Goal: Task Accomplishment & Management: Manage account settings

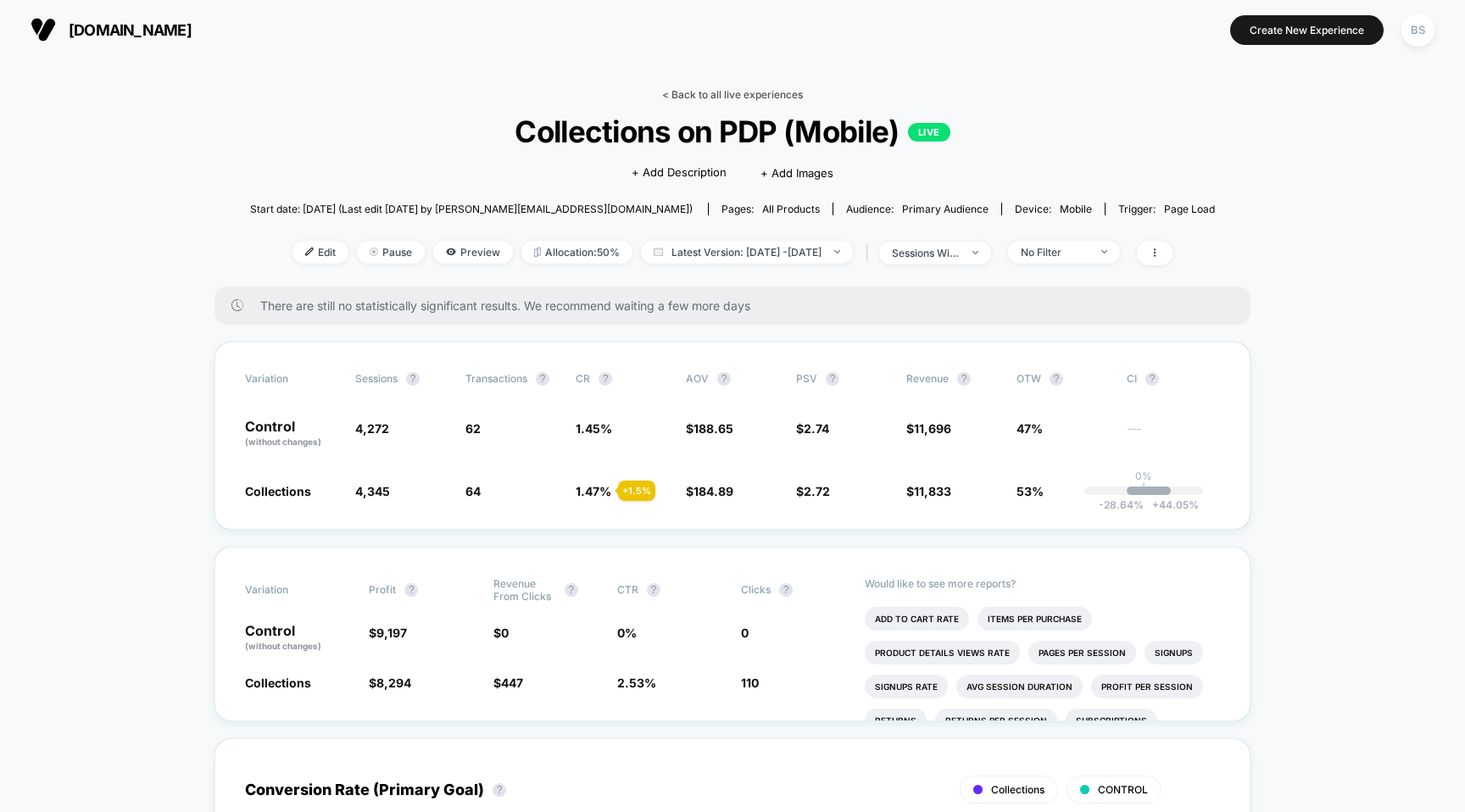
click at [721, 92] on link "< Back to all live experiences" at bounding box center [732, 94] width 141 height 12
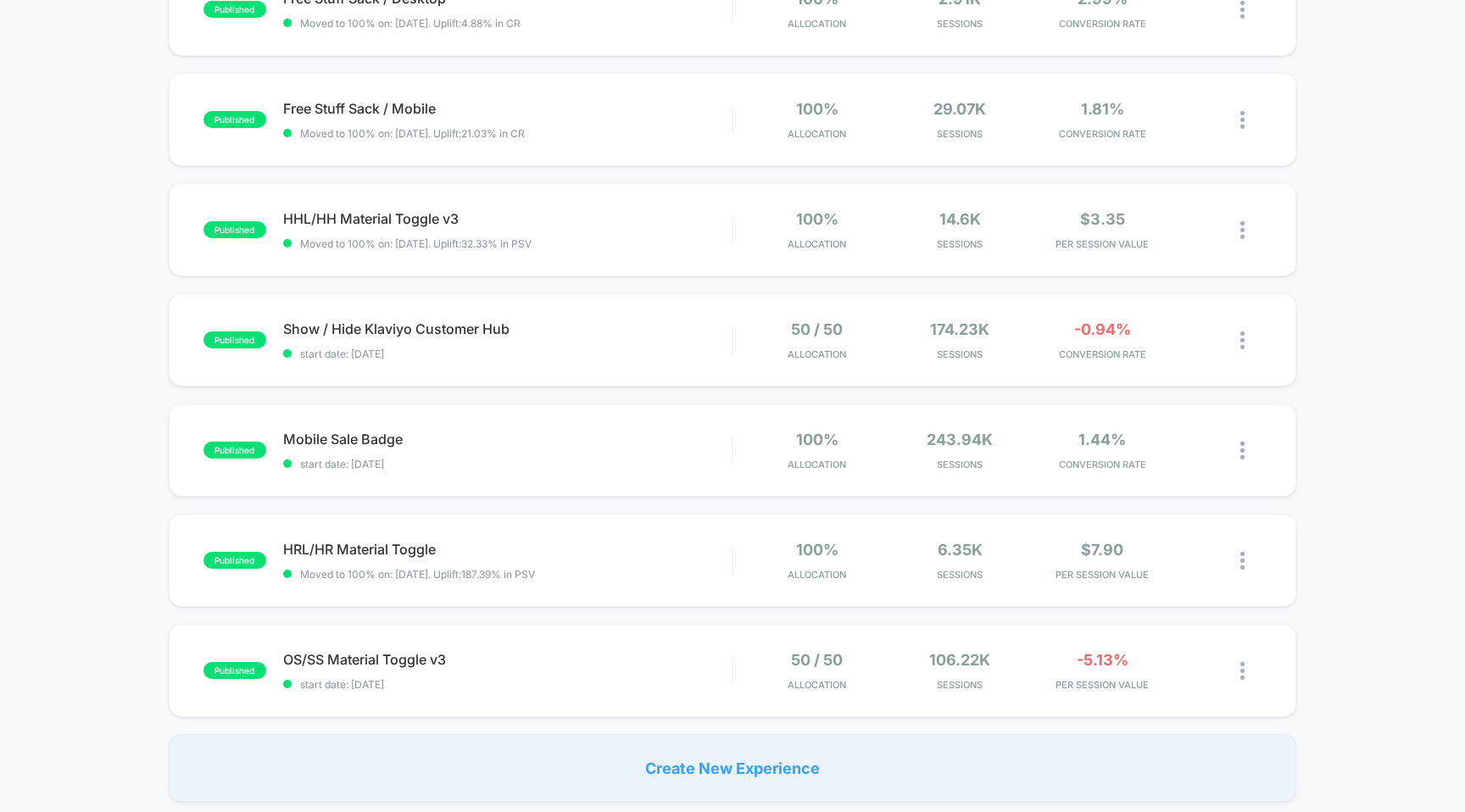
scroll to position [644, 0]
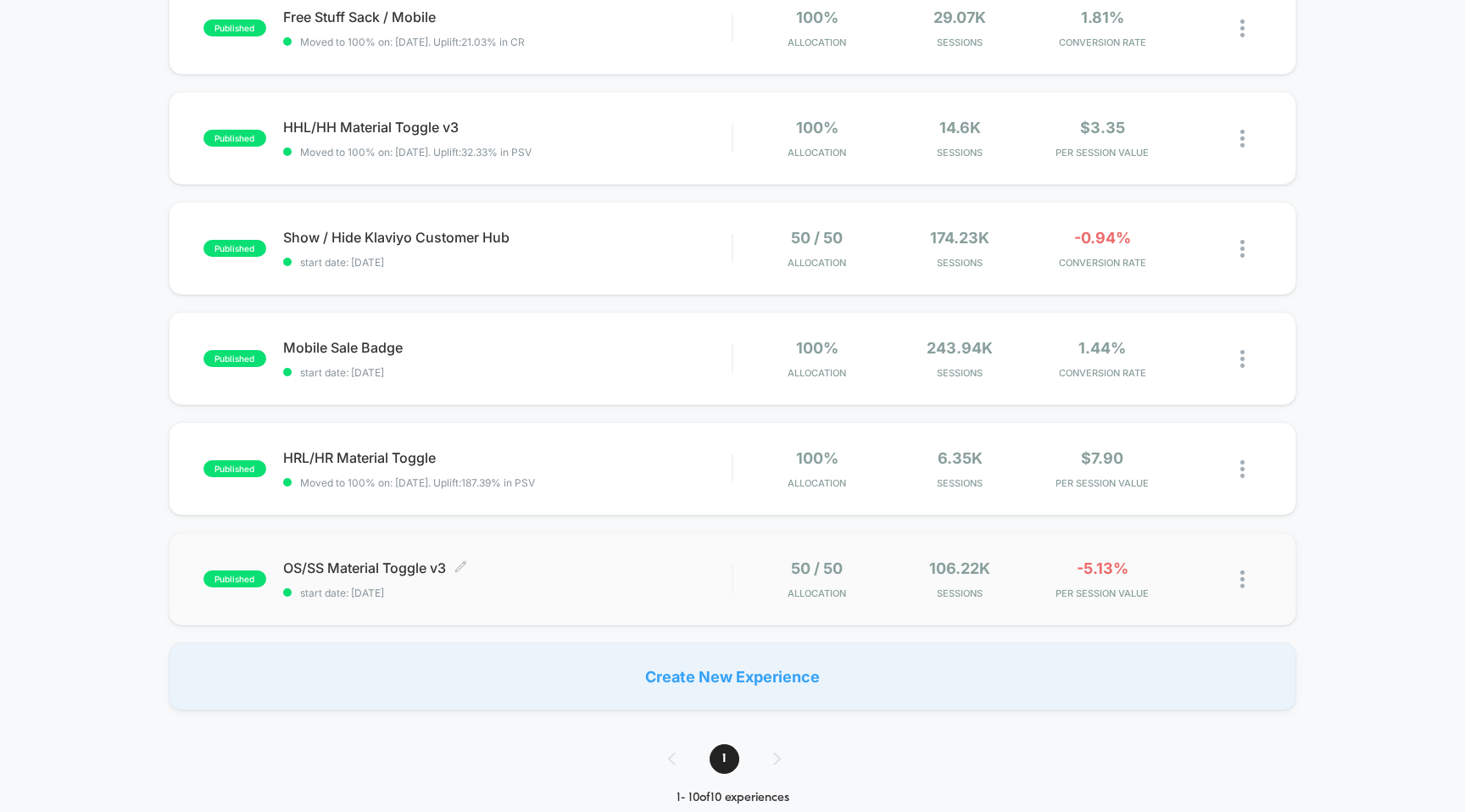
click at [568, 565] on span "OS/SS Material Toggle v3 Click to edit experience details" at bounding box center [507, 568] width 450 height 17
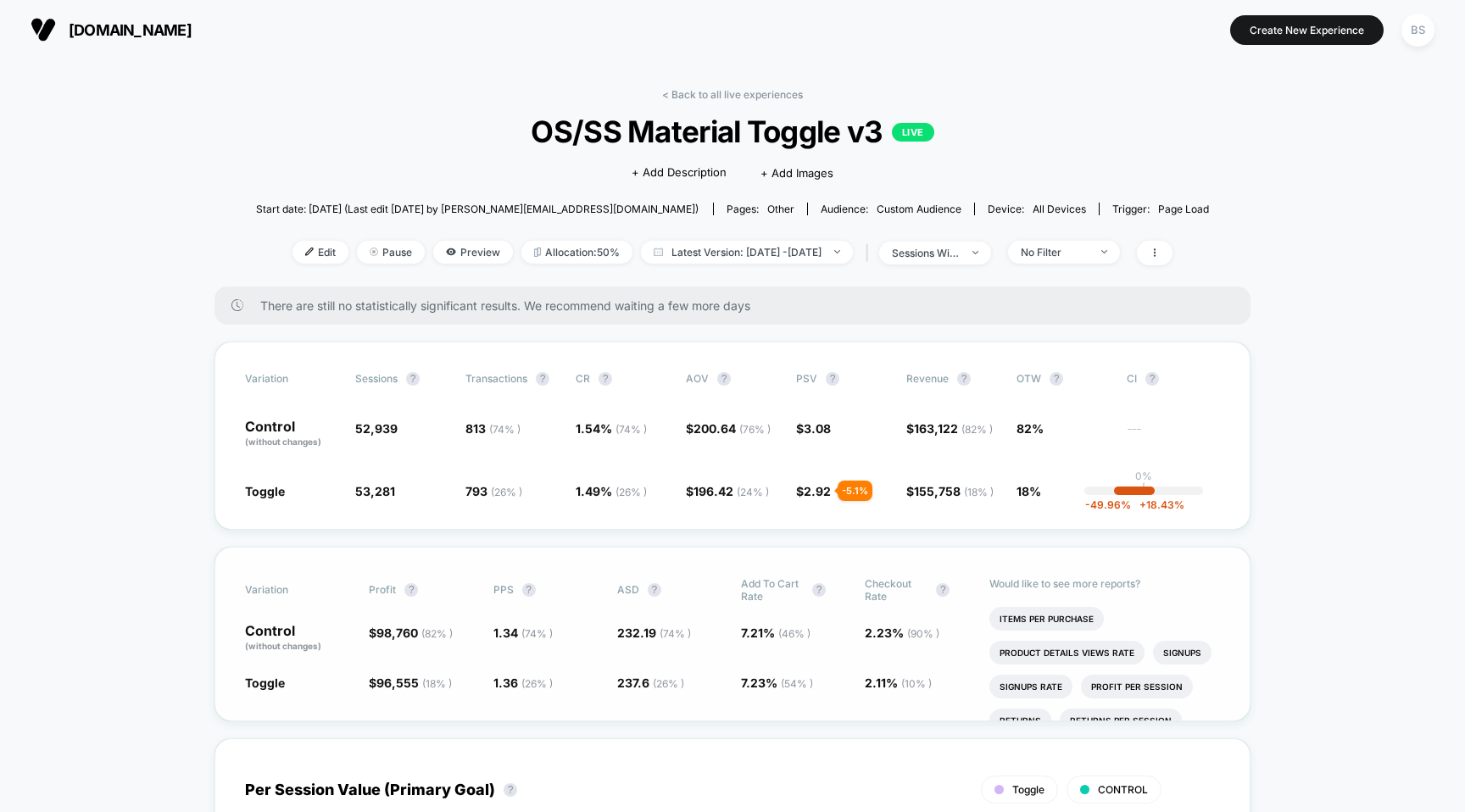
click at [418, 626] on span "98,760 ( 82 % )" at bounding box center [415, 632] width 77 height 14
click at [724, 97] on link "< Back to all live experiences" at bounding box center [732, 94] width 141 height 12
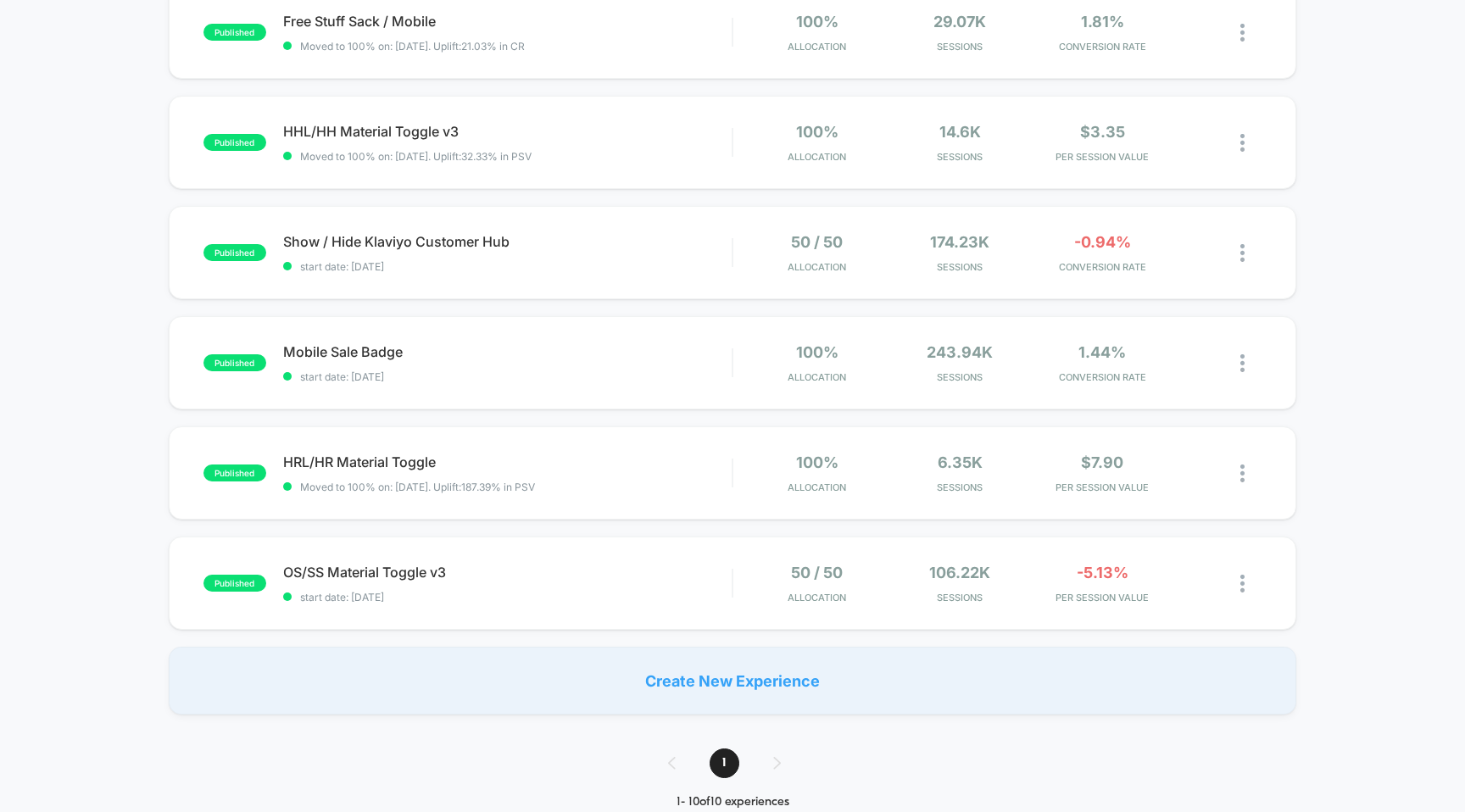
scroll to position [639, 0]
click at [657, 266] on span "start date: [DATE]" at bounding box center [507, 267] width 450 height 12
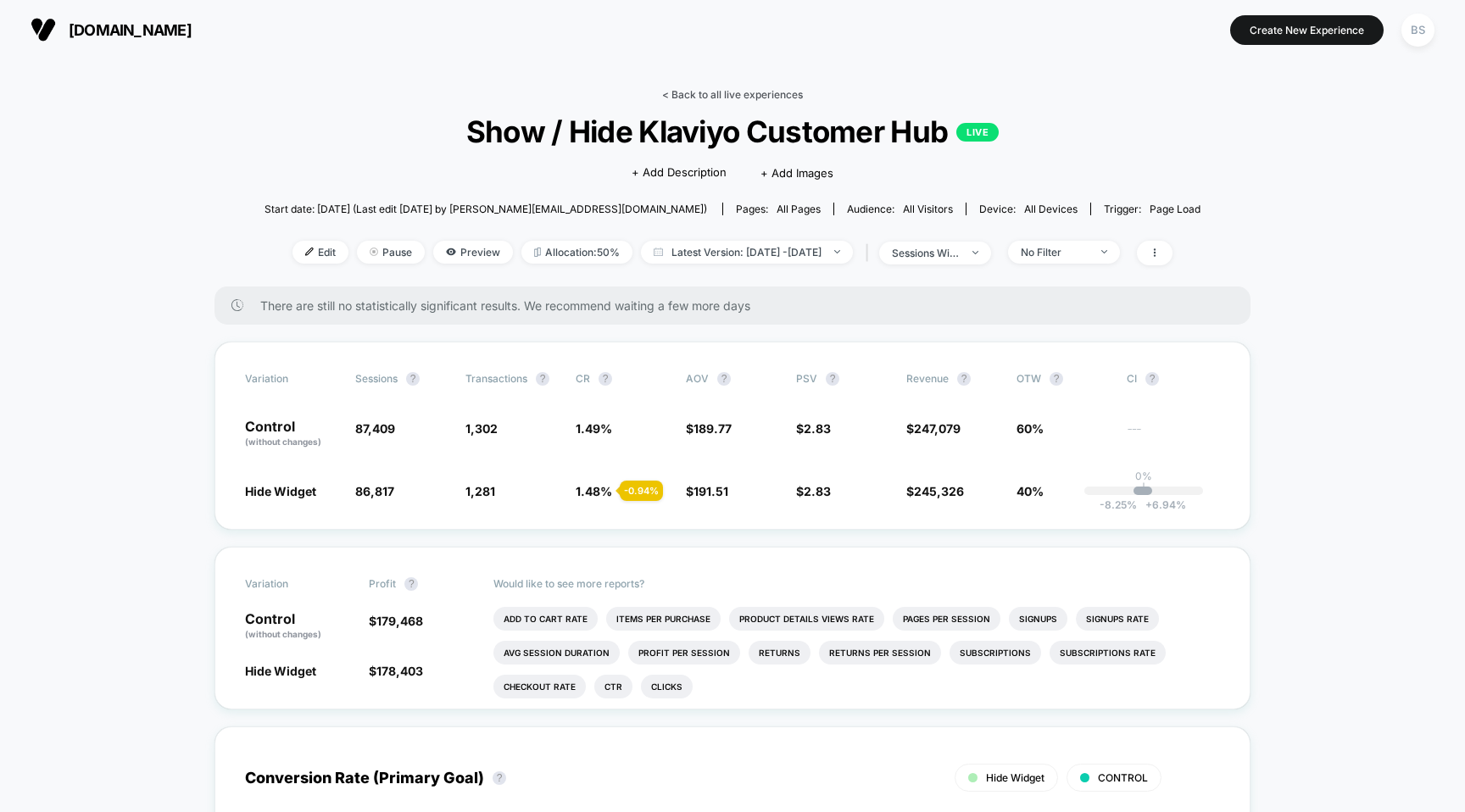
click at [686, 91] on link "< Back to all live experiences" at bounding box center [732, 94] width 141 height 12
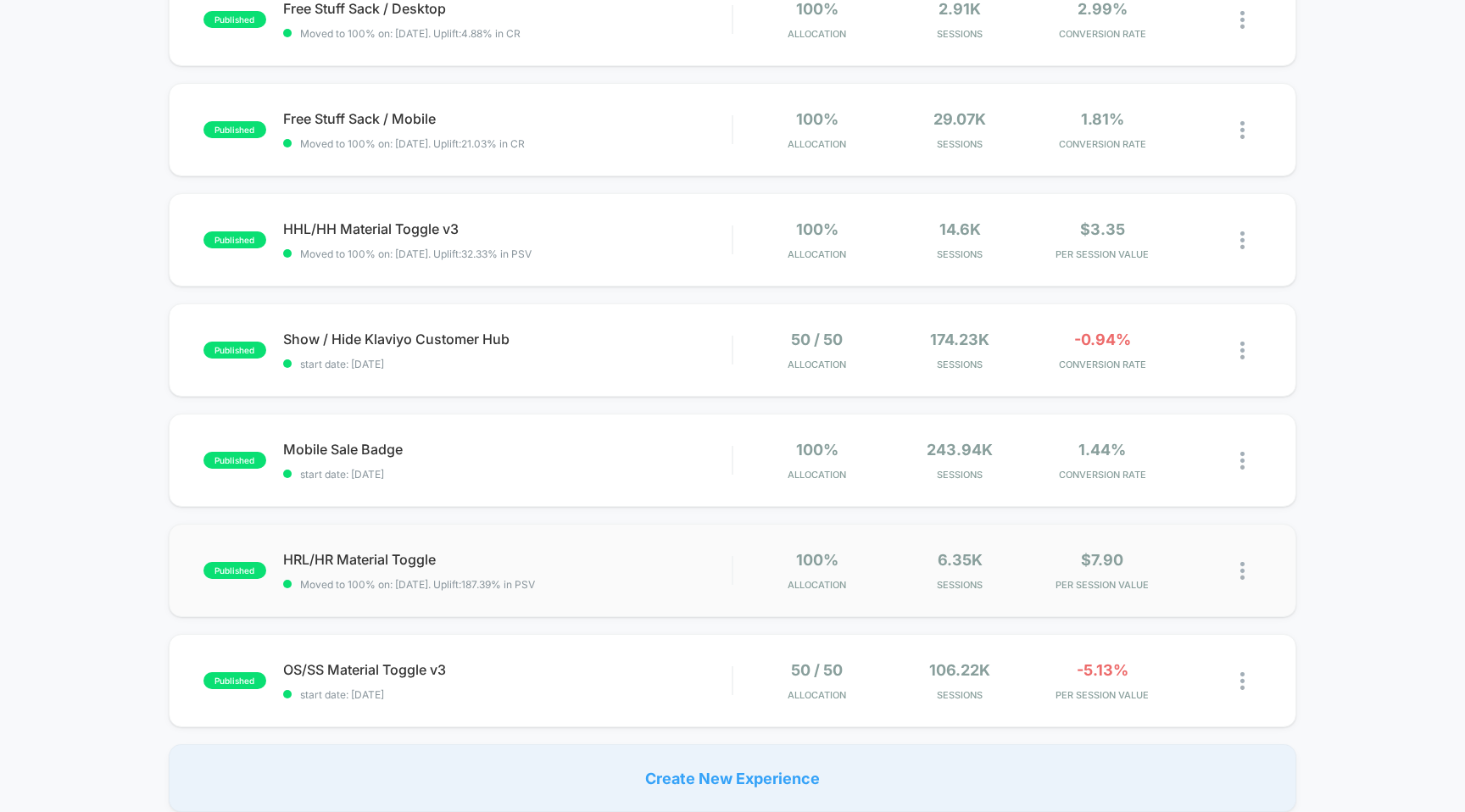
scroll to position [540, 0]
click at [1243, 580] on img at bounding box center [1242, 573] width 4 height 18
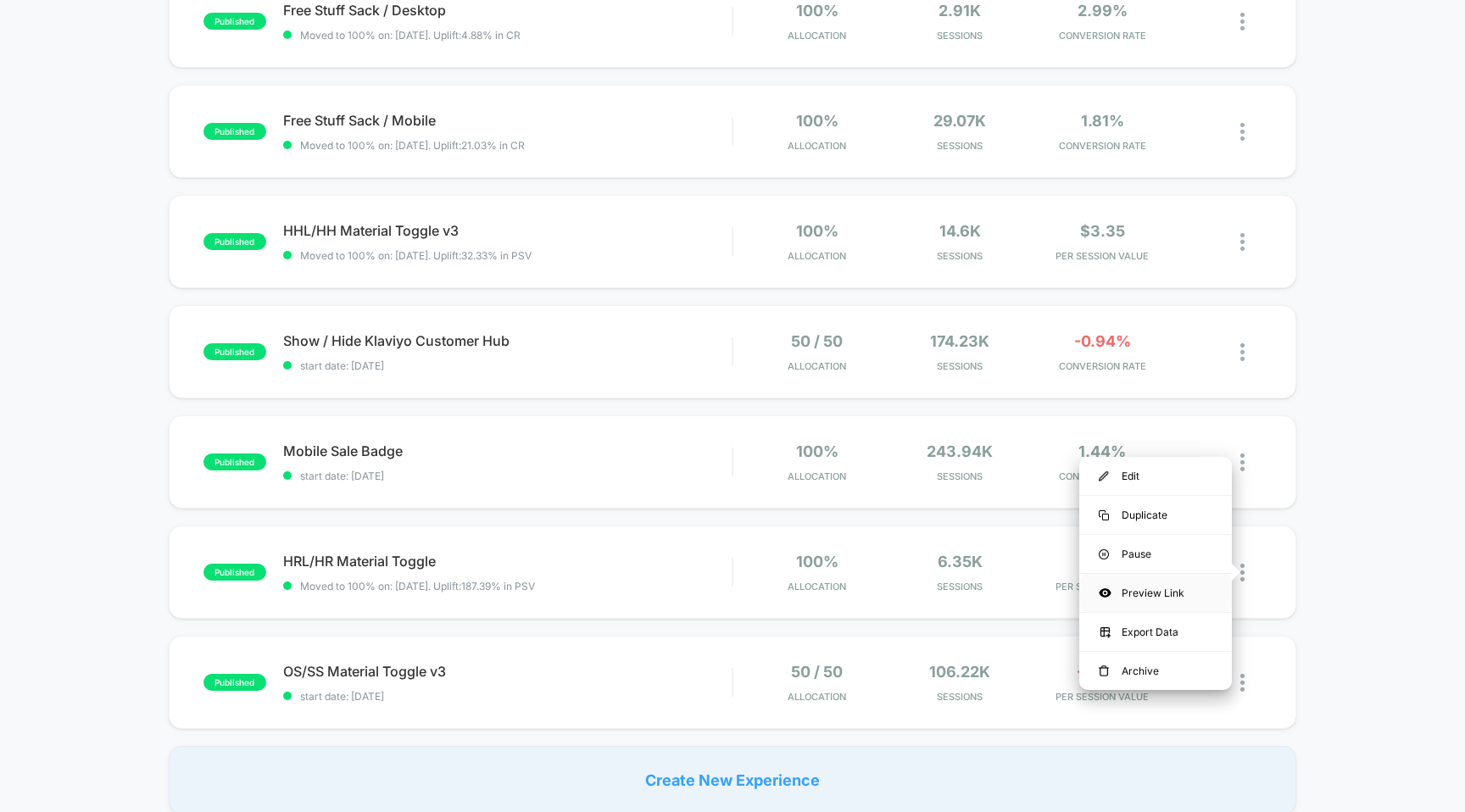
click at [1109, 596] on icon at bounding box center [1104, 592] width 12 height 12
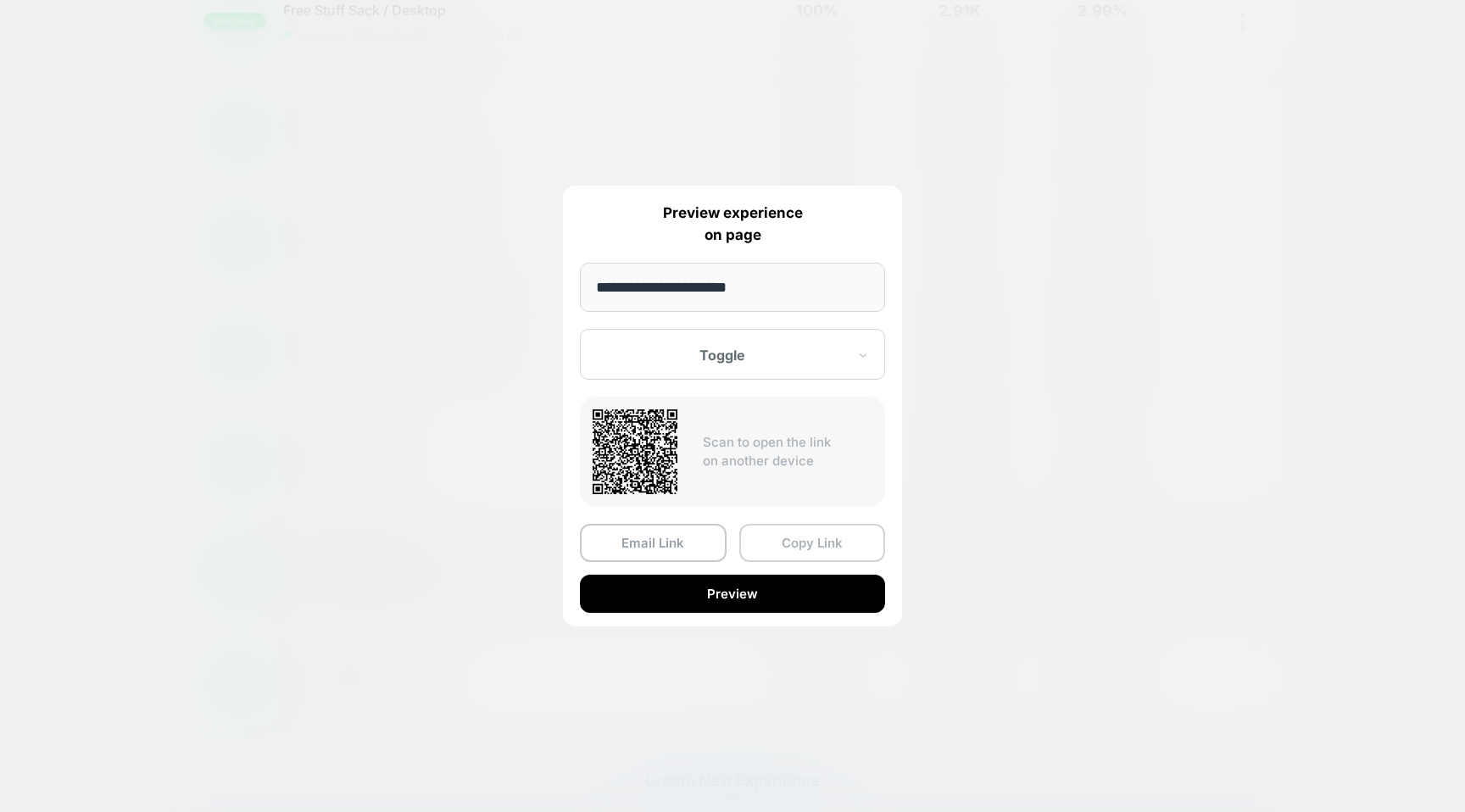
click at [768, 543] on button "Copy Link" at bounding box center [812, 543] width 147 height 38
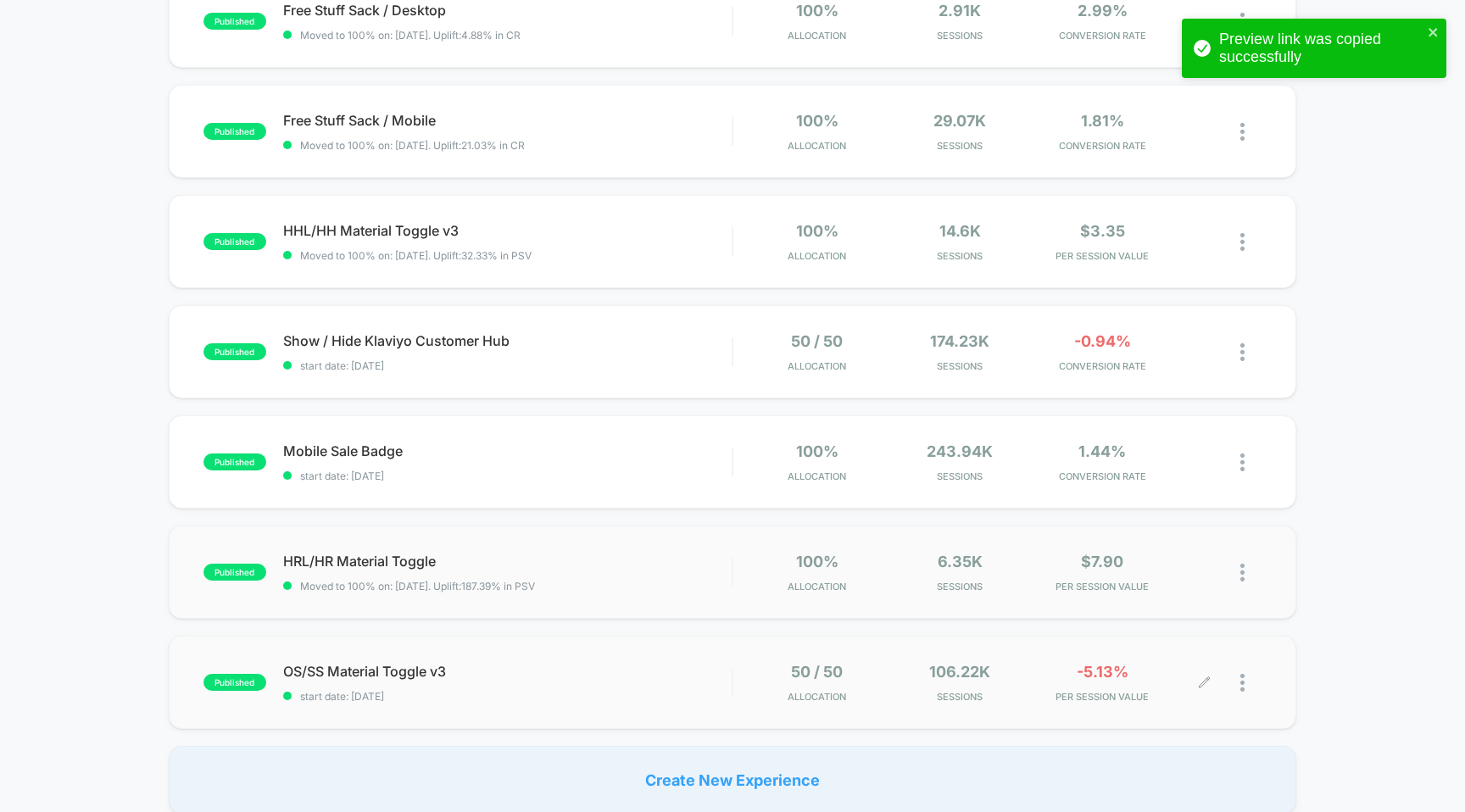
click at [1250, 690] on div at bounding box center [1250, 682] width 21 height 40
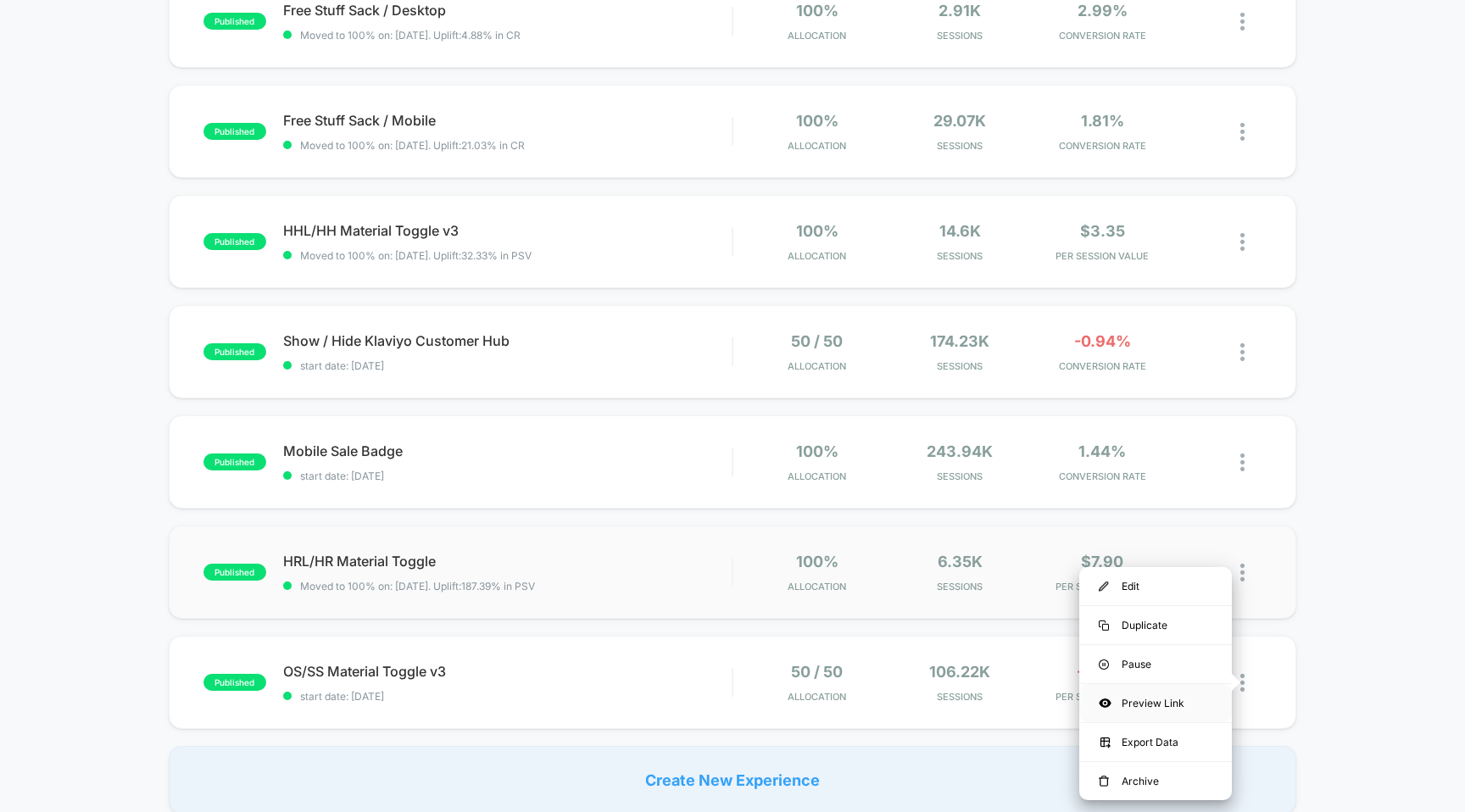
click at [1101, 705] on icon at bounding box center [1104, 702] width 12 height 12
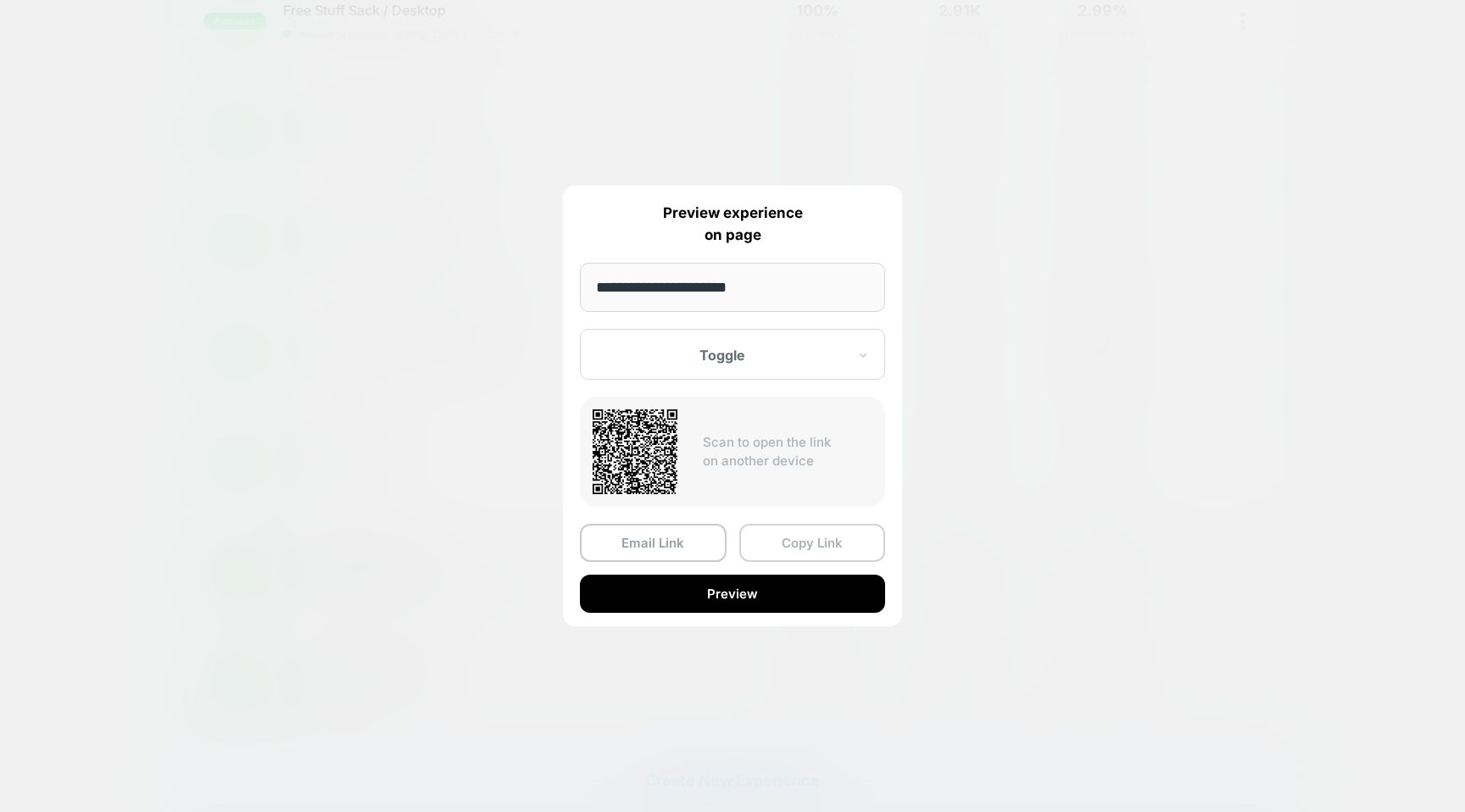
click at [776, 548] on button "Copy Link" at bounding box center [812, 543] width 147 height 38
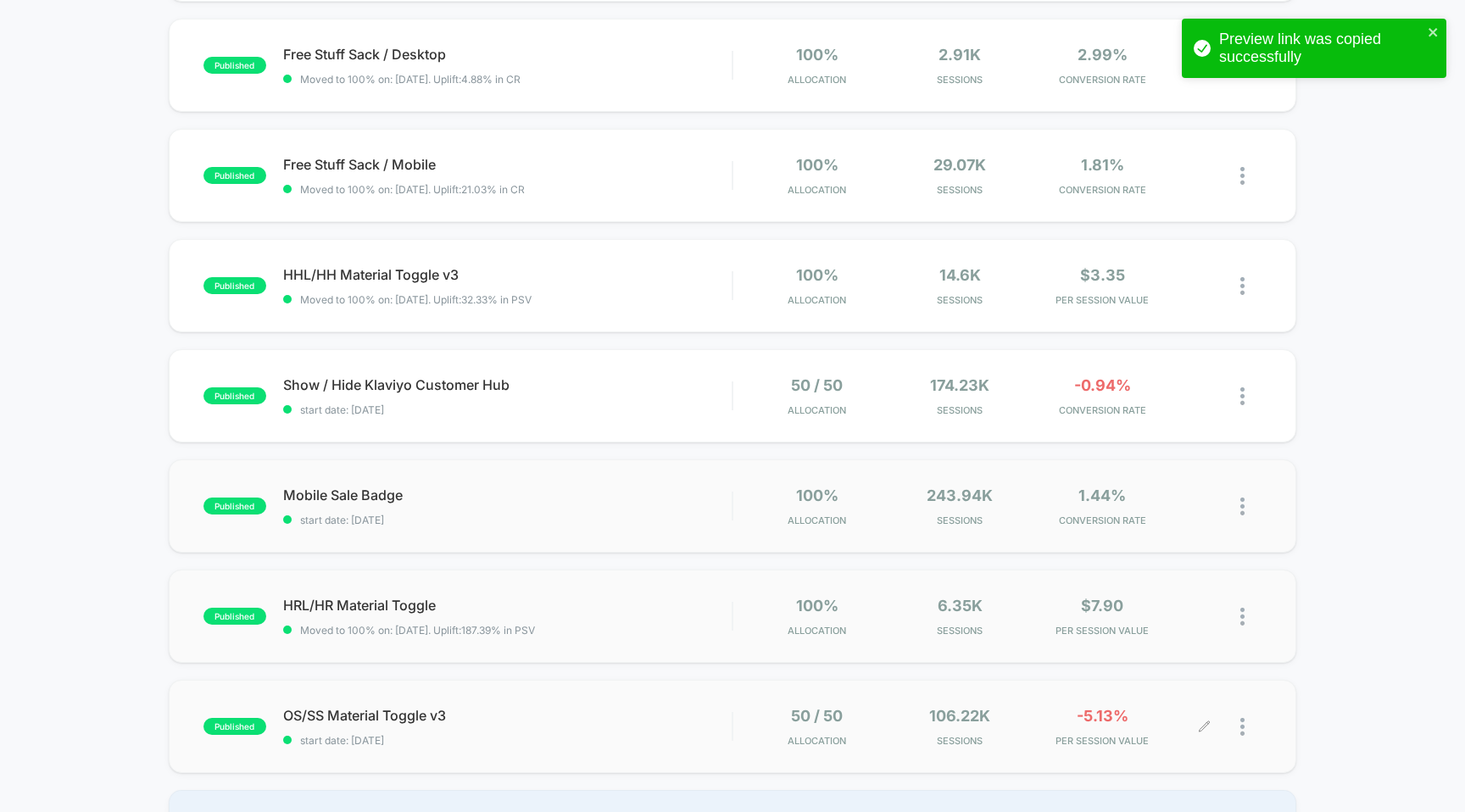
scroll to position [491, 0]
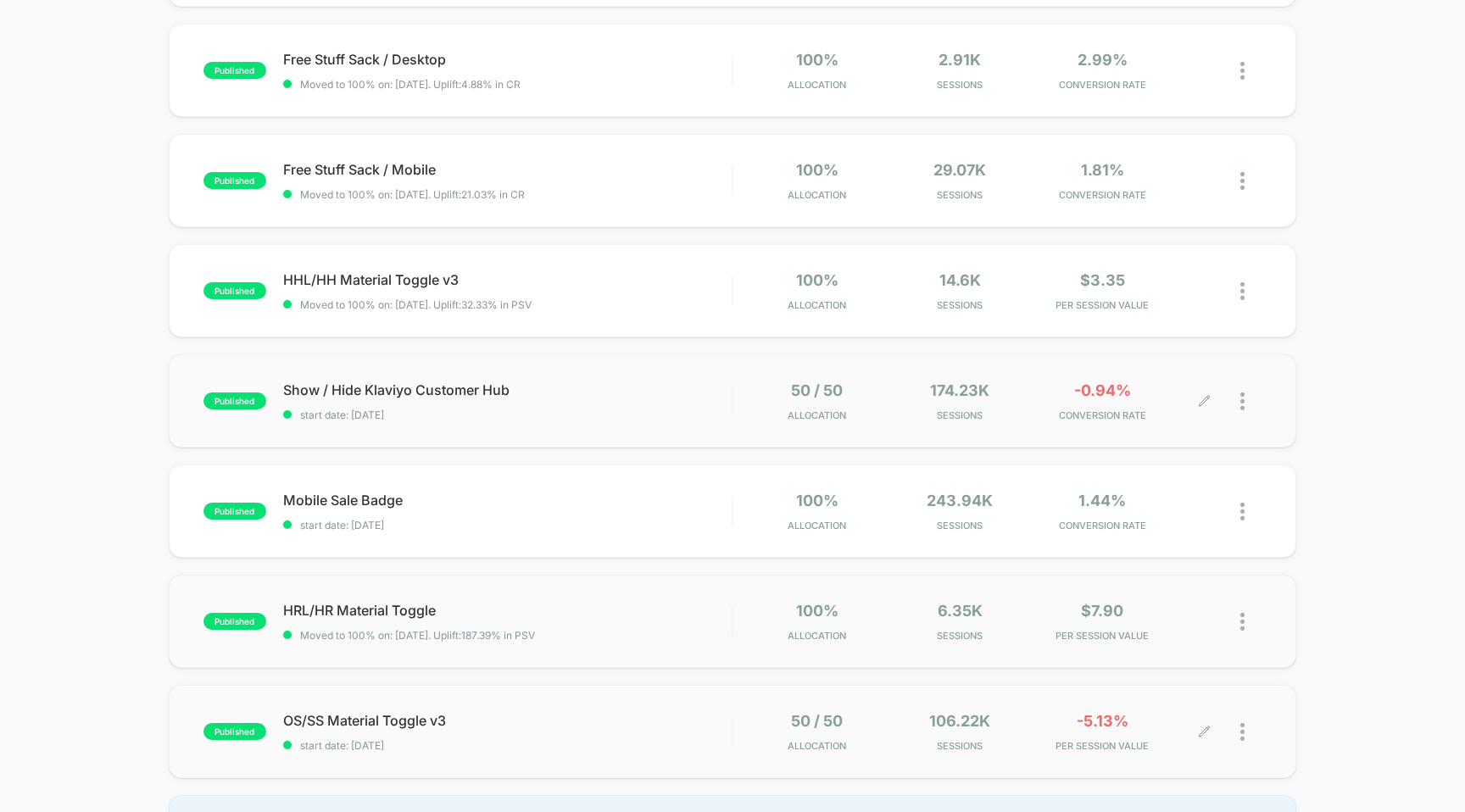
click at [1245, 401] on div at bounding box center [1250, 401] width 21 height 40
click at [1146, 425] on div "Preview Link" at bounding box center [1155, 421] width 152 height 38
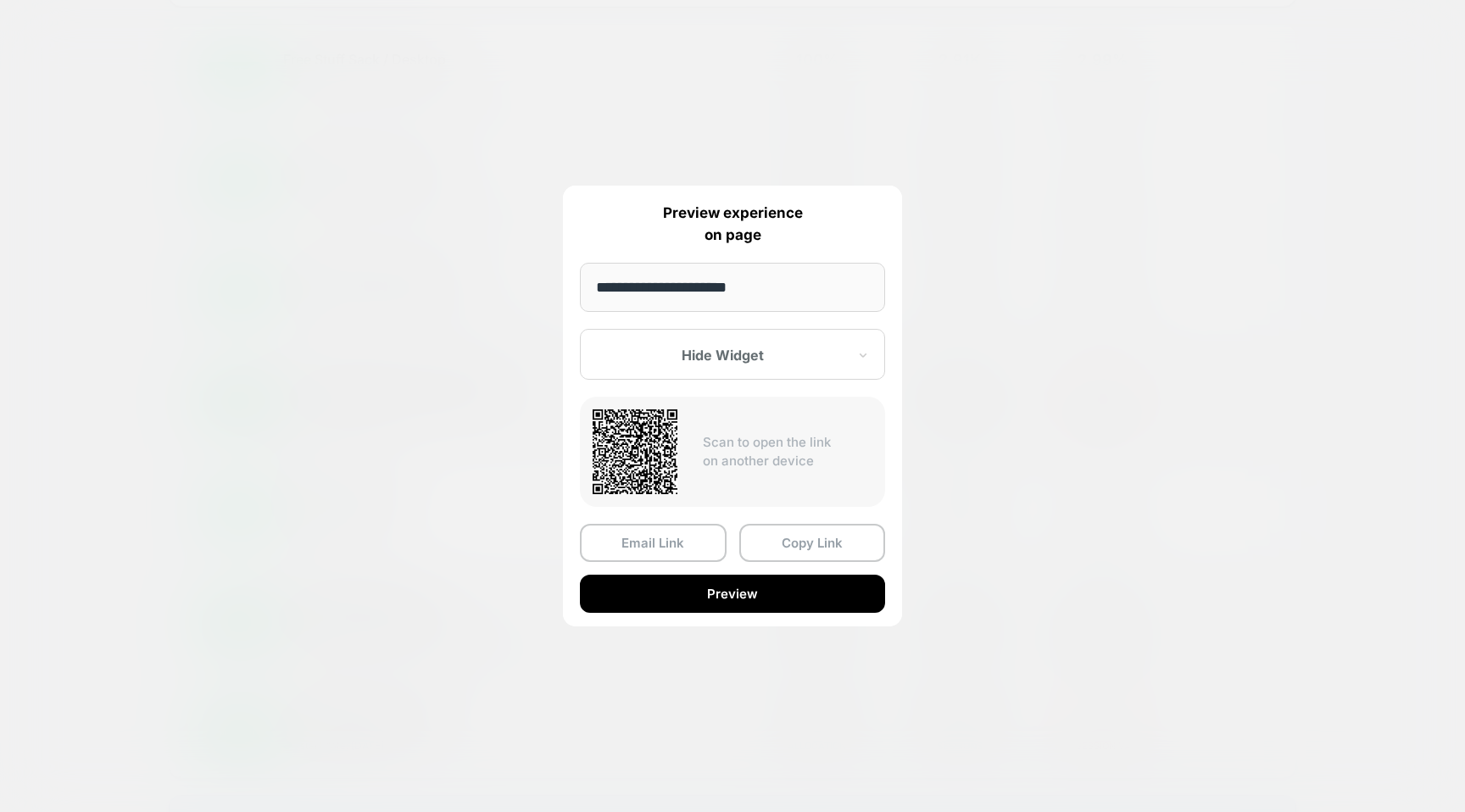
click at [754, 364] on div "Hide Widget" at bounding box center [722, 355] width 253 height 20
click at [690, 446] on div "Control" at bounding box center [732, 444] width 289 height 30
click at [792, 552] on button "Copy Link" at bounding box center [812, 543] width 147 height 38
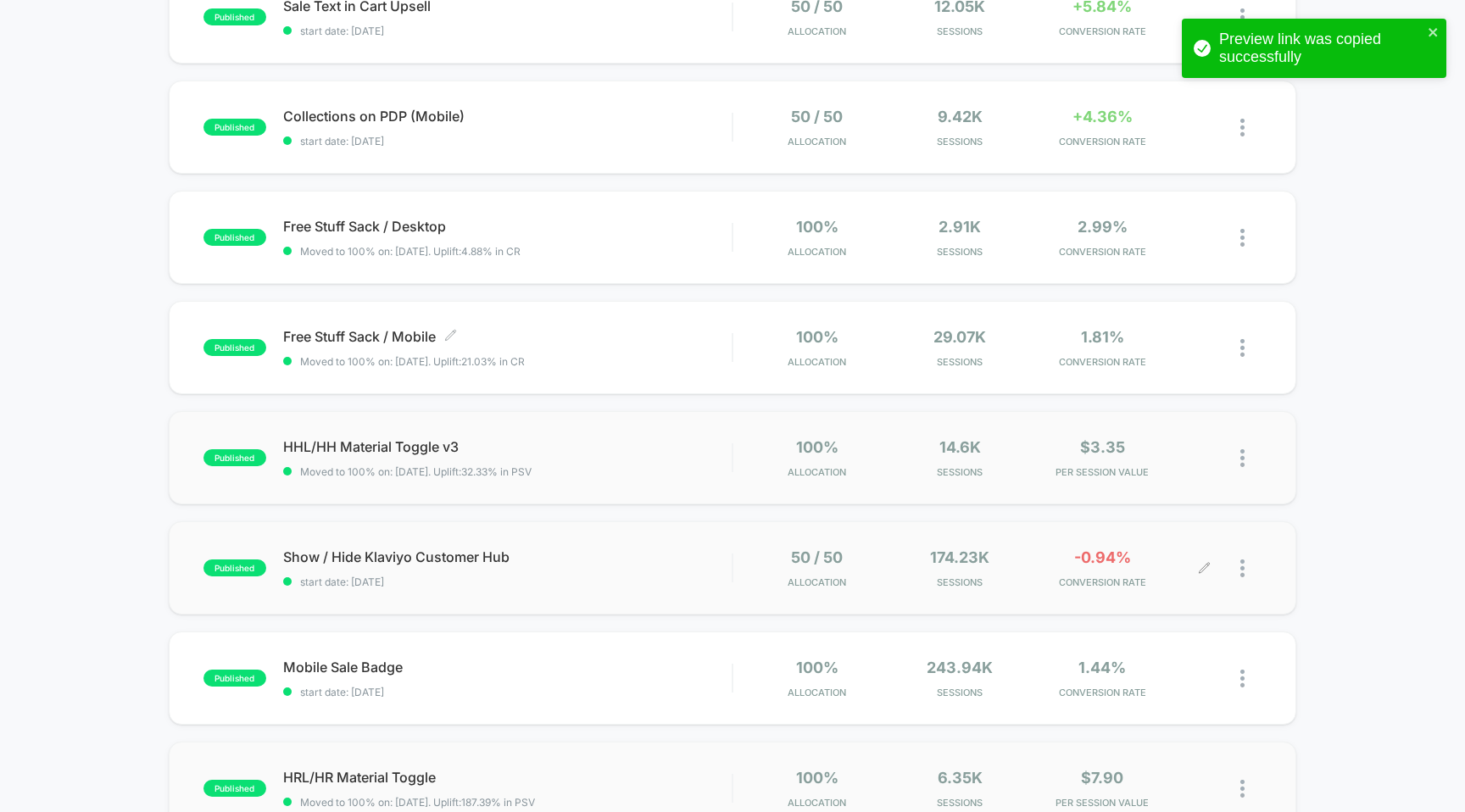
scroll to position [248, 0]
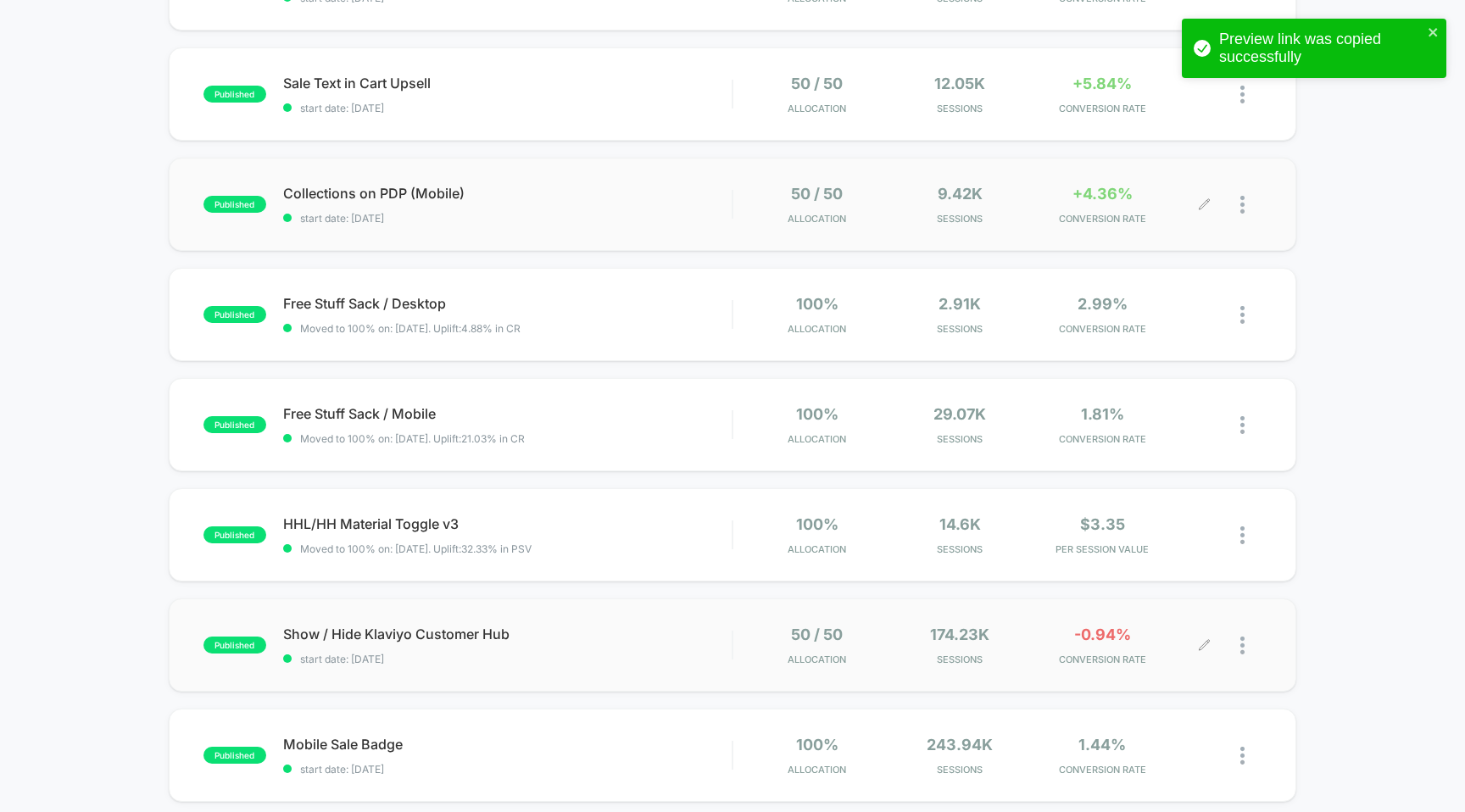
click at [1238, 204] on div at bounding box center [1233, 204] width 57 height 40
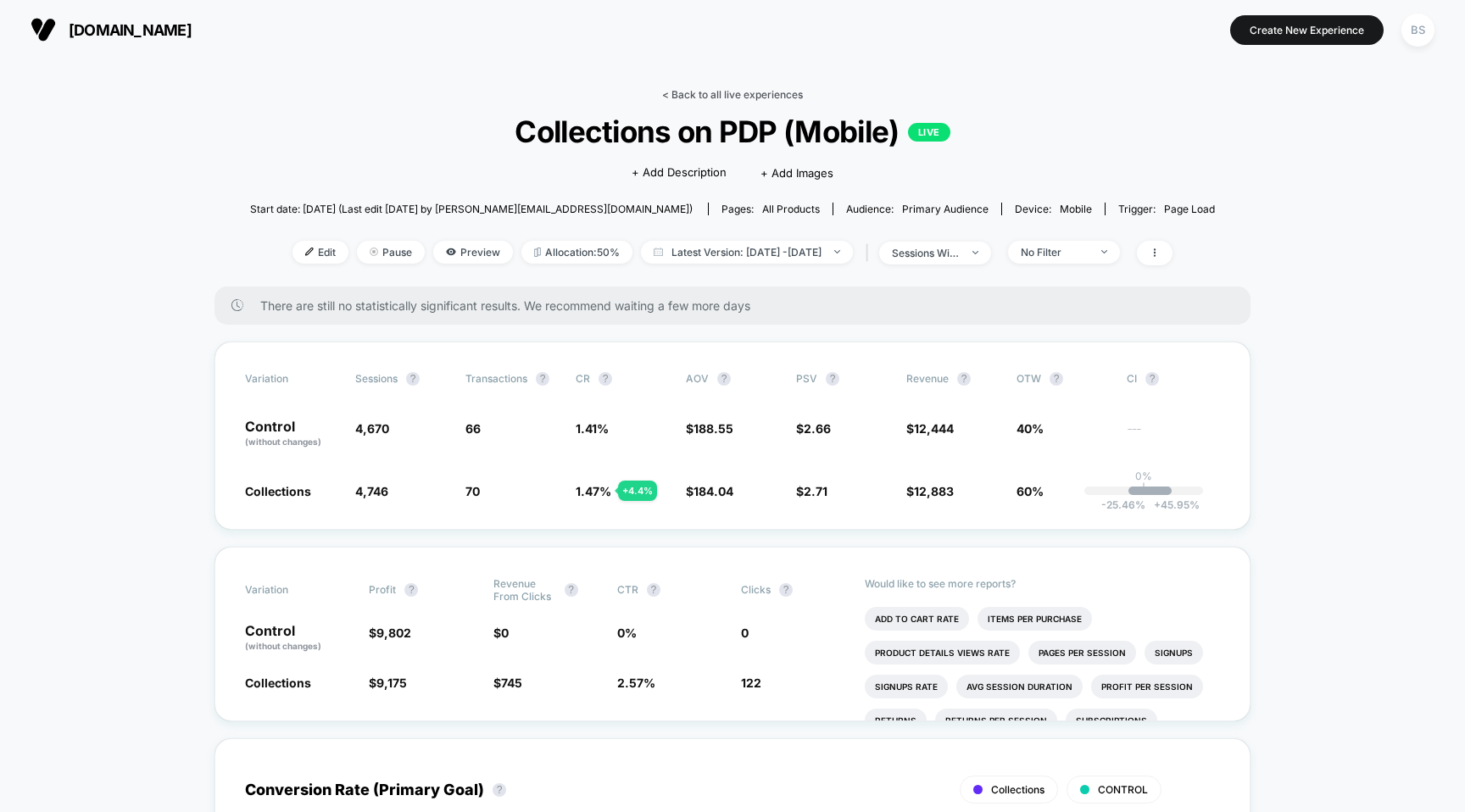
click at [667, 91] on link "< Back to all live experiences" at bounding box center [732, 94] width 141 height 12
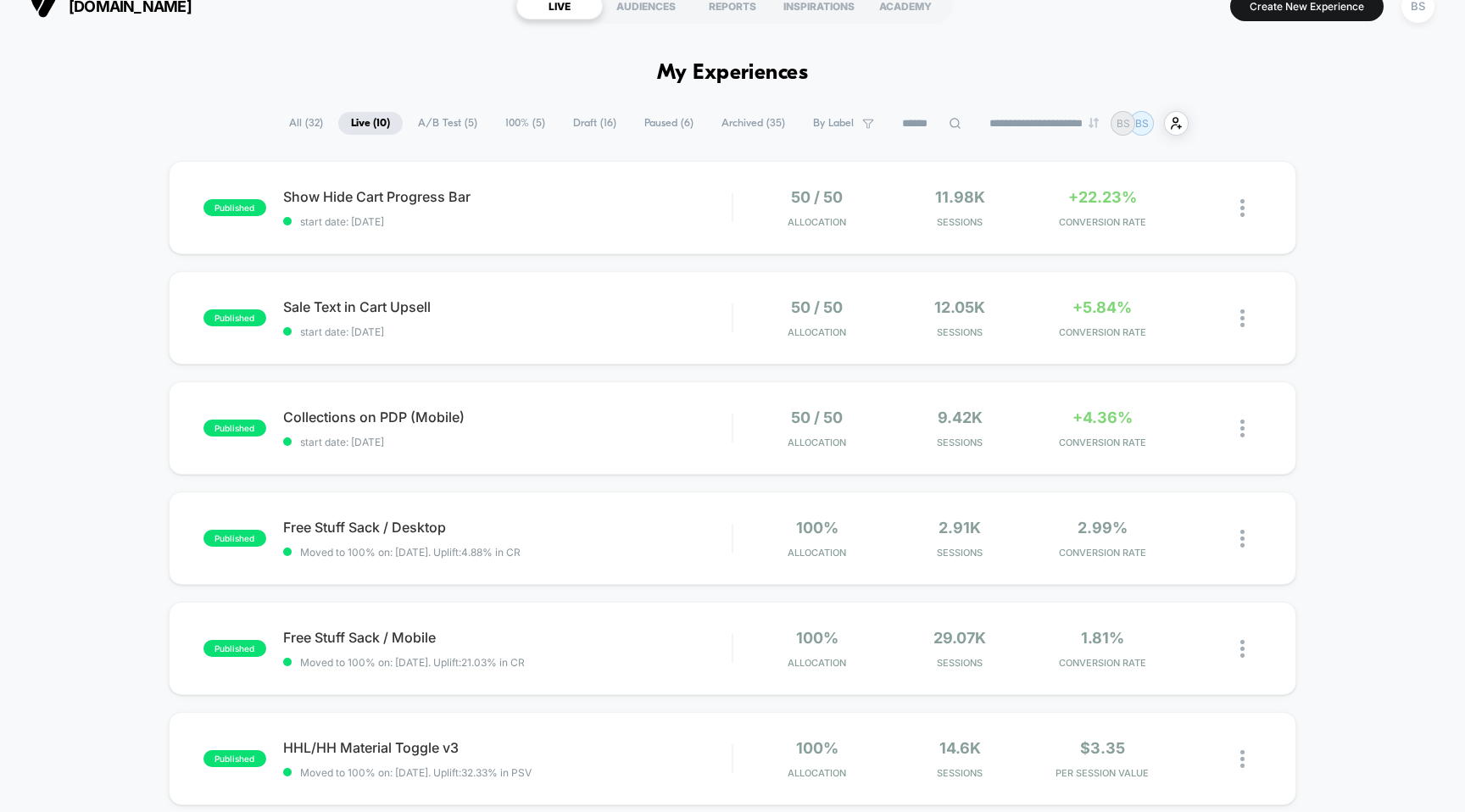
scroll to position [22, 0]
click at [1241, 206] on img at bounding box center [1242, 209] width 4 height 18
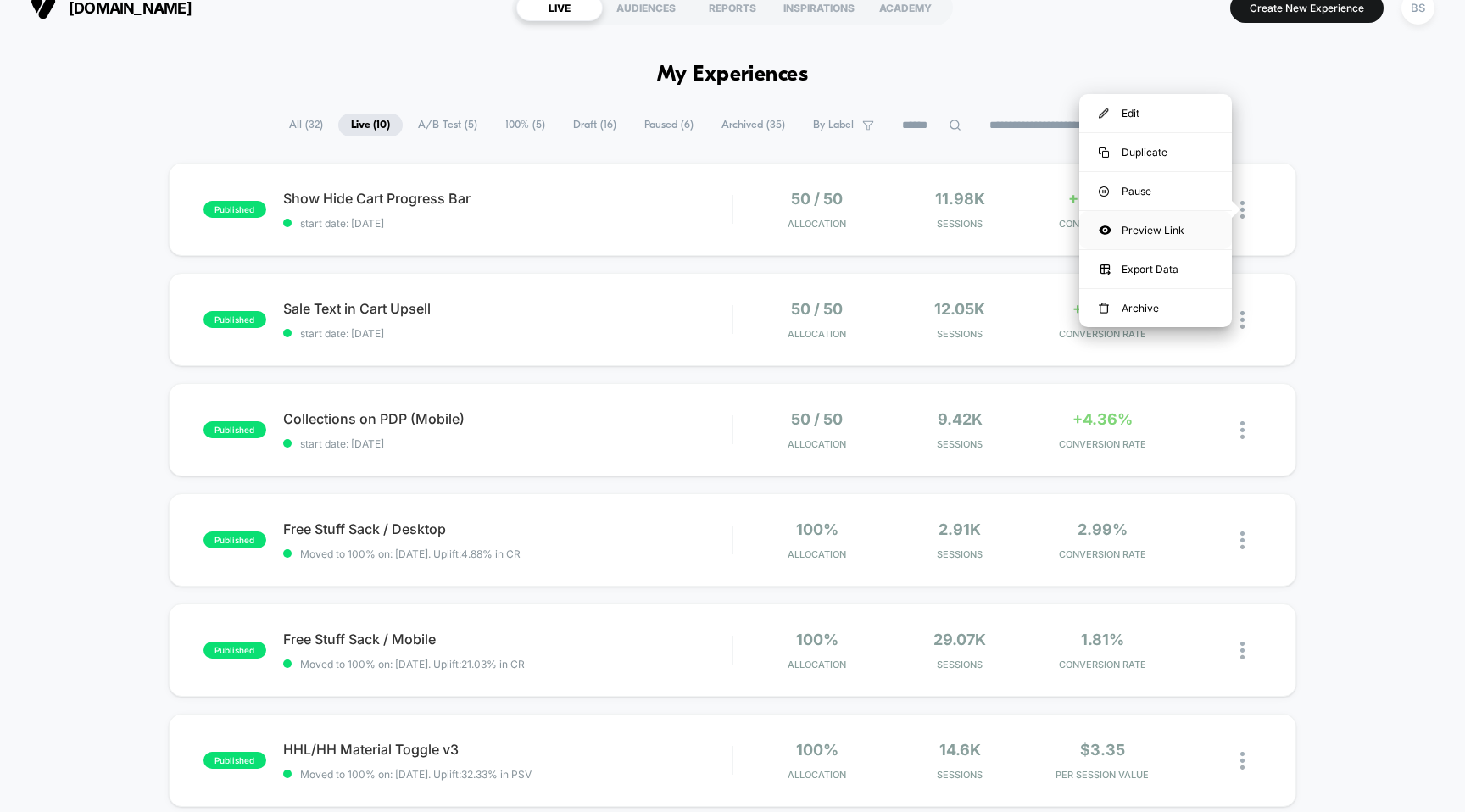
click at [1129, 231] on div "Preview Link" at bounding box center [1155, 230] width 152 height 38
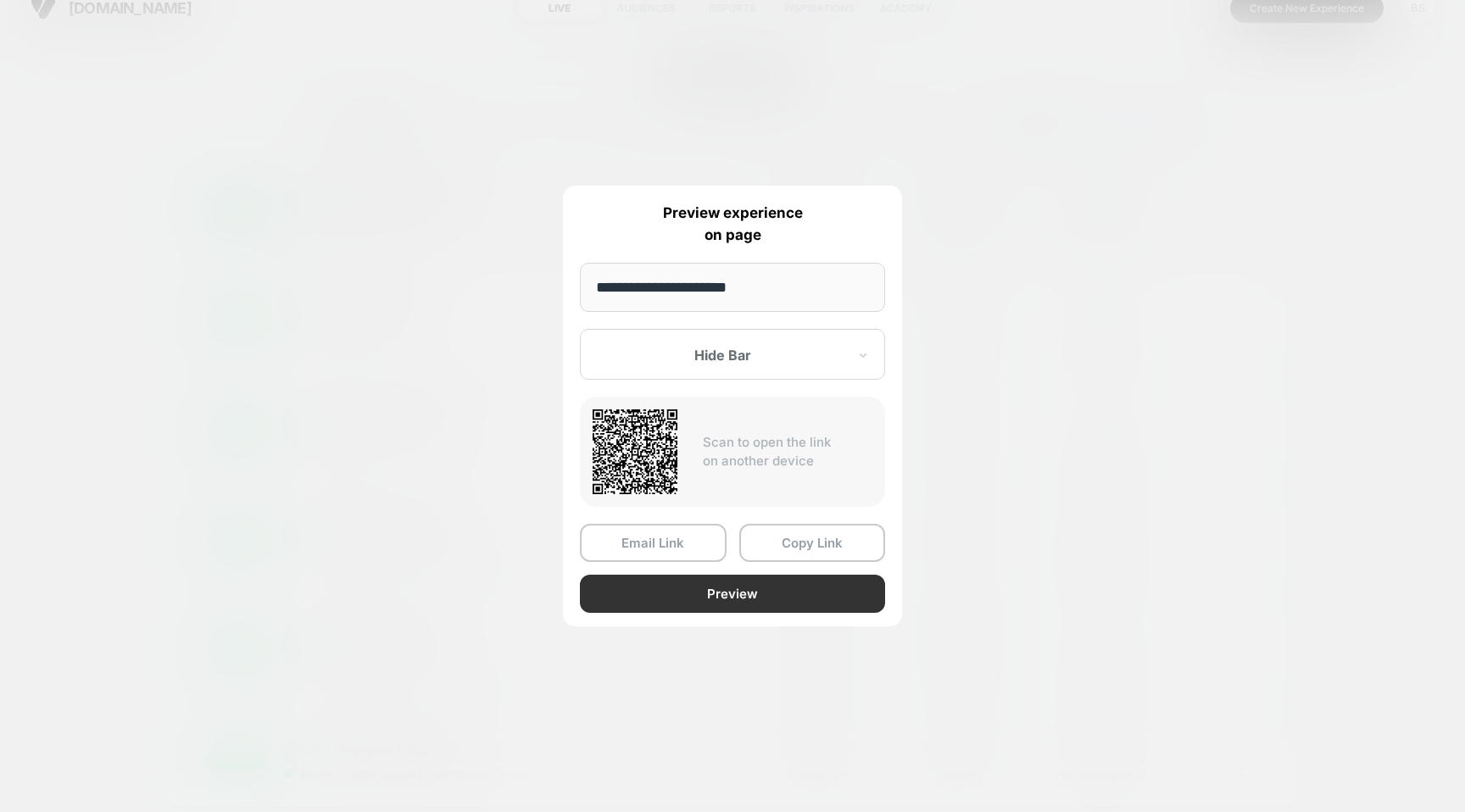
click at [699, 589] on button "Preview" at bounding box center [732, 593] width 305 height 38
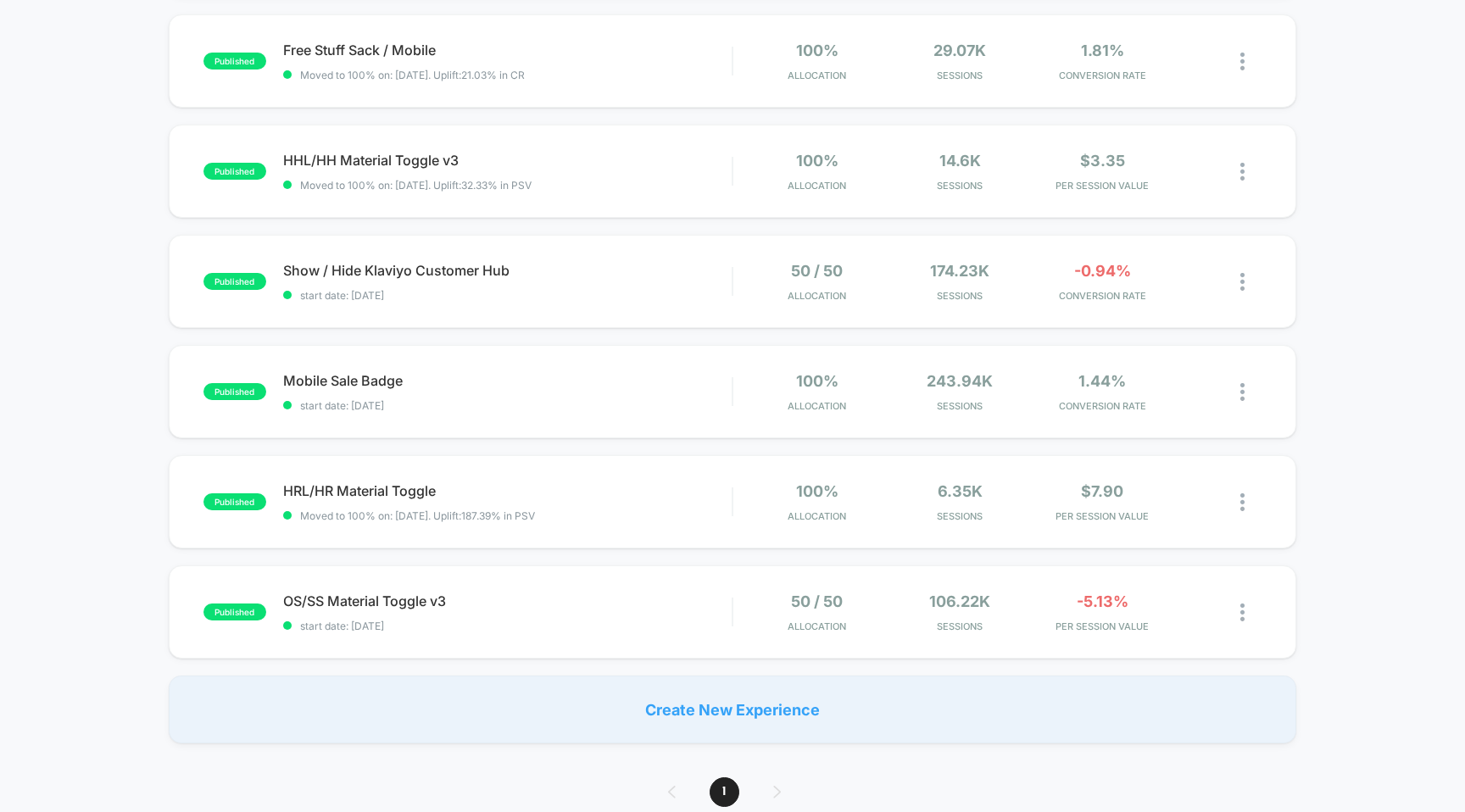
scroll to position [663, 0]
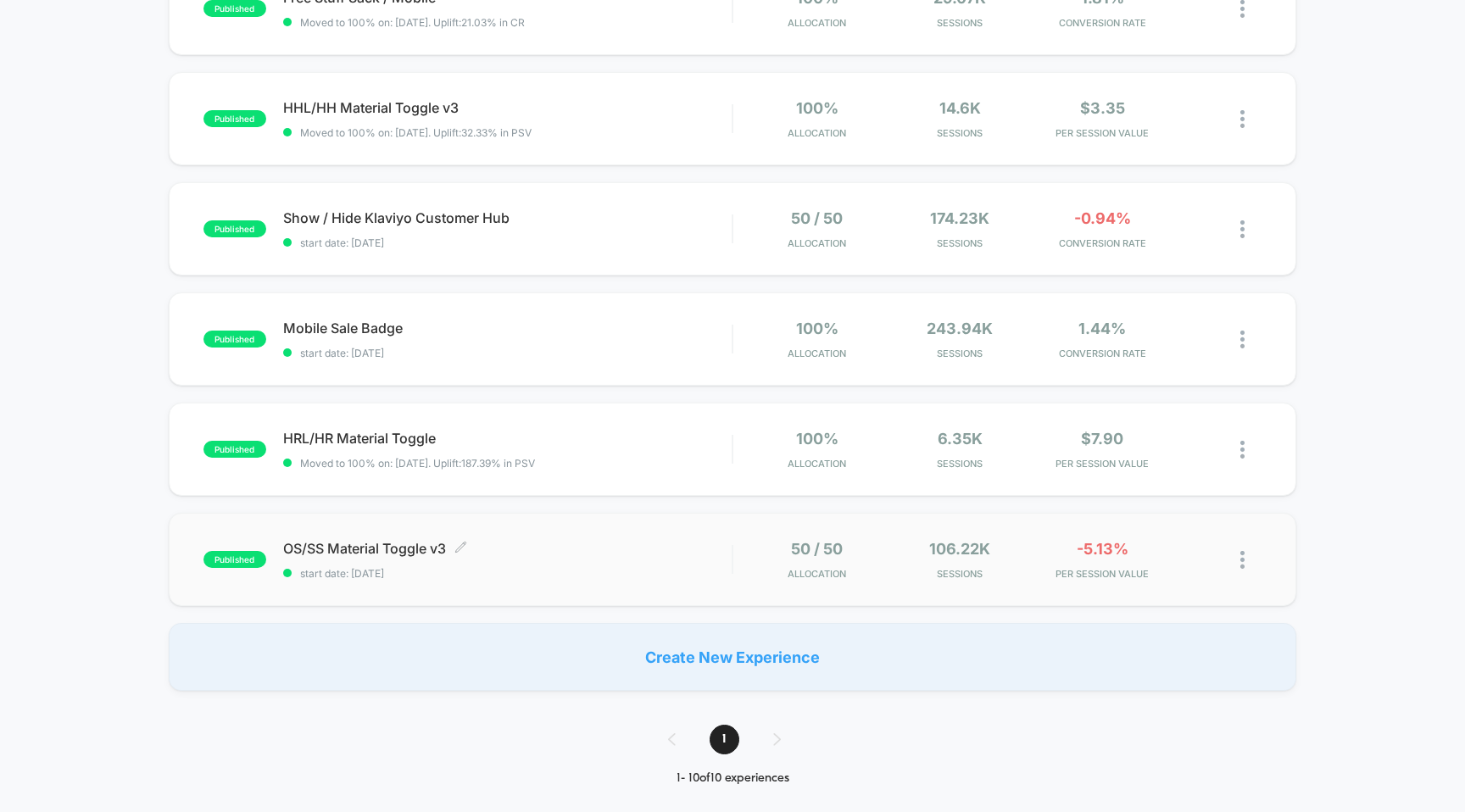
click at [506, 574] on span "start date: [DATE]" at bounding box center [507, 573] width 450 height 12
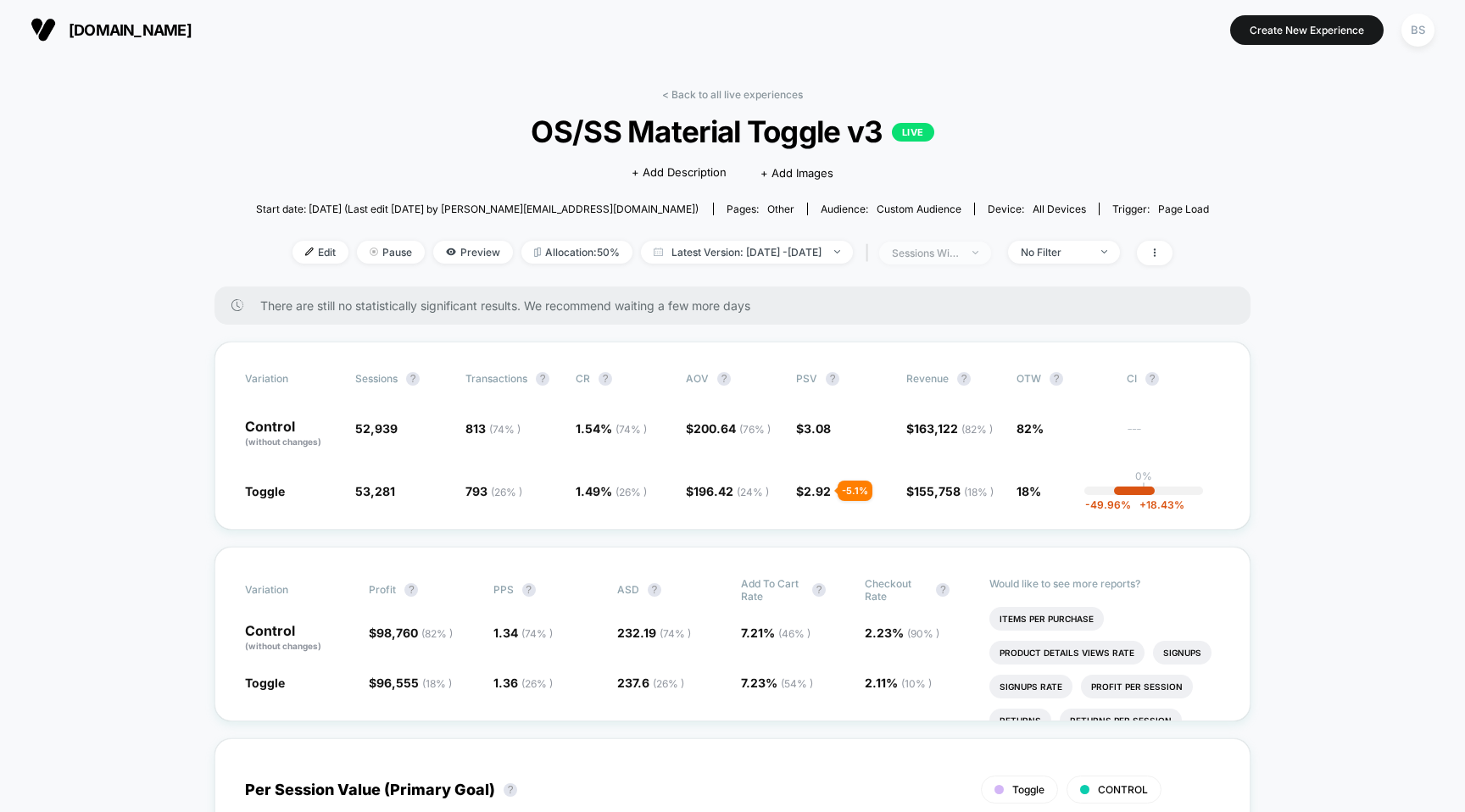
click at [930, 249] on div "sessions with impression" at bounding box center [926, 253] width 68 height 12
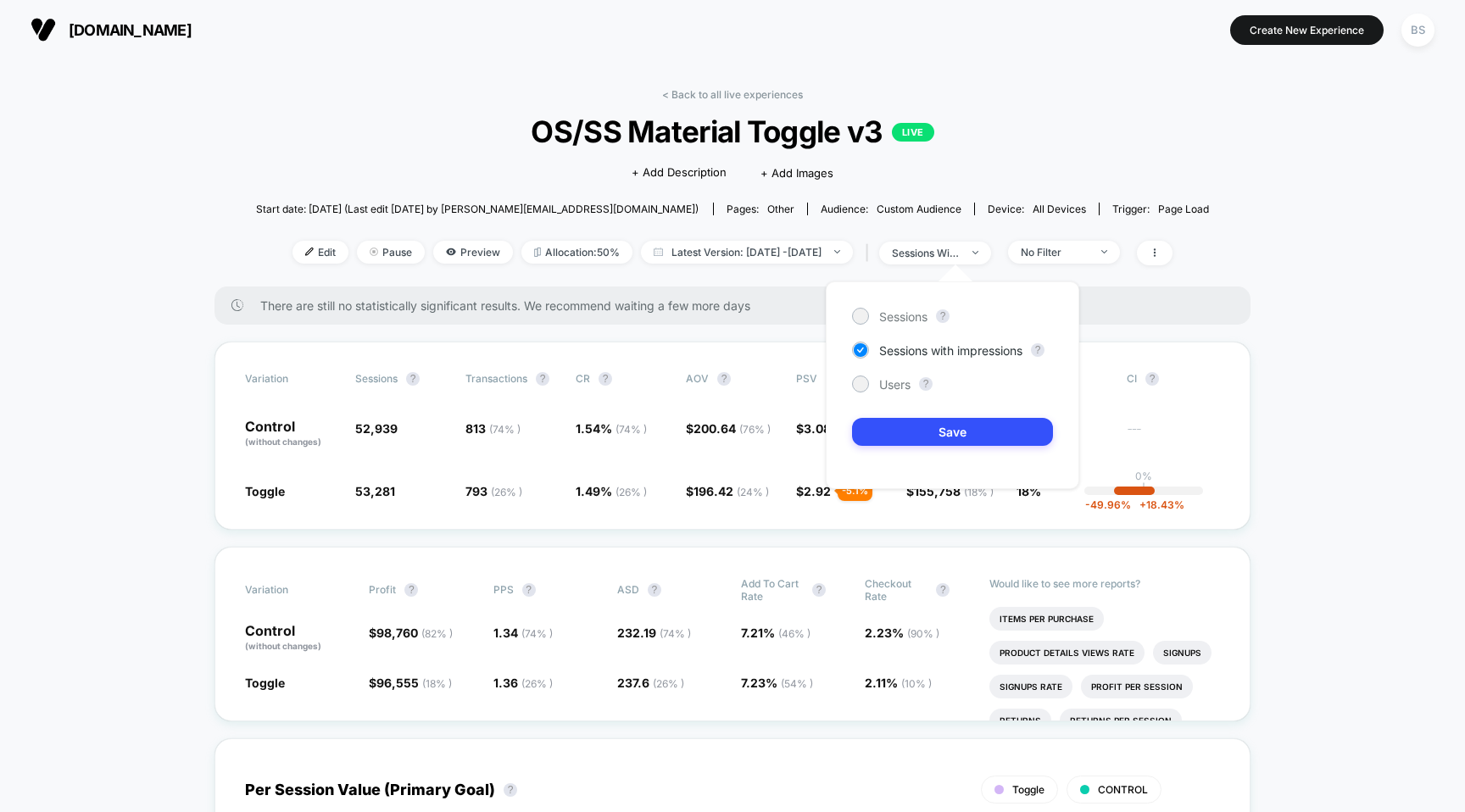
drag, startPoint x: 906, startPoint y: 313, endPoint x: 888, endPoint y: 365, distance: 55.0
click at [888, 365] on div "Sessions ? Sessions with impressions ? Users ? Save" at bounding box center [952, 384] width 254 height 207
click at [888, 388] on span "Users" at bounding box center [894, 384] width 31 height 14
click at [896, 431] on button "Save" at bounding box center [952, 432] width 201 height 28
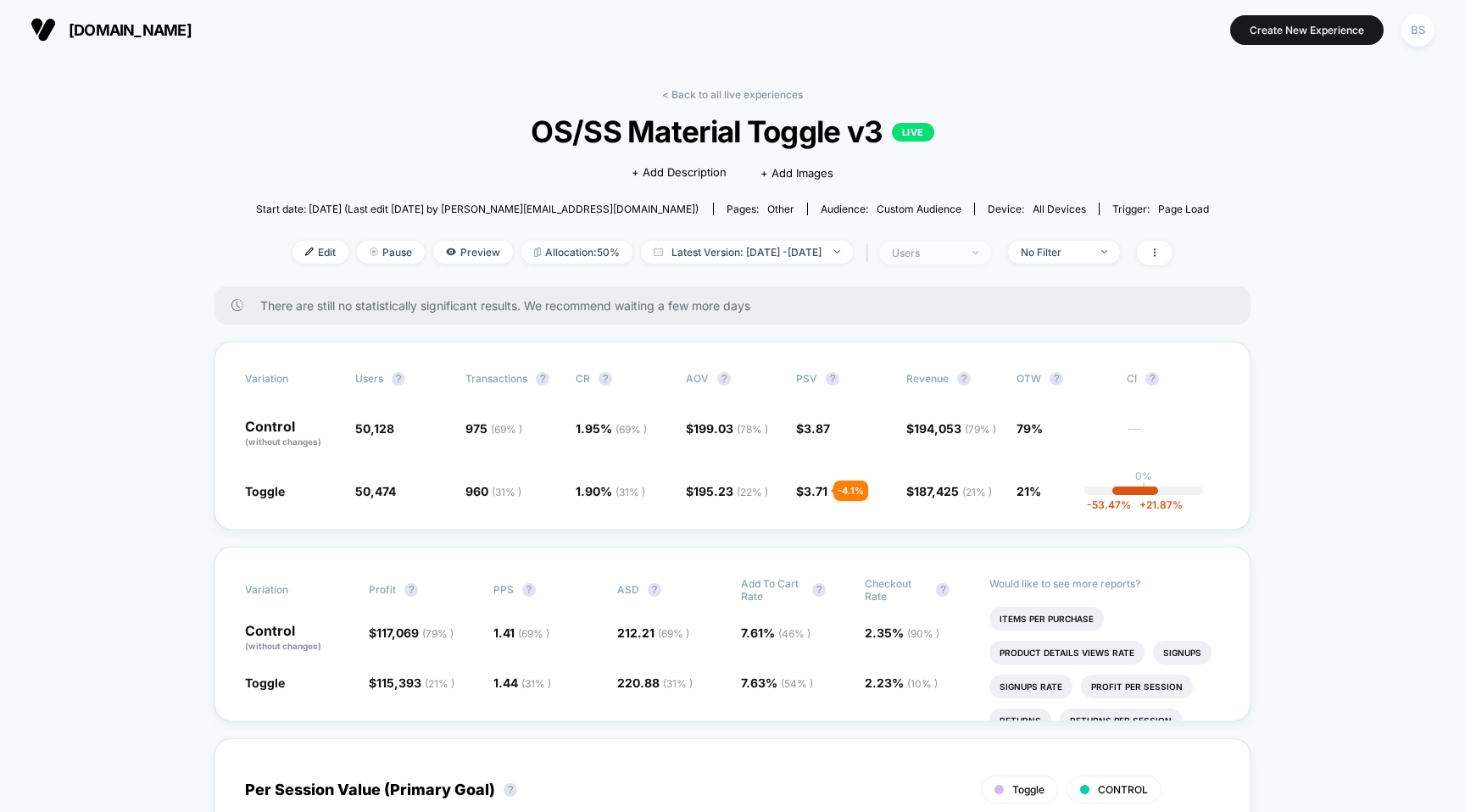
click at [972, 253] on div at bounding box center [965, 253] width 12 height 1
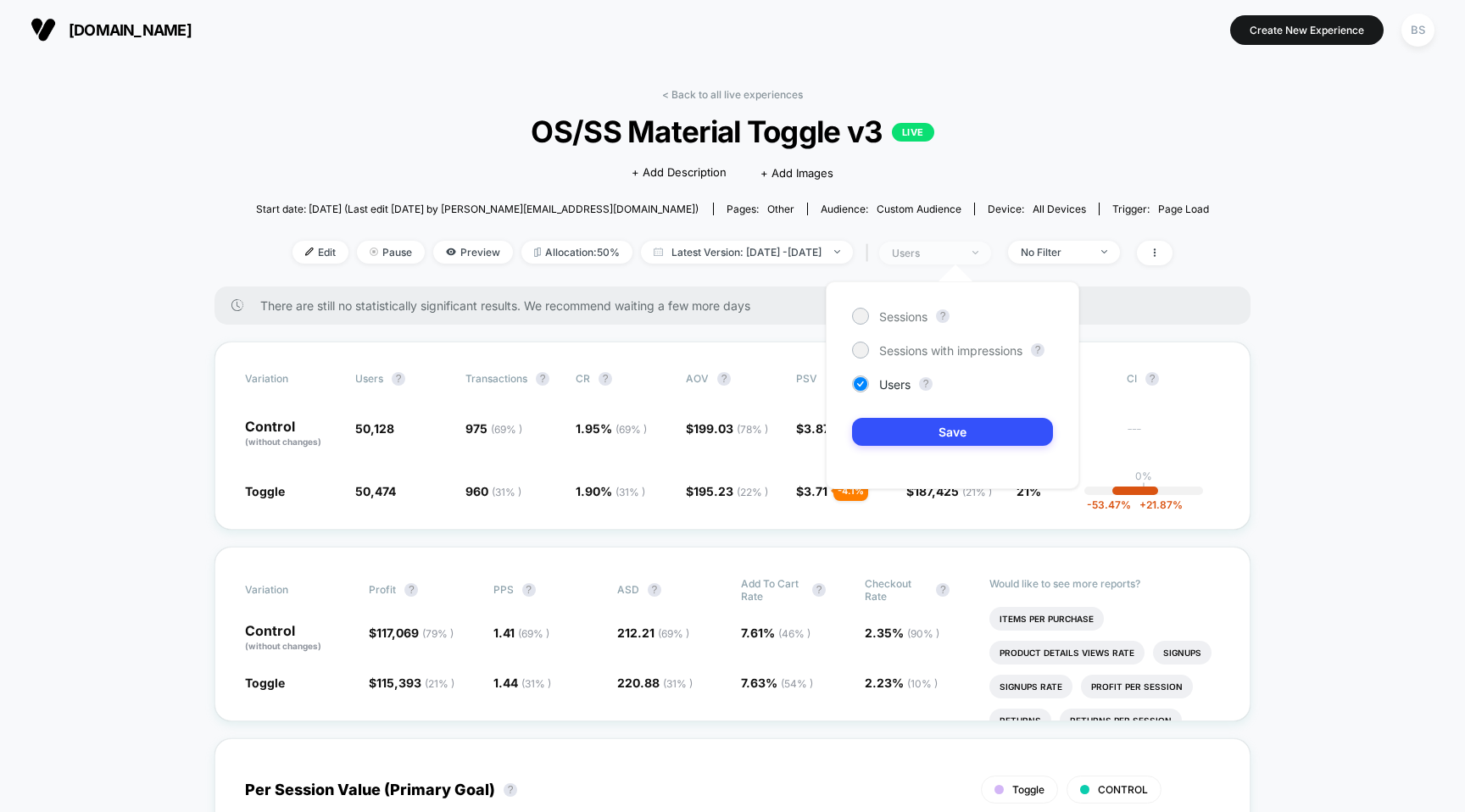
click at [972, 253] on div at bounding box center [965, 253] width 12 height 1
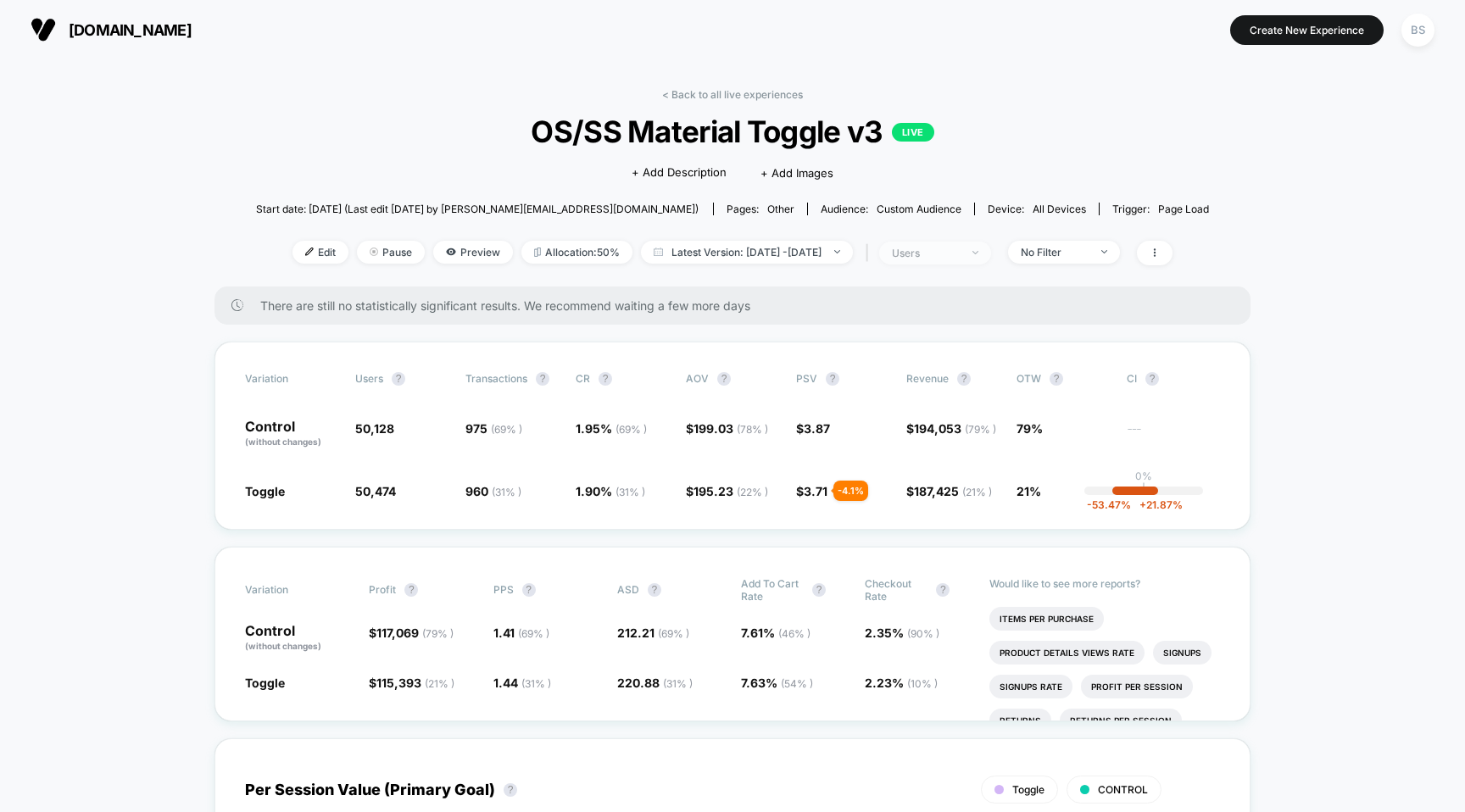
click at [960, 248] on div "users" at bounding box center [926, 253] width 68 height 12
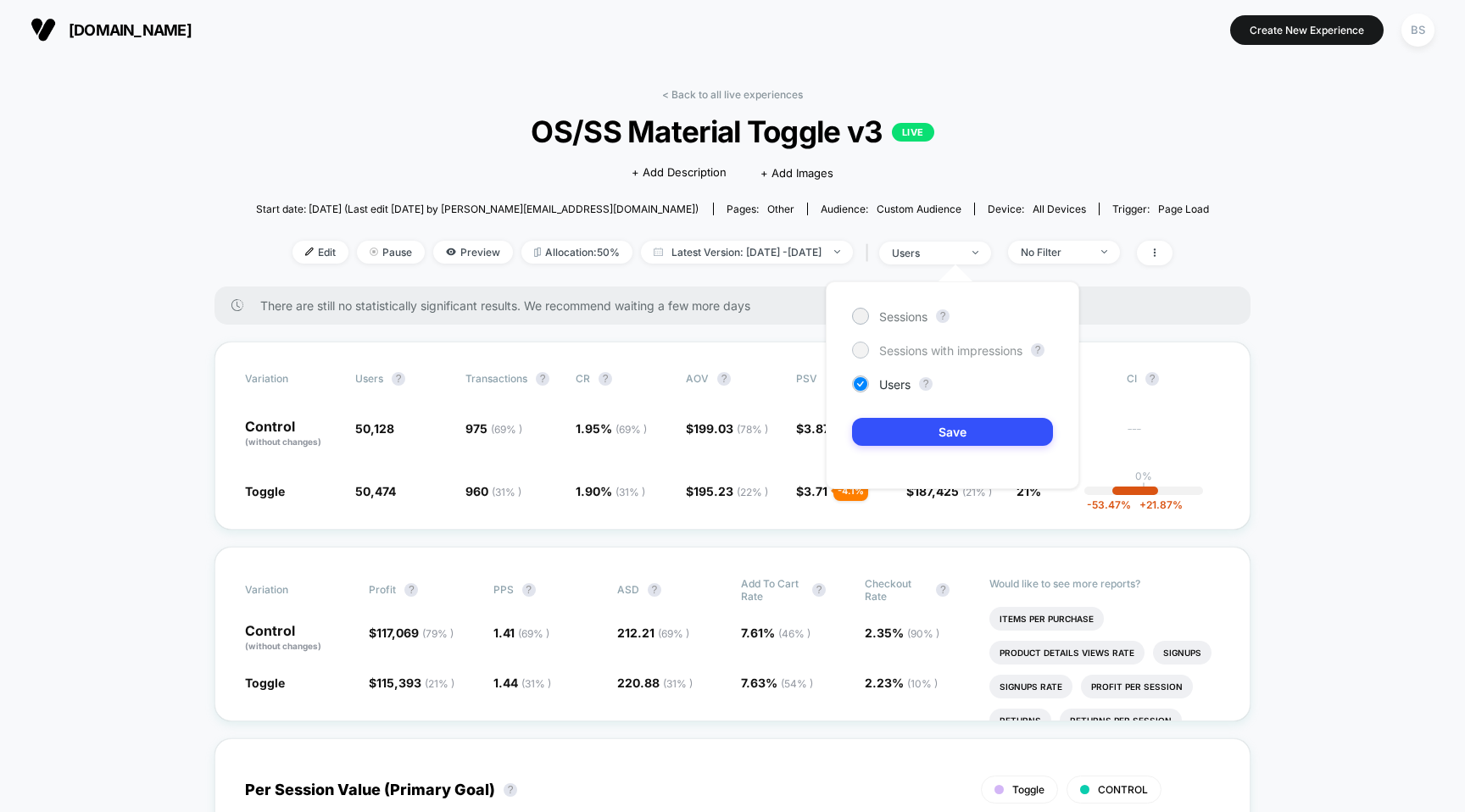
click at [936, 346] on span "Sessions with impressions" at bounding box center [950, 350] width 143 height 14
click at [927, 431] on button "Save" at bounding box center [952, 432] width 201 height 28
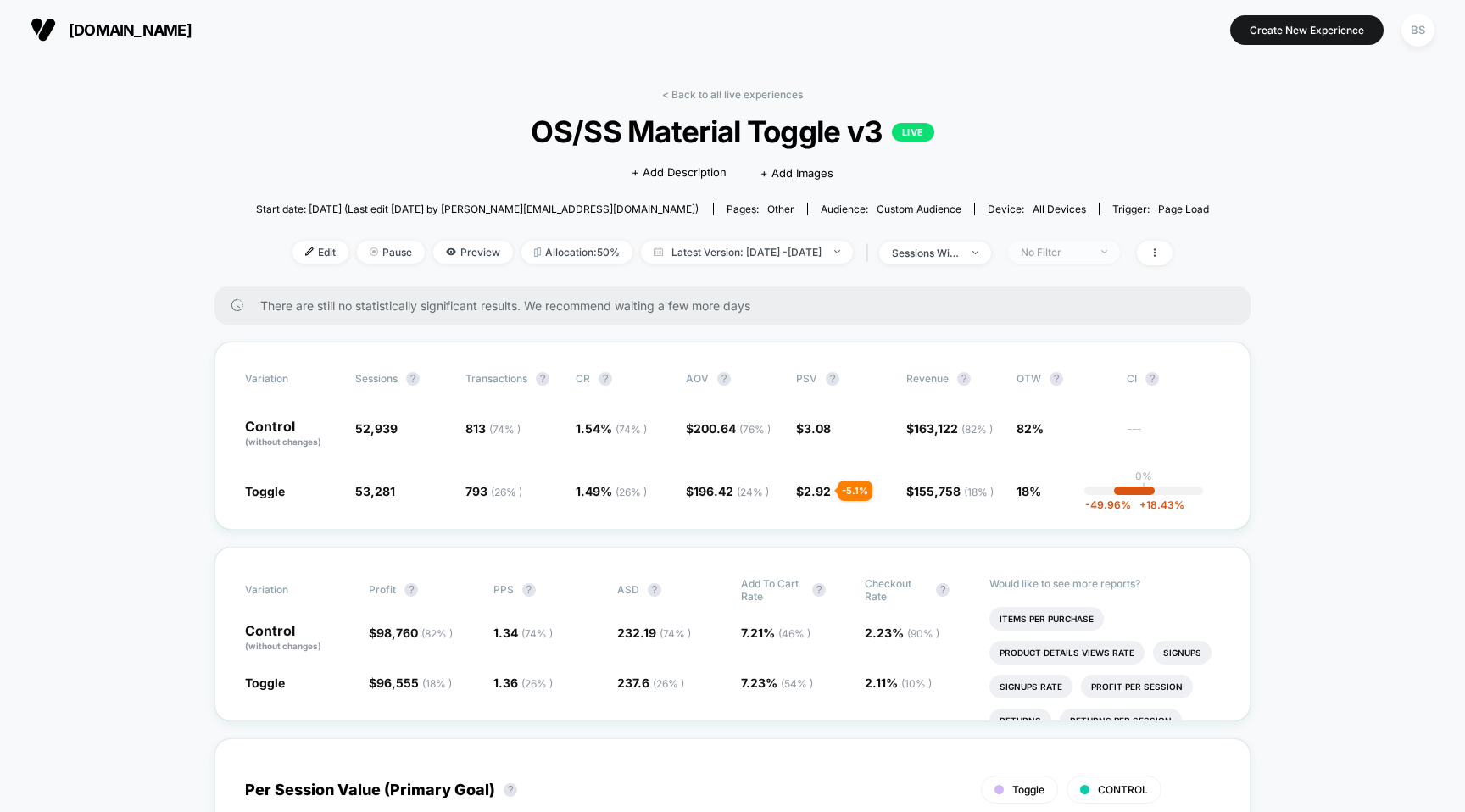
click at [1060, 249] on div "No Filter" at bounding box center [1054, 252] width 68 height 12
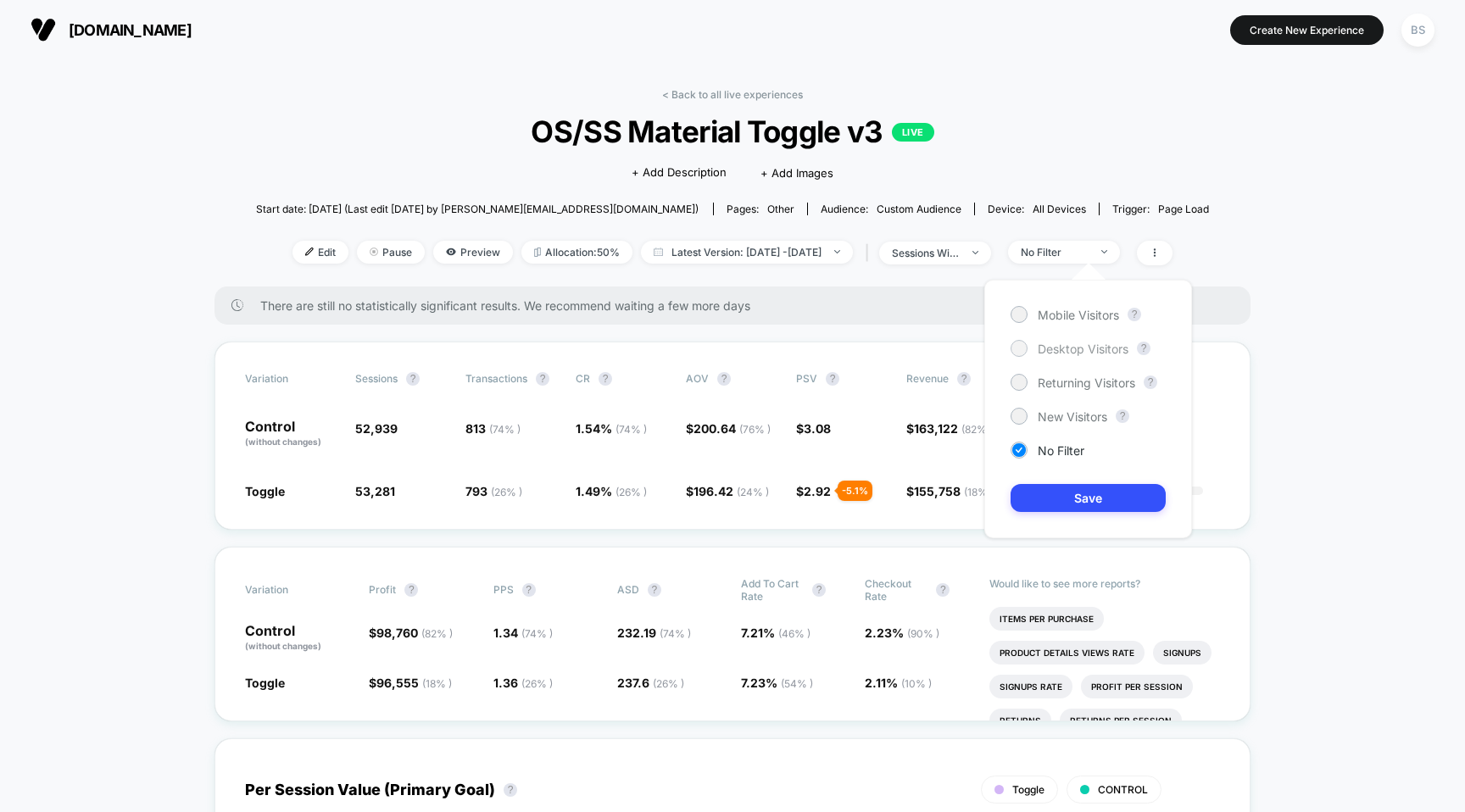
click at [1052, 352] on span "Desktop Visitors" at bounding box center [1083, 348] width 91 height 14
click at [1061, 498] on button "Save" at bounding box center [1088, 498] width 155 height 28
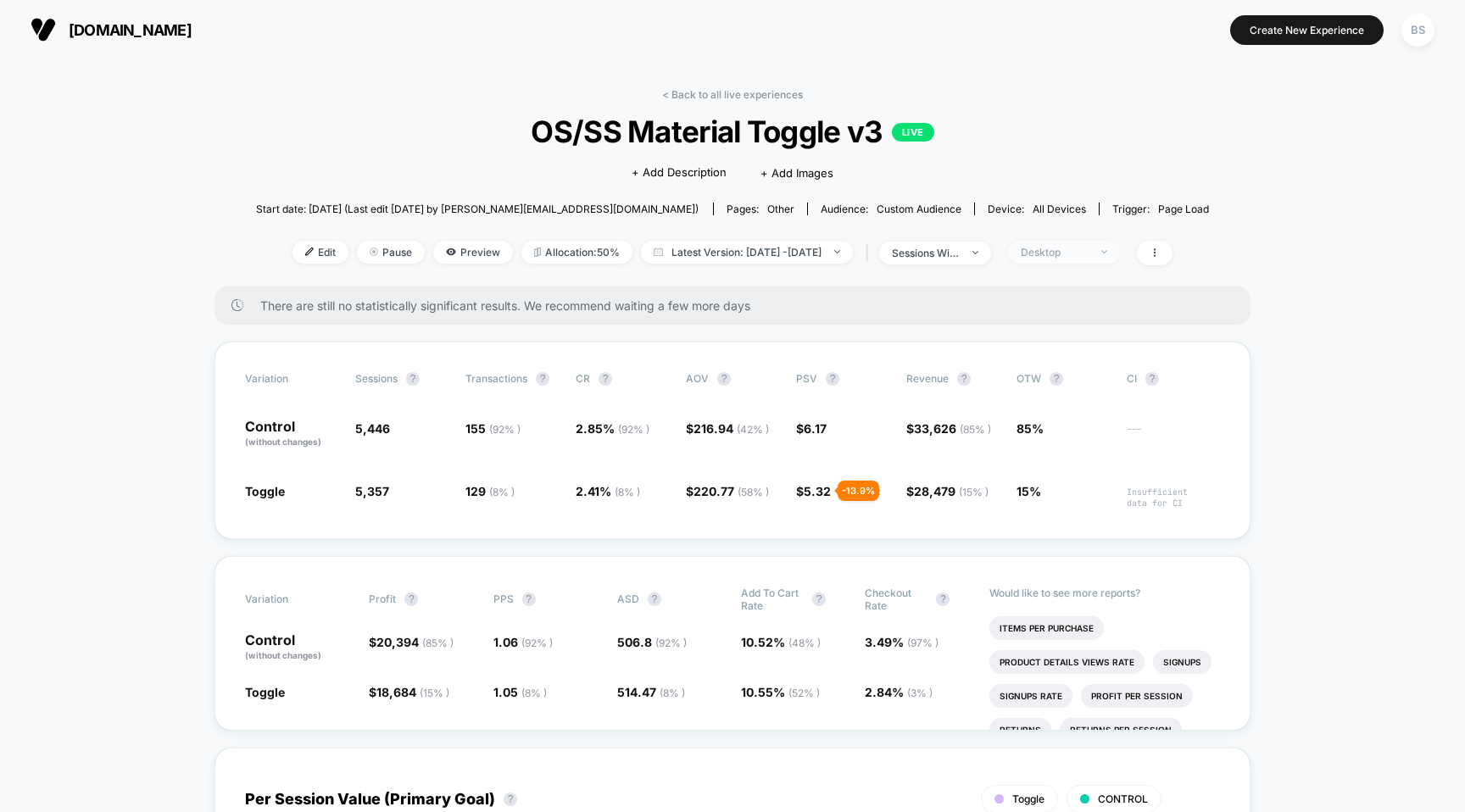
click at [1071, 251] on div "Desktop" at bounding box center [1054, 252] width 68 height 12
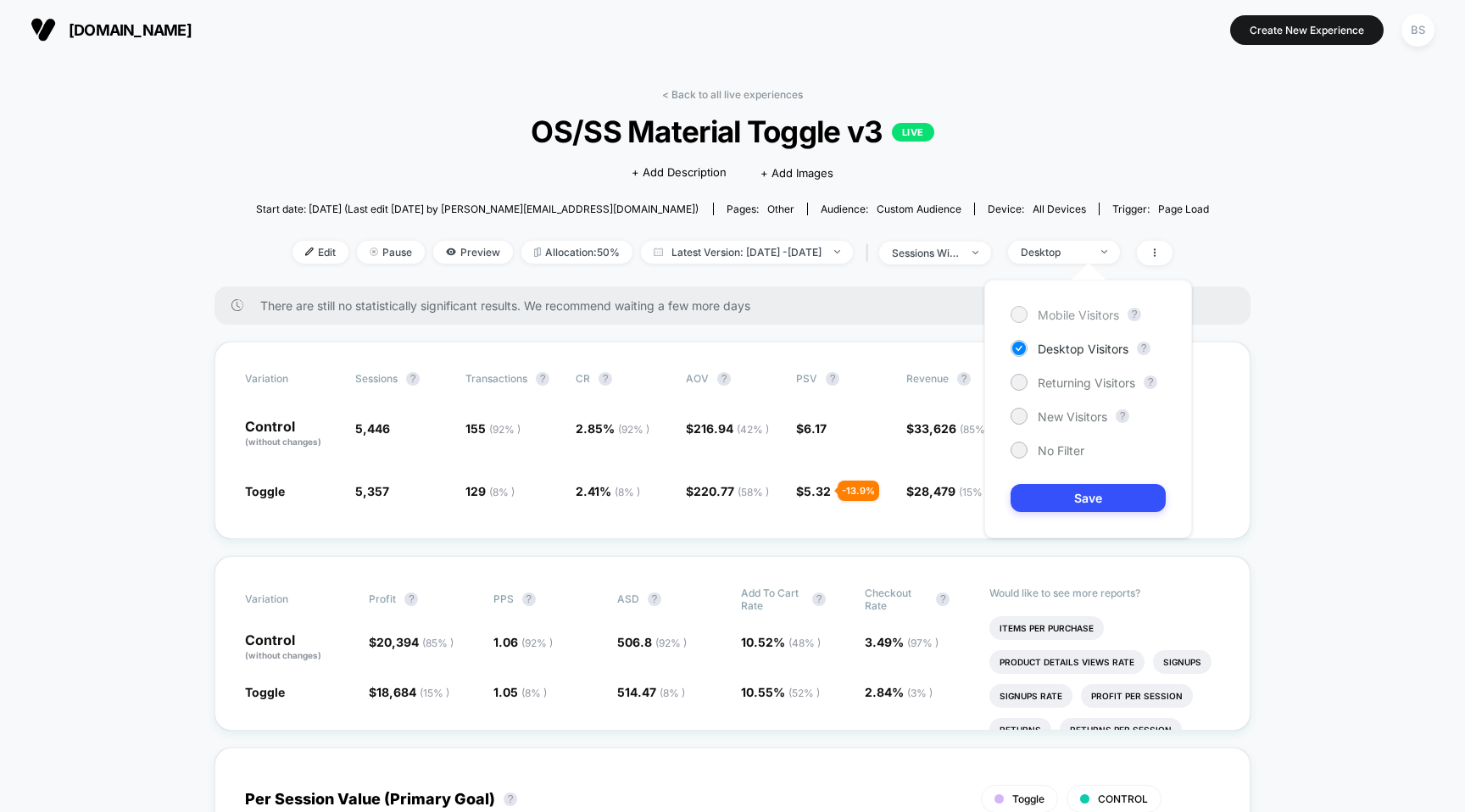
click at [1055, 315] on span "Mobile Visitors" at bounding box center [1078, 314] width 81 height 14
click at [1056, 492] on button "Save" at bounding box center [1088, 498] width 155 height 28
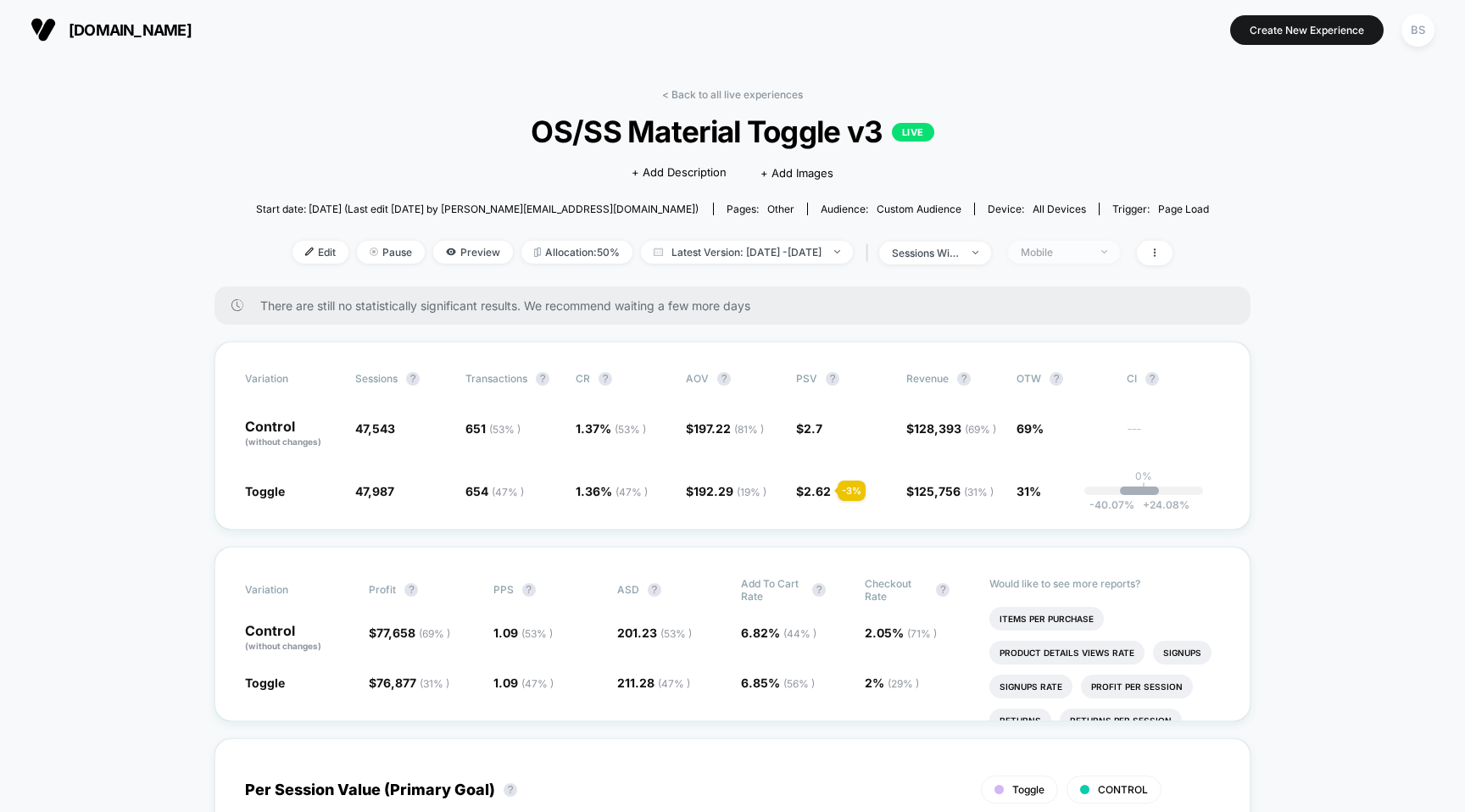
click at [1088, 251] on div "Mobile" at bounding box center [1054, 252] width 68 height 12
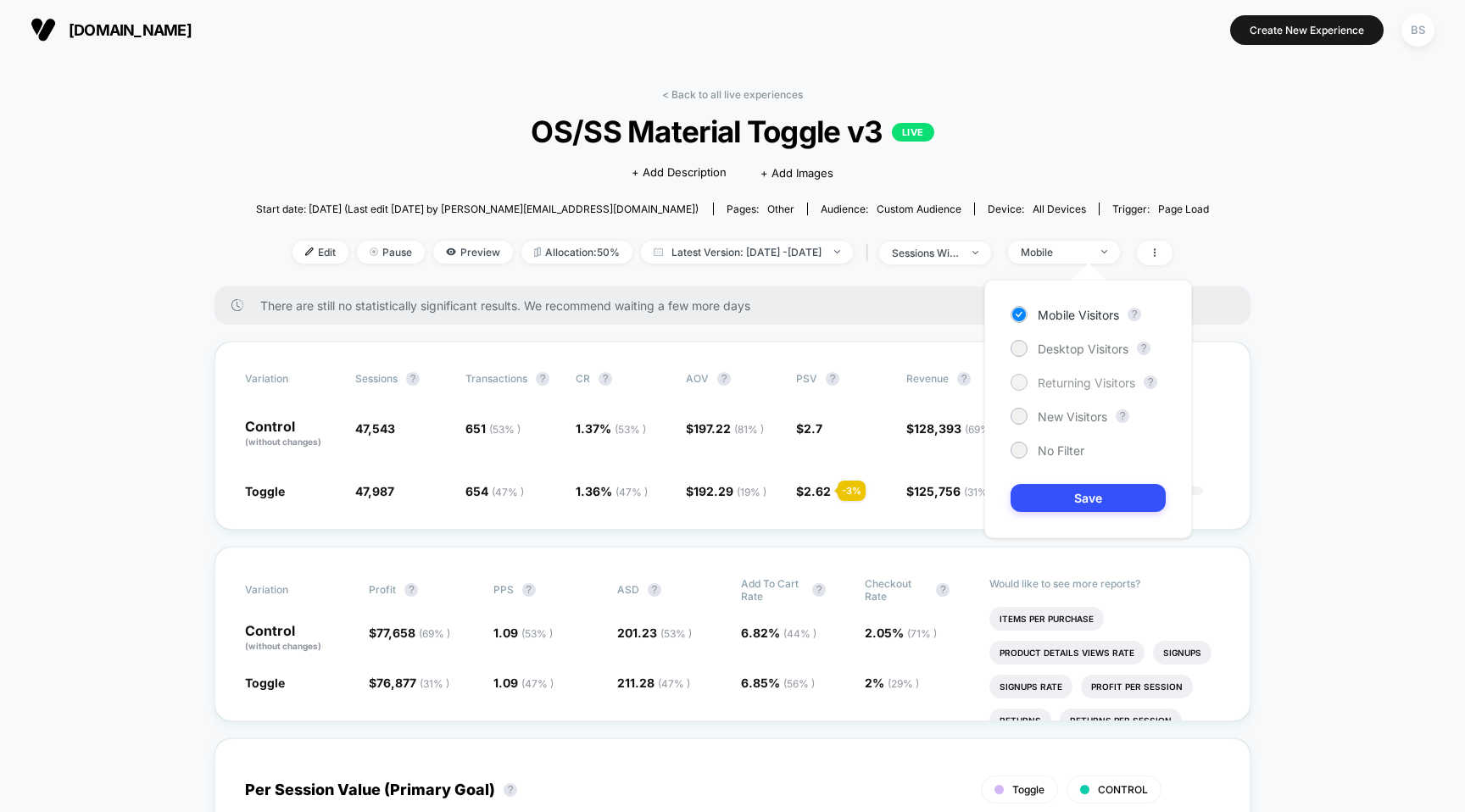
click at [1048, 386] on span "Returning Visitors" at bounding box center [1086, 382] width 97 height 14
click at [1040, 442] on div "No Filter" at bounding box center [1048, 450] width 74 height 17
click at [1049, 484] on div "Mobile Visitors ? Desktop Visitors ? Returning Visitors ? New Visitors ? No Fil…" at bounding box center [1087, 409] width 207 height 258
click at [1048, 491] on button "Save" at bounding box center [1088, 498] width 155 height 28
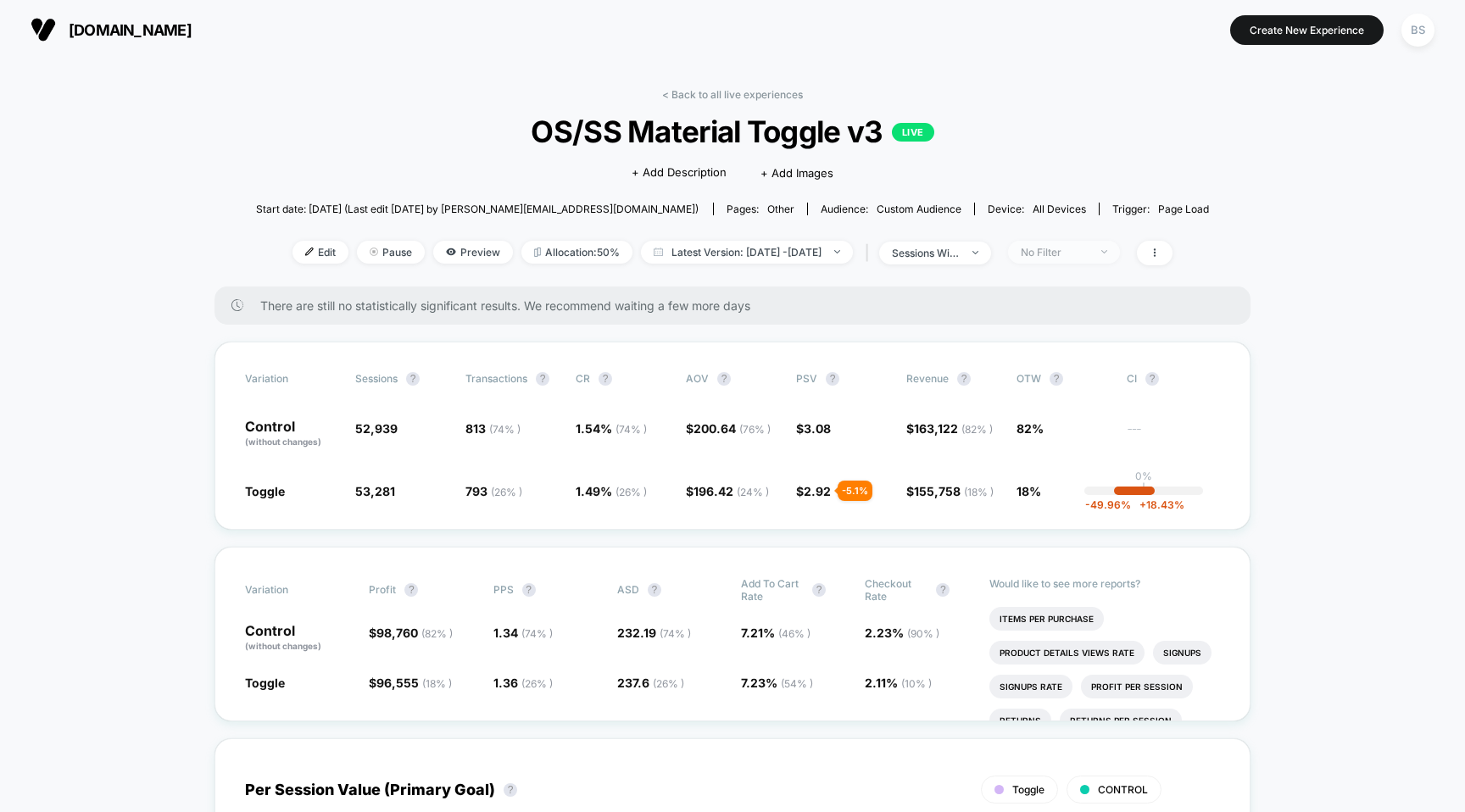
click at [1084, 255] on div "No Filter" at bounding box center [1054, 252] width 68 height 12
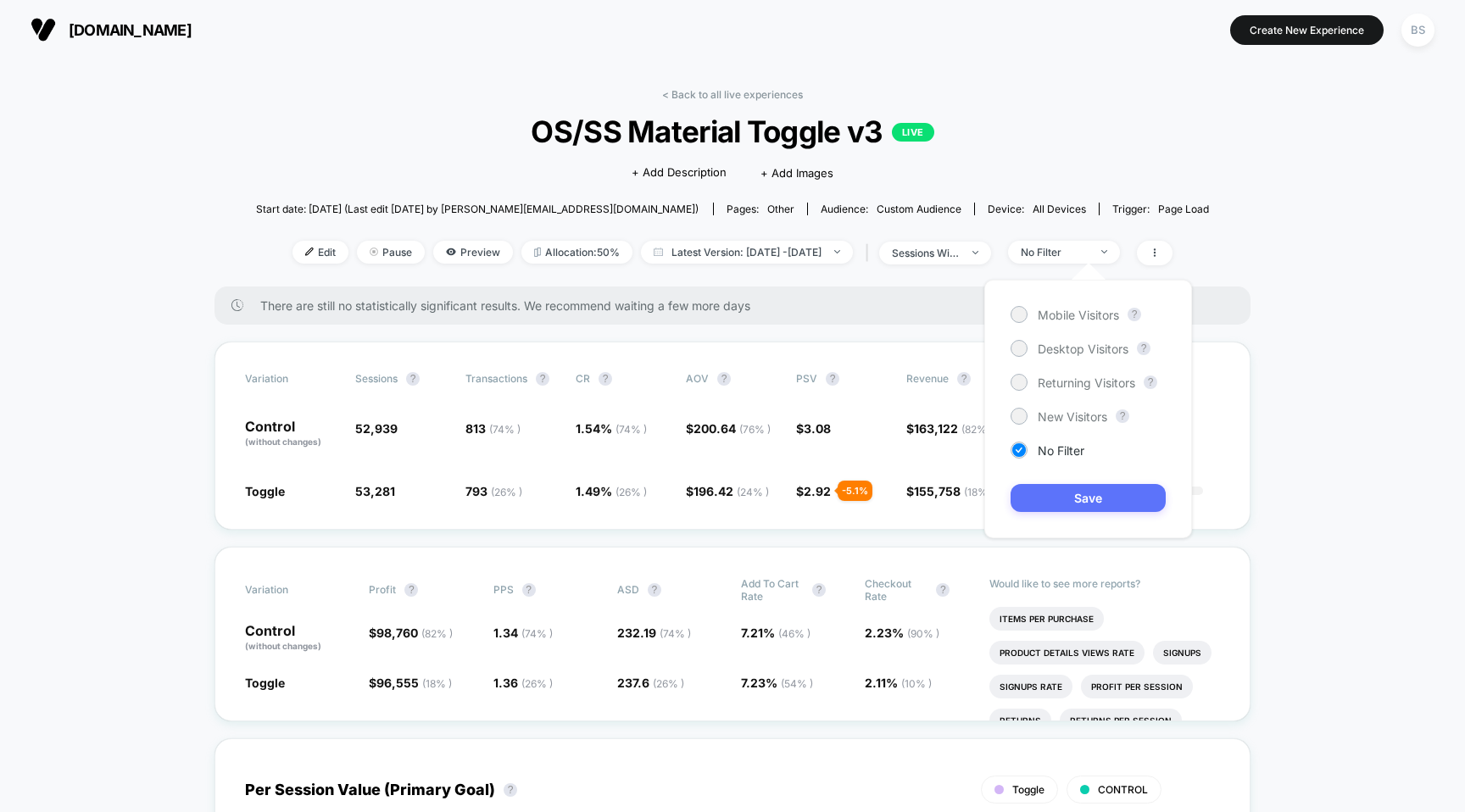
click at [1052, 506] on button "Save" at bounding box center [1088, 498] width 155 height 28
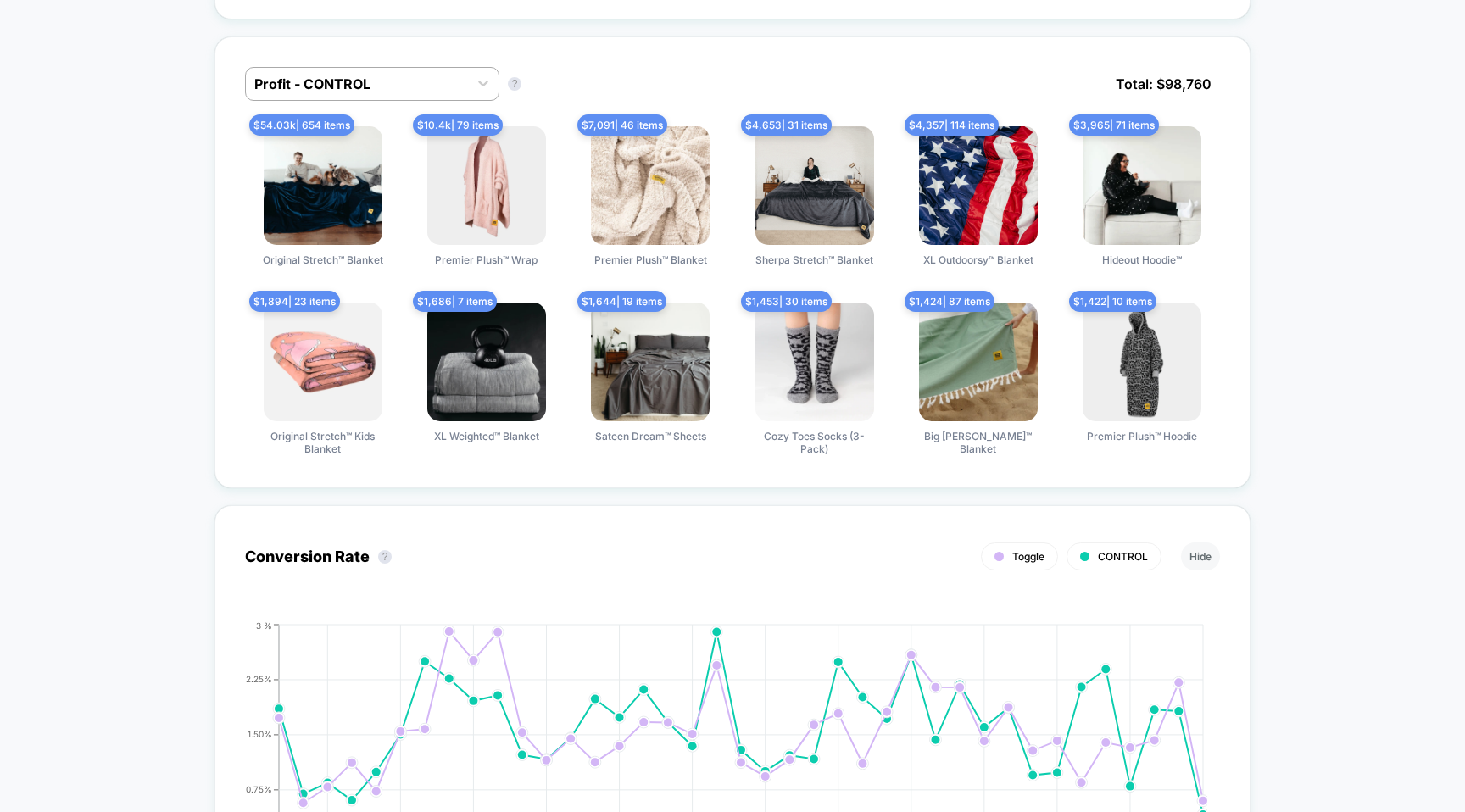
scroll to position [1098, 0]
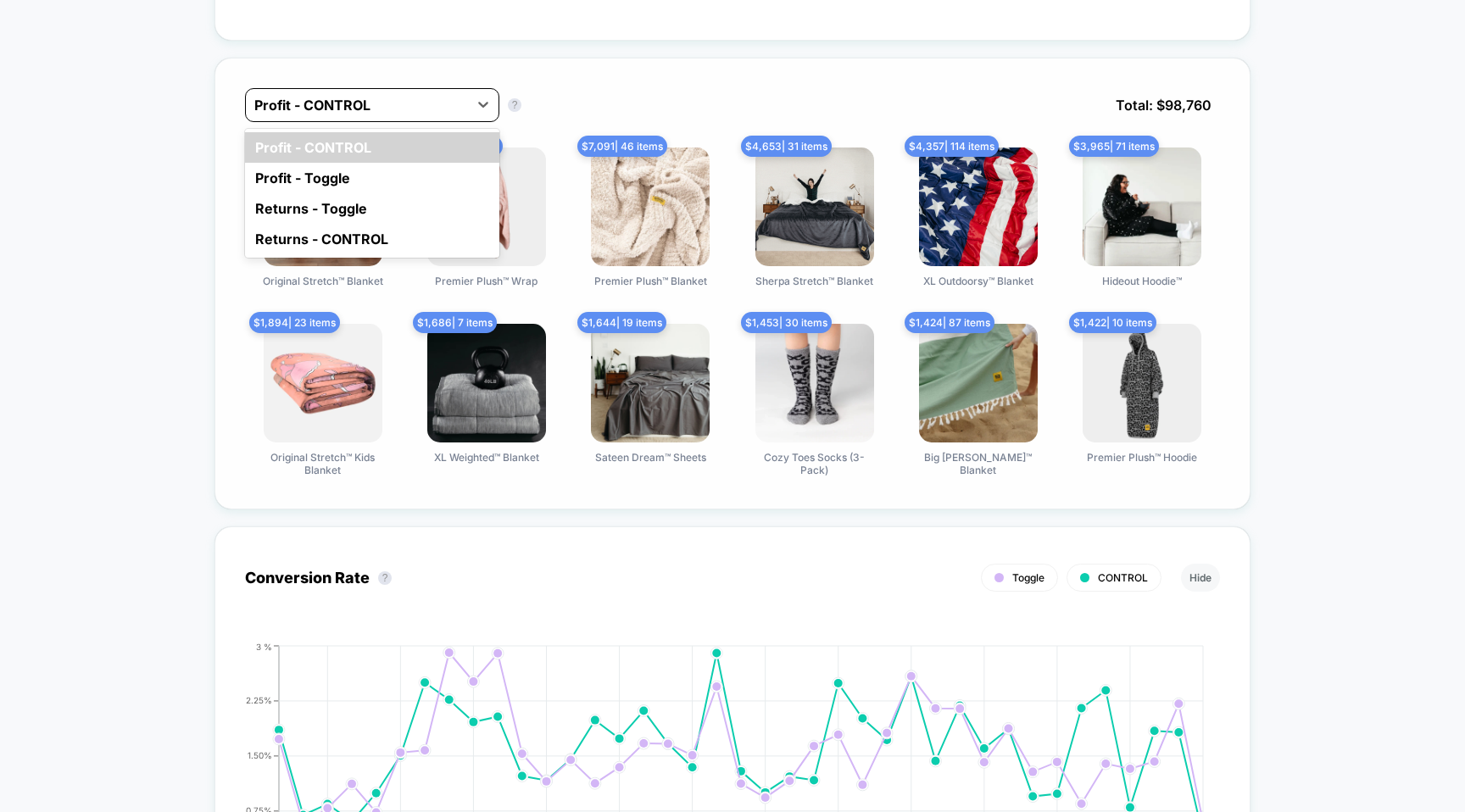
click at [421, 102] on div at bounding box center [357, 104] width 205 height 20
click at [388, 170] on div "Profit - Toggle" at bounding box center [372, 178] width 255 height 30
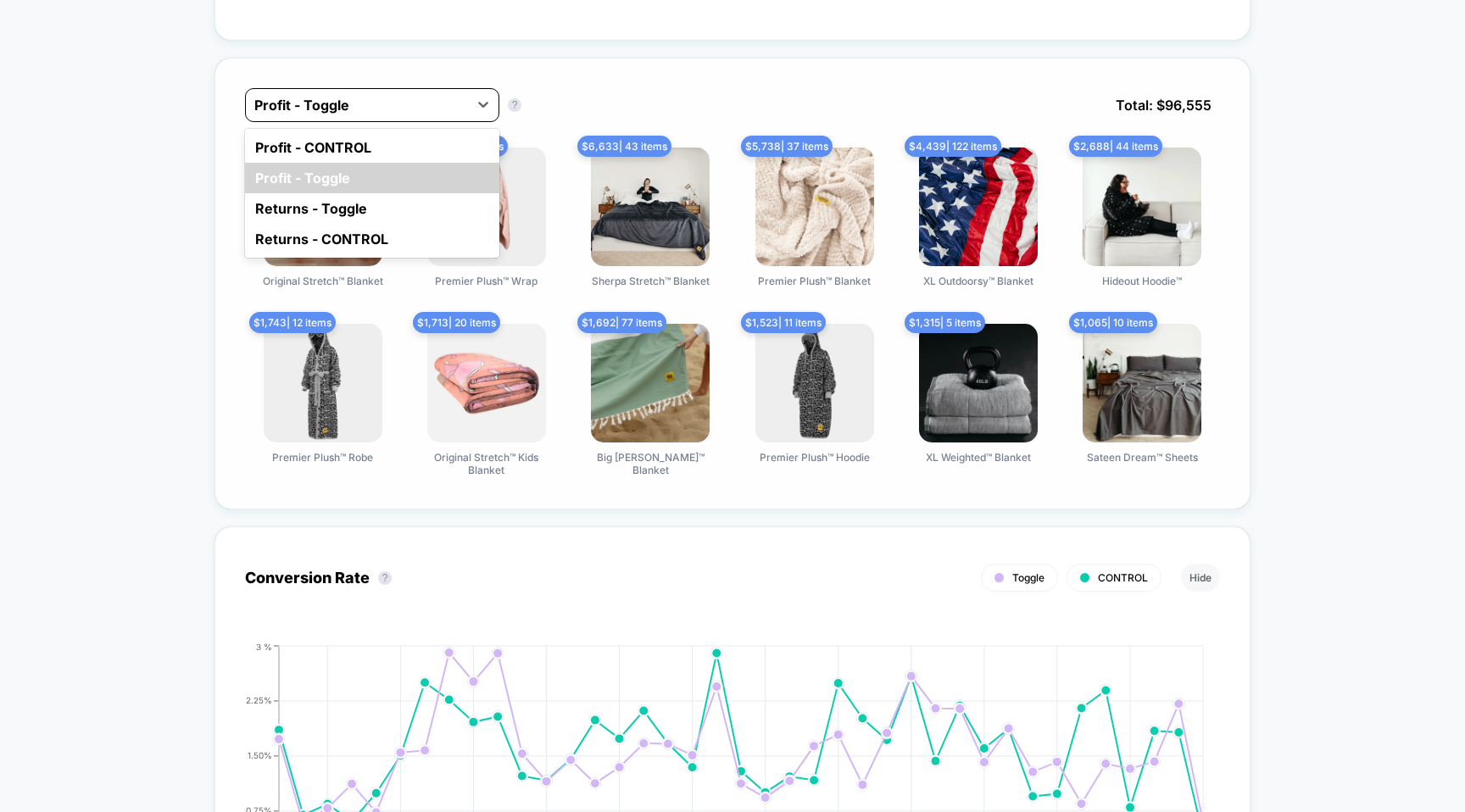
click at [419, 100] on div at bounding box center [357, 104] width 205 height 20
click at [402, 140] on div "Profit - CONTROL" at bounding box center [372, 148] width 255 height 30
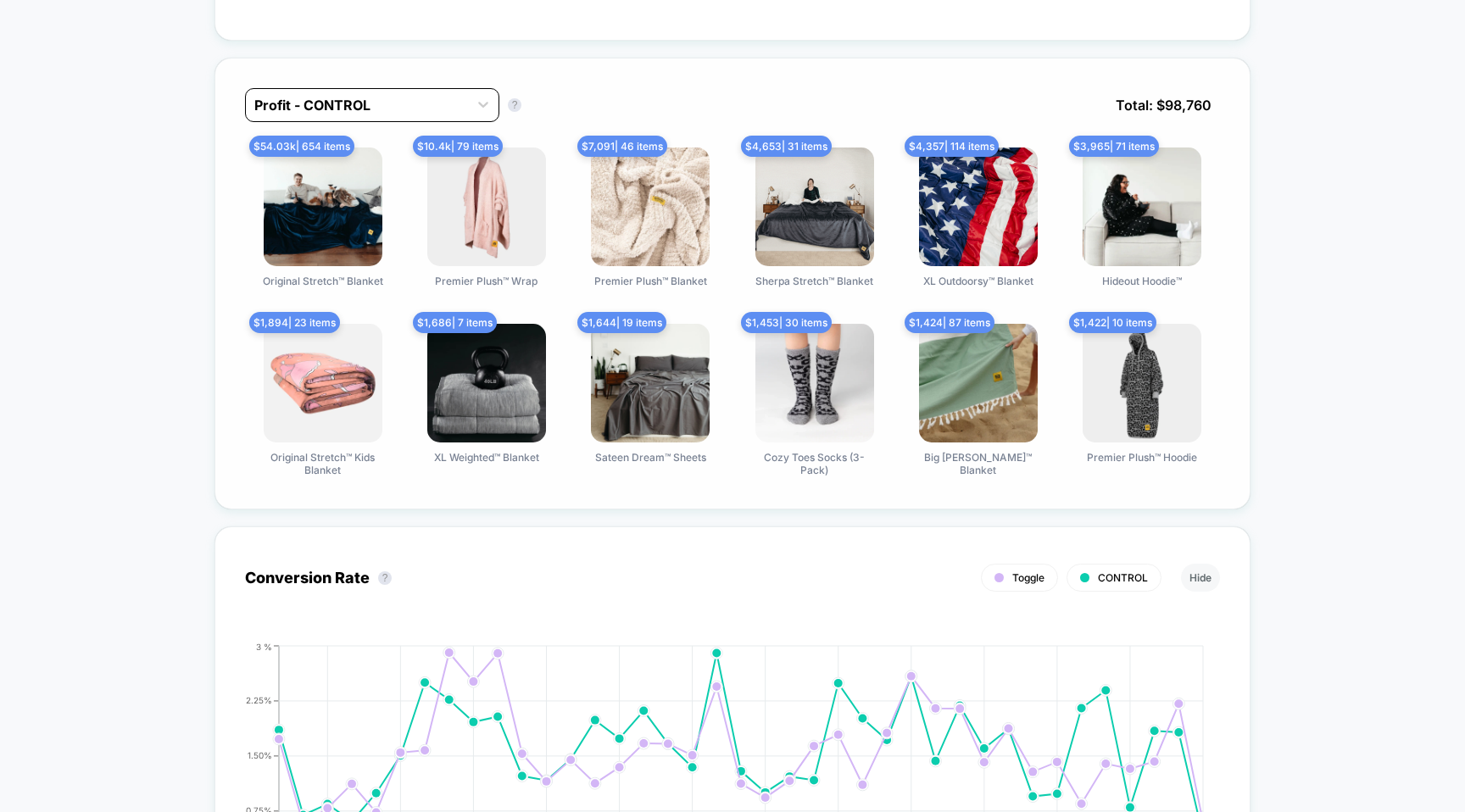
click at [415, 115] on div "Profit - CONTROL" at bounding box center [357, 105] width 222 height 27
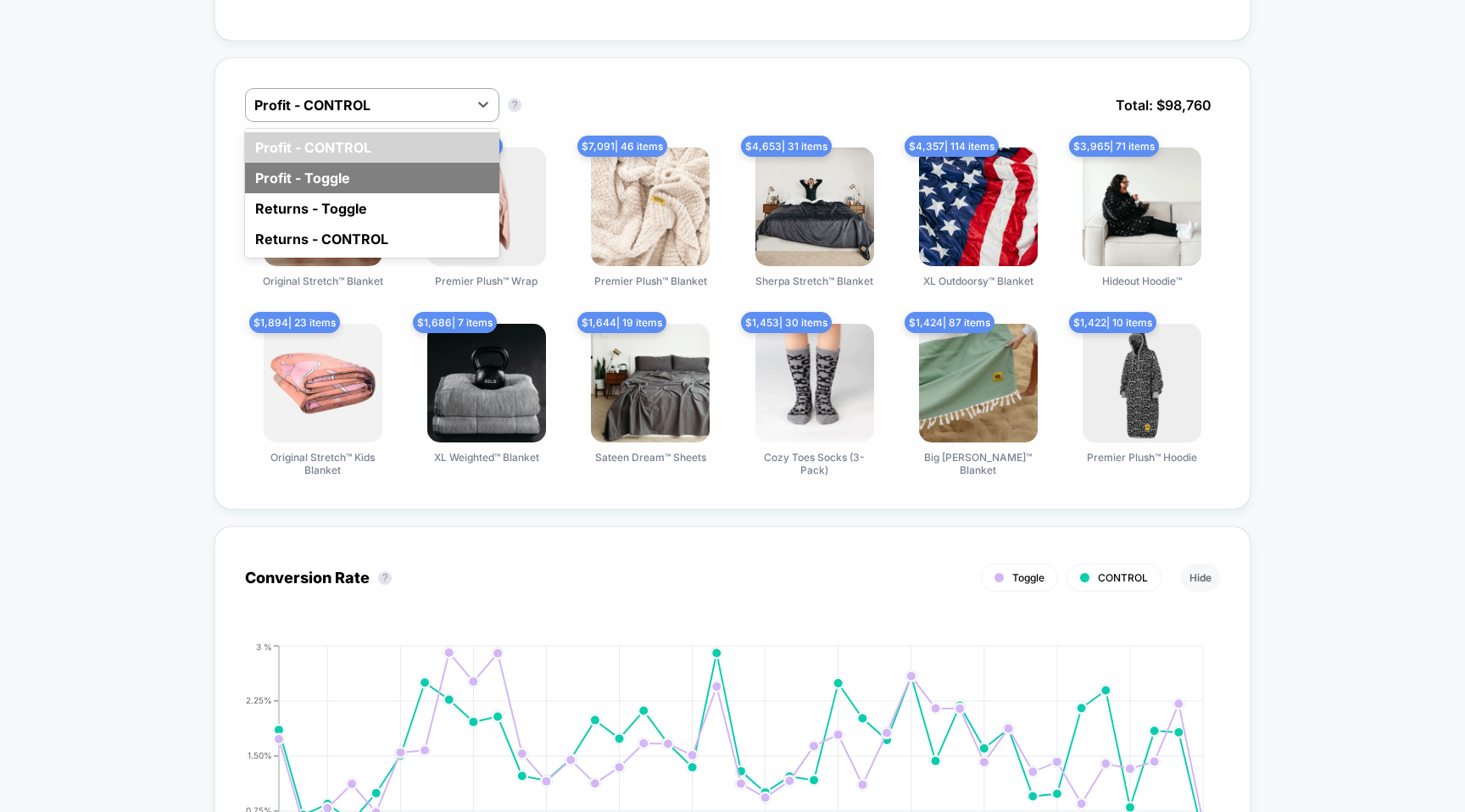
click at [392, 163] on div "Profit - Toggle" at bounding box center [372, 178] width 255 height 30
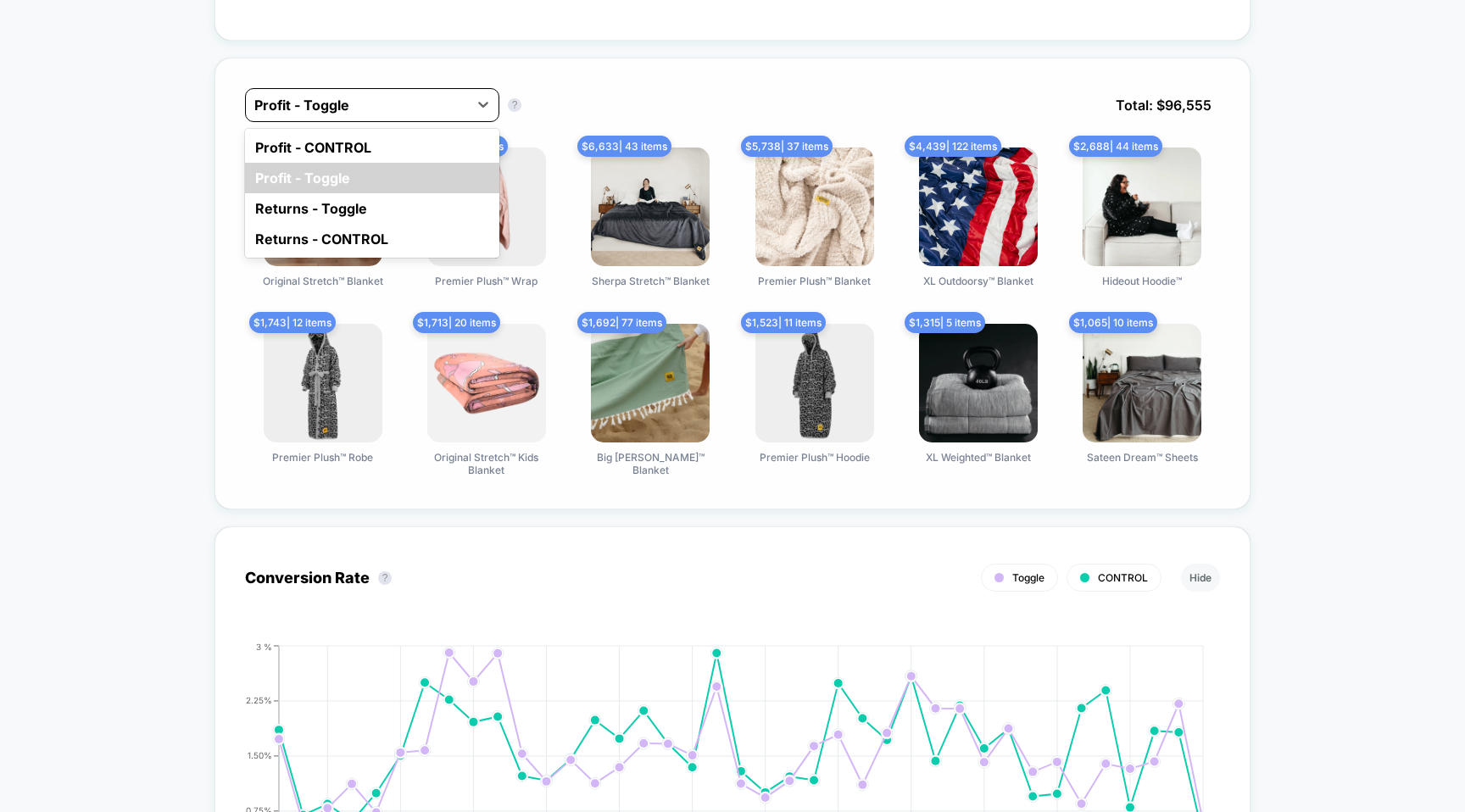
click at [409, 103] on div at bounding box center [357, 104] width 205 height 20
click at [386, 136] on div "Profit - CONTROL" at bounding box center [372, 148] width 255 height 30
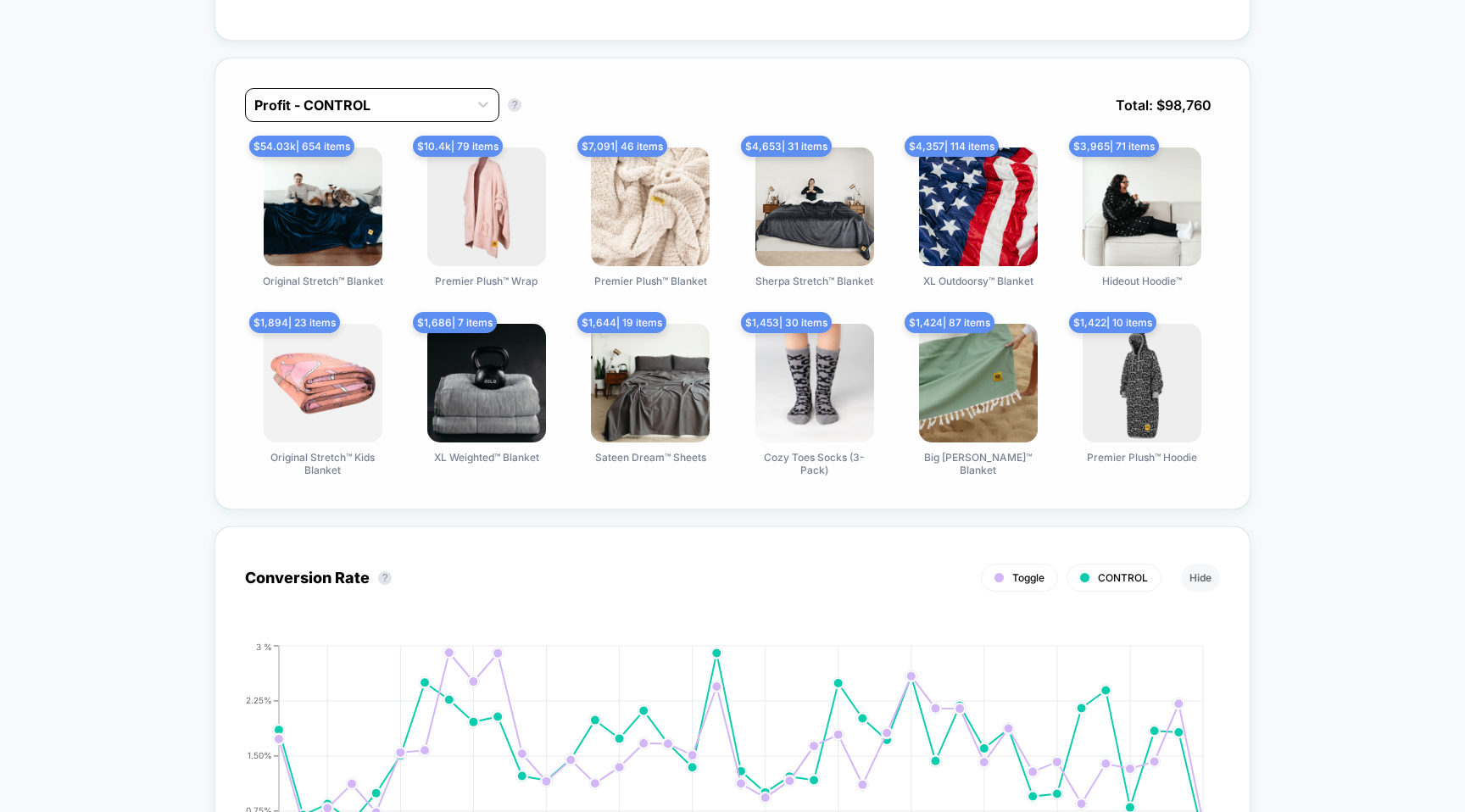
click at [394, 107] on div at bounding box center [357, 104] width 205 height 20
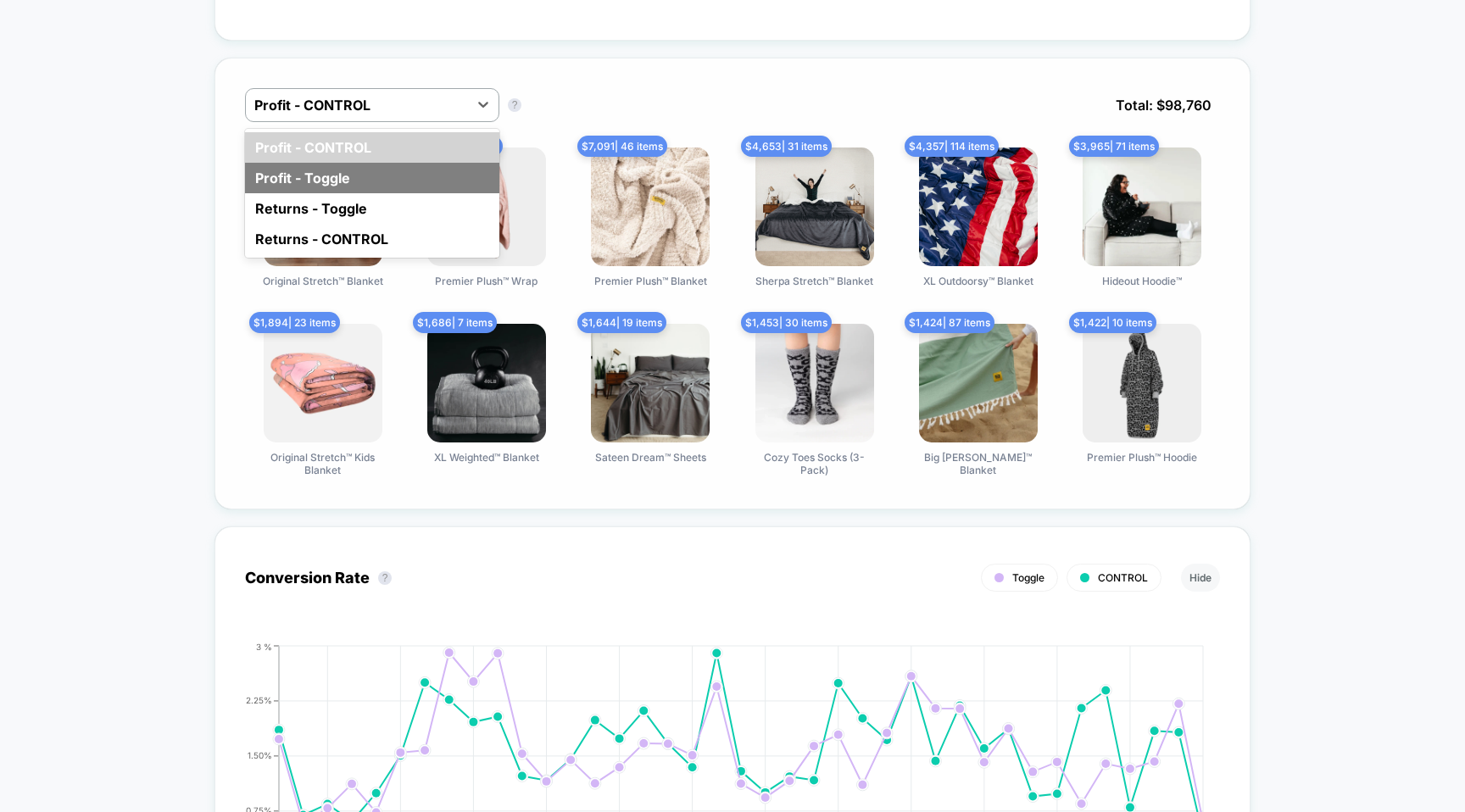
click at [370, 163] on div "Profit - Toggle" at bounding box center [372, 178] width 255 height 30
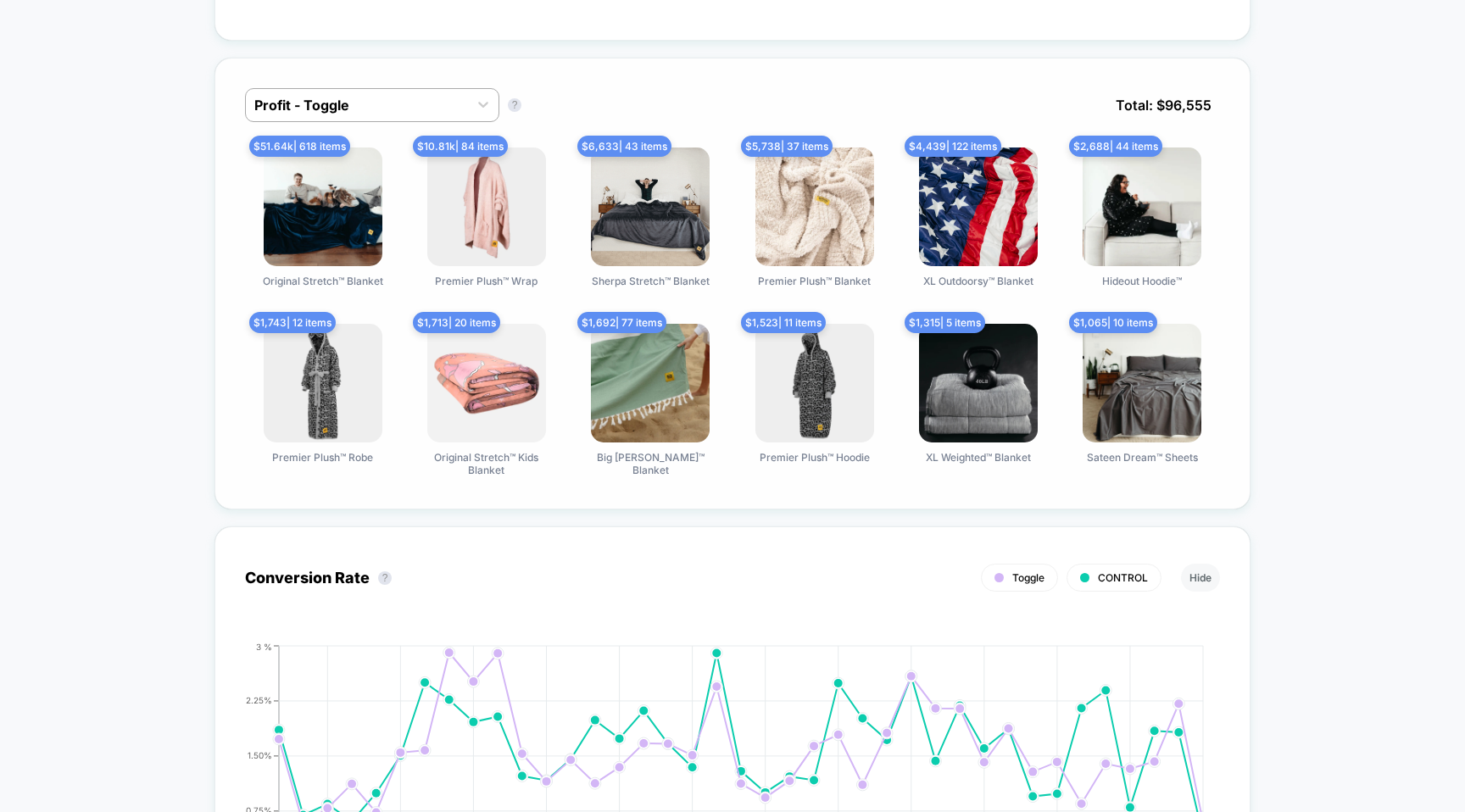
click at [374, 151] on img at bounding box center [323, 206] width 118 height 118
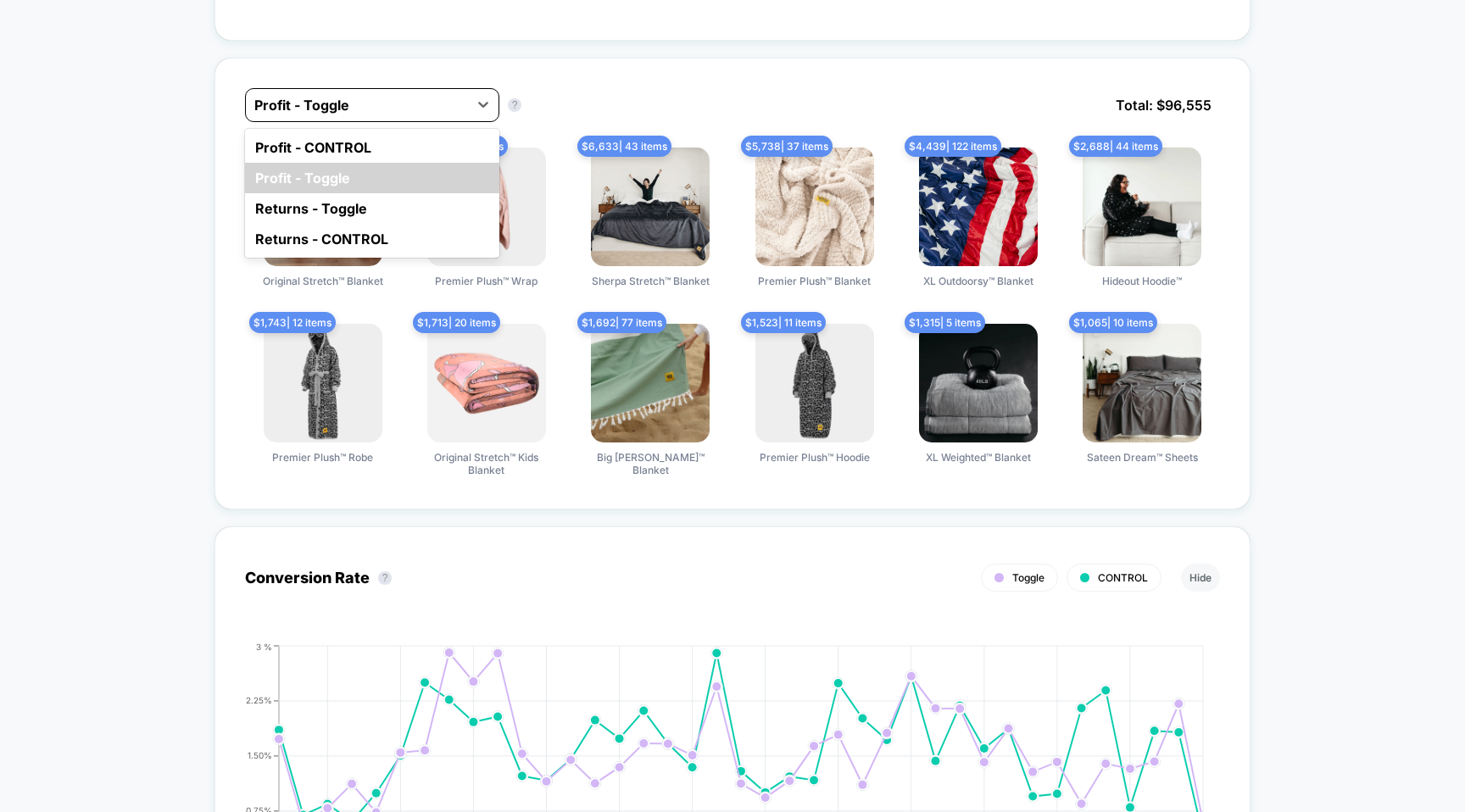
click at [386, 105] on div at bounding box center [357, 104] width 205 height 20
click at [367, 151] on div "Profit - CONTROL" at bounding box center [372, 148] width 255 height 30
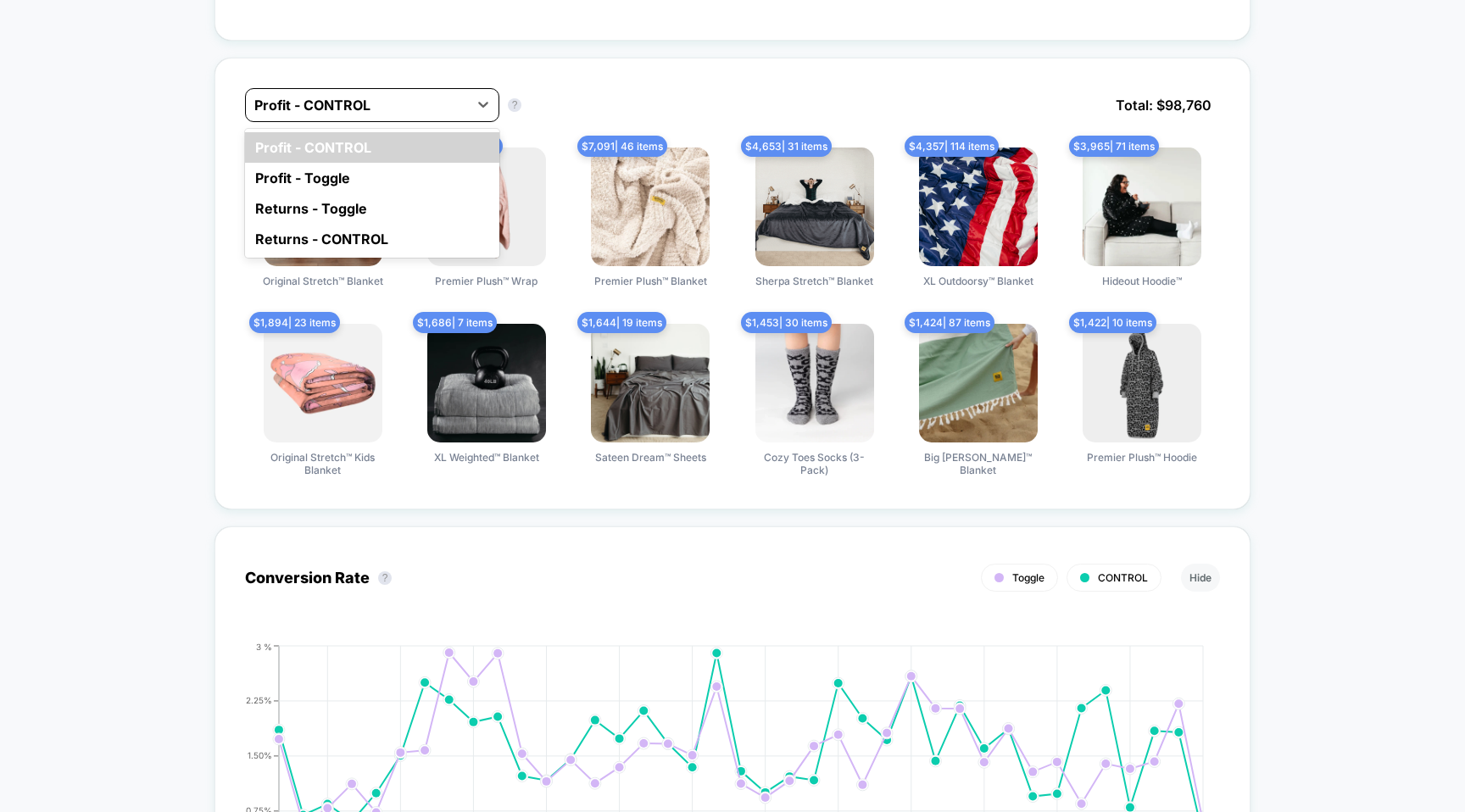
click at [386, 114] on div "Profit - CONTROL" at bounding box center [357, 105] width 222 height 27
click at [369, 175] on div "Profit - Toggle" at bounding box center [372, 178] width 255 height 30
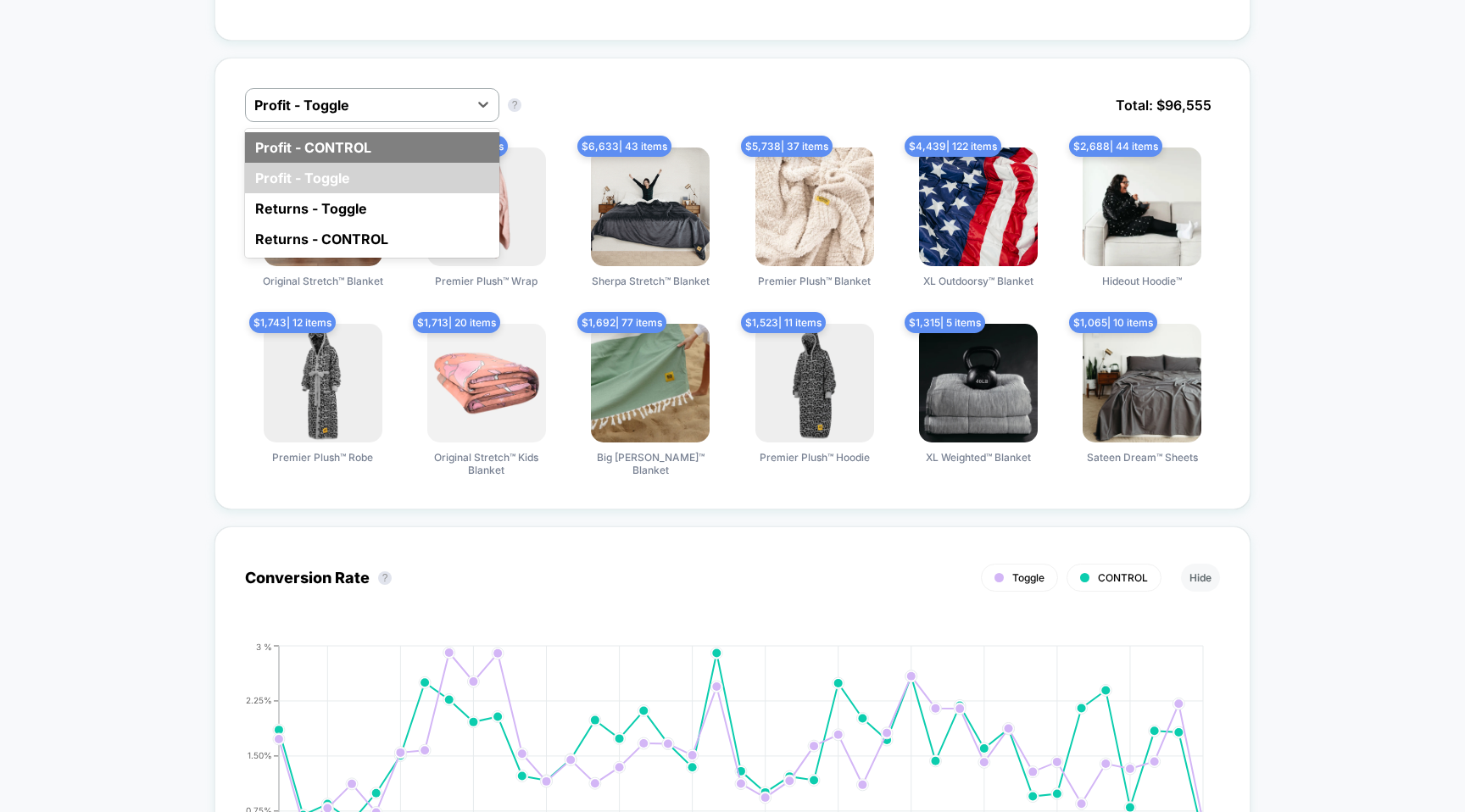
drag, startPoint x: 434, startPoint y: 104, endPoint x: 370, endPoint y: 140, distance: 73.4
click at [370, 122] on div "option Profit - CONTROL focused, 1 of 4. 4 results available. Use Up and Down t…" at bounding box center [372, 105] width 255 height 34
click at [370, 140] on div "Profit - CONTROL" at bounding box center [372, 148] width 255 height 30
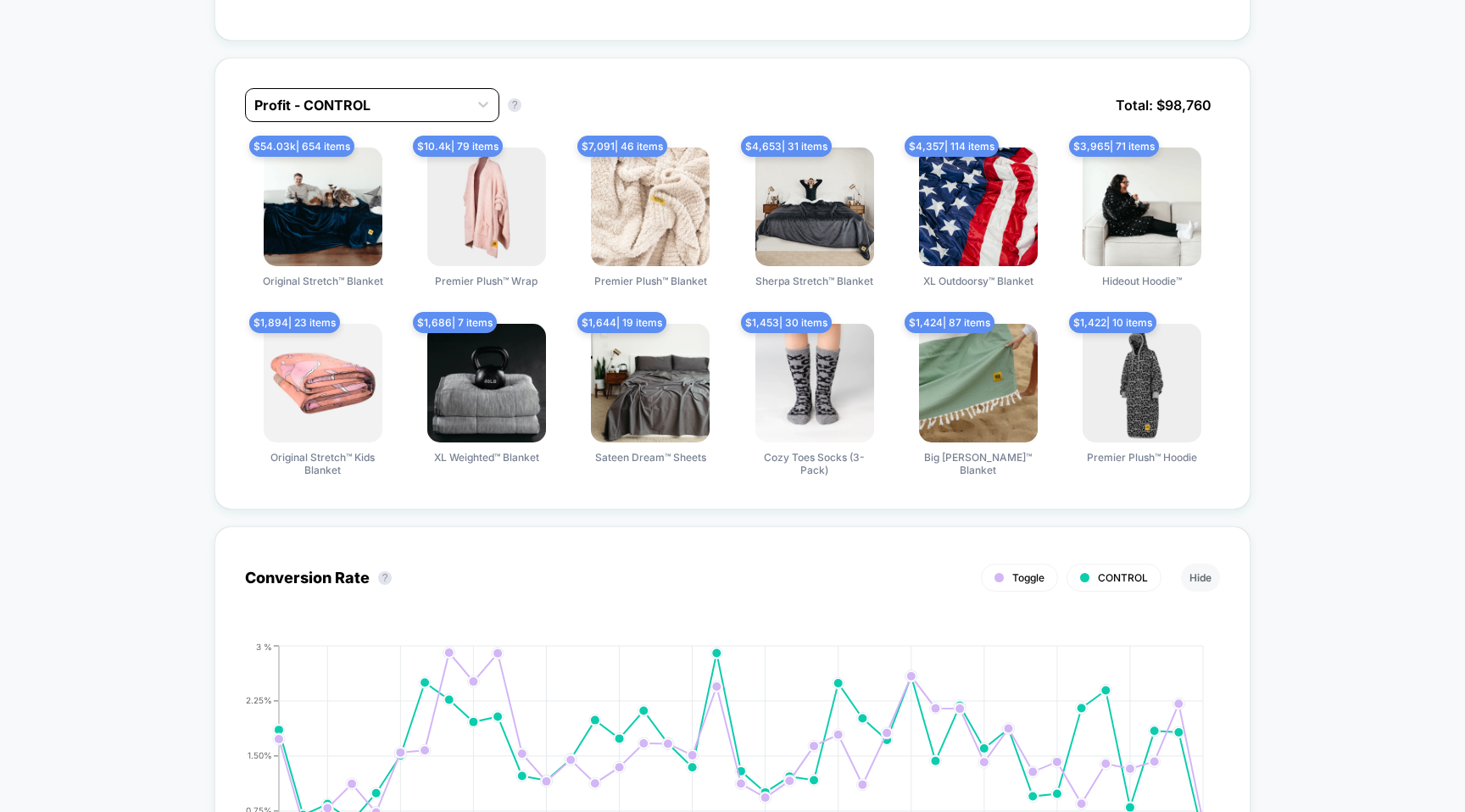
click at [405, 111] on div at bounding box center [357, 104] width 205 height 20
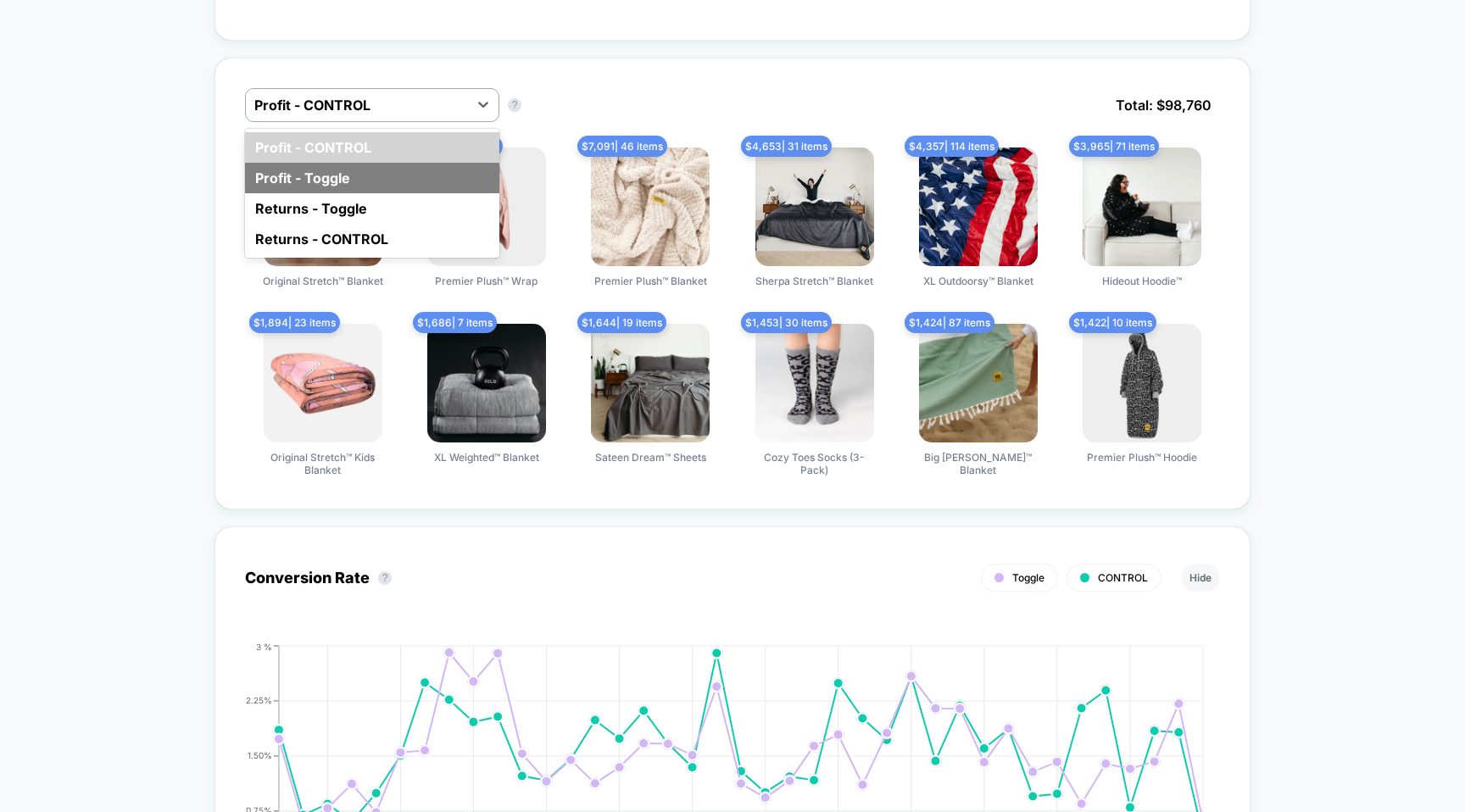
click at [375, 165] on div "Profit - Toggle" at bounding box center [372, 178] width 255 height 30
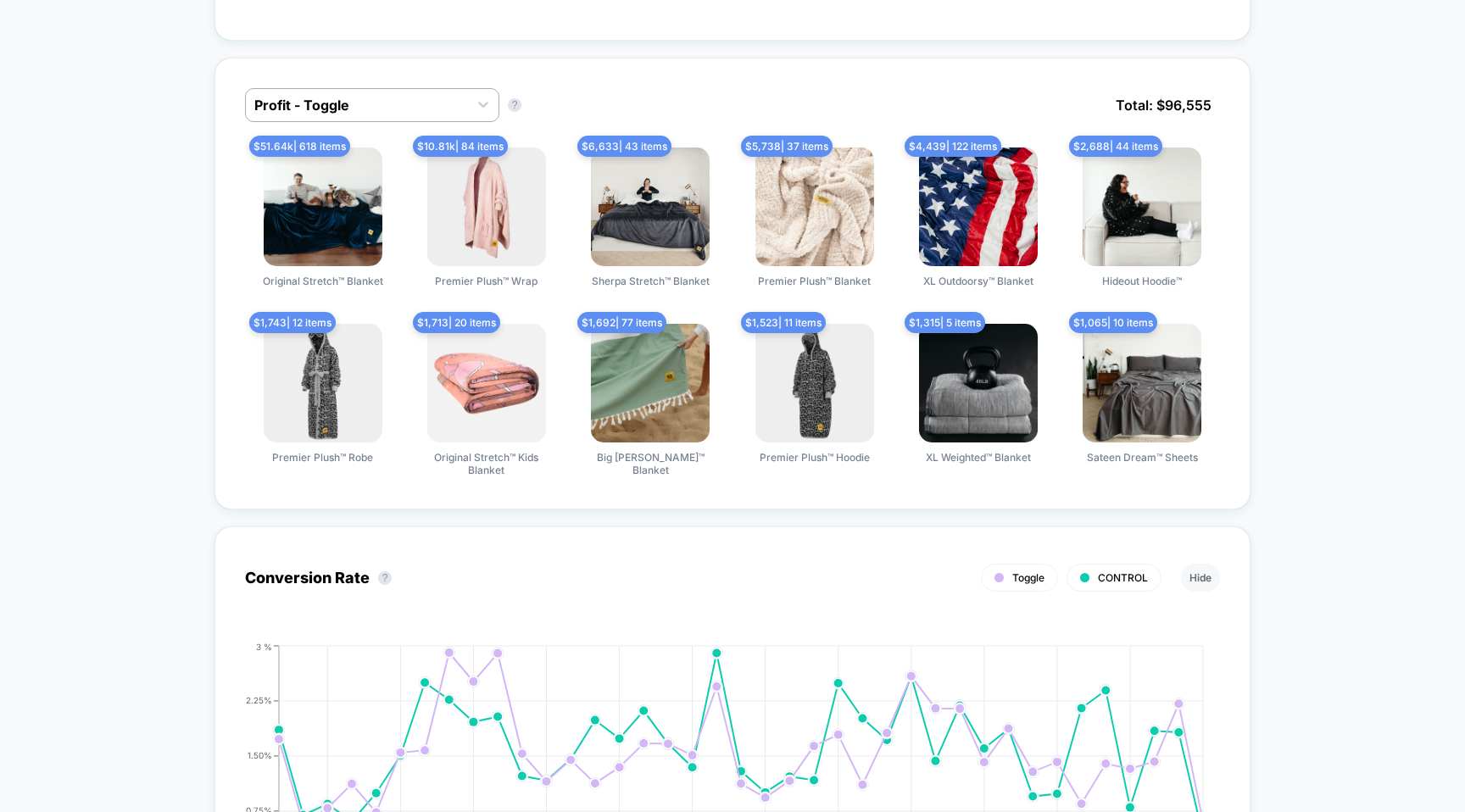
click at [373, 127] on div "Profit - Toggle Profit - Toggle ? Total: $ 96,555" at bounding box center [732, 117] width 975 height 60
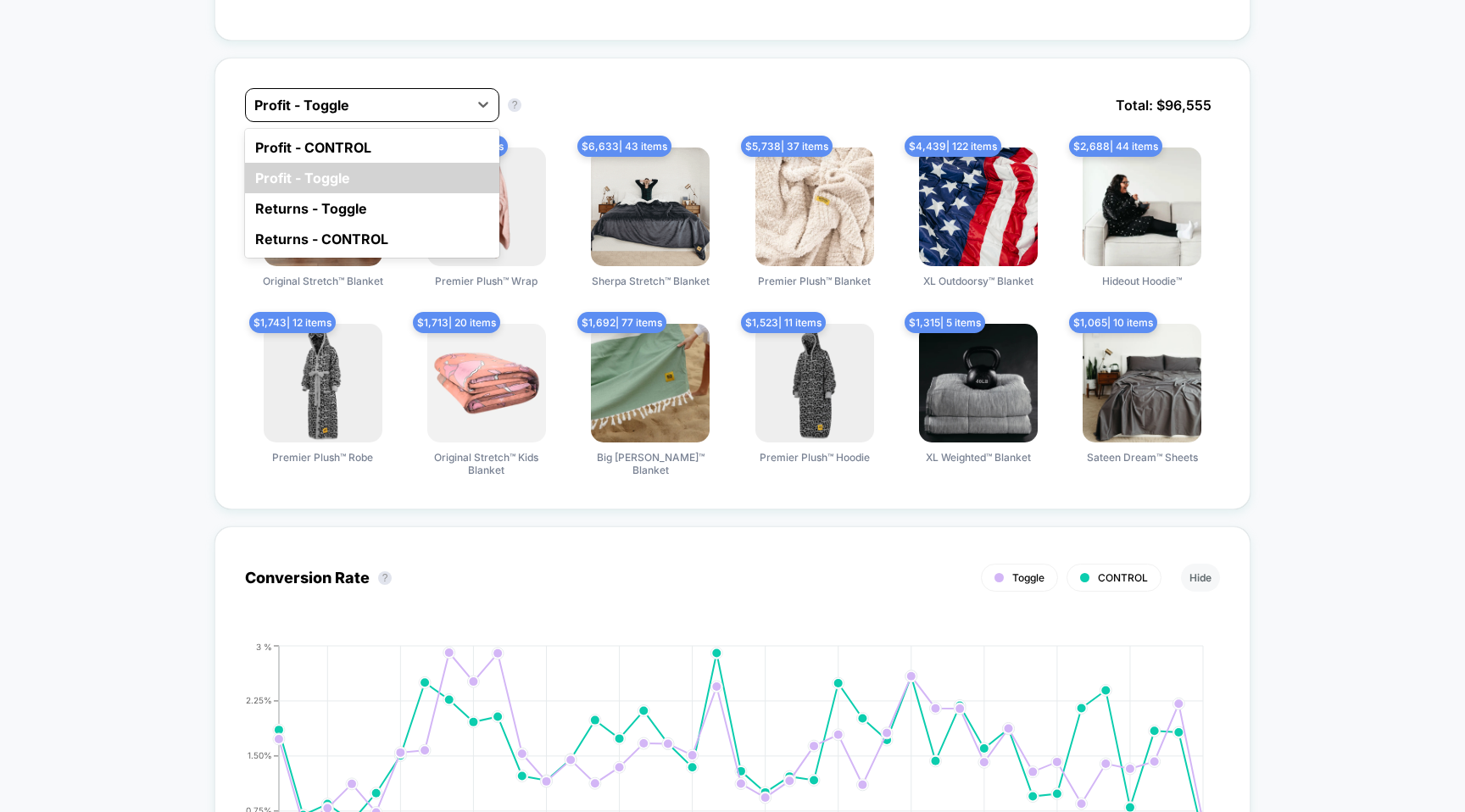
click at [377, 115] on div "Profit - Toggle" at bounding box center [372, 105] width 255 height 34
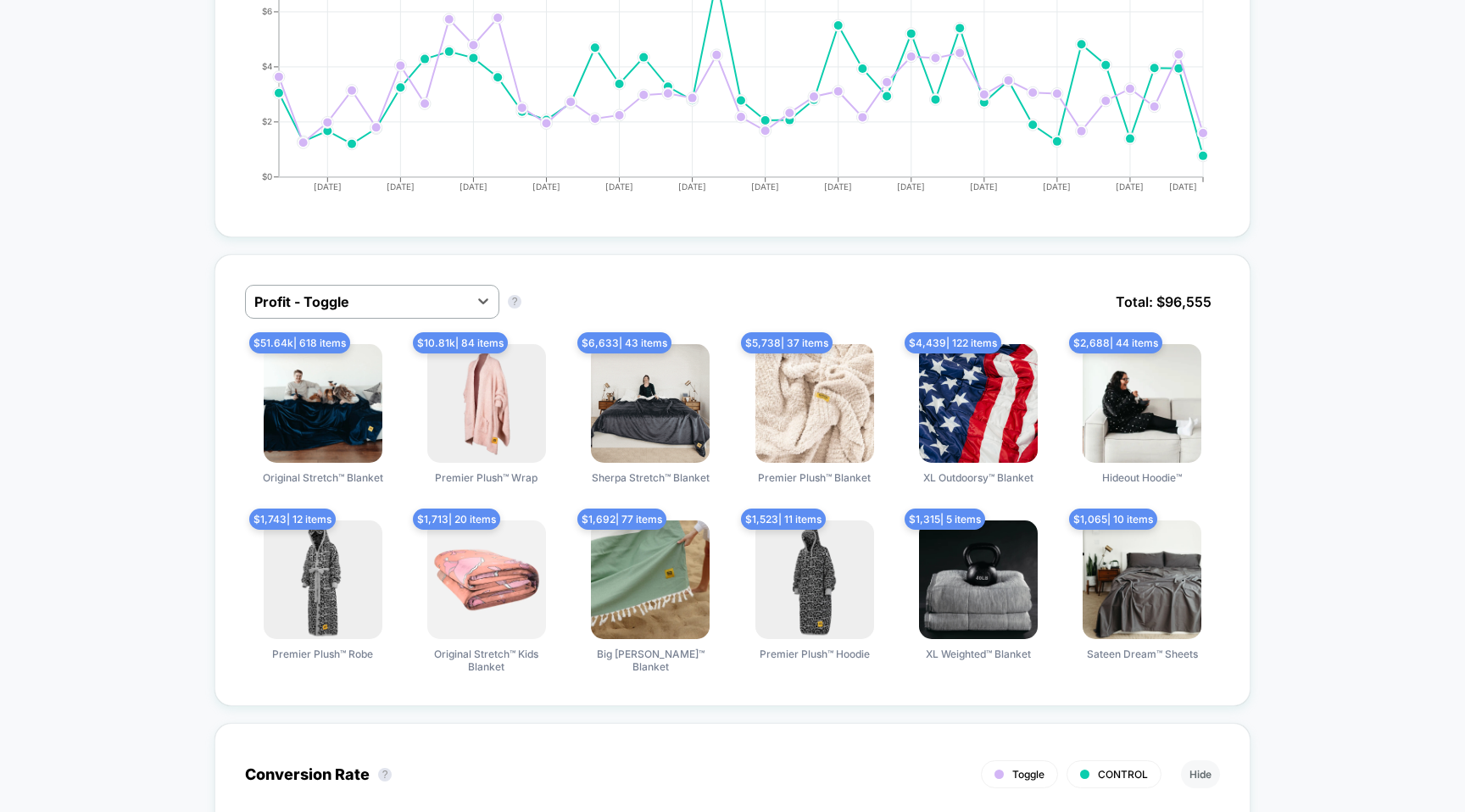
scroll to position [959, 0]
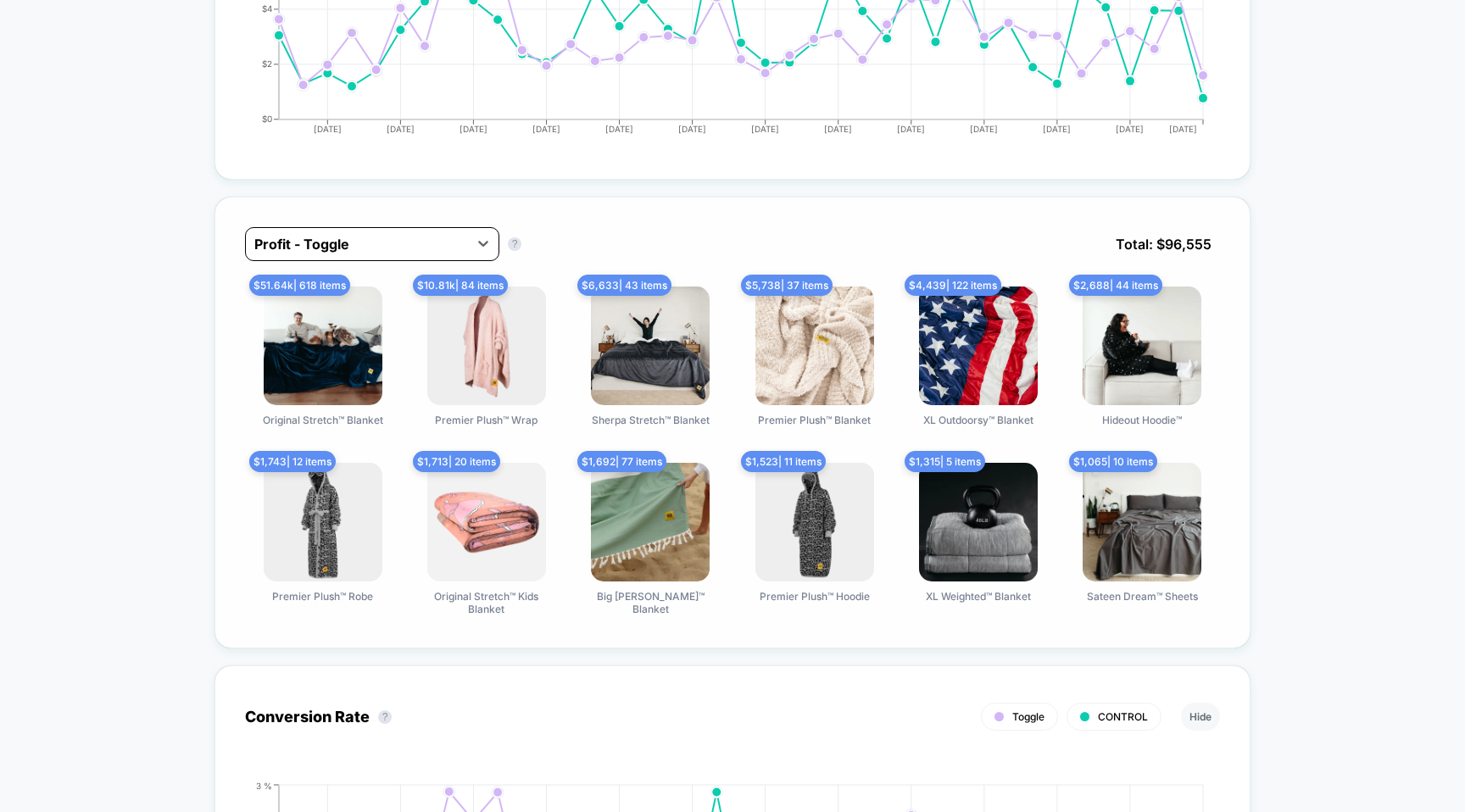
click at [417, 242] on div at bounding box center [357, 243] width 205 height 20
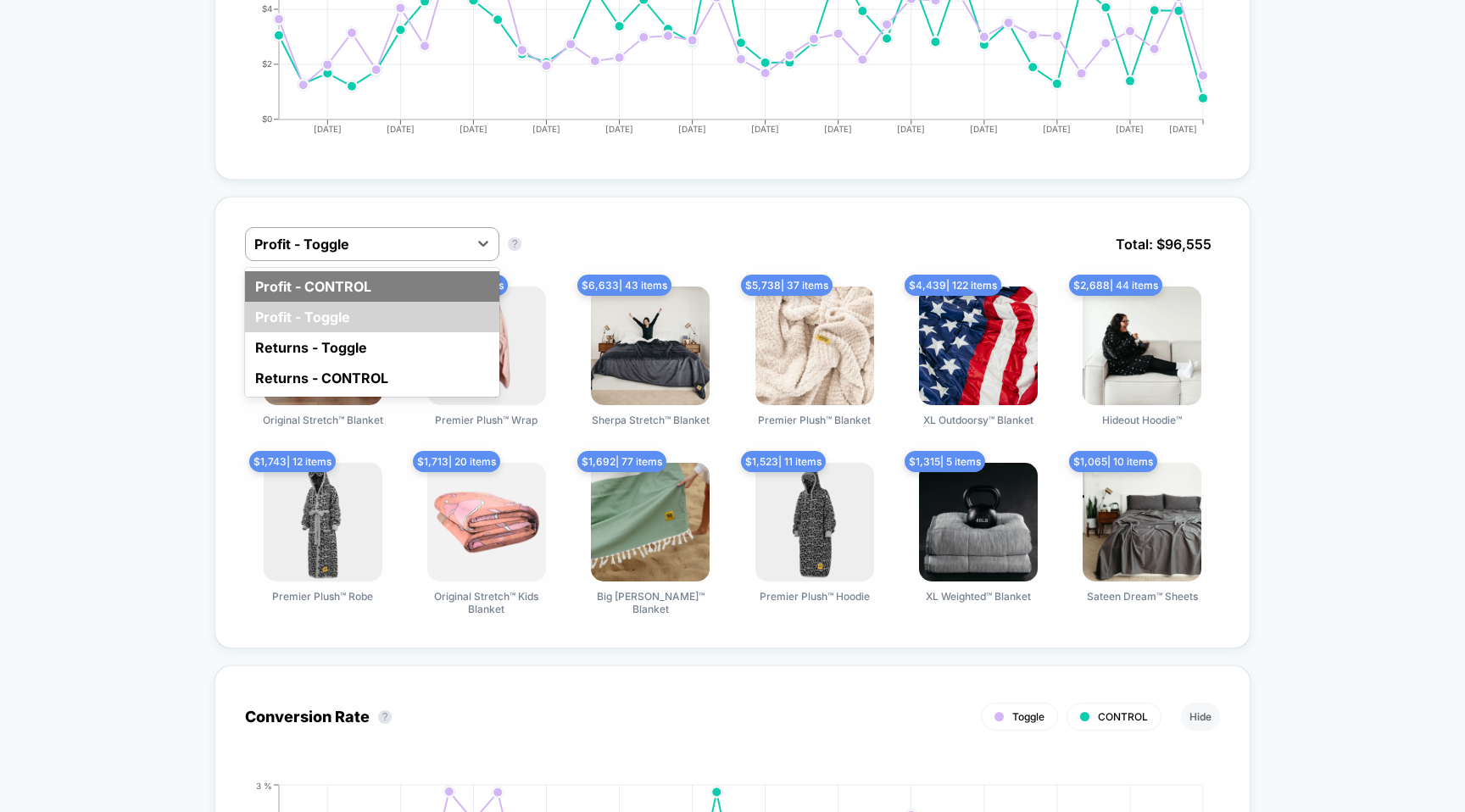
click at [385, 287] on div "Profit - CONTROL" at bounding box center [372, 287] width 255 height 30
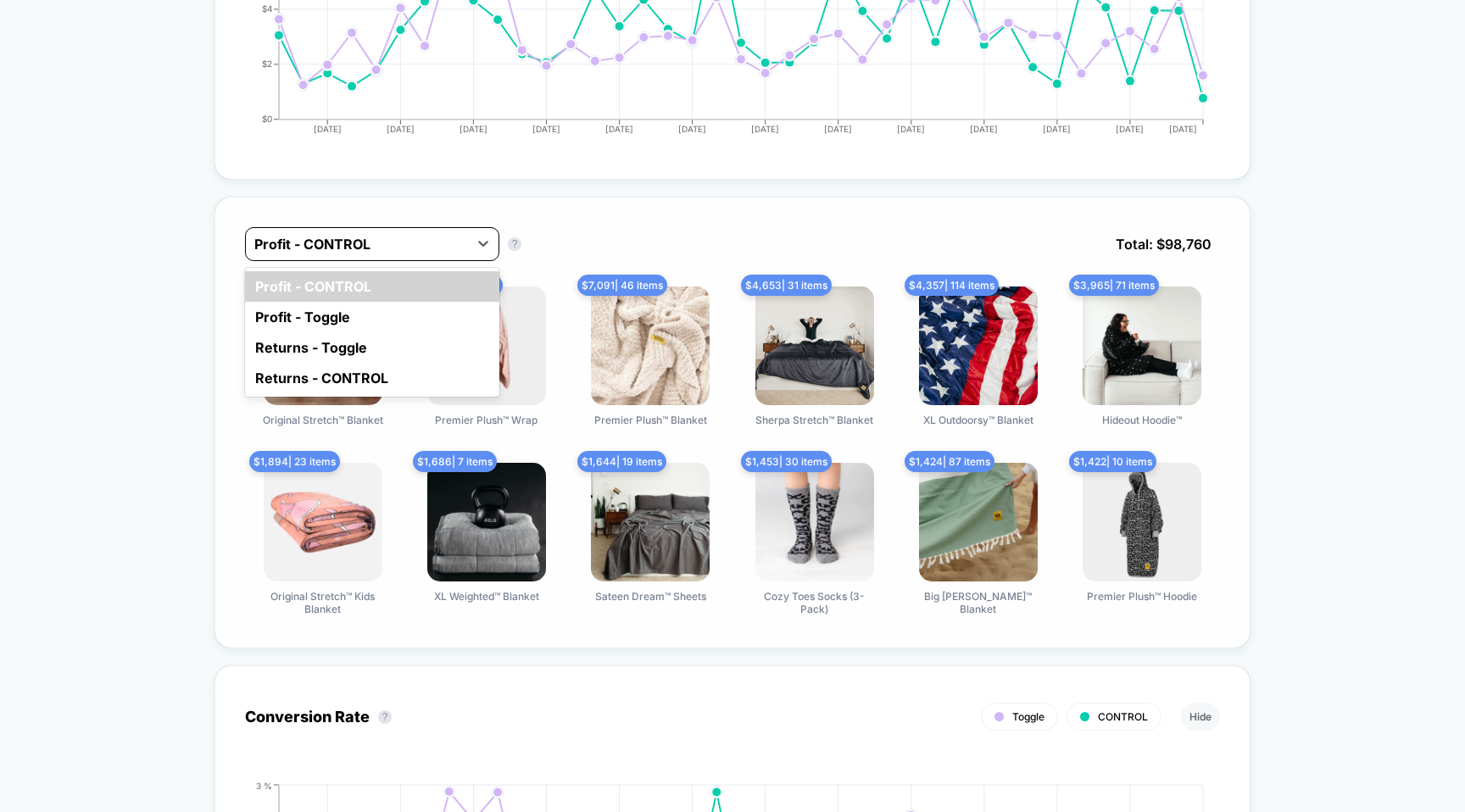
click at [400, 244] on div at bounding box center [357, 243] width 205 height 20
click at [342, 314] on div "Profit - Toggle" at bounding box center [372, 317] width 255 height 30
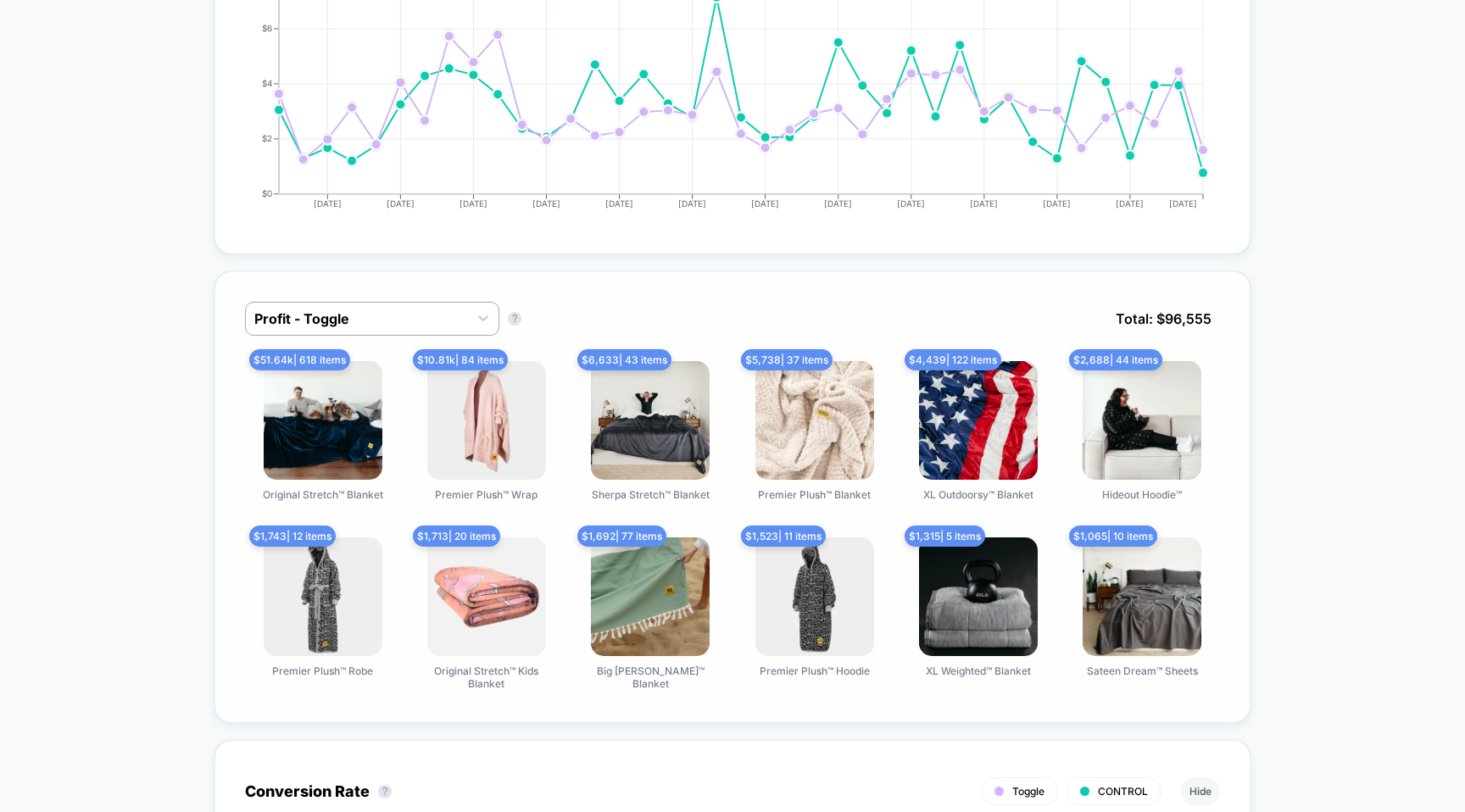
scroll to position [874, 0]
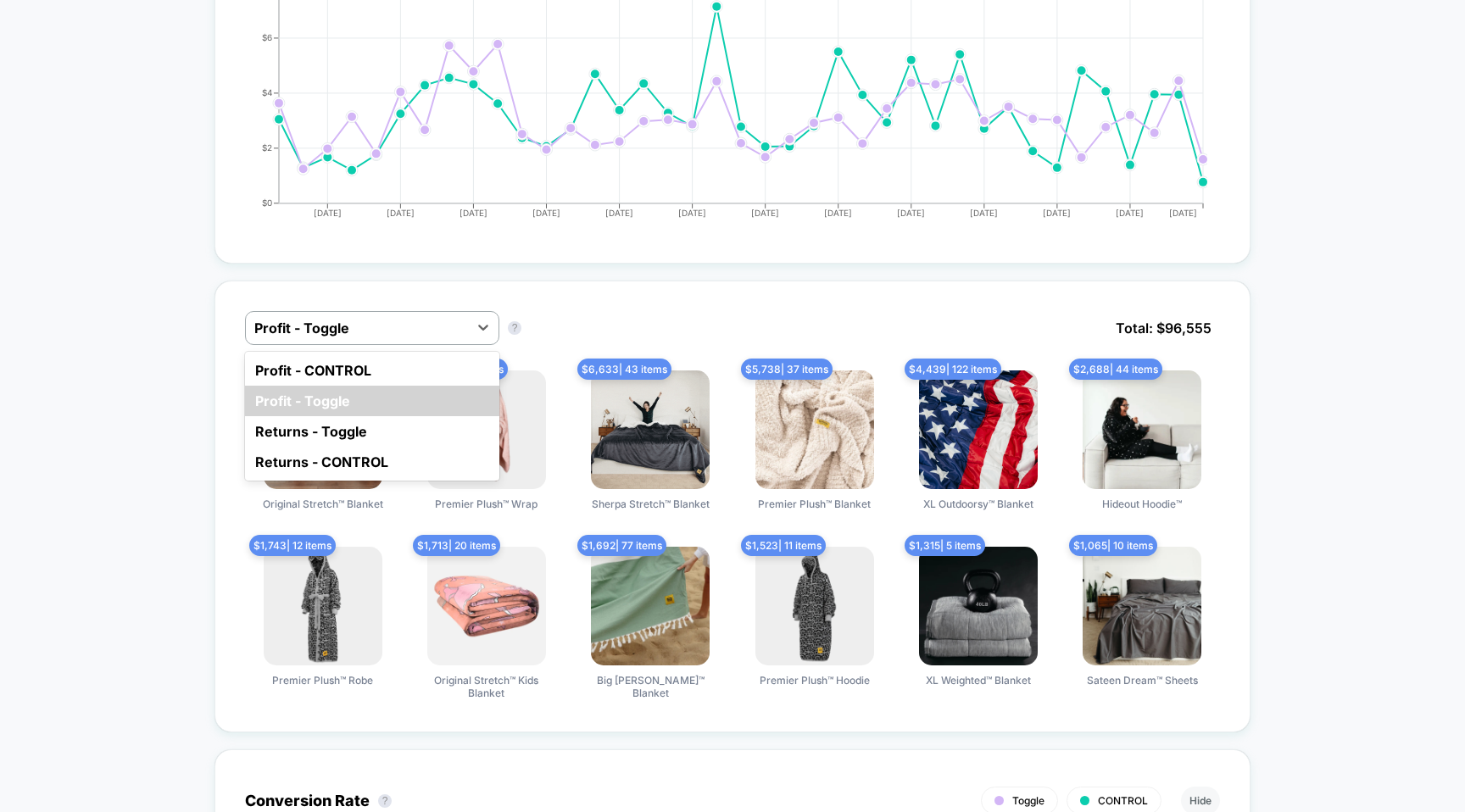
drag, startPoint x: 454, startPoint y: 329, endPoint x: 478, endPoint y: 300, distance: 37.6
click at [478, 301] on div "option Profit - CONTROL focused, 1 of 4. 4 results available. Use Up and Down t…" at bounding box center [732, 505] width 1035 height 451
click at [480, 291] on div "option Profit - CONTROL focused, 1 of 4. 4 results available. Use Up and Down t…" at bounding box center [732, 505] width 1035 height 451
click at [450, 331] on div at bounding box center [357, 327] width 205 height 20
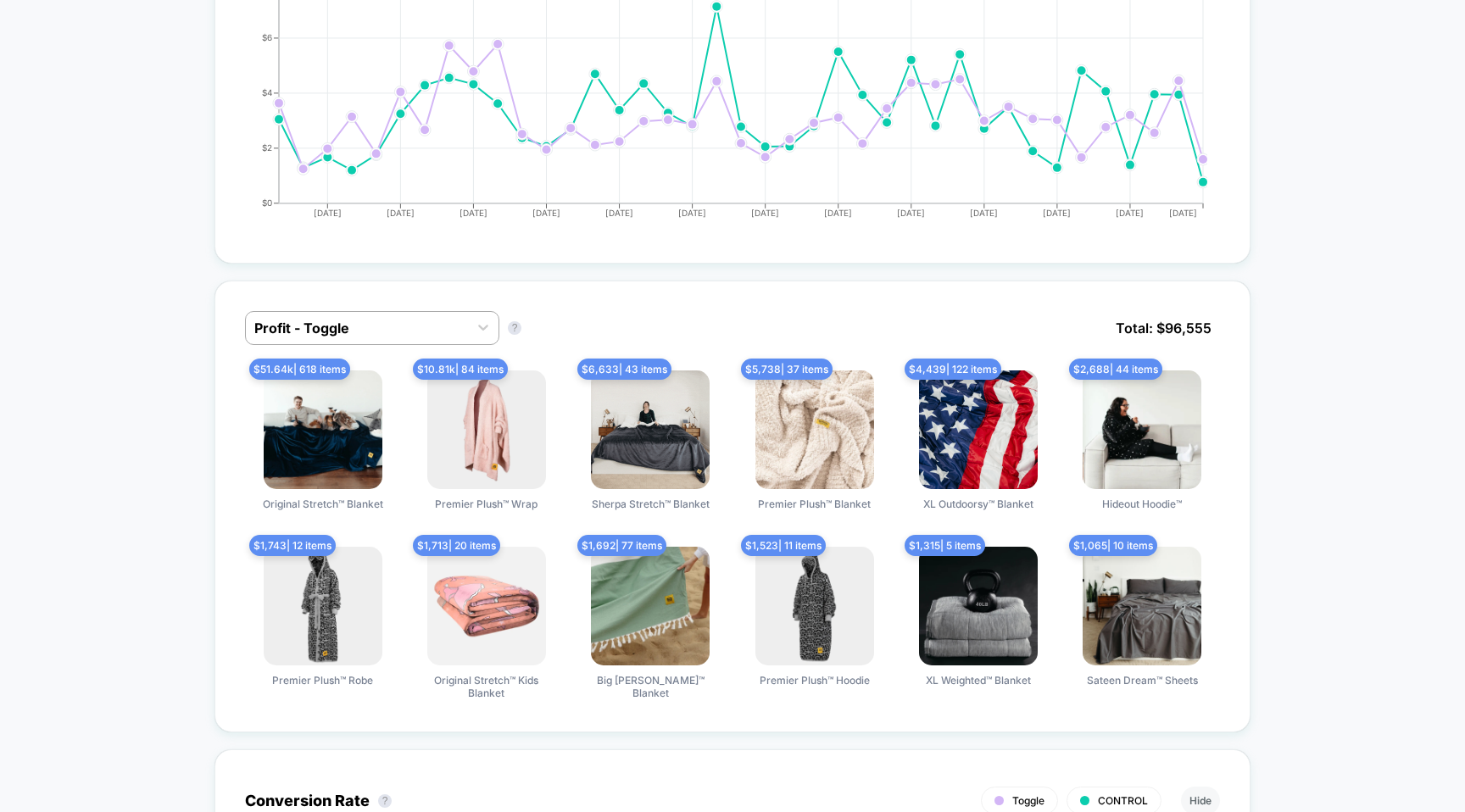
click at [467, 301] on div "Profit - Toggle Profit - Toggle ? Total: $ 96,555 $ 51.64k | 618 items Original…" at bounding box center [732, 505] width 1035 height 451
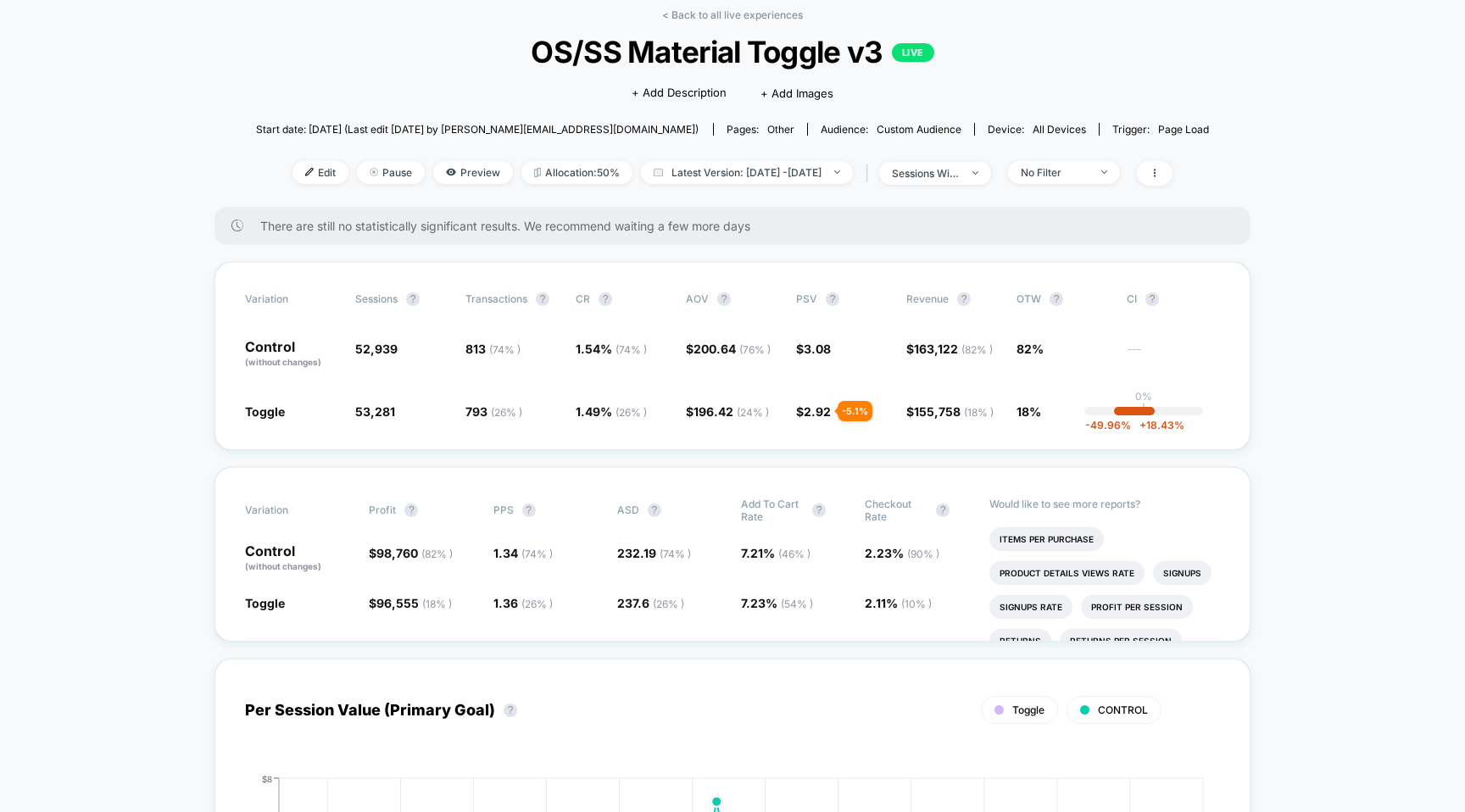
scroll to position [0, 0]
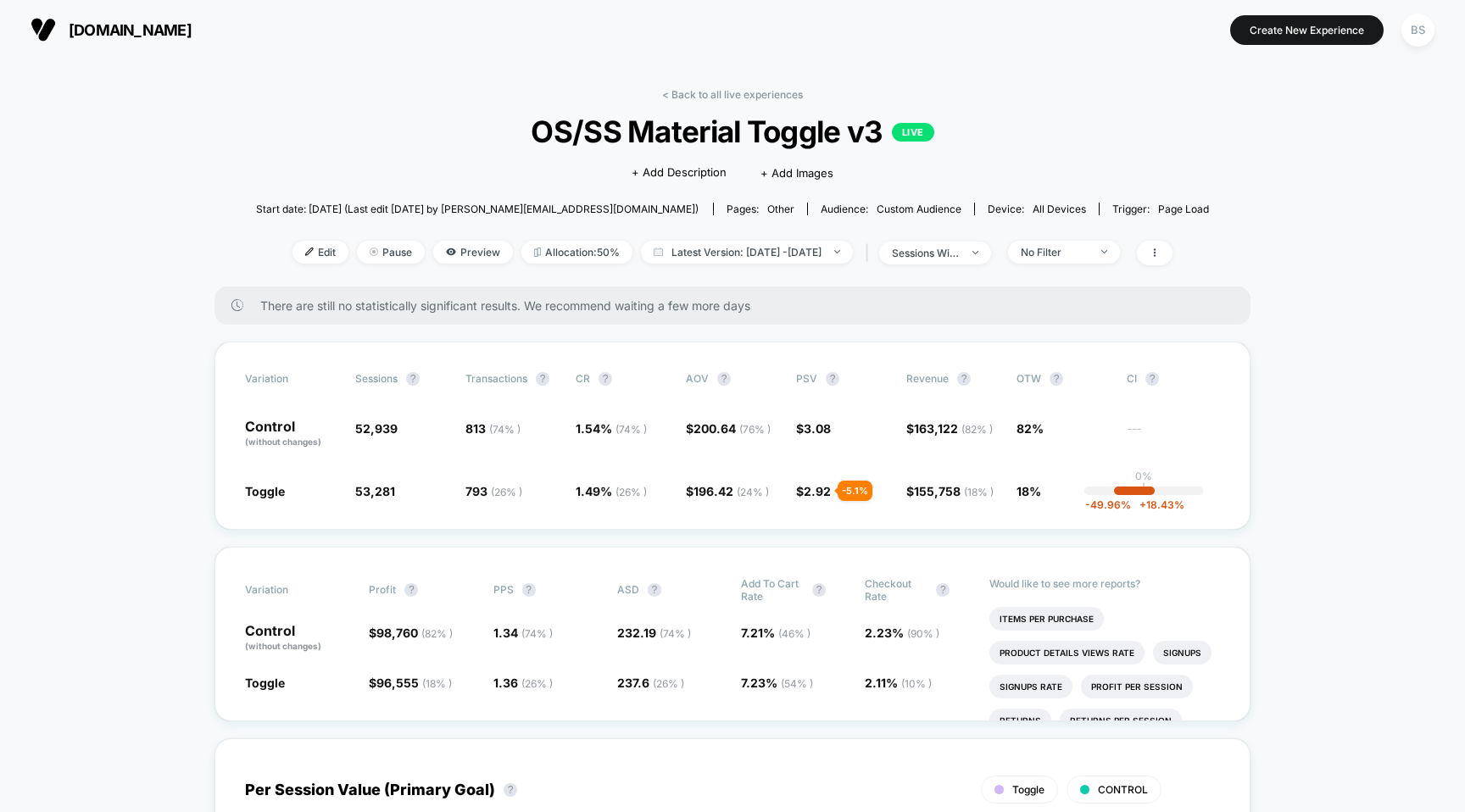
click at [697, 88] on link "< Back to all live experiences" at bounding box center [732, 94] width 141 height 12
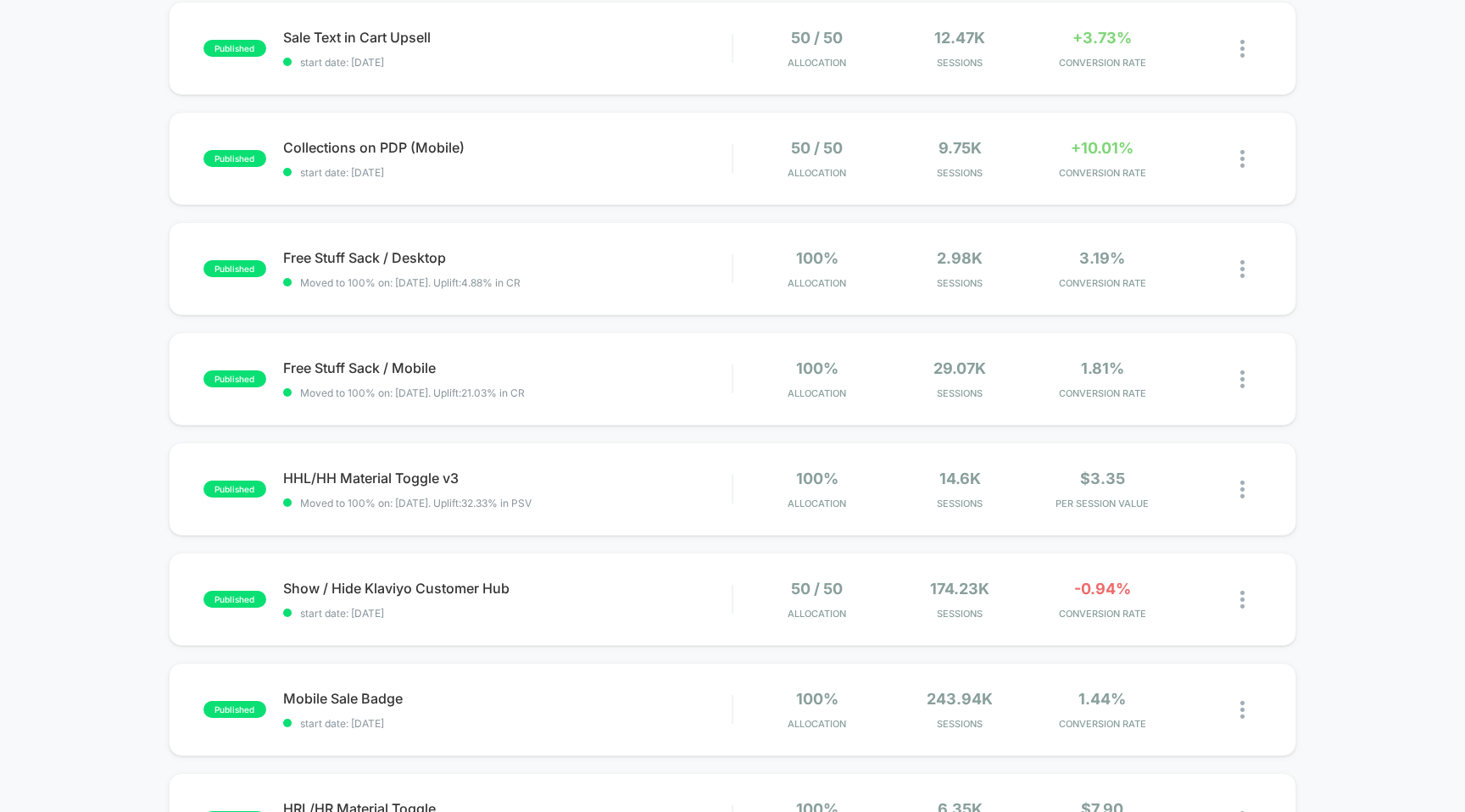
scroll to position [763, 0]
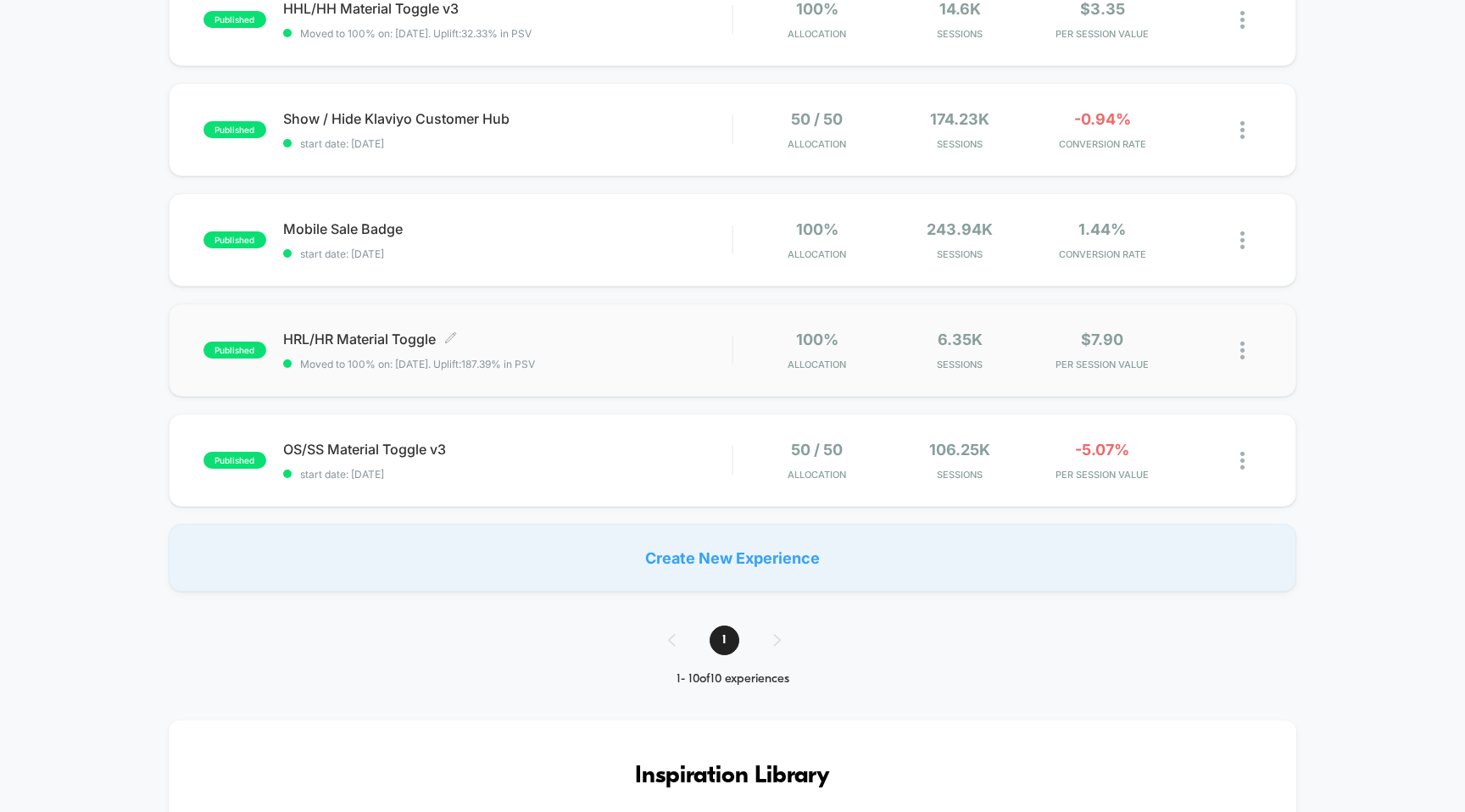
click at [368, 341] on span "HRL/HR Material Toggle Click to edit experience details" at bounding box center [507, 339] width 450 height 17
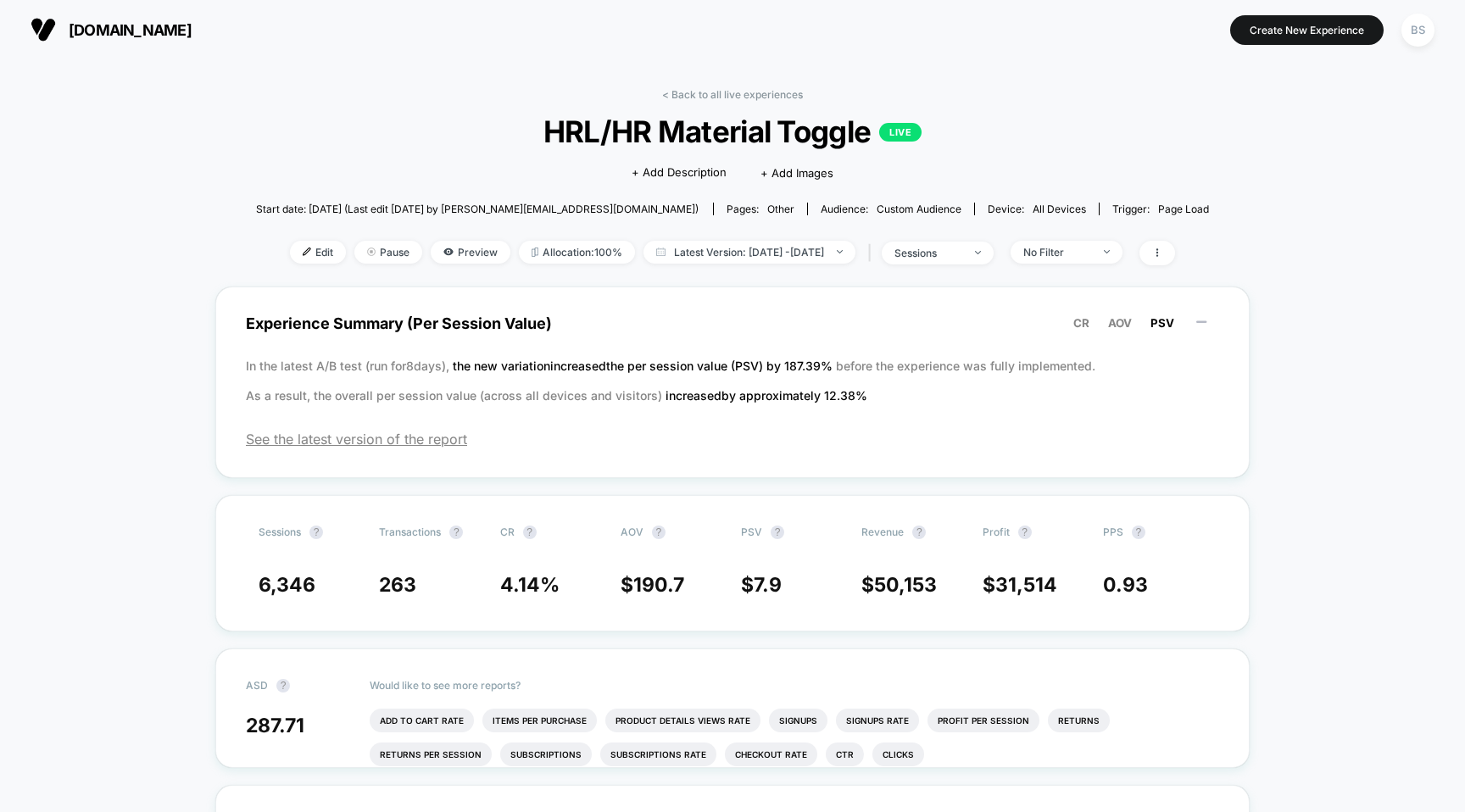
click at [687, 100] on div "< Back to all live experiences HRL/HR Material Toggle LIVE Click to edit experi…" at bounding box center [732, 187] width 954 height 199
click at [688, 94] on link "< Back to all live experiences" at bounding box center [732, 94] width 141 height 12
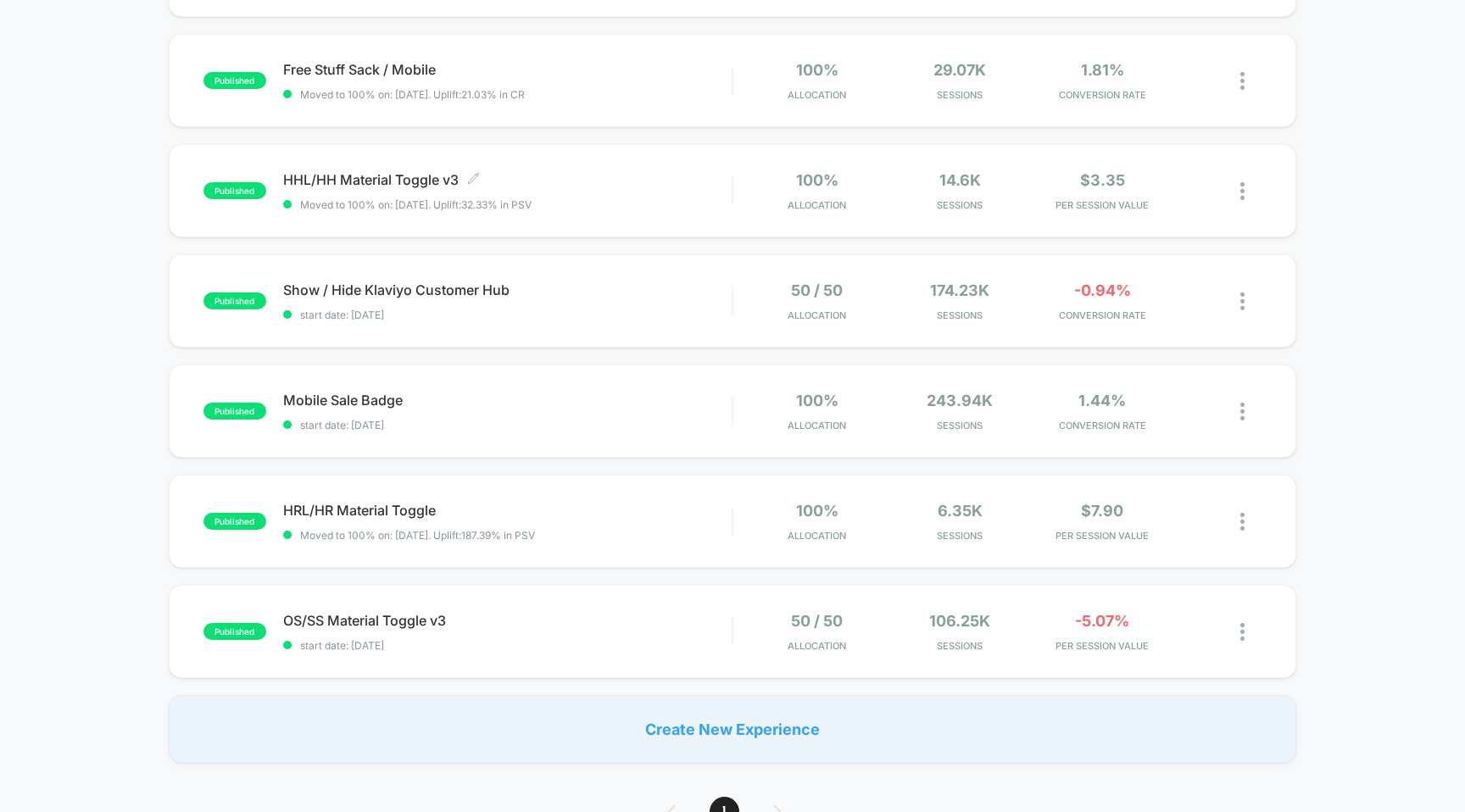
scroll to position [585, 0]
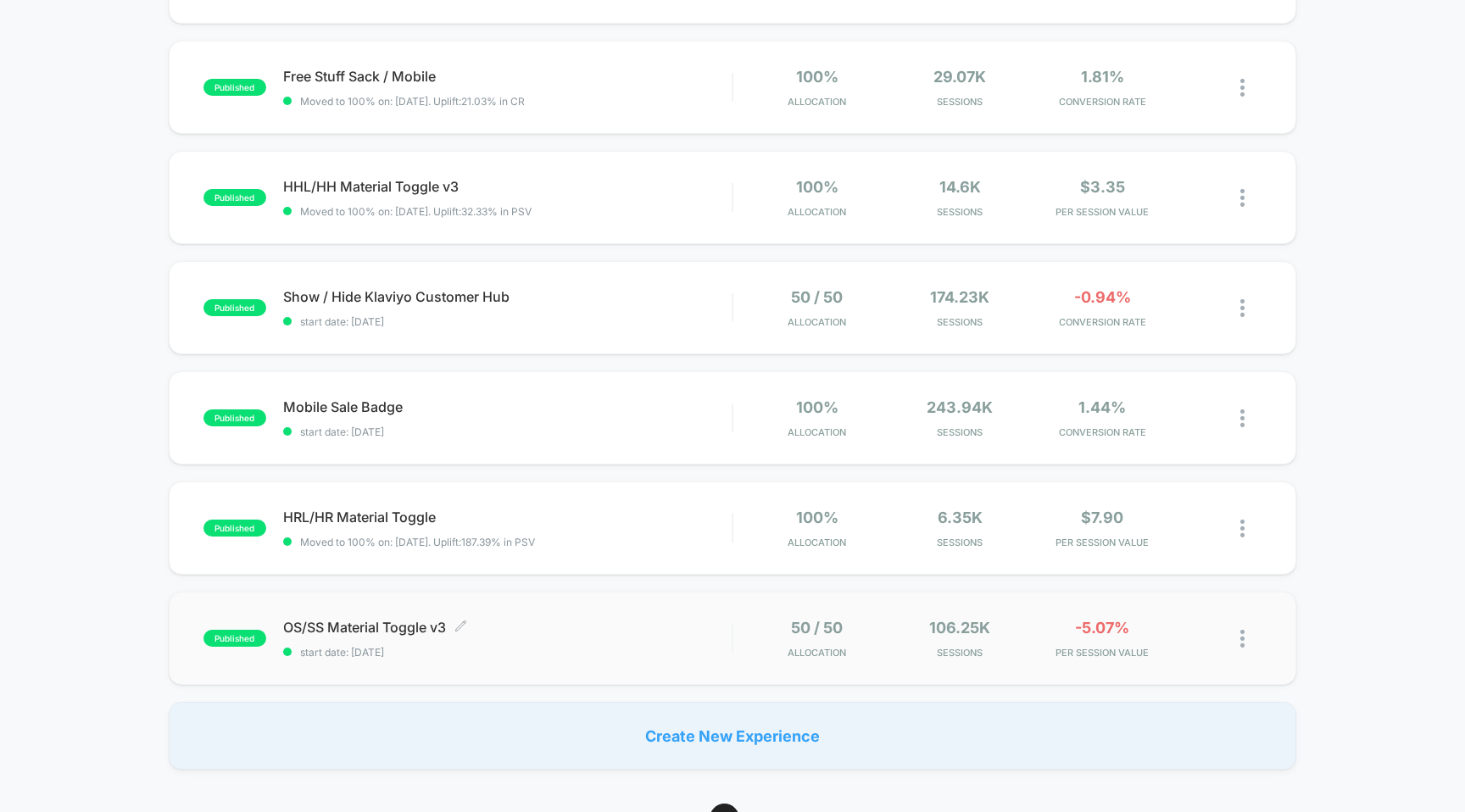
click at [362, 627] on span "OS/SS Material Toggle v3 Click to edit experience details" at bounding box center [507, 627] width 450 height 17
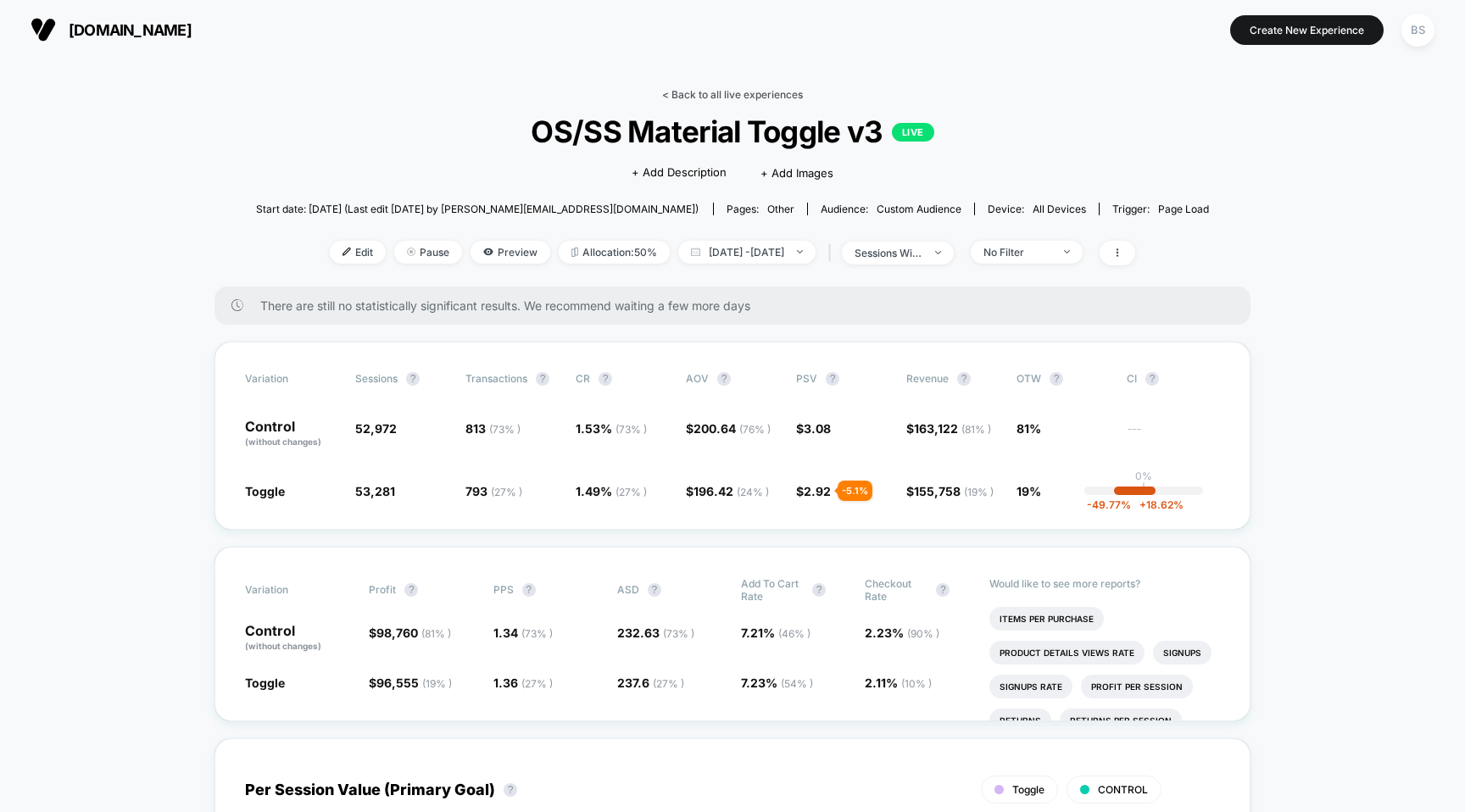
click at [672, 92] on link "< Back to all live experiences" at bounding box center [732, 94] width 141 height 12
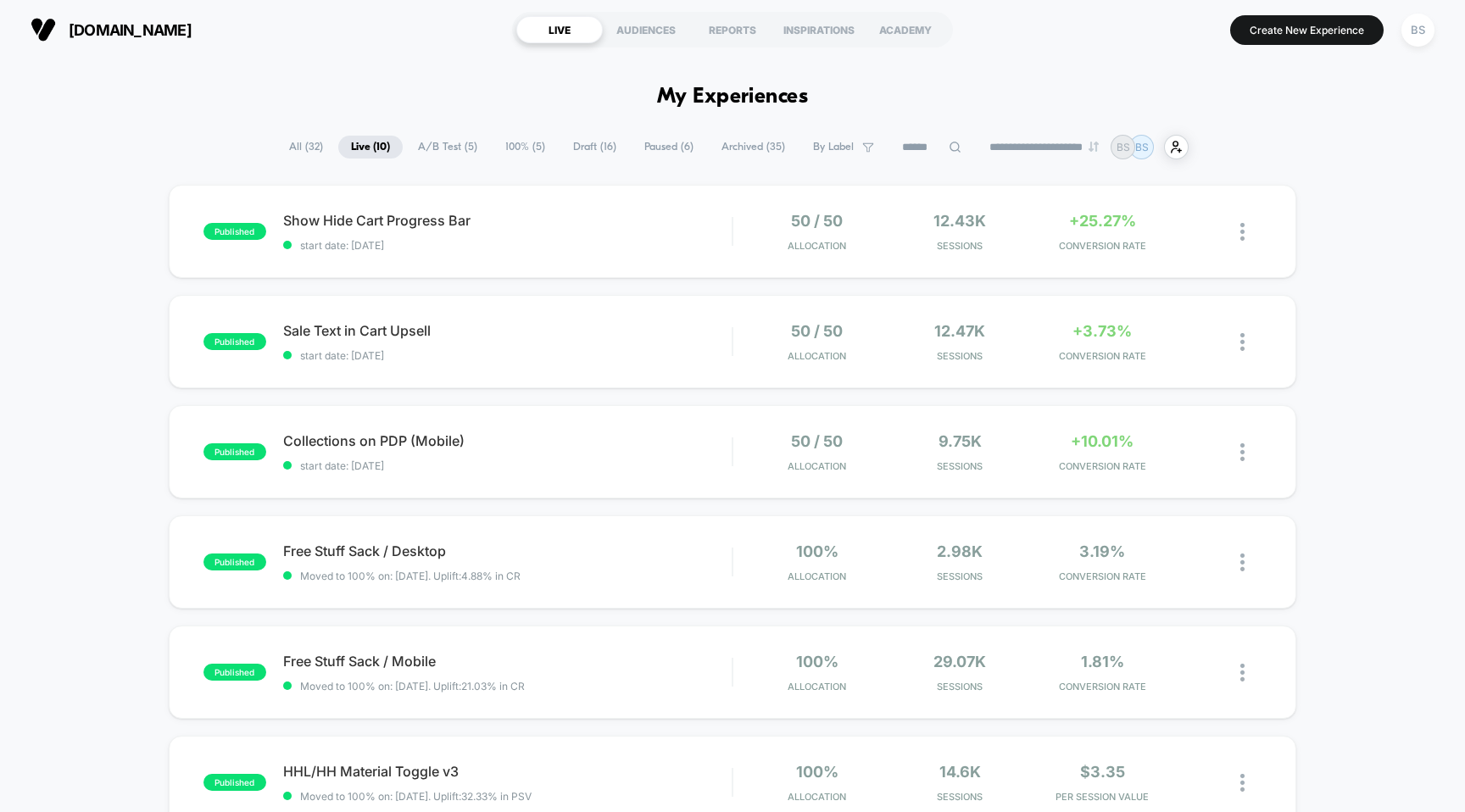
click at [644, 146] on span "Paused ( 6 )" at bounding box center [668, 147] width 75 height 23
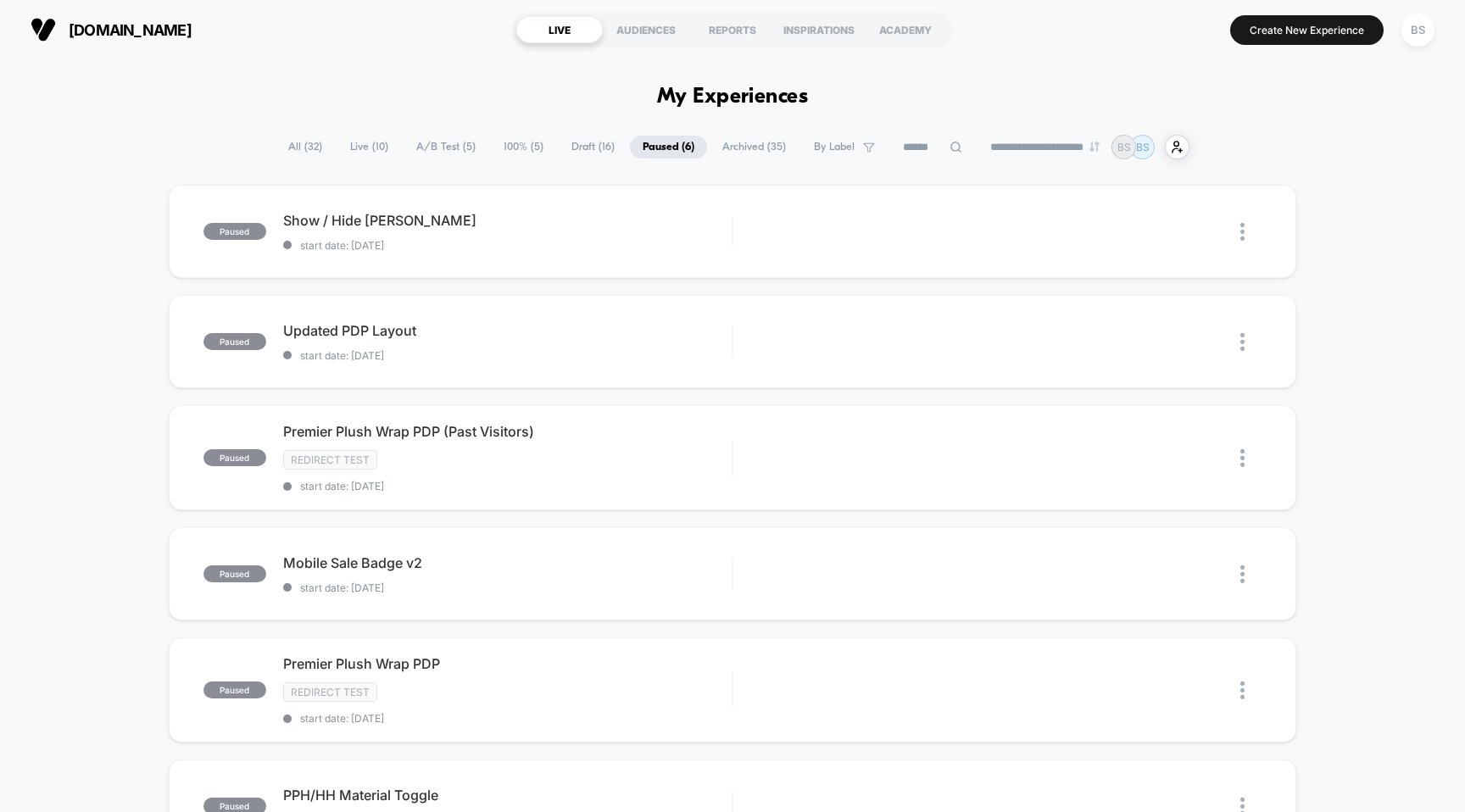
click at [515, 144] on span "100% ( 5 )" at bounding box center [523, 147] width 65 height 23
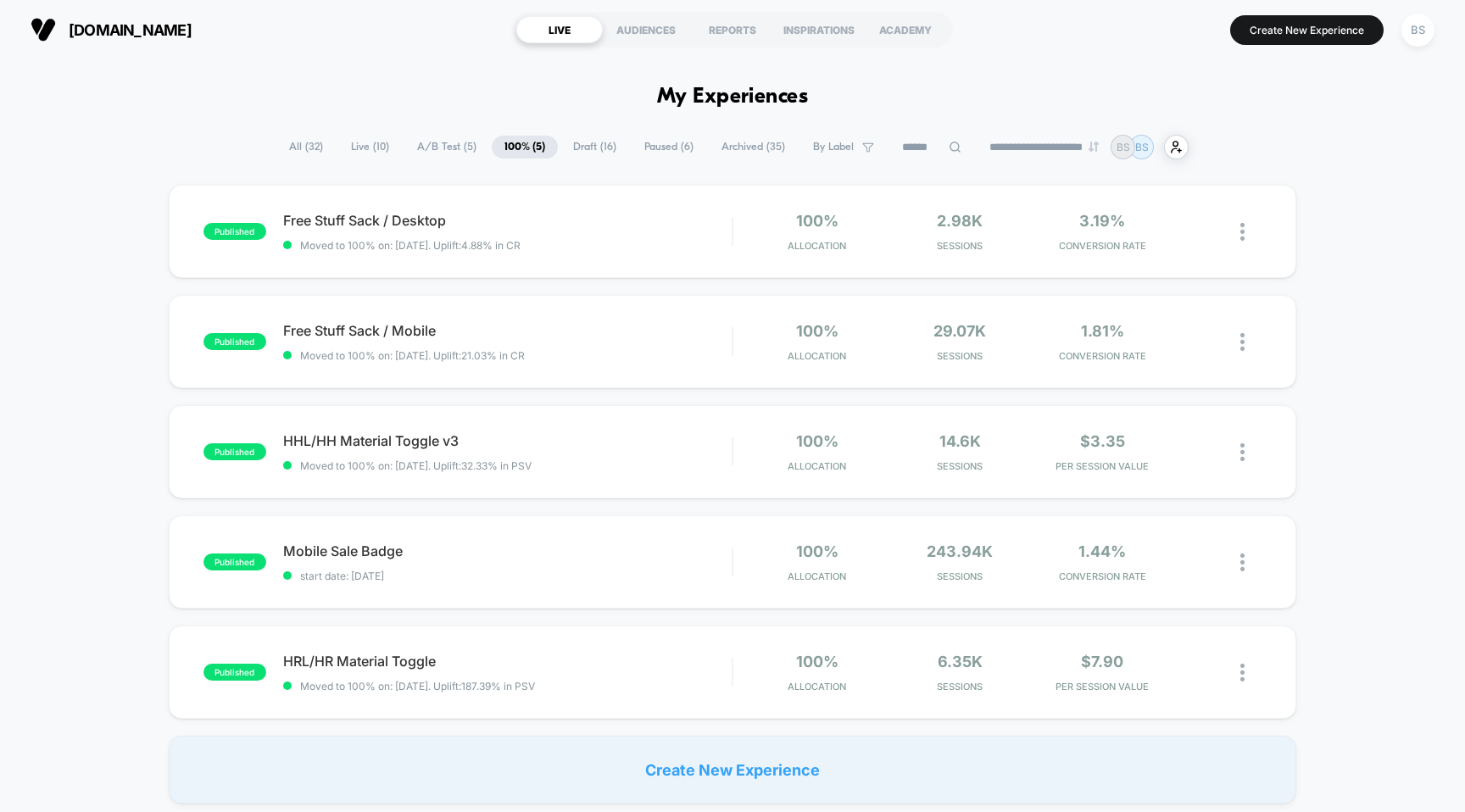
click at [365, 149] on span "Live ( 10 )" at bounding box center [369, 147] width 63 height 23
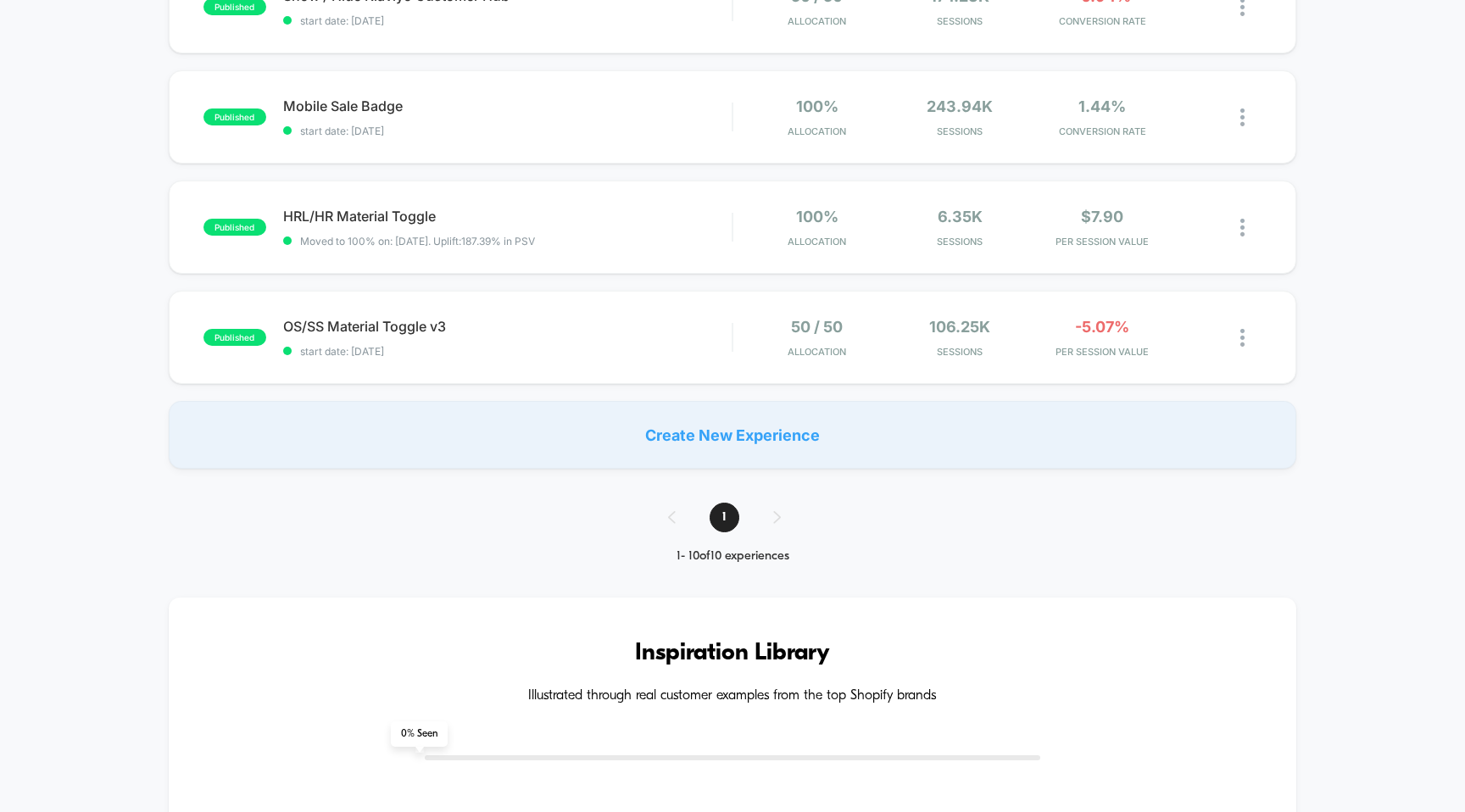
scroll to position [744, 0]
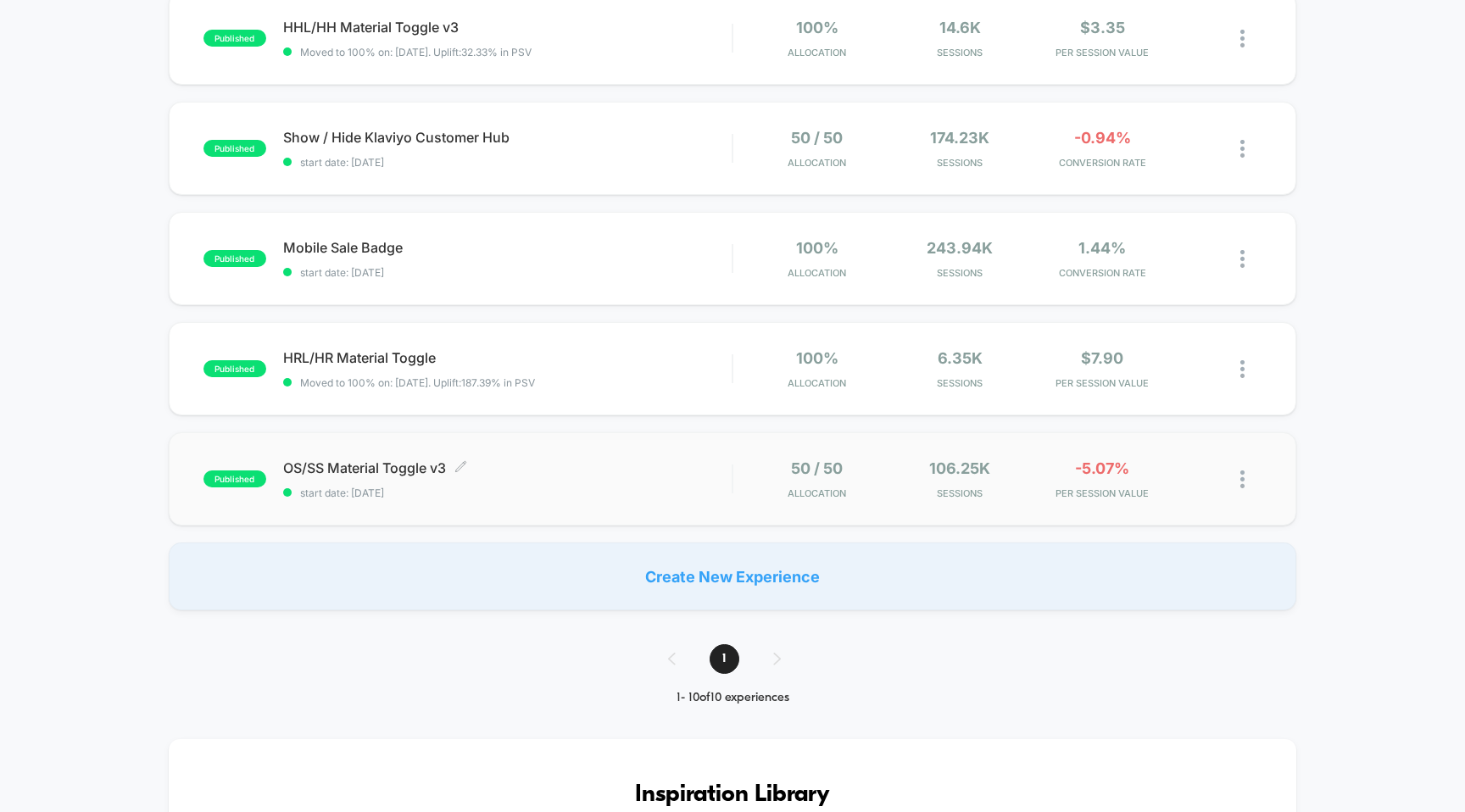
click at [426, 489] on span "start date: [DATE]" at bounding box center [507, 492] width 450 height 12
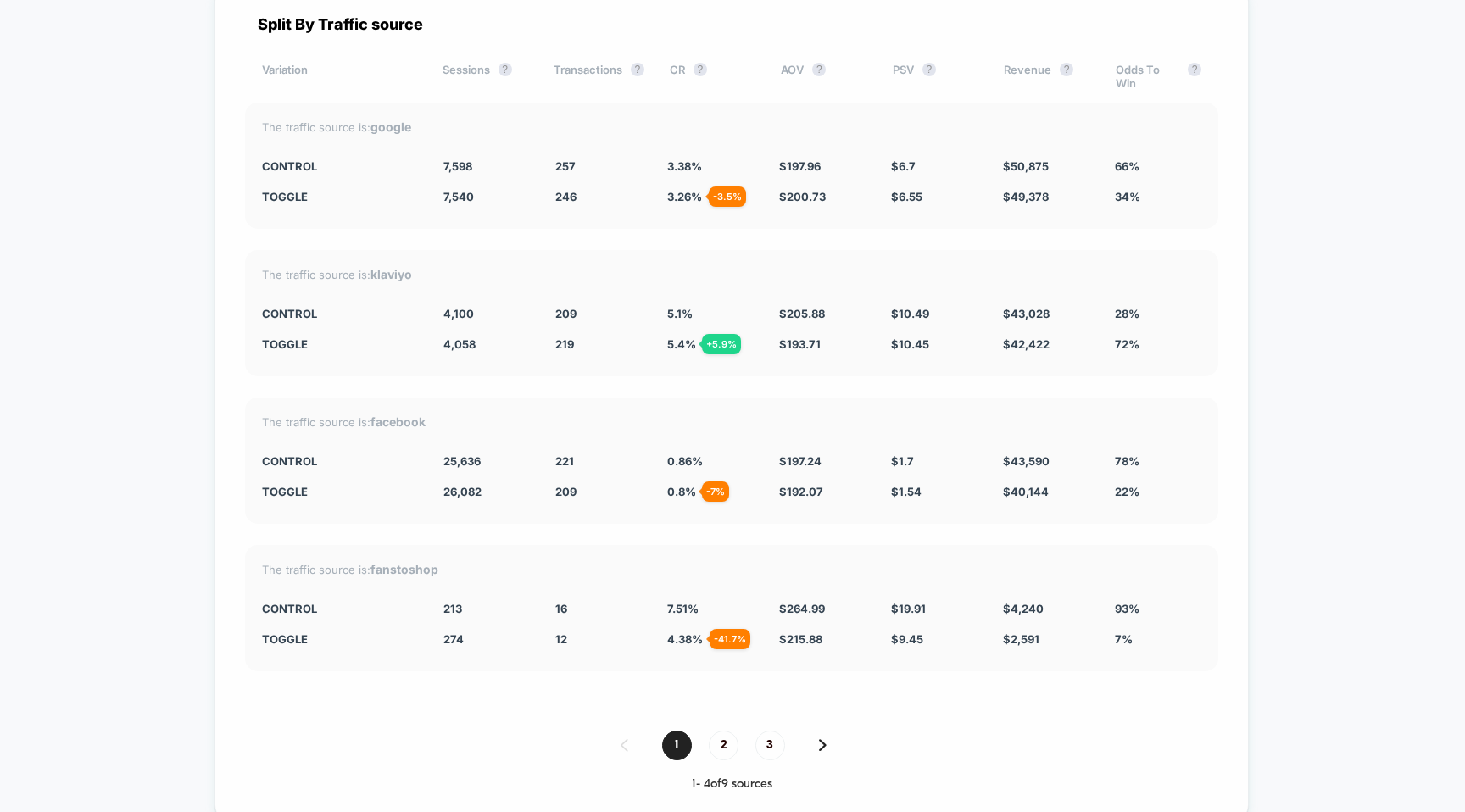
scroll to position [4751, 0]
click at [727, 735] on span "2" at bounding box center [723, 742] width 29 height 29
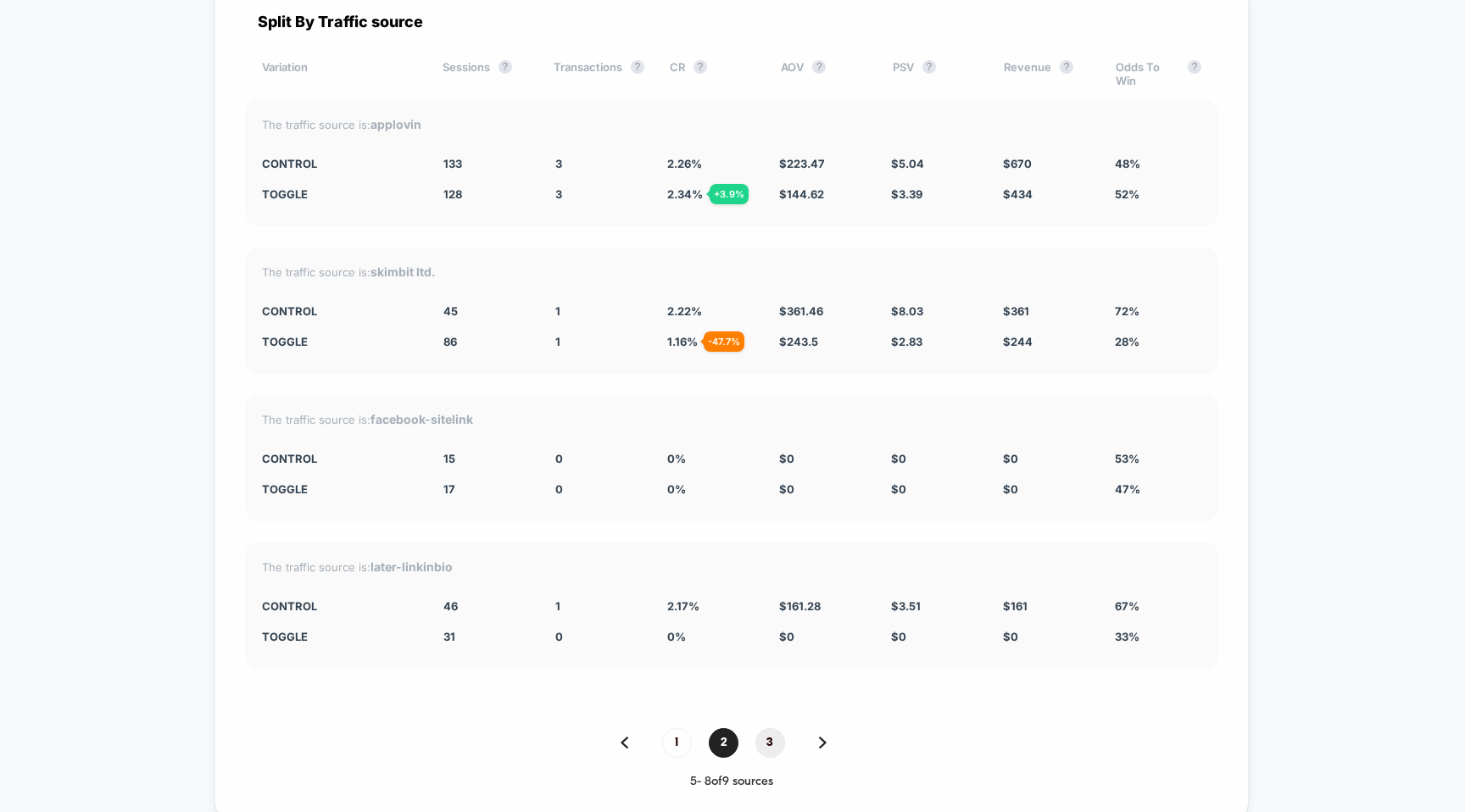
click at [757, 733] on span "3" at bounding box center [769, 742] width 29 height 29
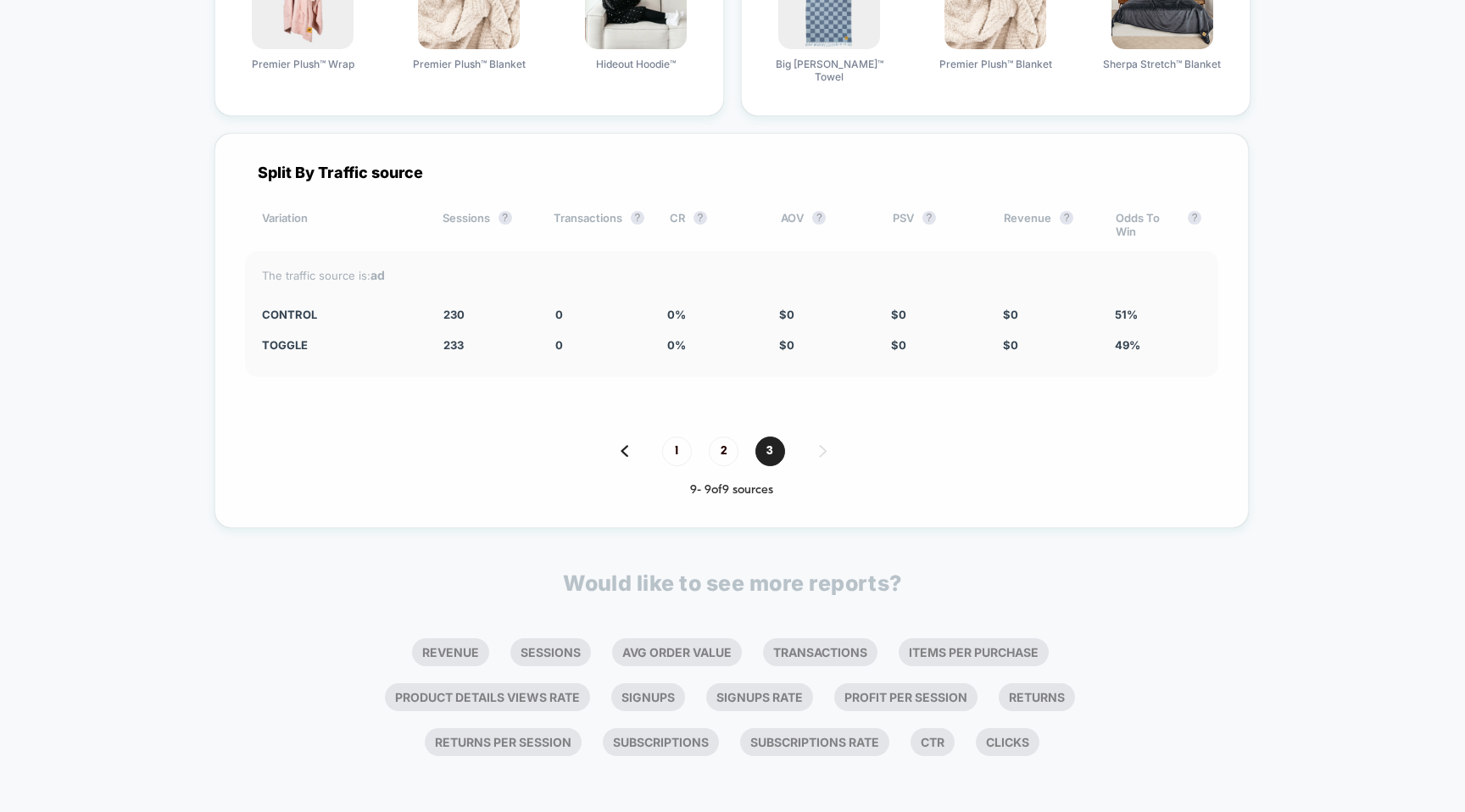
click at [668, 462] on div "1 2 3 9 - 9 of 9 sources" at bounding box center [732, 467] width 973 height 61
click at [664, 450] on span "1" at bounding box center [677, 450] width 29 height 29
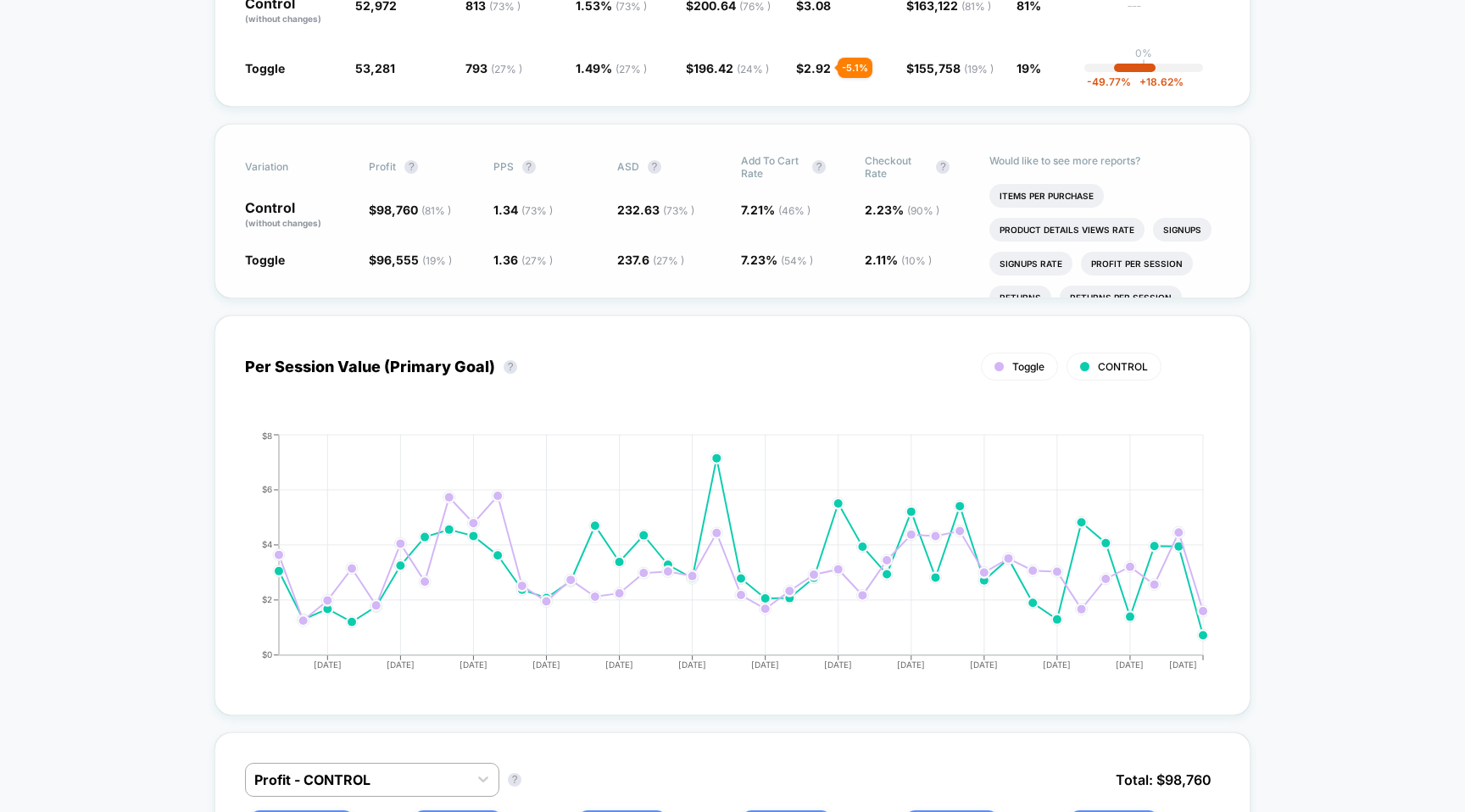
scroll to position [0, 0]
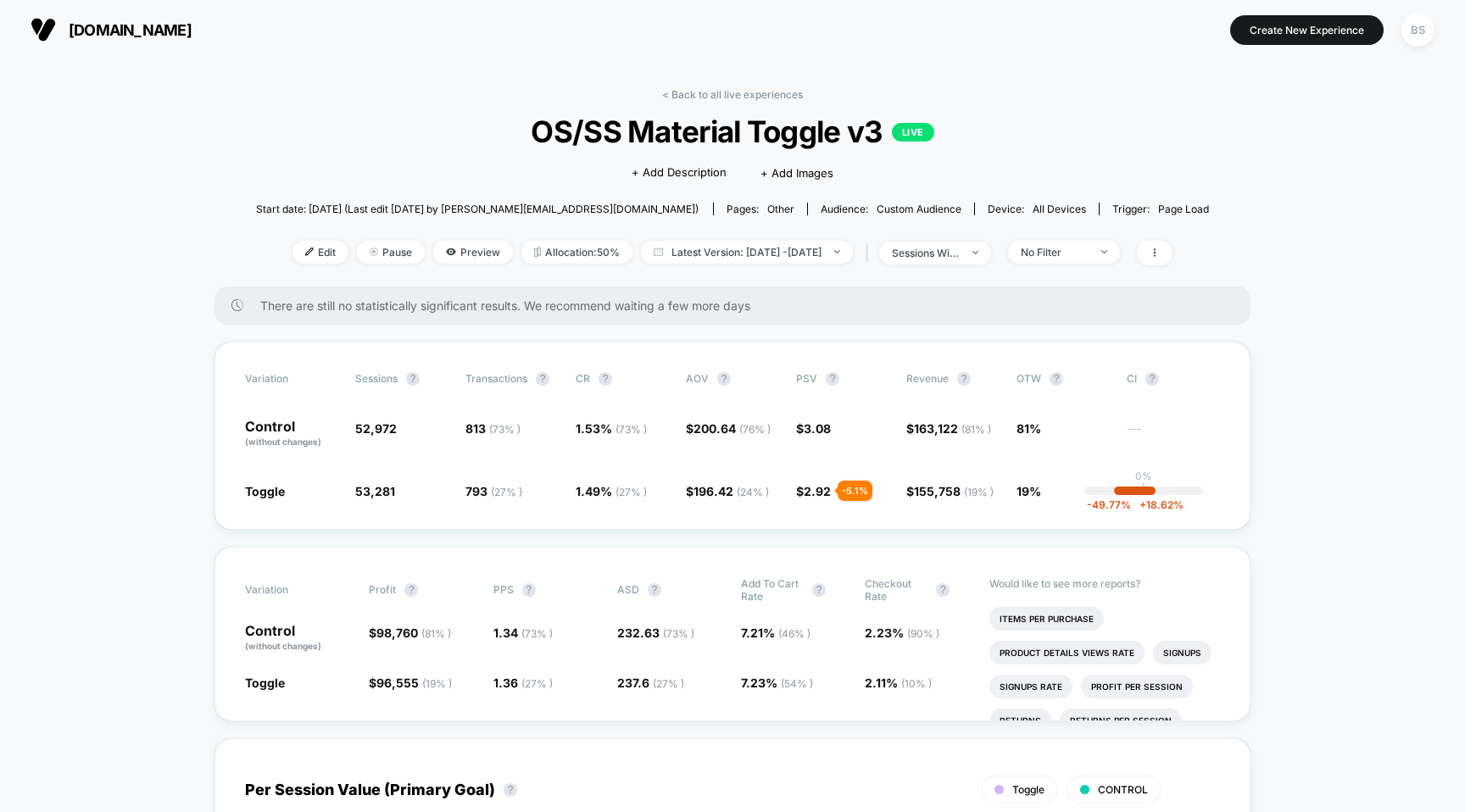
click at [645, 100] on div "< Back to all live experiences OS/SS Material Toggle v3 LIVE Click to edit expe…" at bounding box center [732, 187] width 954 height 199
click at [655, 100] on div "< Back to all live experiences OS/SS Material Toggle v3 LIVE Click to edit expe…" at bounding box center [732, 187] width 954 height 199
click at [664, 96] on link "< Back to all live experiences" at bounding box center [732, 94] width 141 height 12
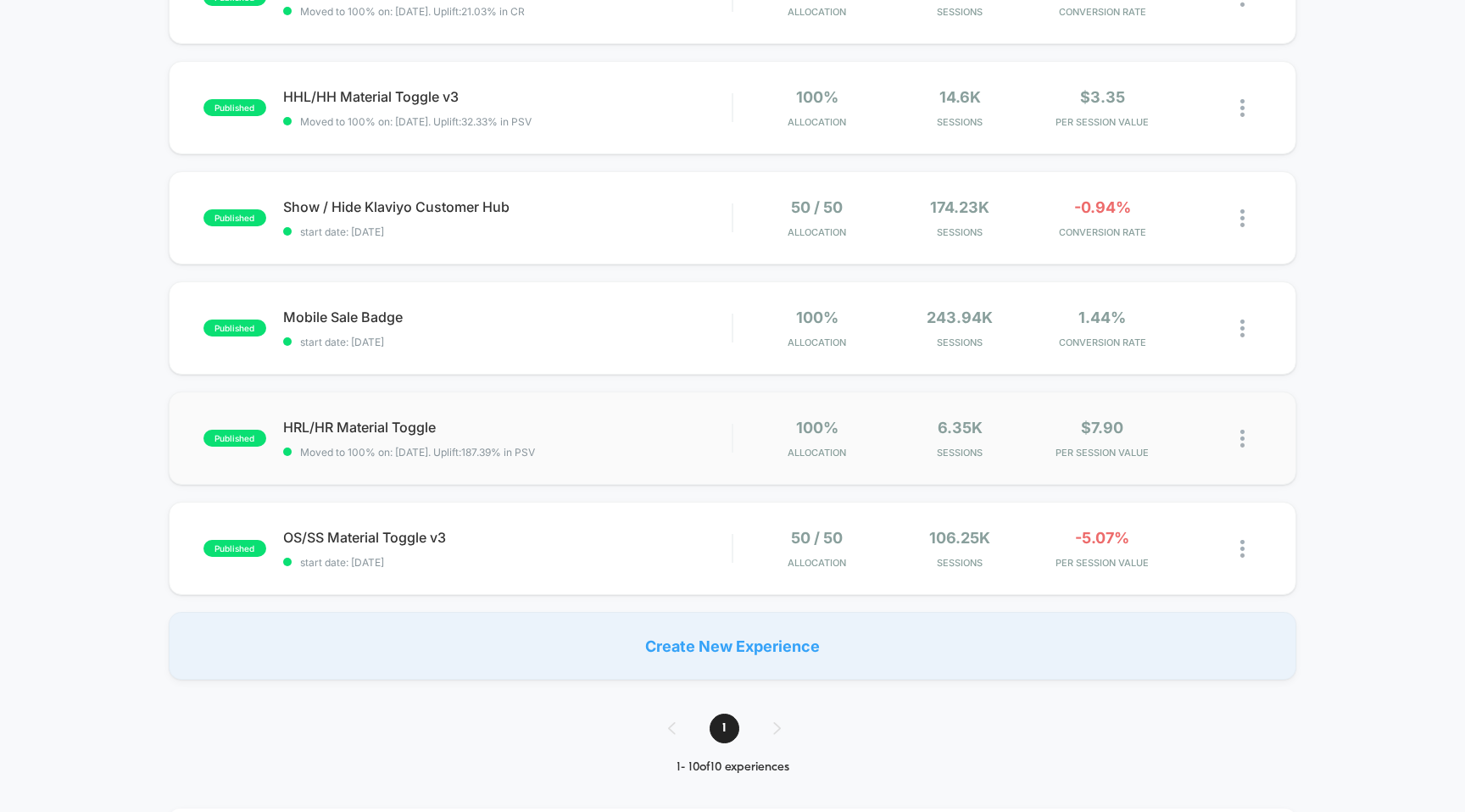
scroll to position [661, 0]
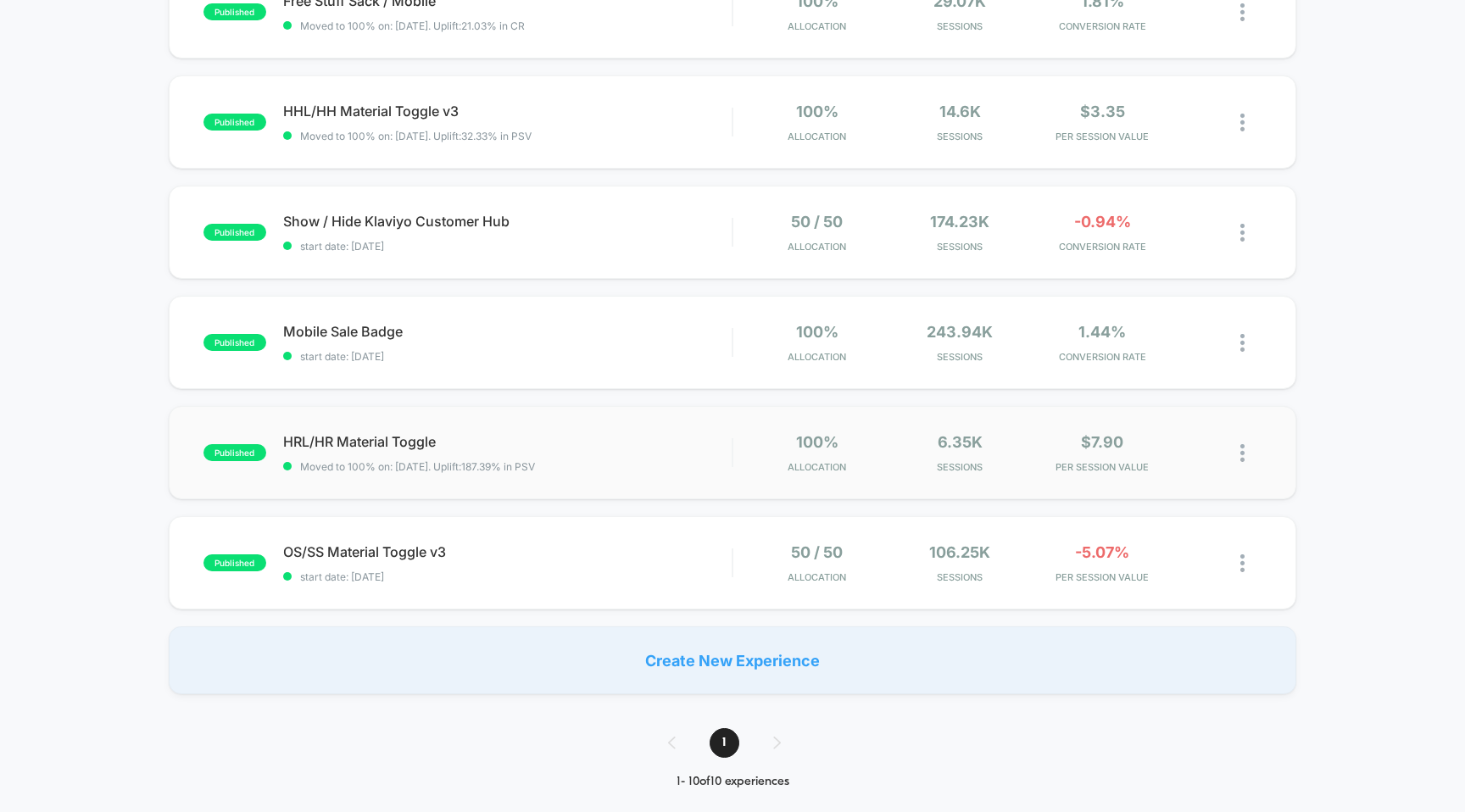
click at [460, 473] on div "published HRL/HR Material Toggle Moved to 100% on: [DATE] . Uplift: 187.39% in …" at bounding box center [732, 452] width 1128 height 94
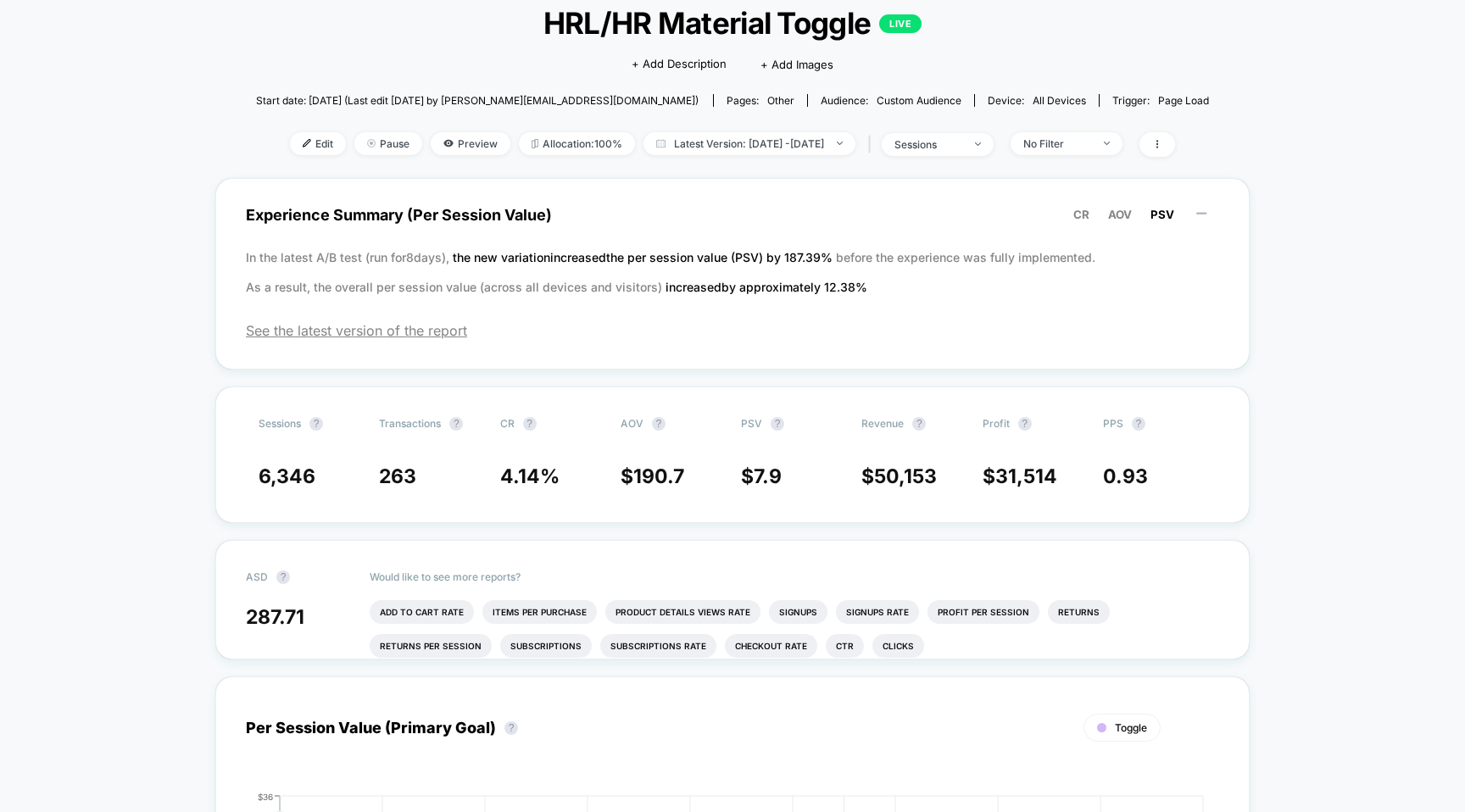
scroll to position [105, 0]
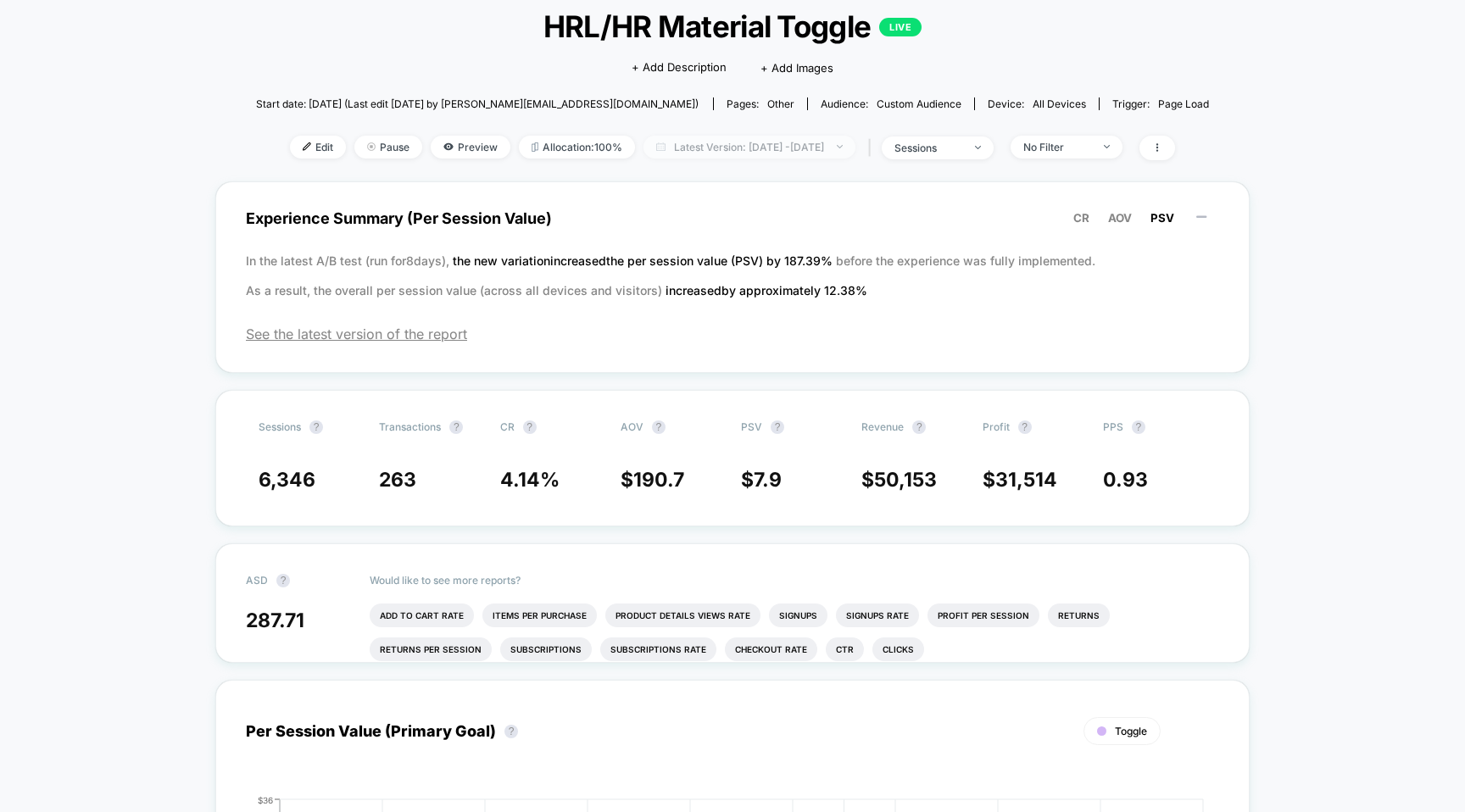
click at [681, 147] on span "Latest Version: [DATE] - [DATE]" at bounding box center [750, 147] width 212 height 23
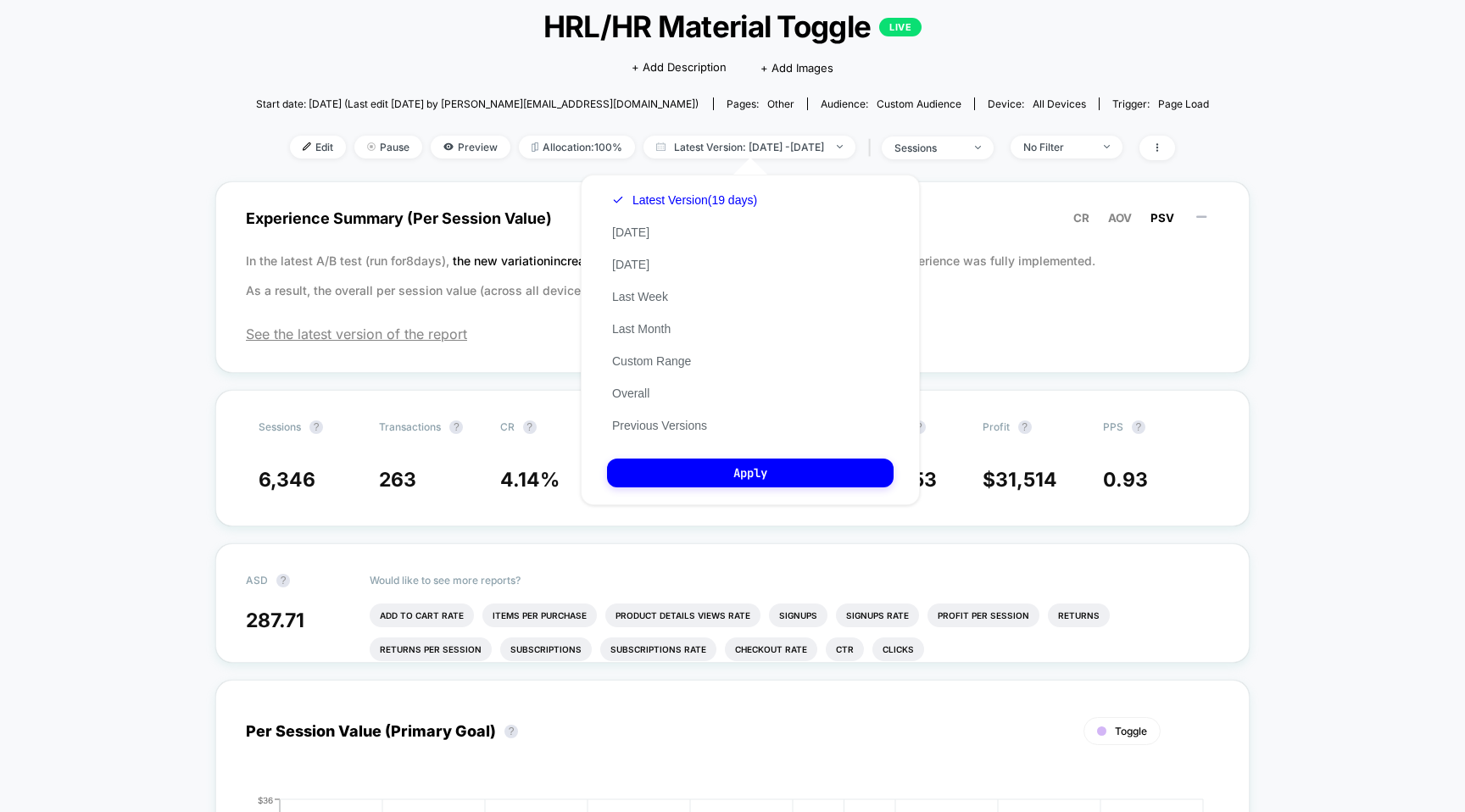
click at [610, 437] on div "Latest Version (19 days) [DATE] [DATE] Last Week Last Month Custom Range Overal…" at bounding box center [684, 312] width 155 height 257
click at [614, 432] on button "Previous Versions" at bounding box center [659, 426] width 105 height 15
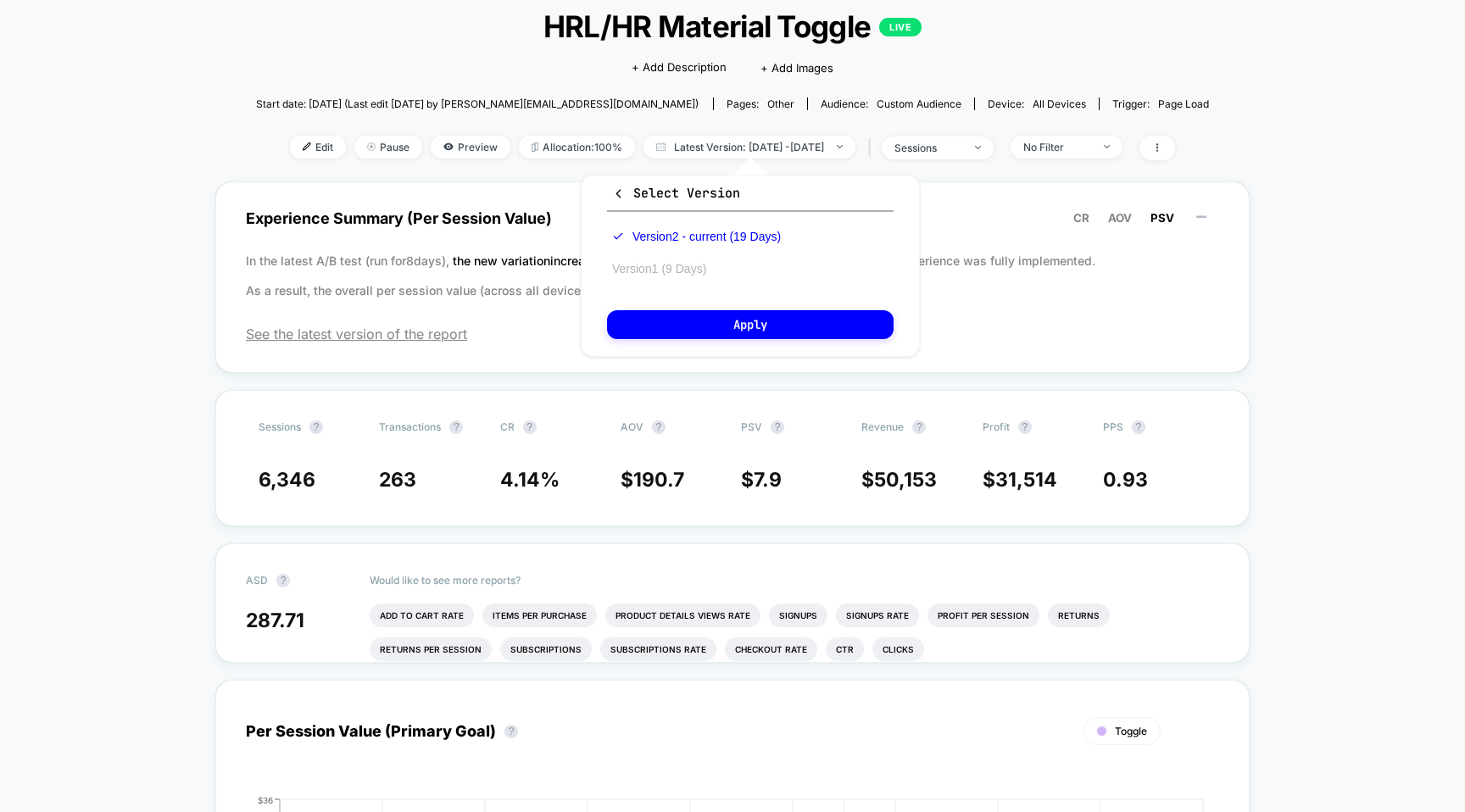
click at [669, 268] on button "Version 1 (9 Days)" at bounding box center [659, 269] width 104 height 15
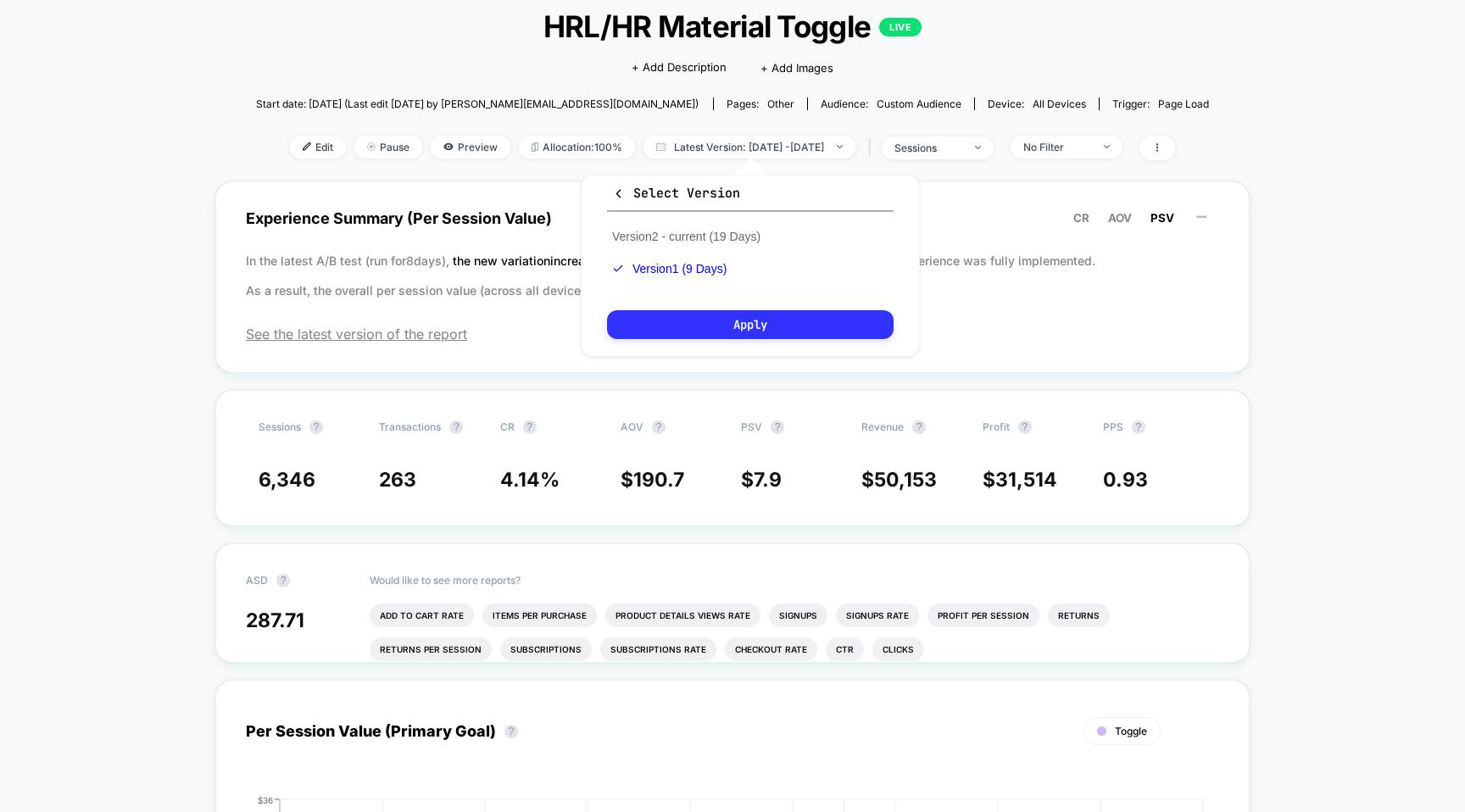
click at [682, 319] on button "Apply" at bounding box center [750, 325] width 287 height 28
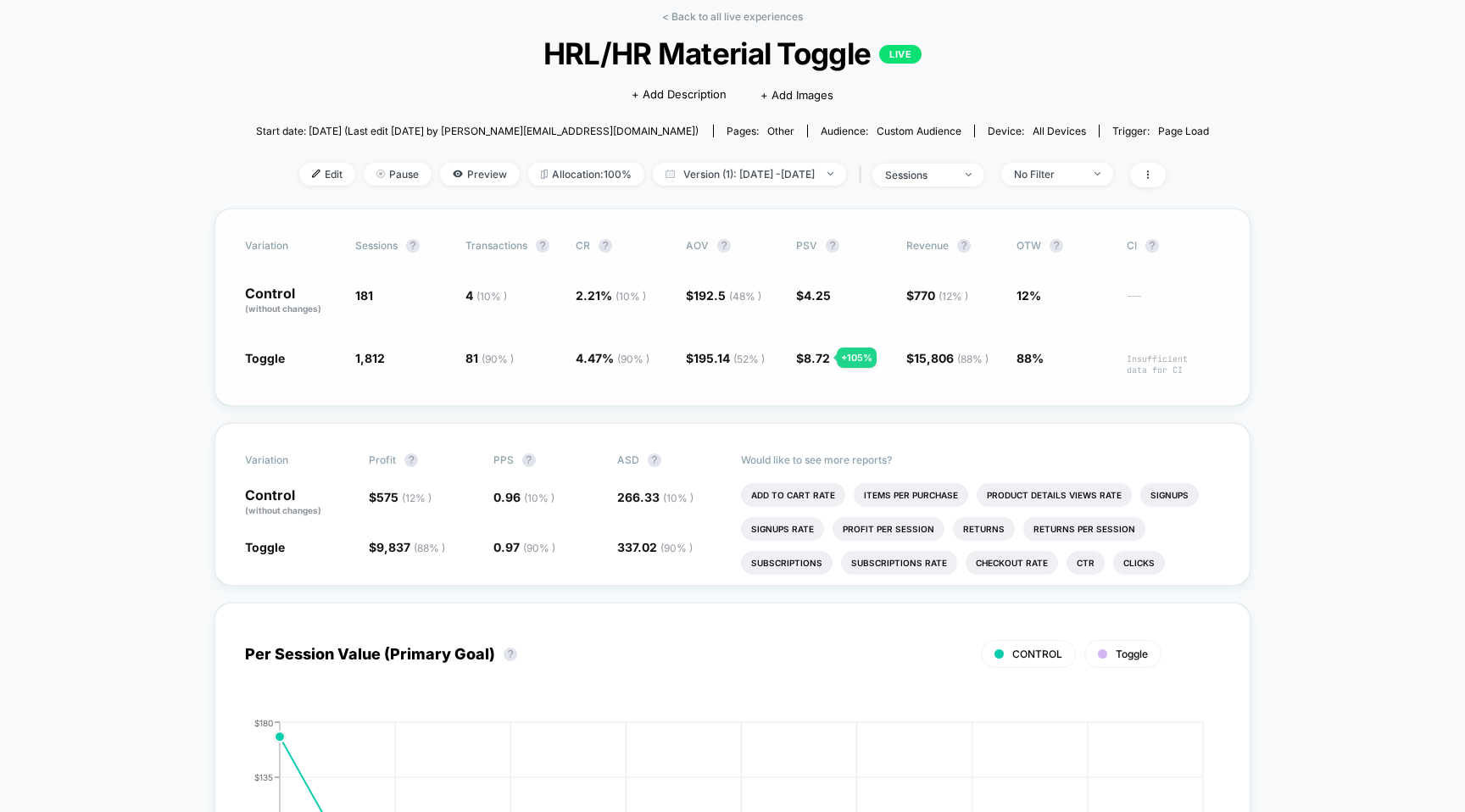
scroll to position [77, 0]
click at [690, 28] on div "< Back to all live experiences HRL/HR Material Toggle LIVE Click to edit experi…" at bounding box center [732, 112] width 954 height 199
click at [690, 27] on div "< Back to all live experiences HRL/HR Material Toggle LIVE Click to edit experi…" at bounding box center [732, 112] width 954 height 199
click at [690, 25] on div "< Back to all live experiences HRL/HR Material Toggle LIVE Click to edit experi…" at bounding box center [732, 112] width 954 height 199
click at [690, 18] on link "< Back to all live experiences" at bounding box center [732, 18] width 141 height 12
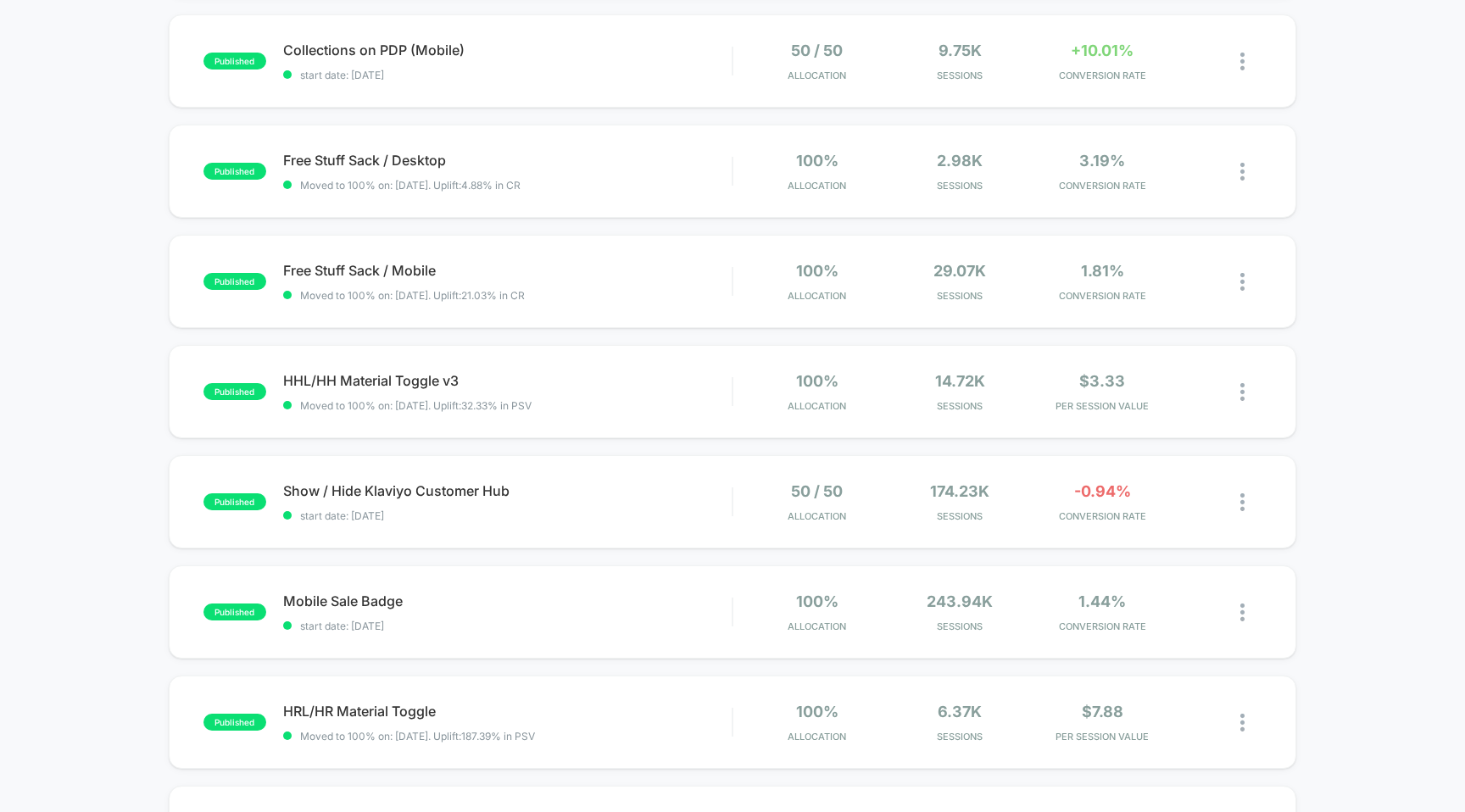
scroll to position [392, 0]
drag, startPoint x: 432, startPoint y: 521, endPoint x: 353, endPoint y: 519, distance: 79.0
click at [353, 519] on div "published Show / Hide Klaviyo Customer Hub start date: [DATE] 50 / 50 Allocatio…" at bounding box center [732, 501] width 1128 height 94
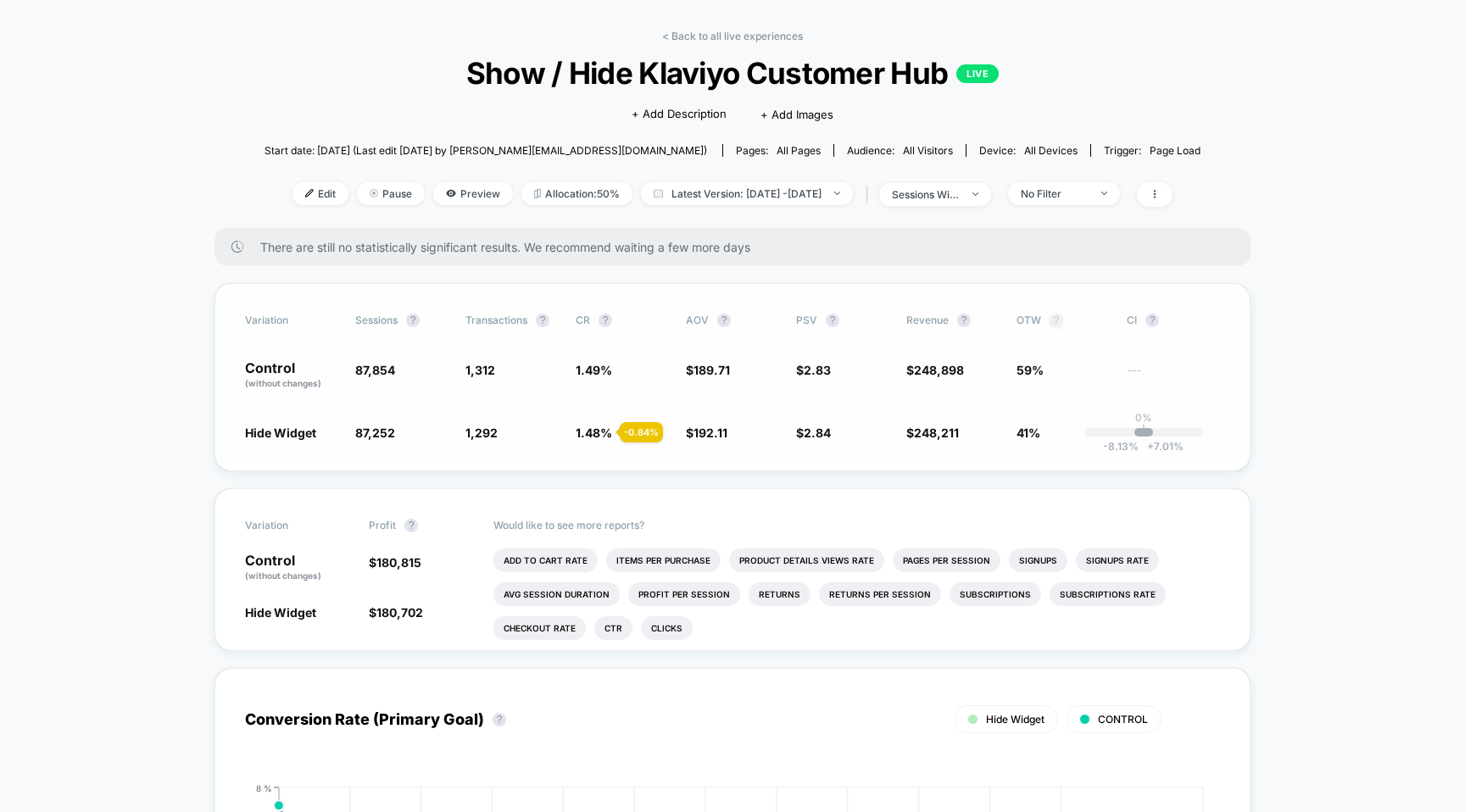
scroll to position [62, 0]
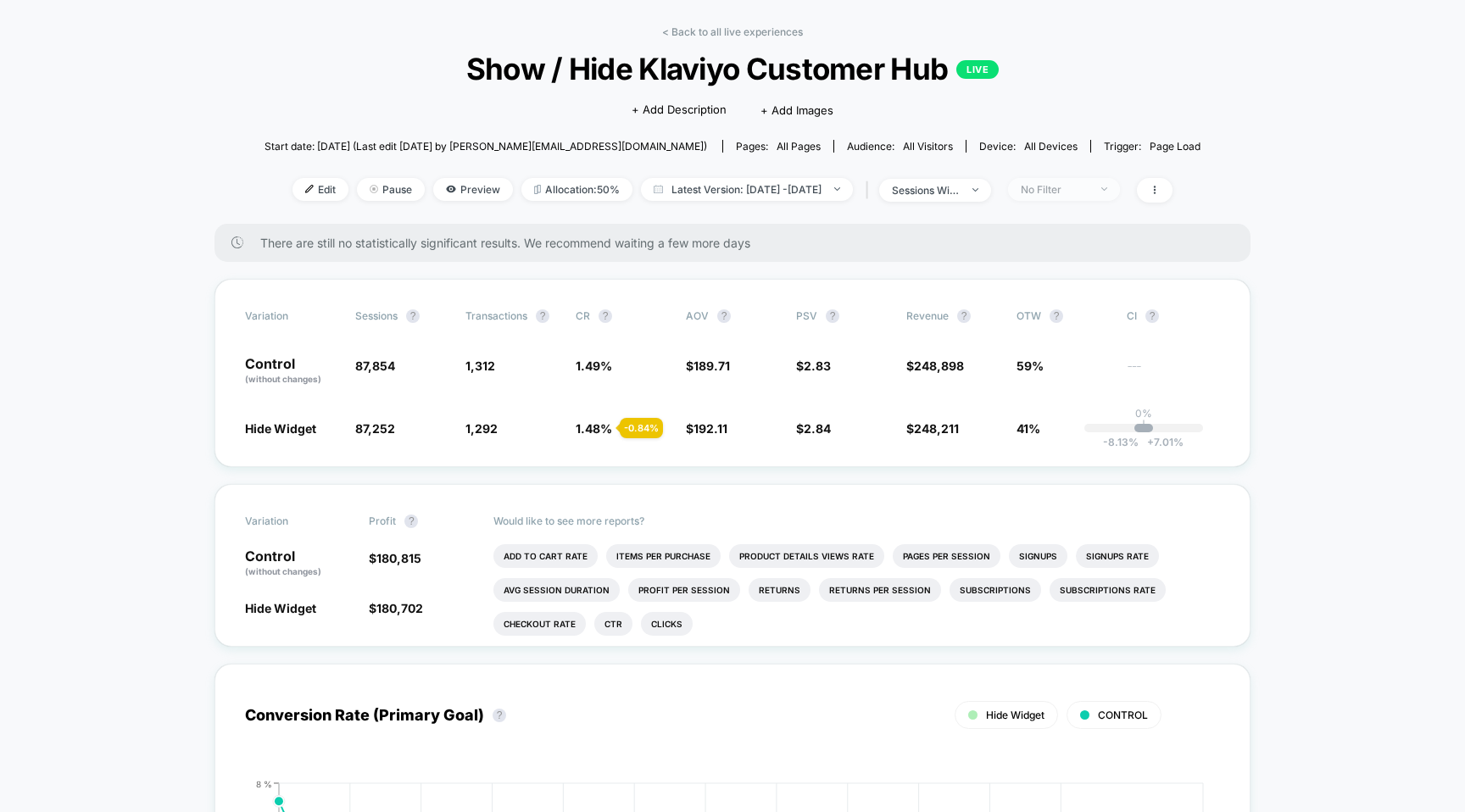
click at [1103, 182] on span "No Filter" at bounding box center [1064, 189] width 112 height 23
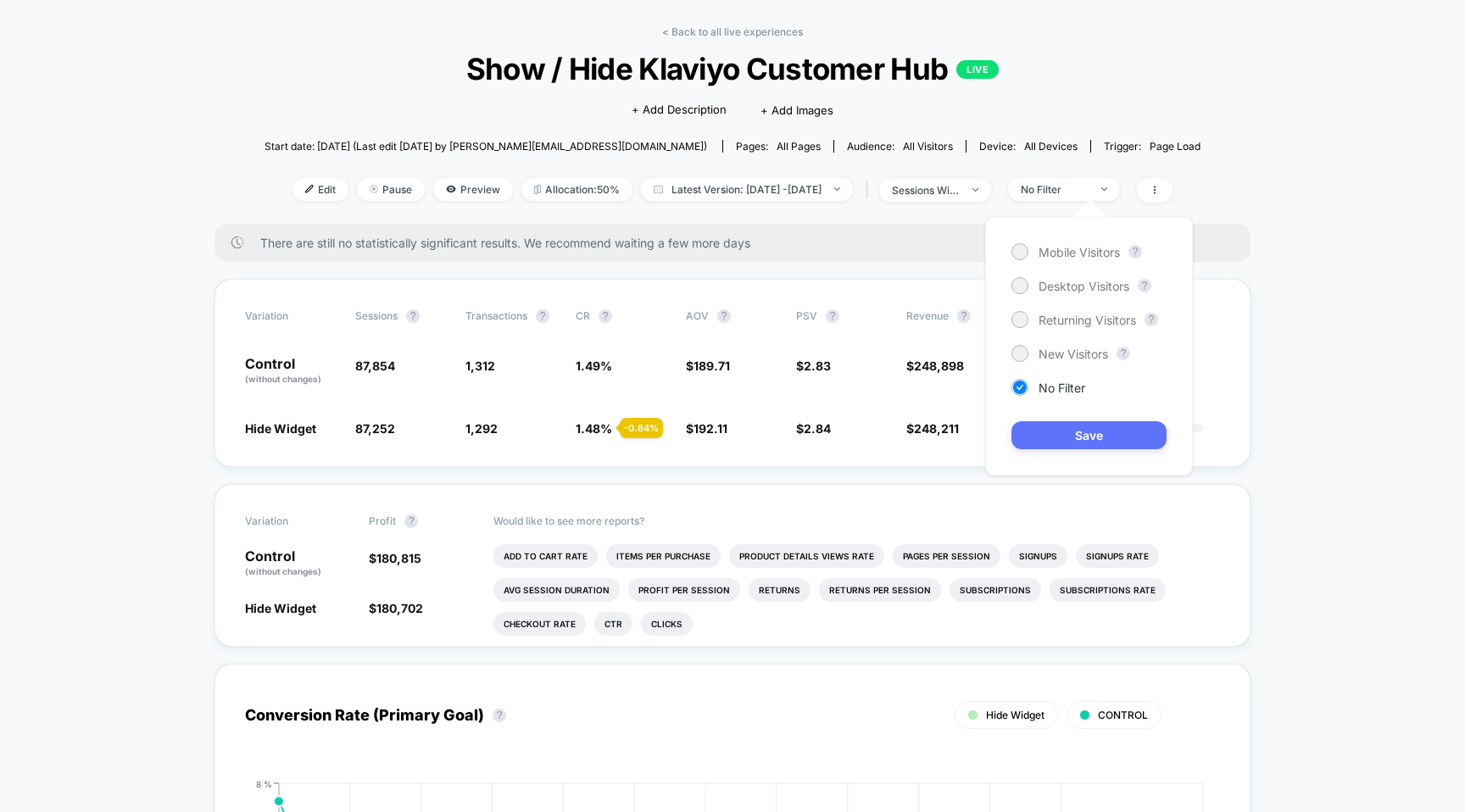
click at [1073, 434] on button "Save" at bounding box center [1089, 435] width 155 height 28
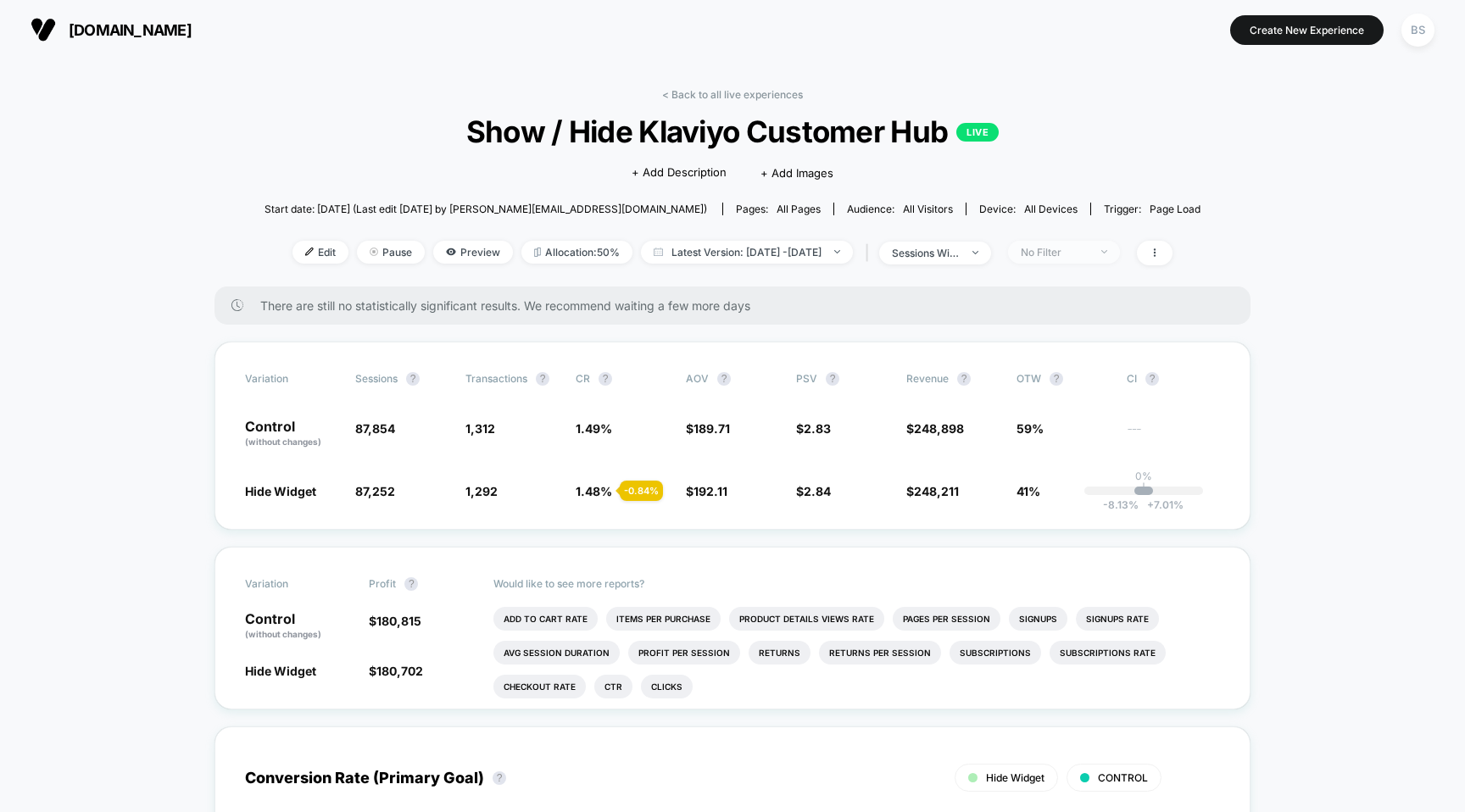
click at [1087, 253] on div "No Filter" at bounding box center [1054, 252] width 68 height 12
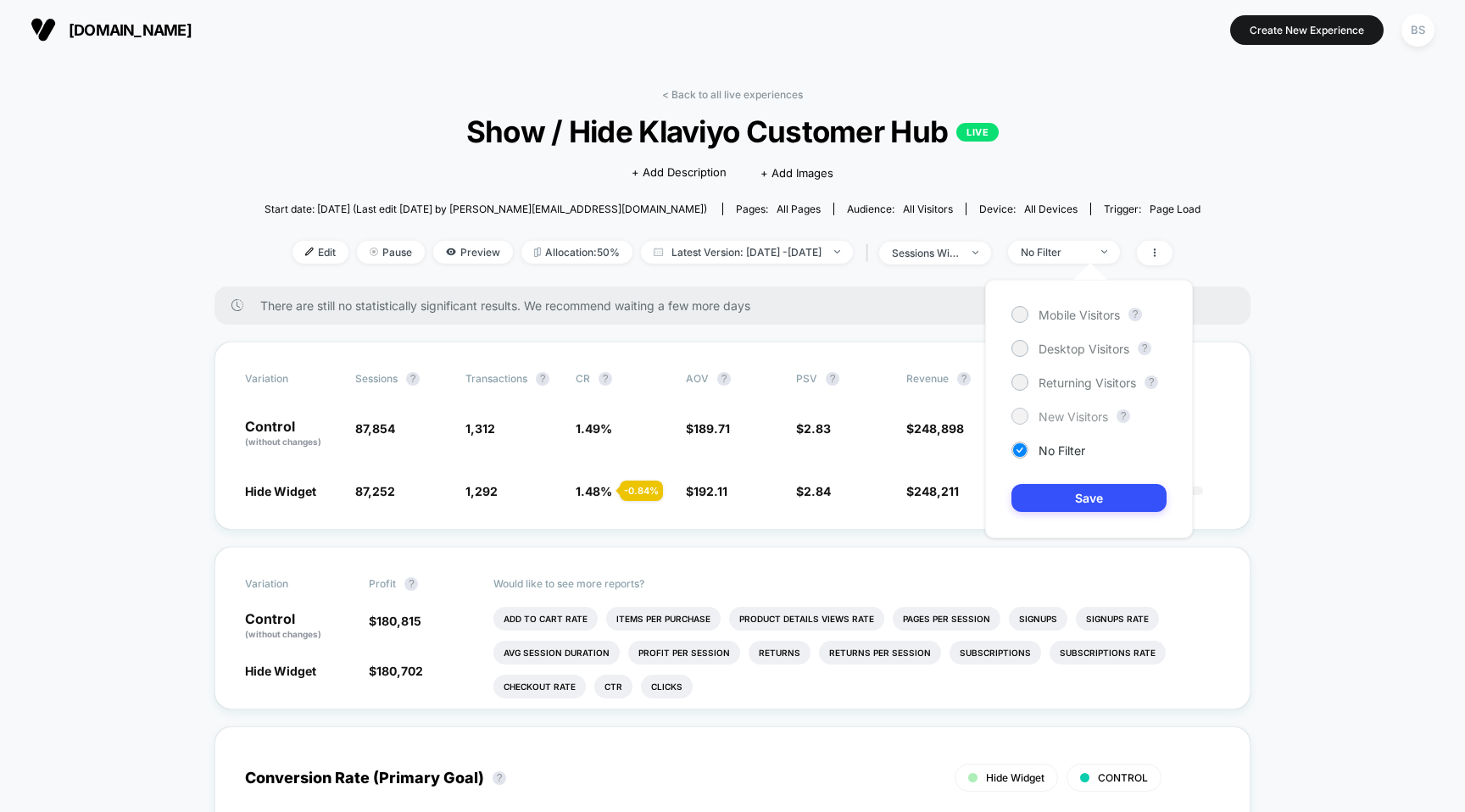
click at [1061, 416] on span "New Visitors" at bounding box center [1072, 416] width 69 height 14
click at [1064, 490] on button "Save" at bounding box center [1089, 498] width 155 height 28
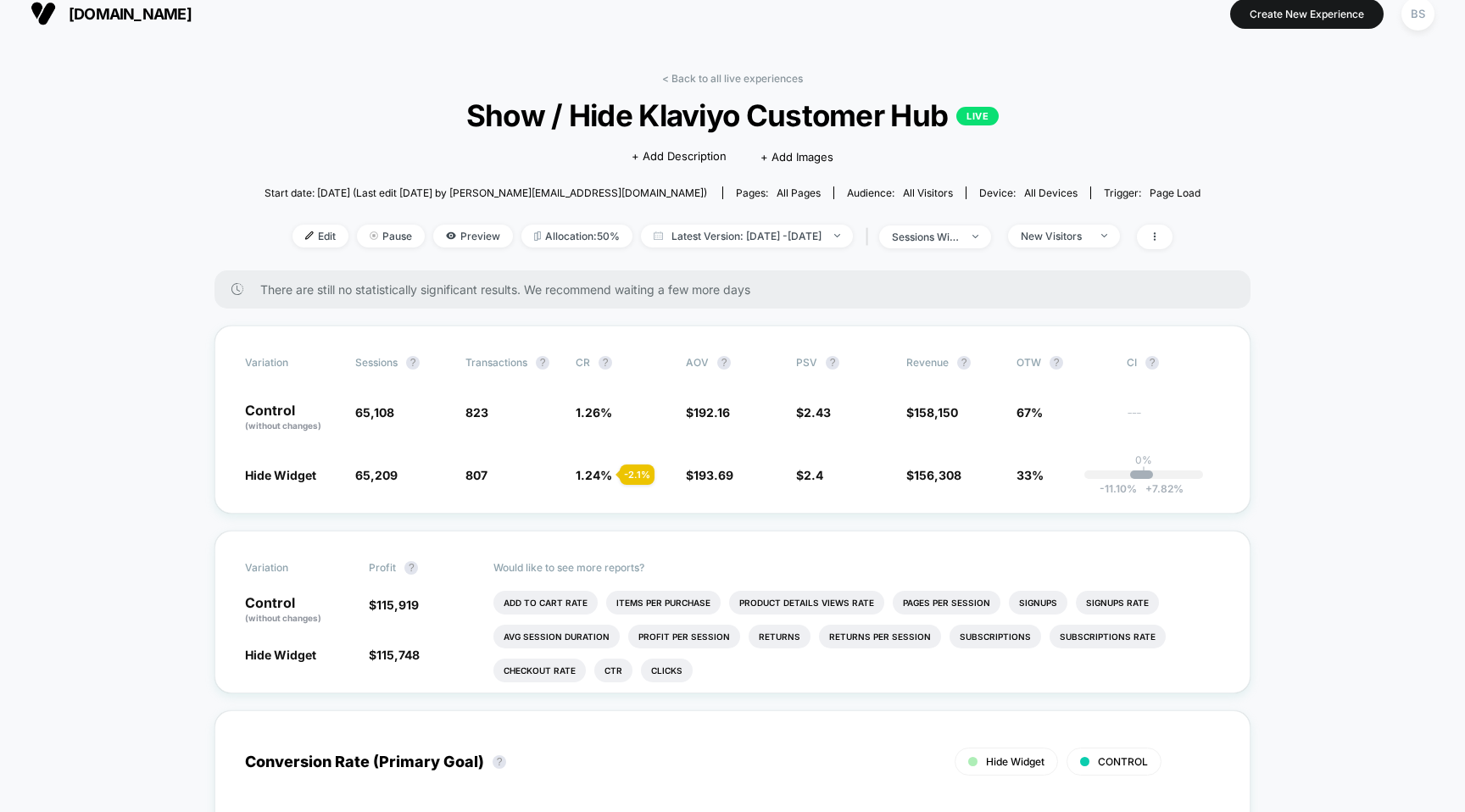
scroll to position [18, 0]
click at [1088, 235] on div "New Visitors" at bounding box center [1054, 234] width 68 height 12
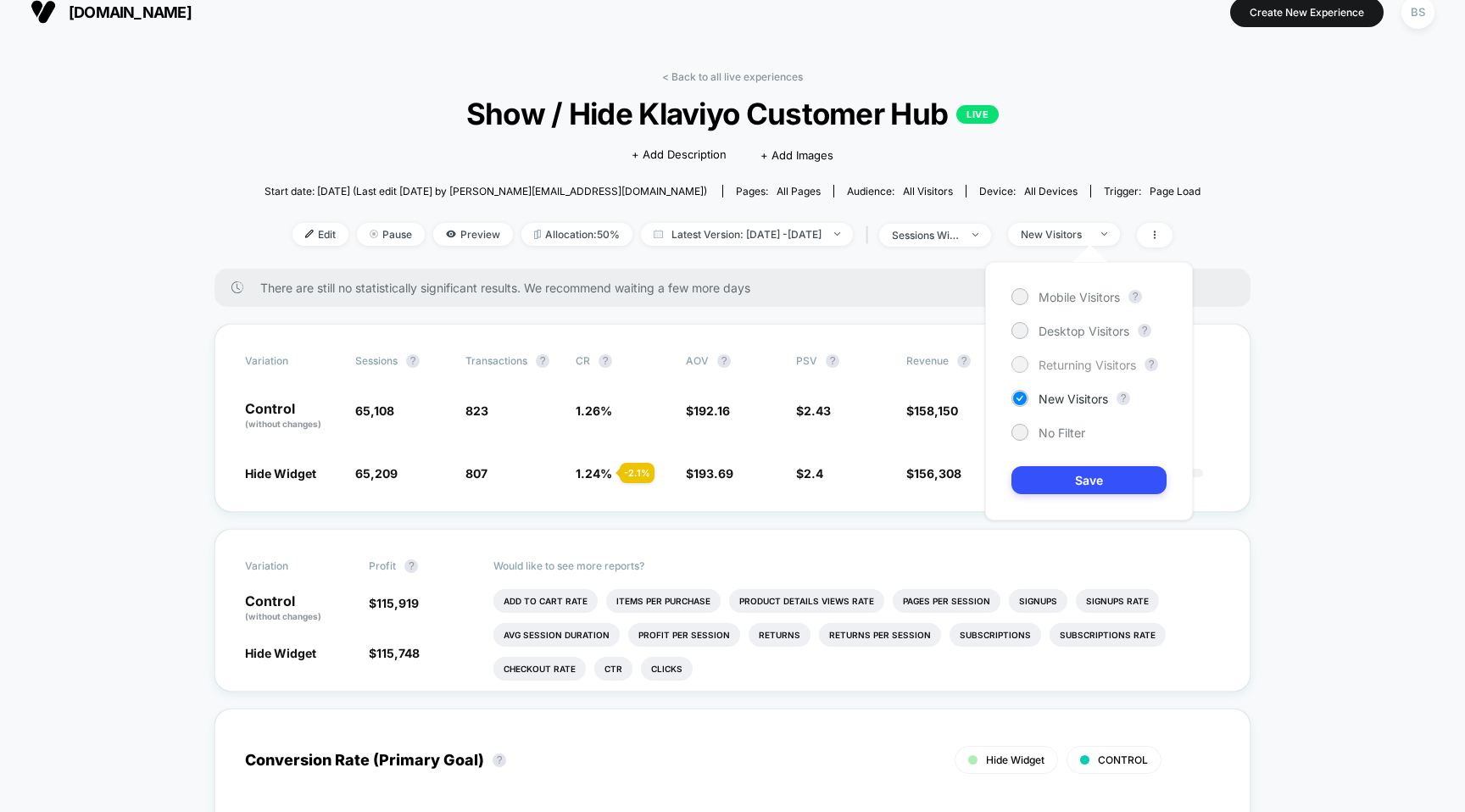
click at [1060, 365] on span "Returning Visitors" at bounding box center [1086, 364] width 97 height 14
click at [1051, 474] on button "Save" at bounding box center [1089, 481] width 155 height 28
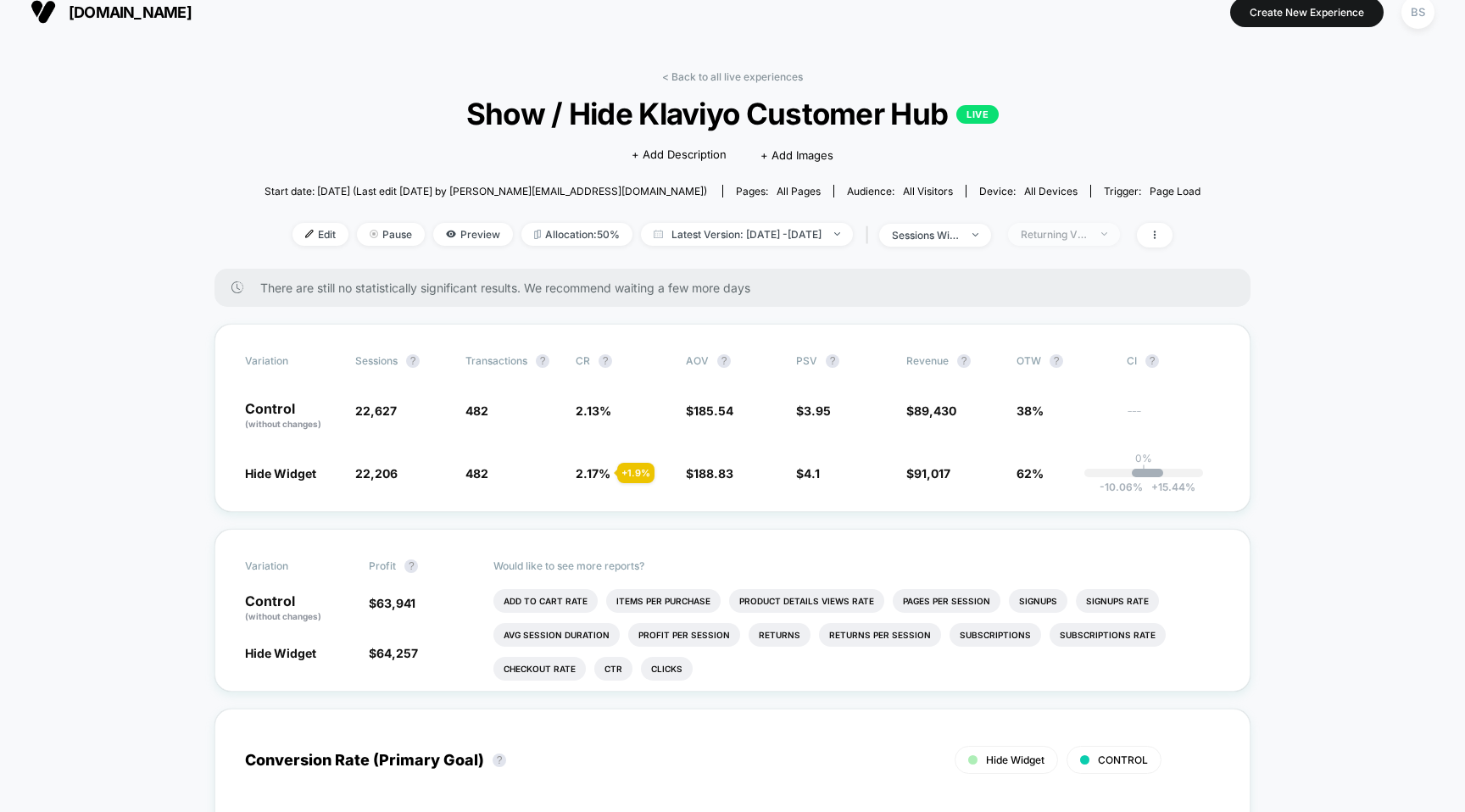
click at [1088, 232] on div "Returning Visitors" at bounding box center [1054, 234] width 68 height 12
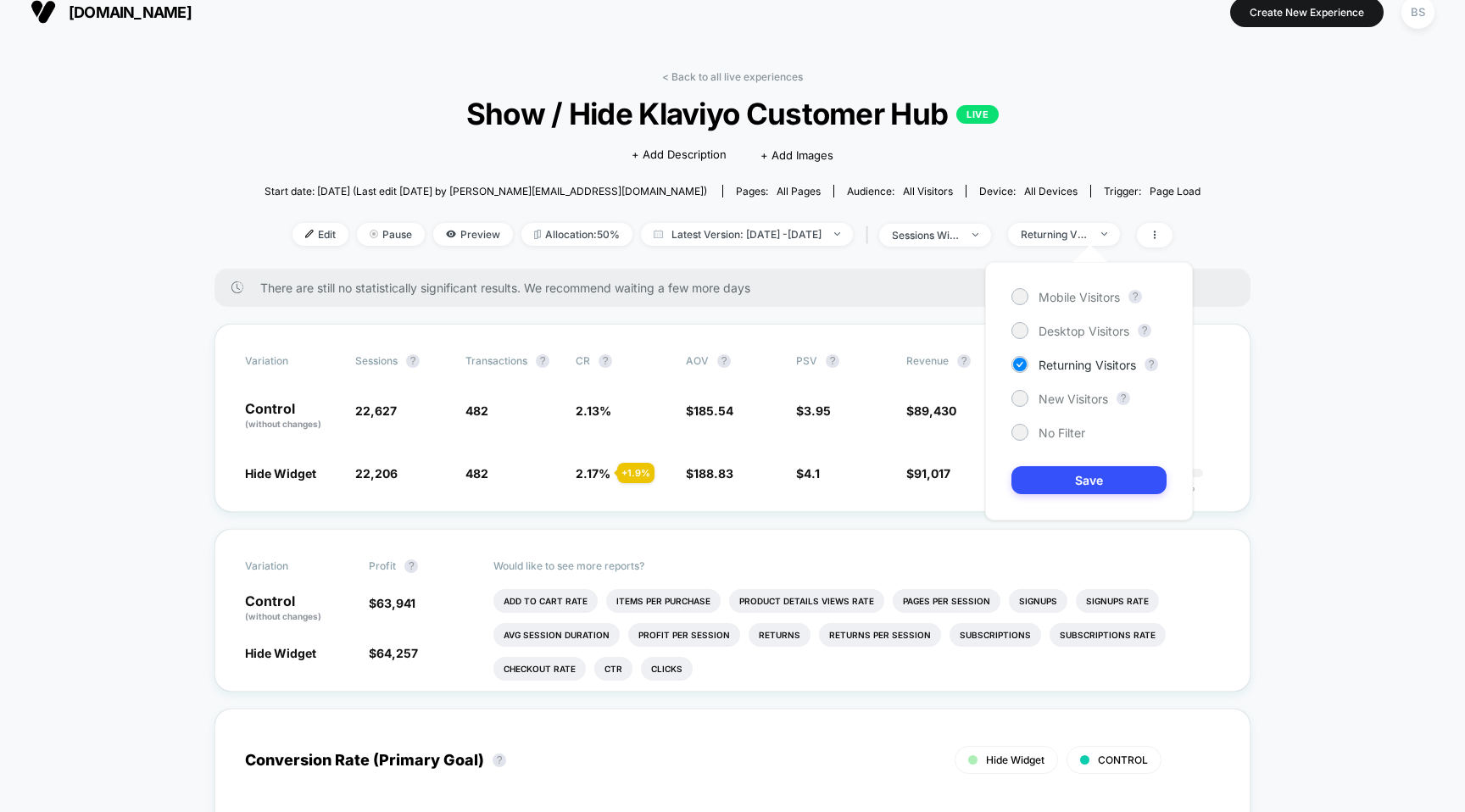
click at [1066, 387] on div "Mobile Visitors ? Desktop Visitors ? Returning Visitors ? New Visitors ? No Fil…" at bounding box center [1088, 391] width 207 height 258
click at [1061, 402] on span "New Visitors" at bounding box center [1072, 398] width 69 height 14
click at [1091, 473] on button "Save" at bounding box center [1089, 481] width 155 height 28
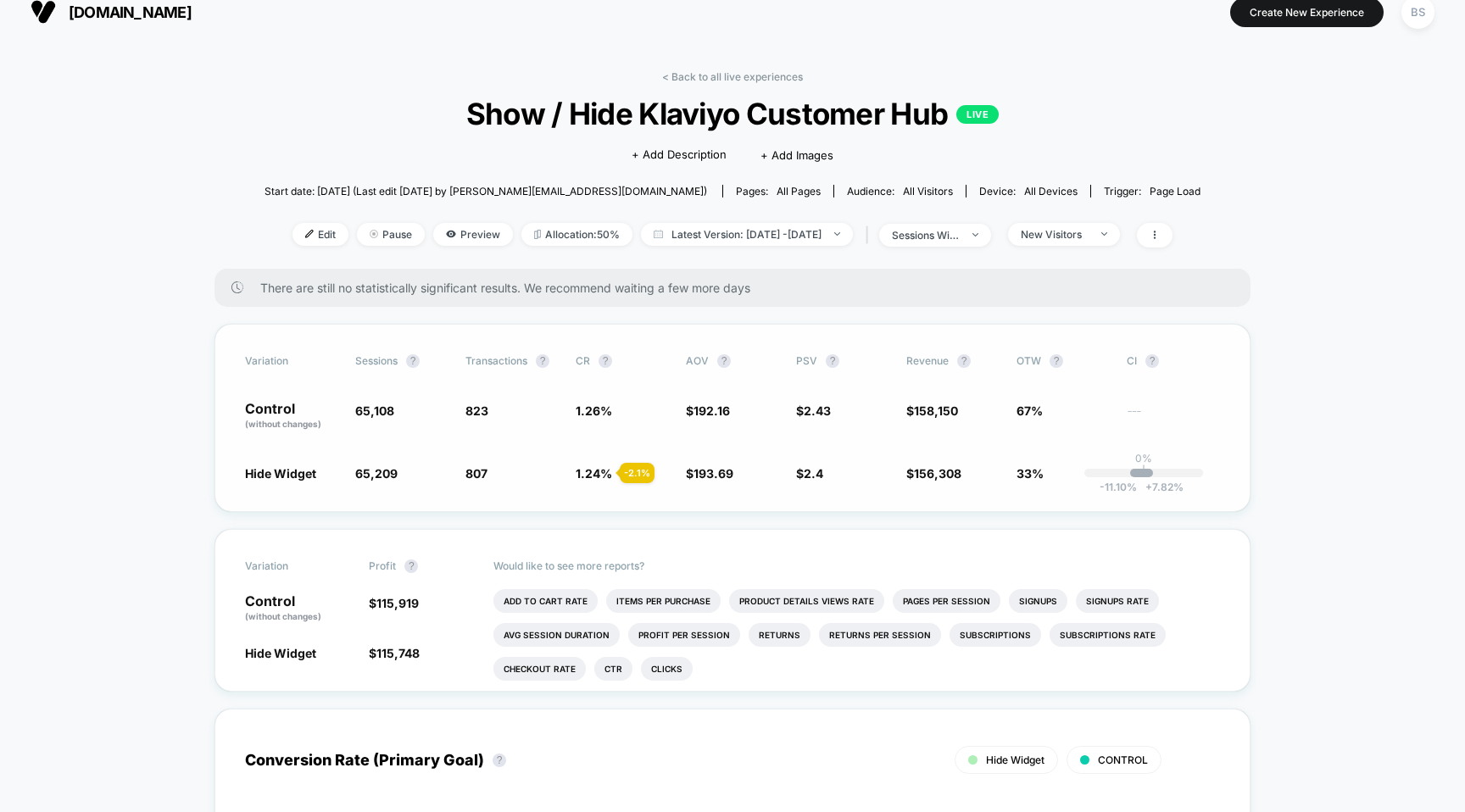
scroll to position [25, 0]
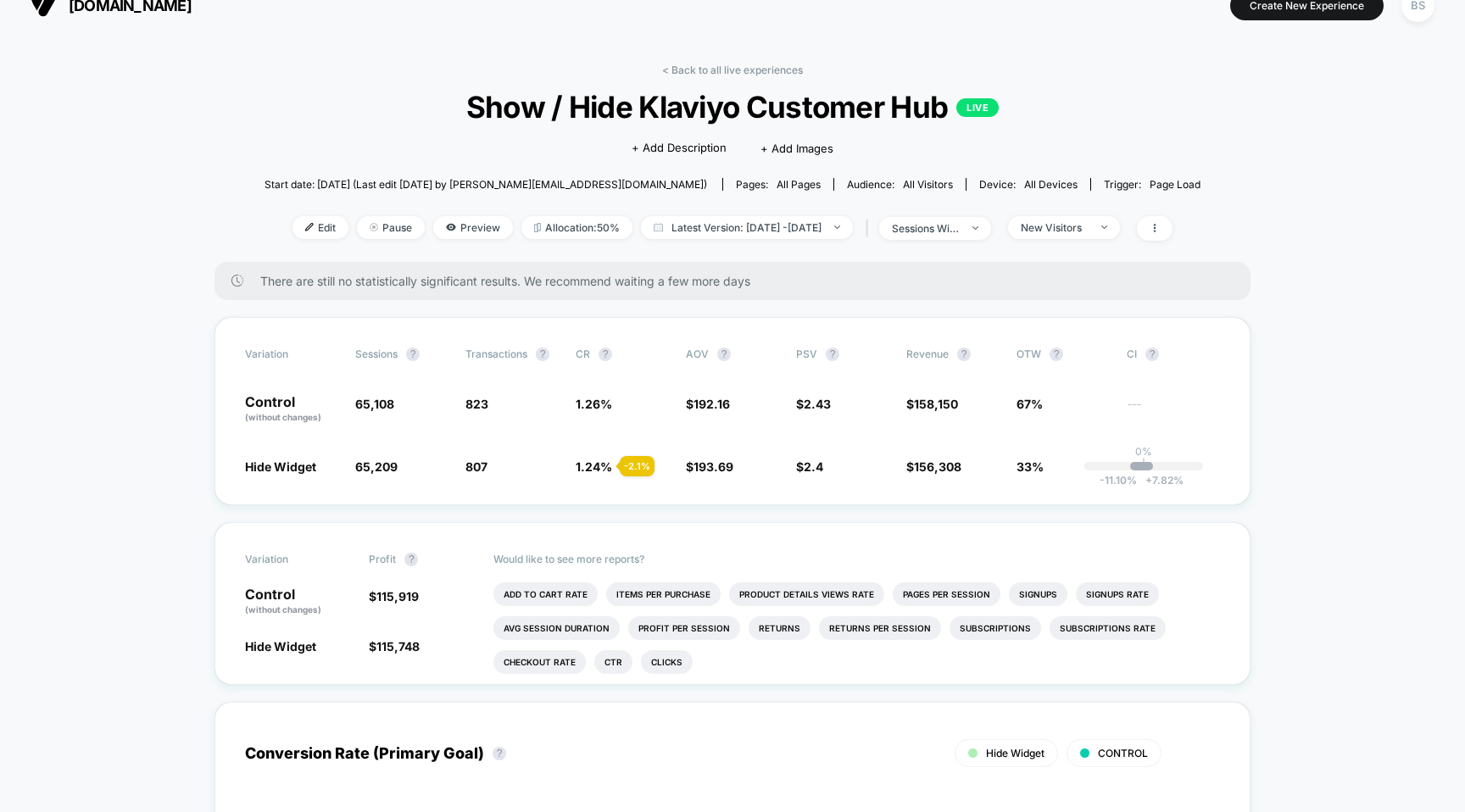
drag, startPoint x: 1113, startPoint y: 221, endPoint x: 1120, endPoint y: 100, distance: 121.2
click at [1120, 100] on div "< Back to all live experiences Show / Hide Klaviyo Customer Hub LIVE Click to e…" at bounding box center [732, 163] width 936 height 199
click at [1088, 226] on div "New Visitors" at bounding box center [1054, 227] width 68 height 12
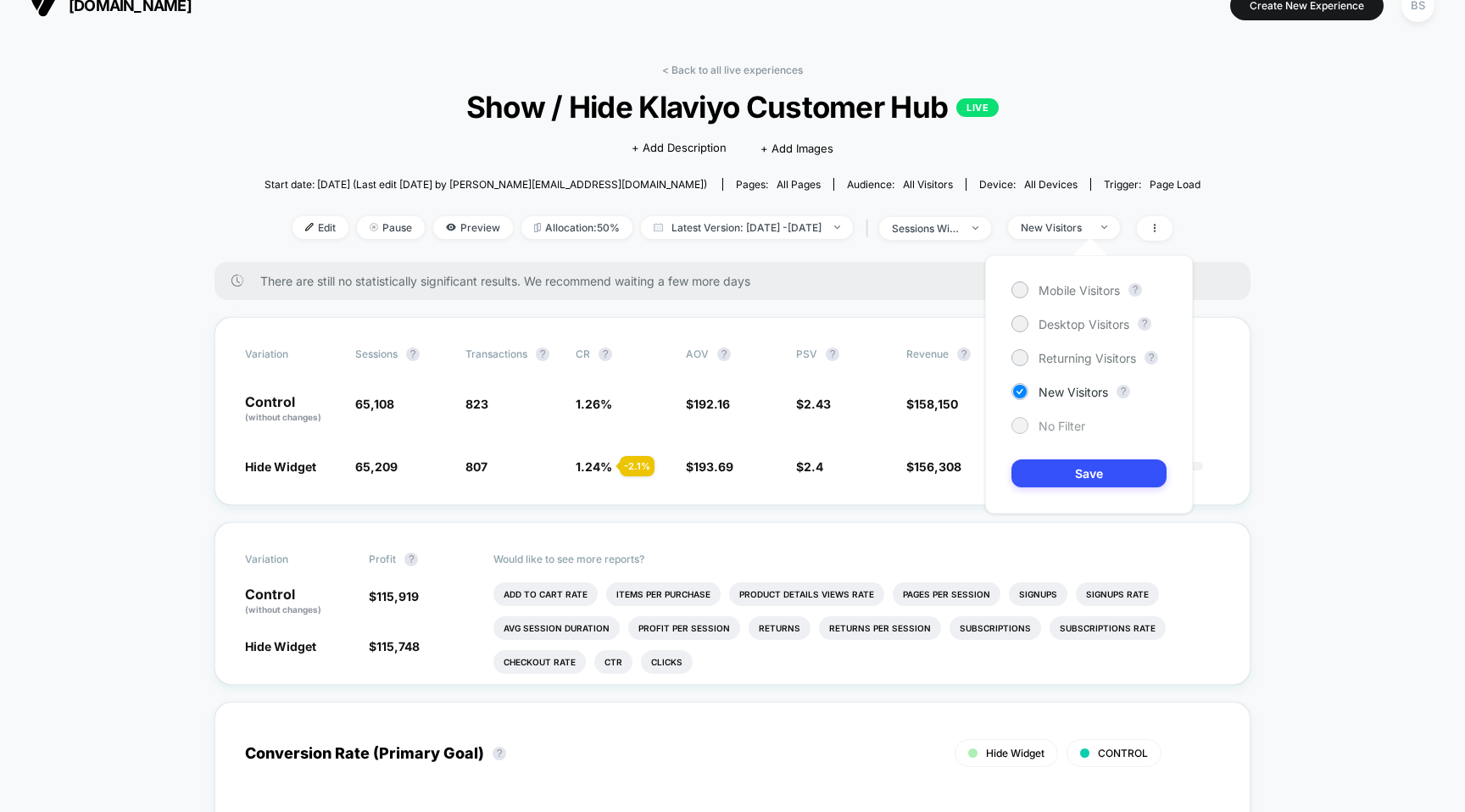
click at [1029, 424] on div "No Filter" at bounding box center [1049, 426] width 74 height 17
click at [1050, 469] on button "Save" at bounding box center [1089, 473] width 155 height 28
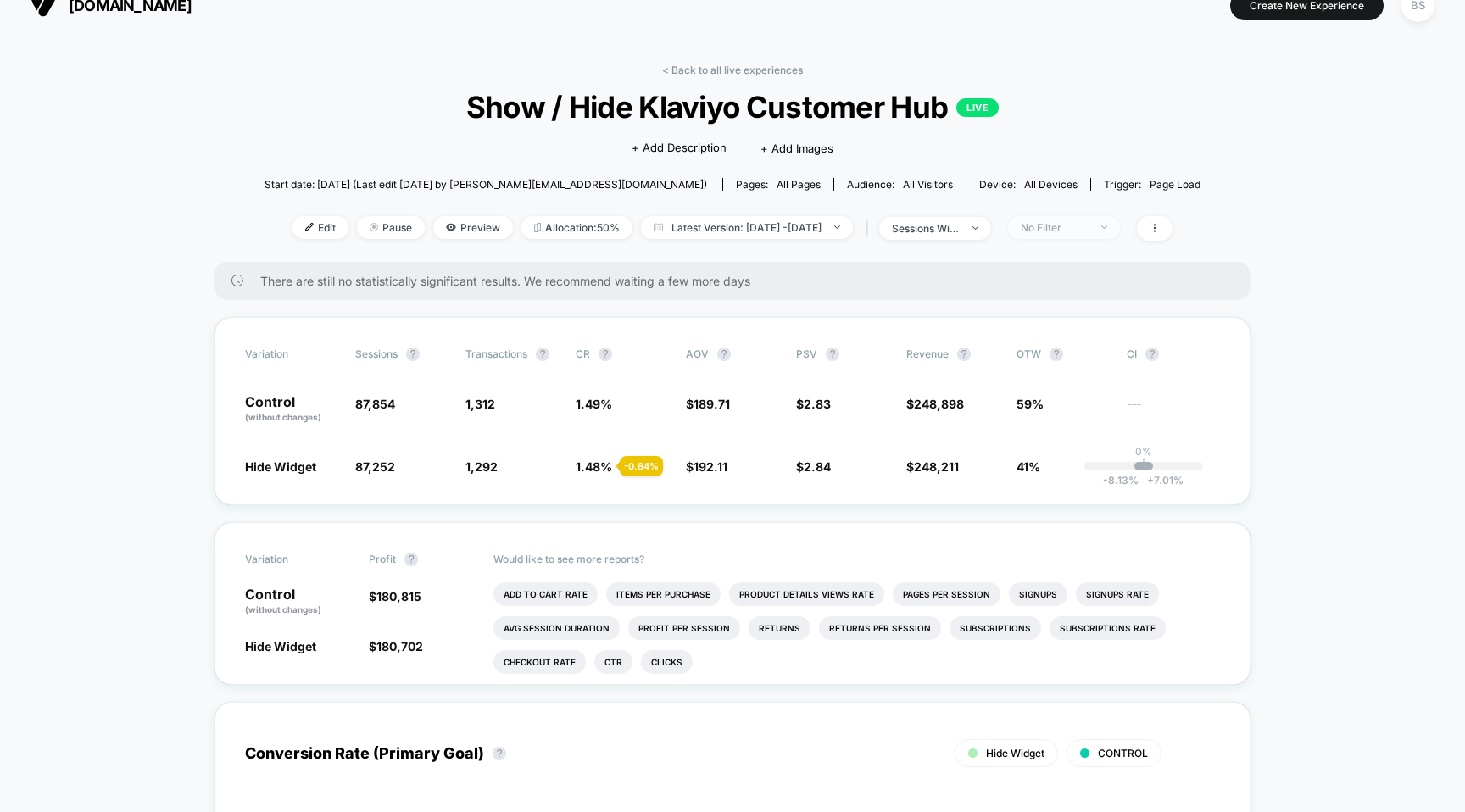
click at [1088, 232] on div "No Filter" at bounding box center [1054, 227] width 68 height 12
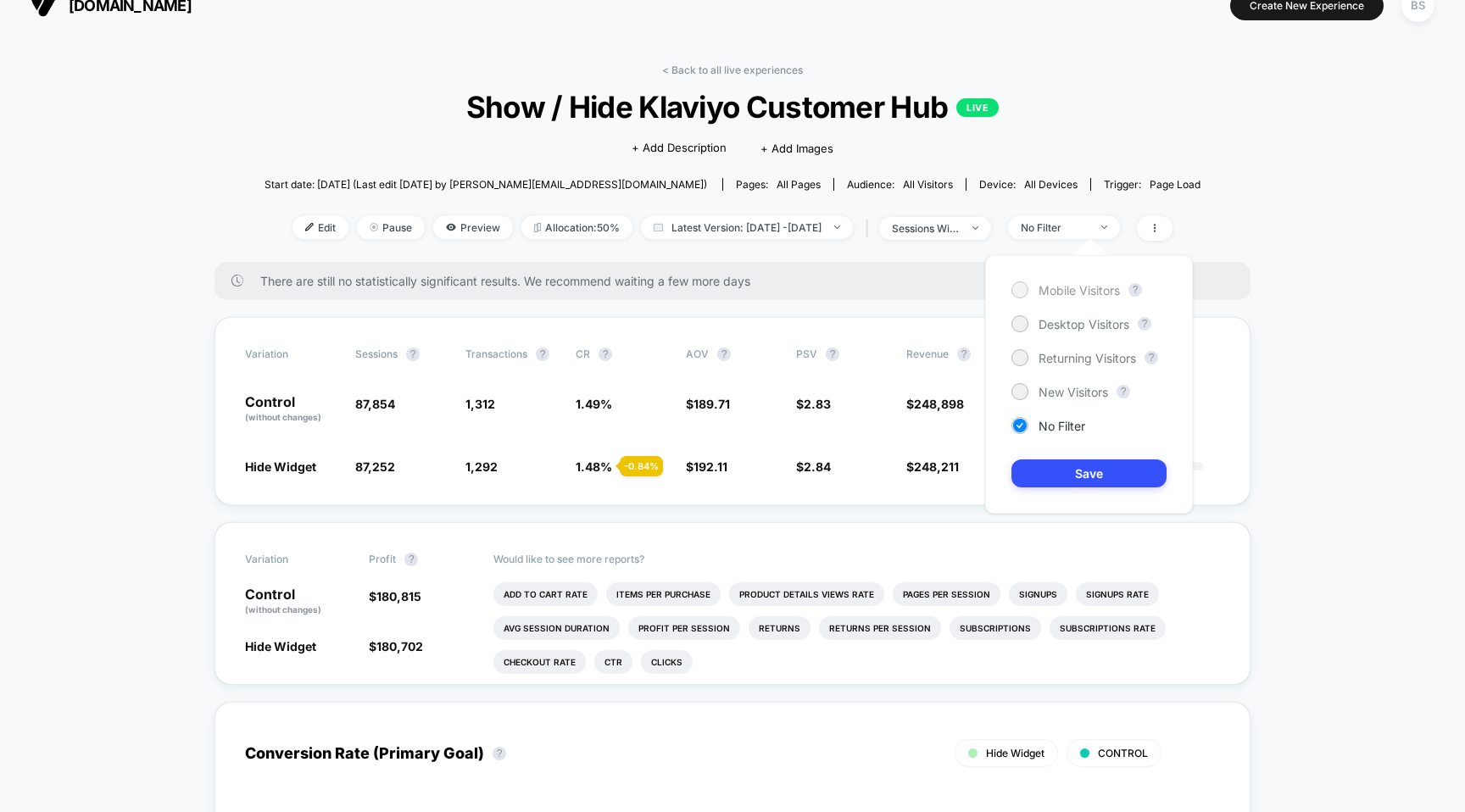
click at [1012, 292] on div at bounding box center [1020, 290] width 17 height 17
click at [1028, 475] on button "Save" at bounding box center [1089, 473] width 155 height 28
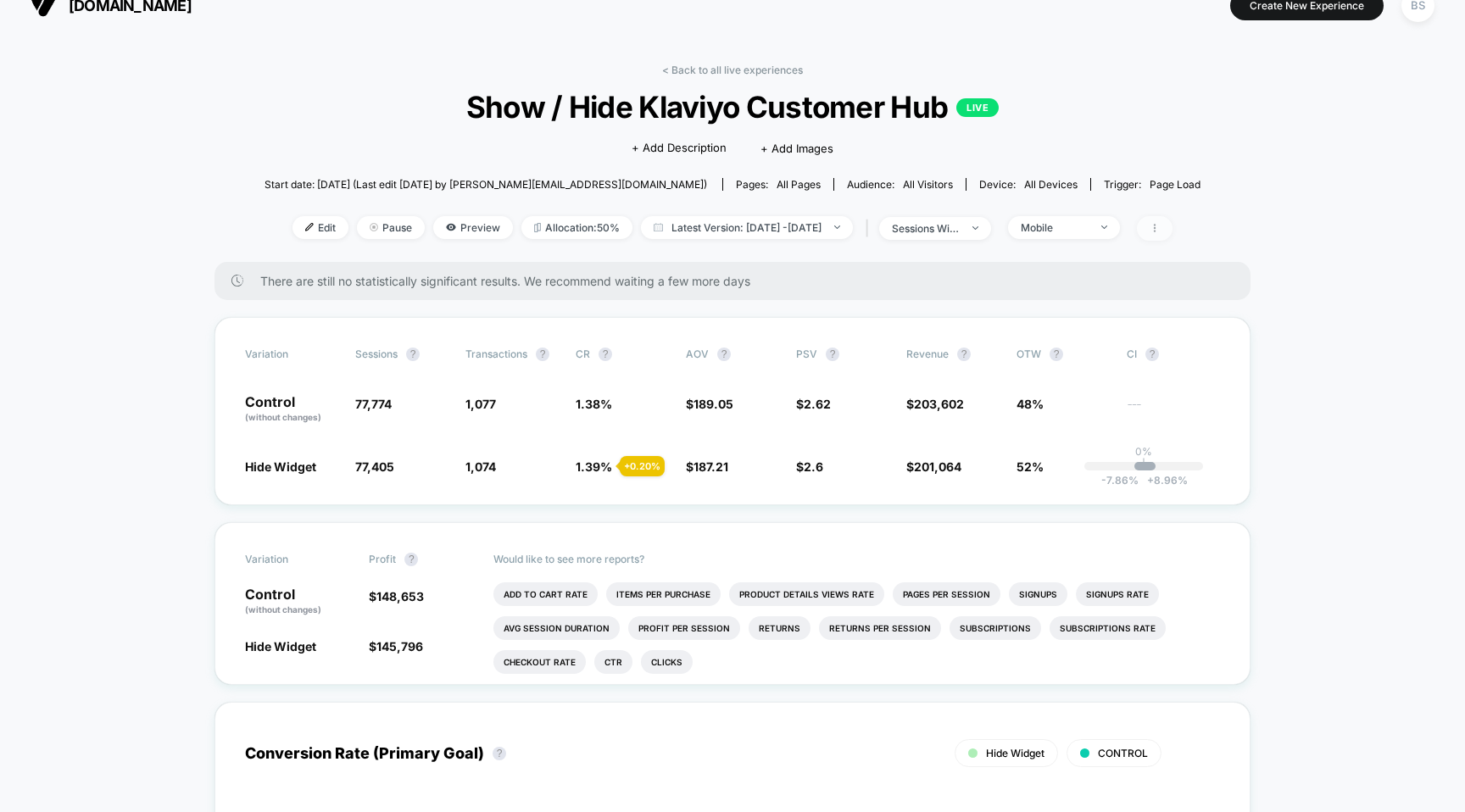
click at [1168, 225] on span at bounding box center [1155, 228] width 36 height 25
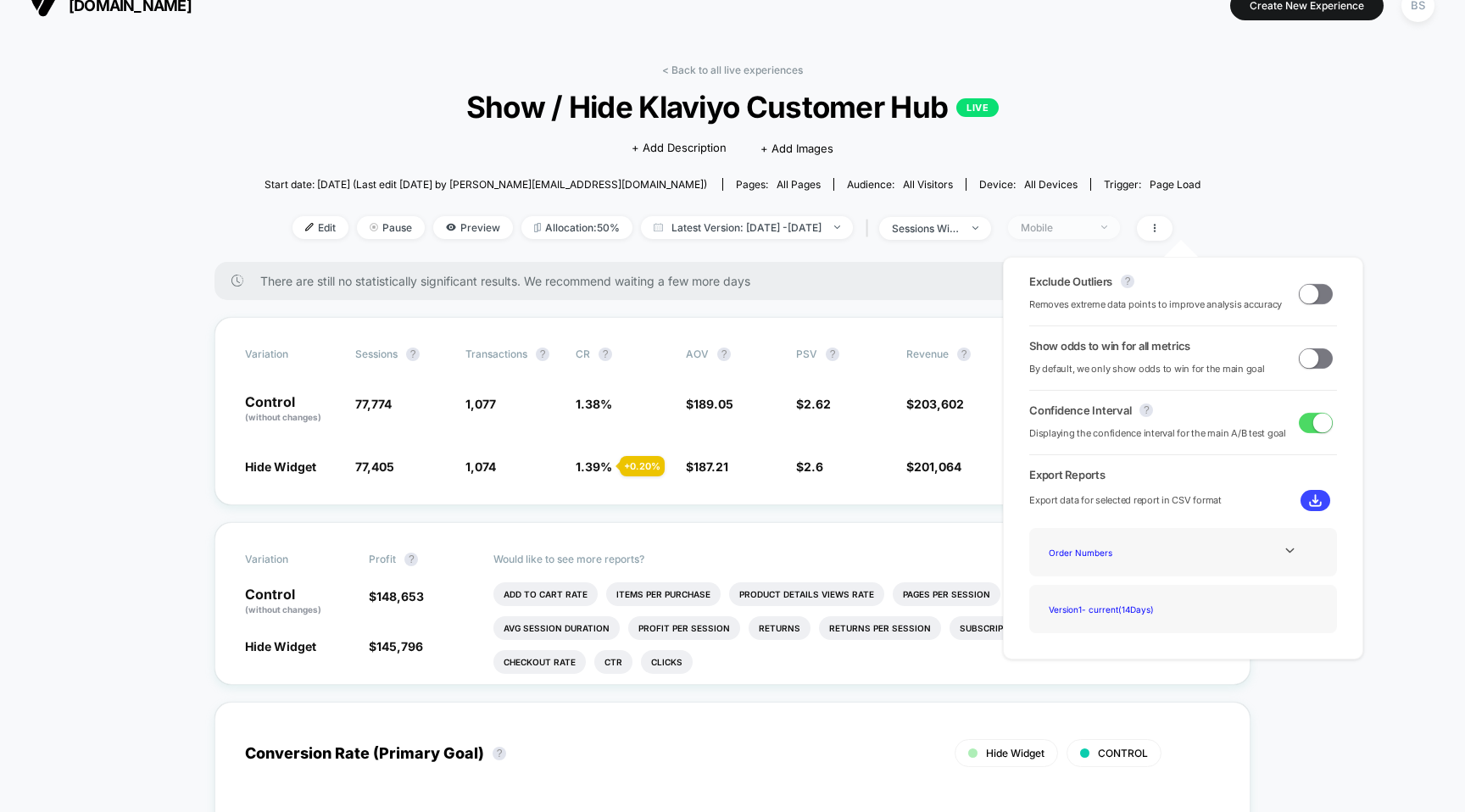
click at [1120, 221] on span "Mobile" at bounding box center [1064, 227] width 112 height 23
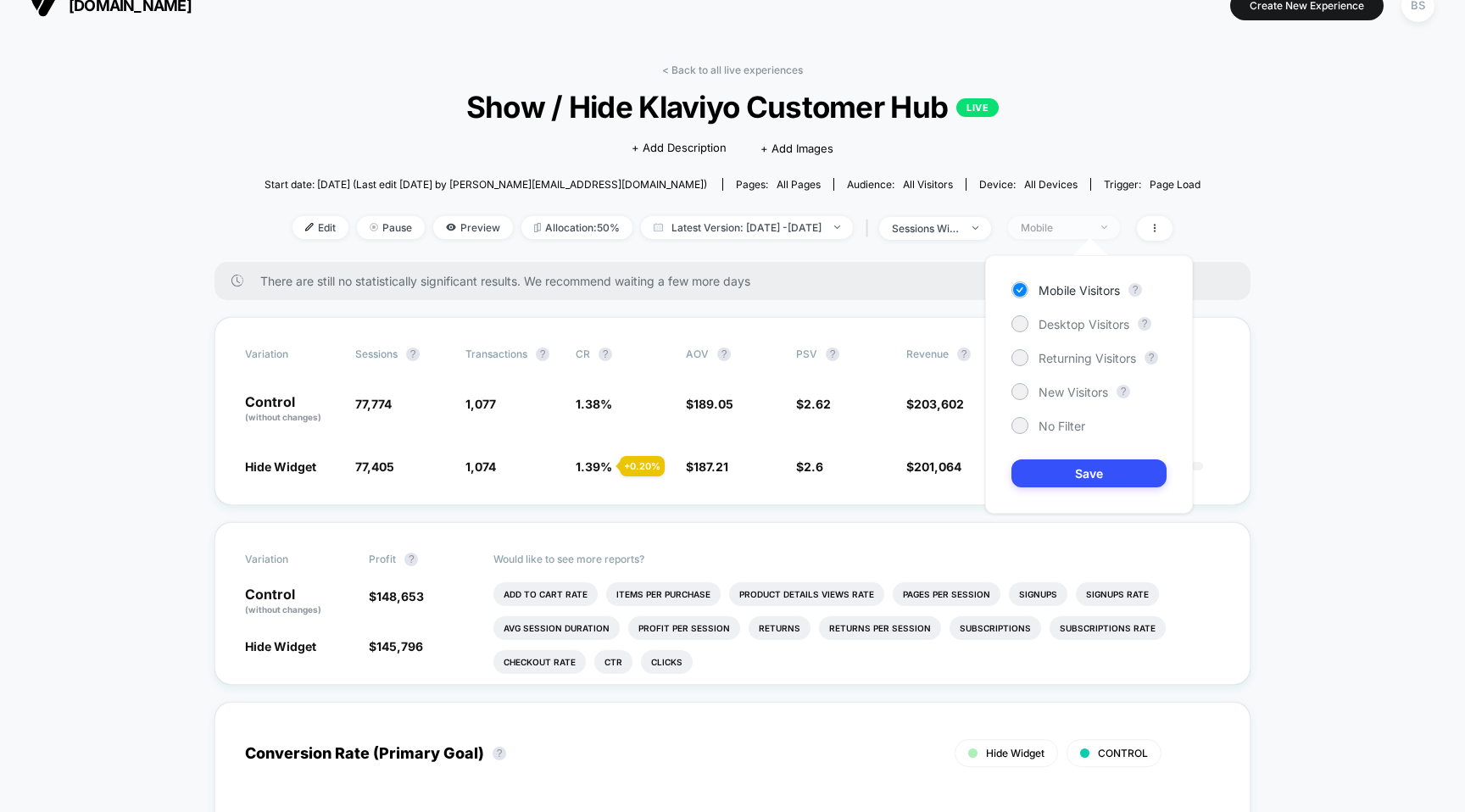
click at [1120, 221] on span "Mobile" at bounding box center [1064, 227] width 112 height 23
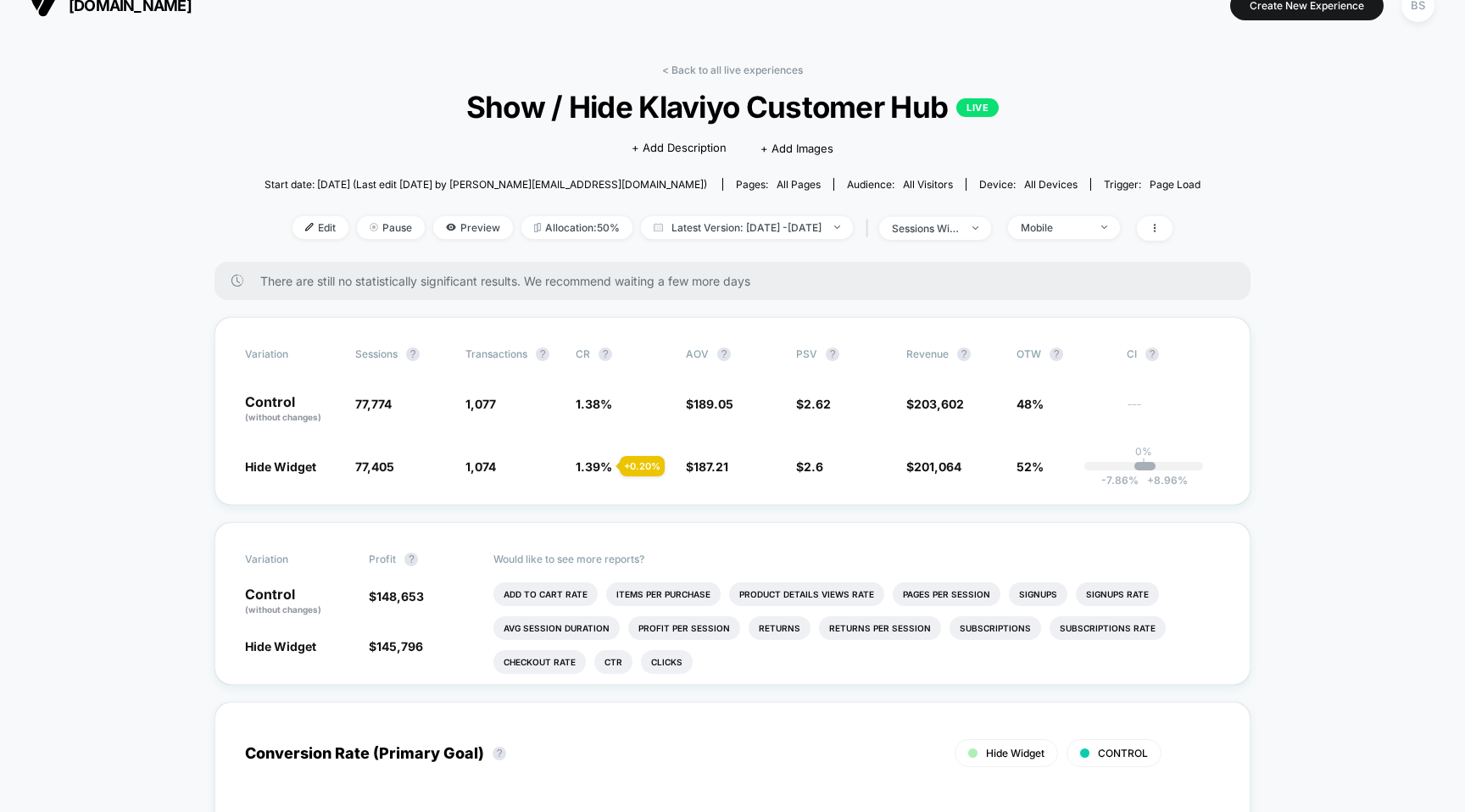
click at [1108, 202] on div "< Back to all live experiences Show / Hide Klaviyo Customer Hub LIVE Click to e…" at bounding box center [732, 163] width 936 height 199
click at [1088, 226] on div "Mobile" at bounding box center [1054, 227] width 68 height 12
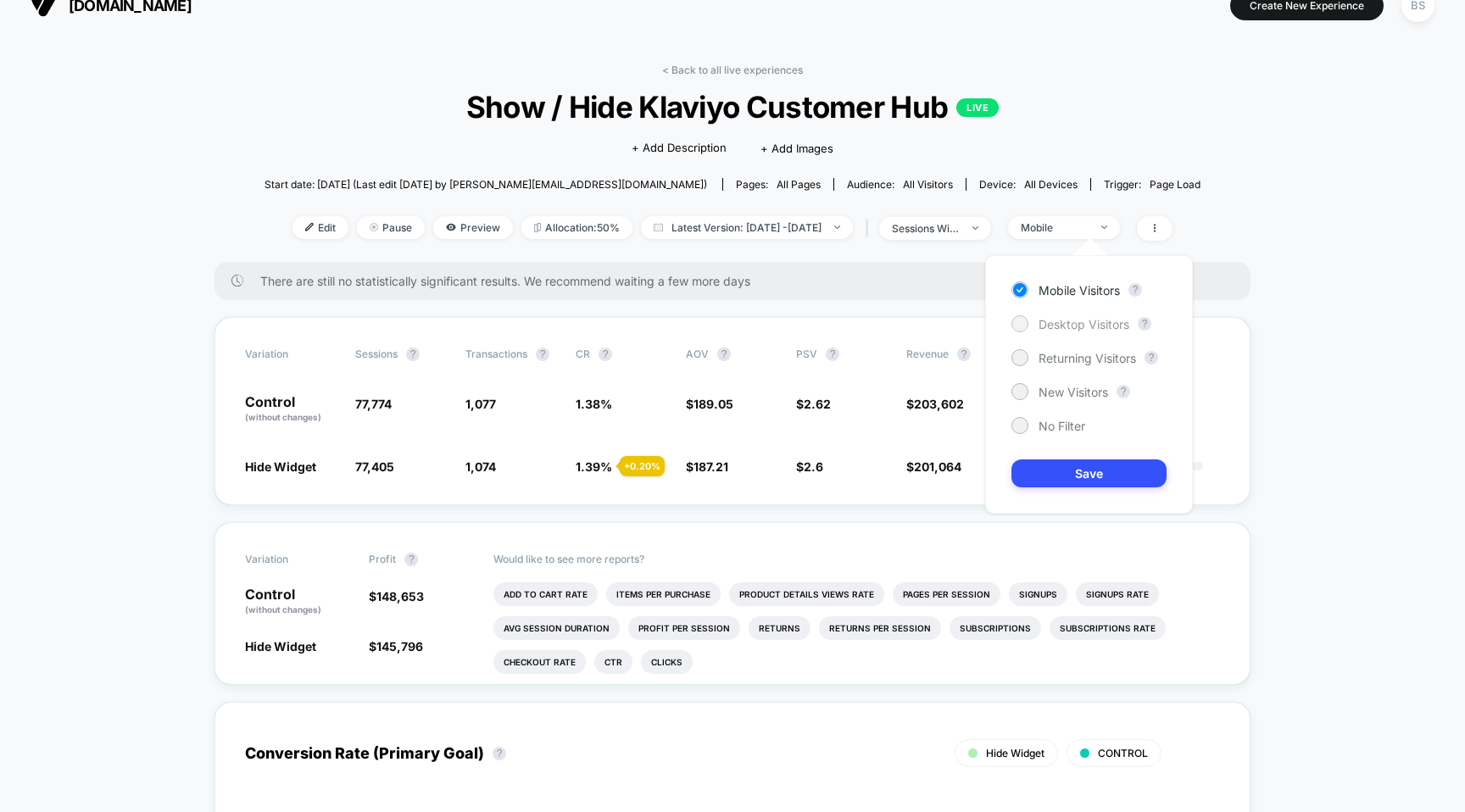
click at [1073, 321] on span "Desktop Visitors" at bounding box center [1084, 324] width 91 height 14
click at [1068, 477] on button "Save" at bounding box center [1089, 473] width 155 height 28
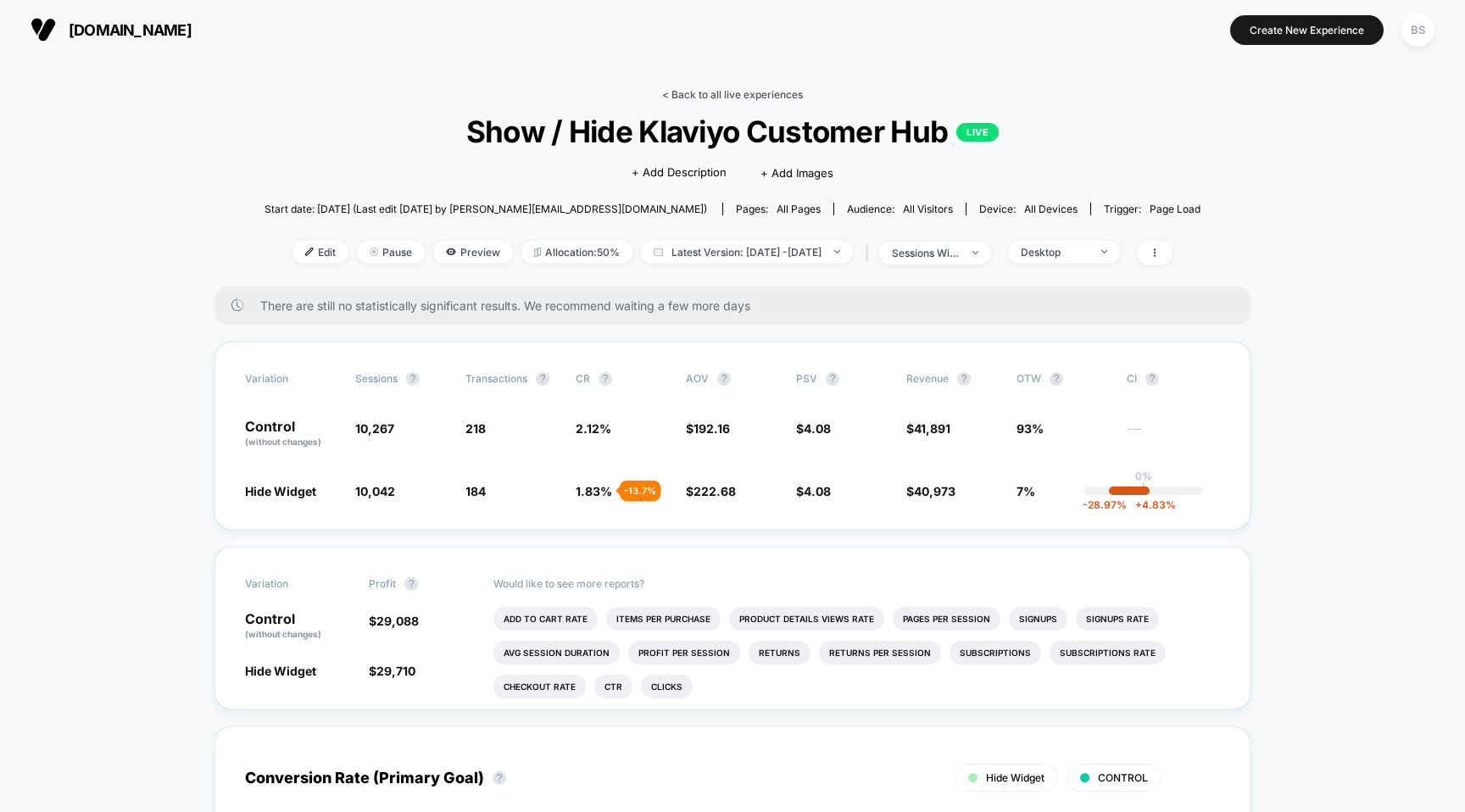
click at [721, 95] on link "< Back to all live experiences" at bounding box center [732, 94] width 141 height 12
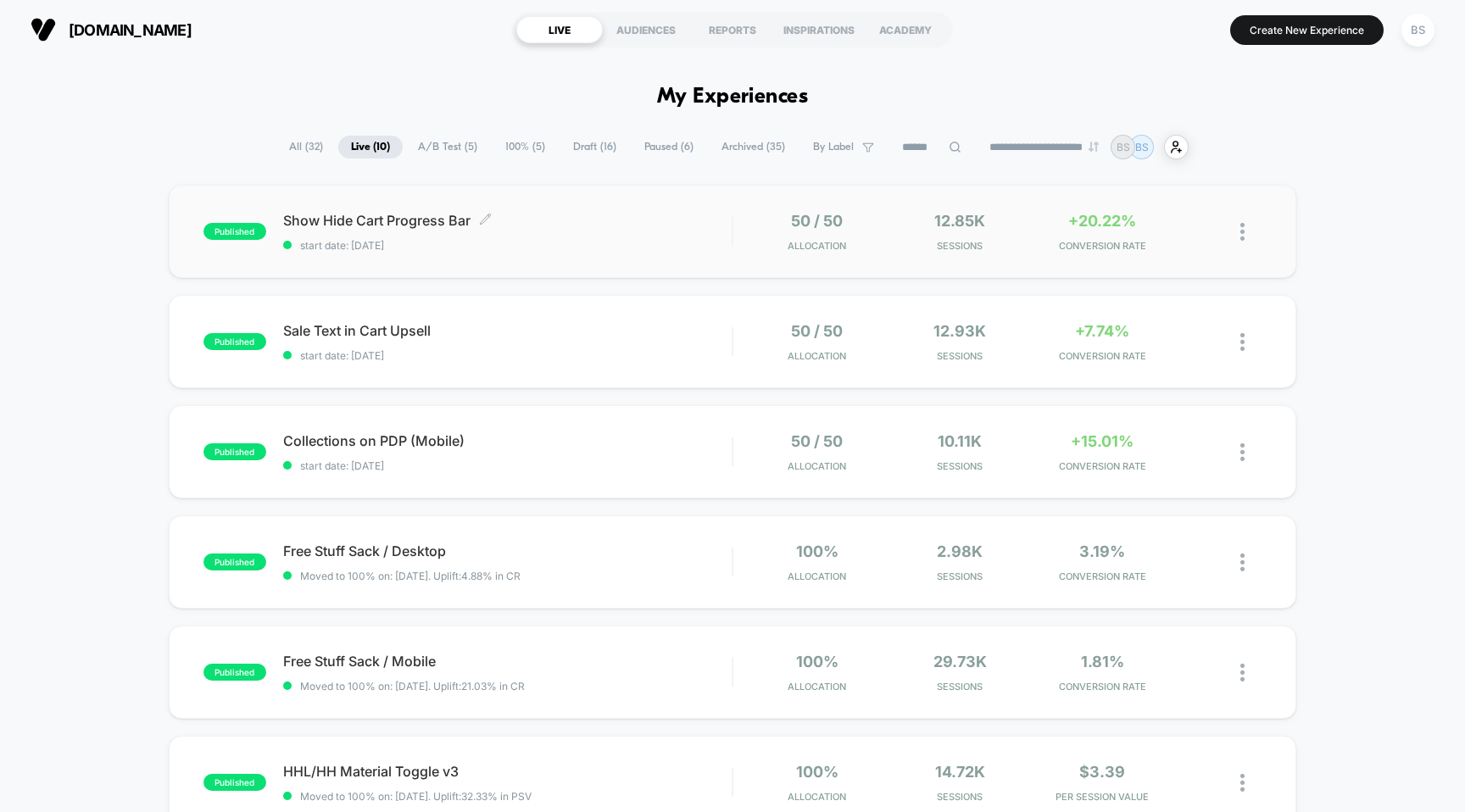
click at [494, 233] on div "Show Hide Cart Progress Bar Click to edit experience details Click to edit expe…" at bounding box center [507, 232] width 450 height 40
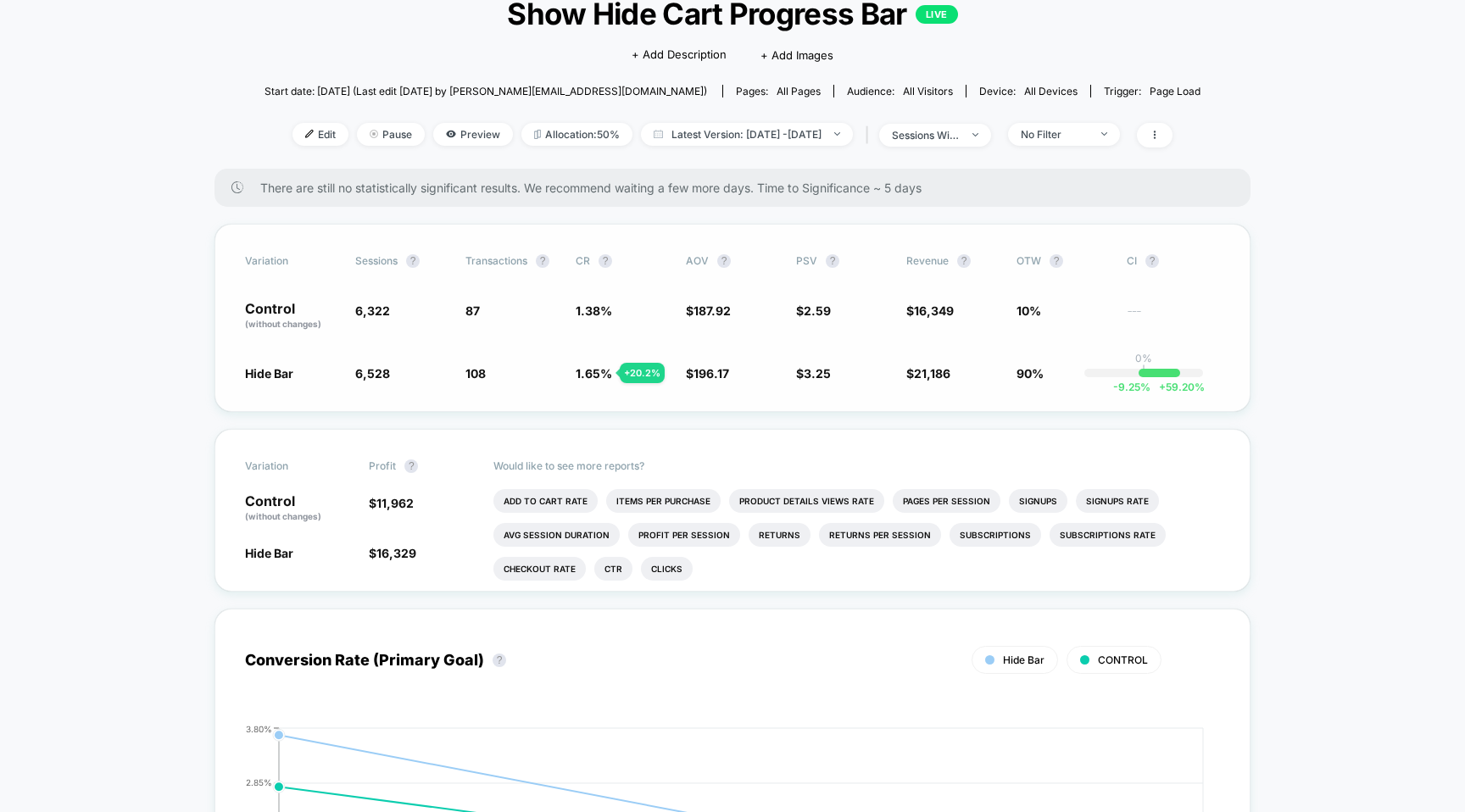
scroll to position [95, 0]
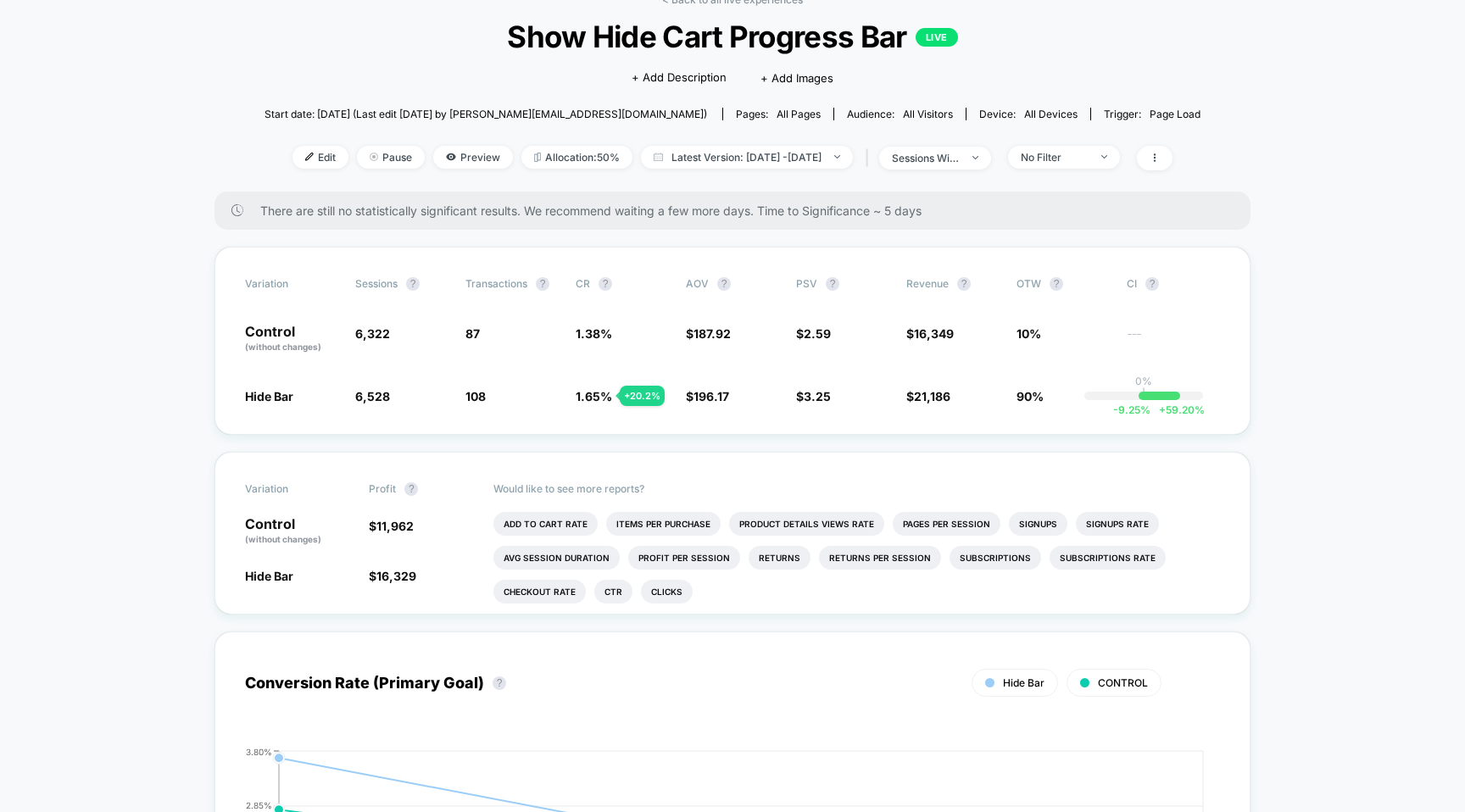
click at [1143, 142] on div "< Back to all live experiences Show Hide Cart Progress Bar LIVE Click to edit e…" at bounding box center [732, 93] width 936 height 199
click at [1120, 150] on span "No Filter" at bounding box center [1064, 157] width 112 height 23
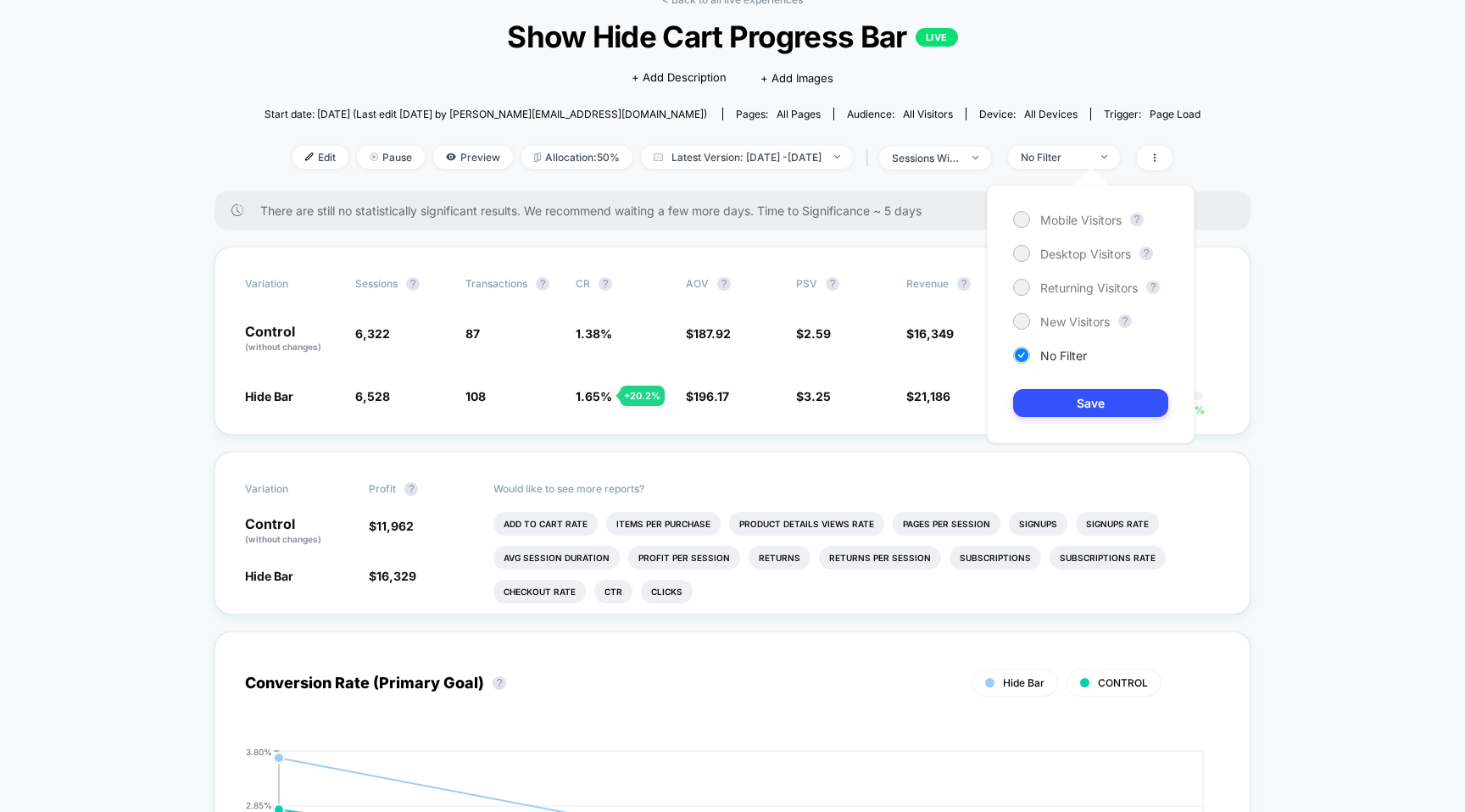
drag, startPoint x: 1044, startPoint y: 398, endPoint x: 980, endPoint y: 411, distance: 65.3
click at [980, 411] on div "Mobile Visitors ? Desktop Visitors ? Returning Visitors ? New Visitors ? No Fil…" at bounding box center [1090, 313] width 241 height 292
click at [972, 415] on div "Mobile Visitors ? Desktop Visitors ? Returning Visitors ? New Visitors ? No Fil…" at bounding box center [1090, 313] width 241 height 292
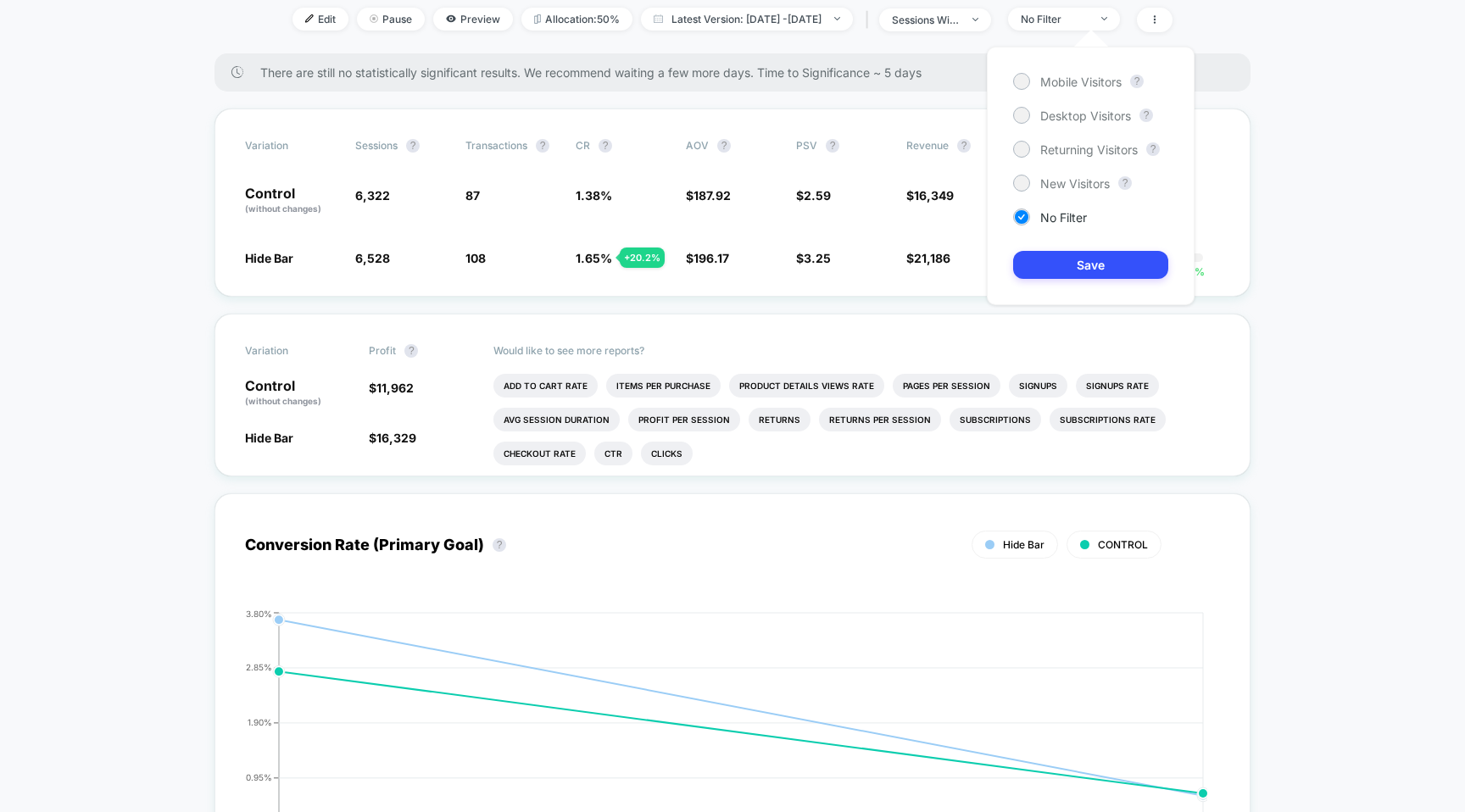
scroll to position [0, 0]
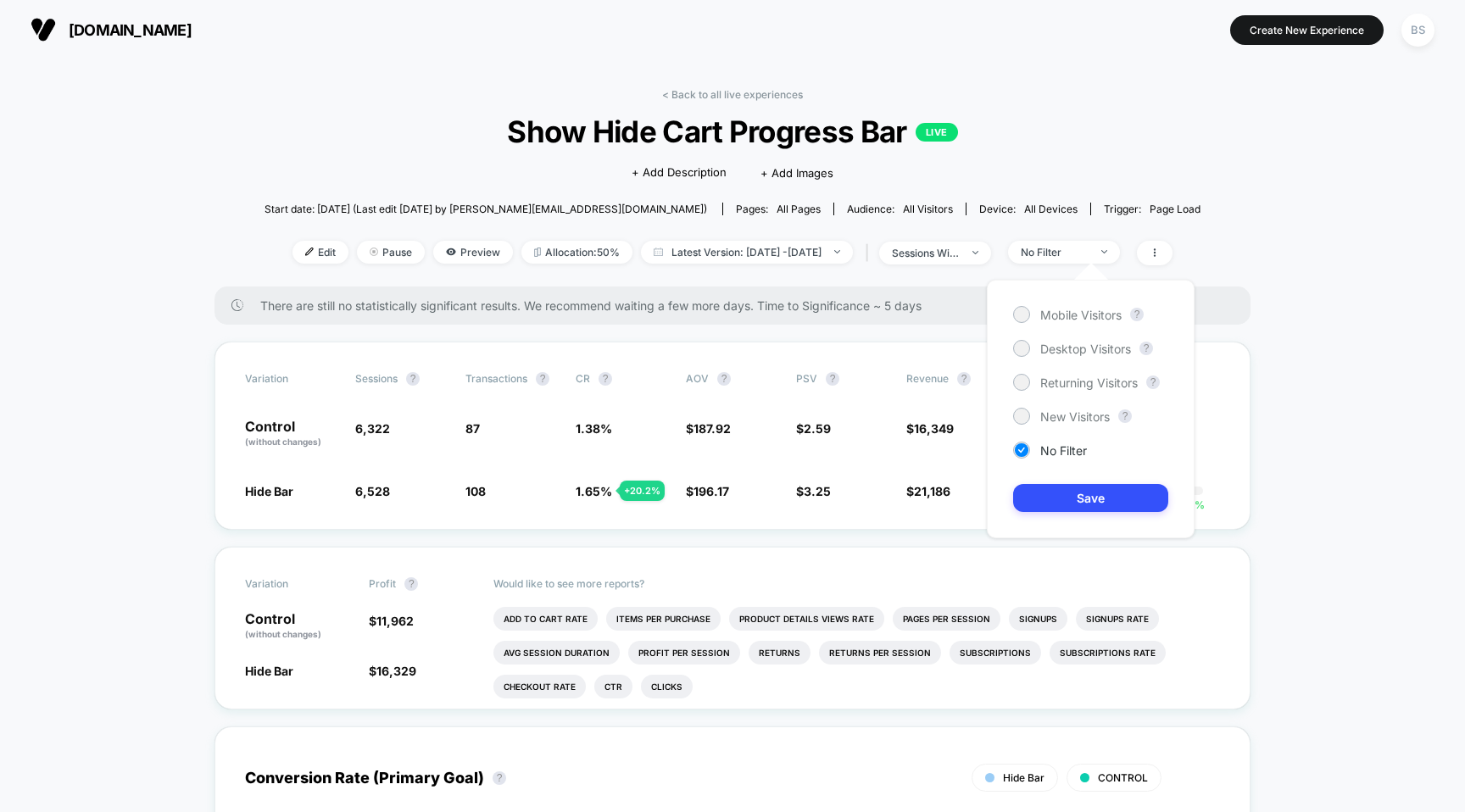
click at [1133, 138] on span "Show Hide Cart Progress Bar LIVE" at bounding box center [732, 132] width 841 height 36
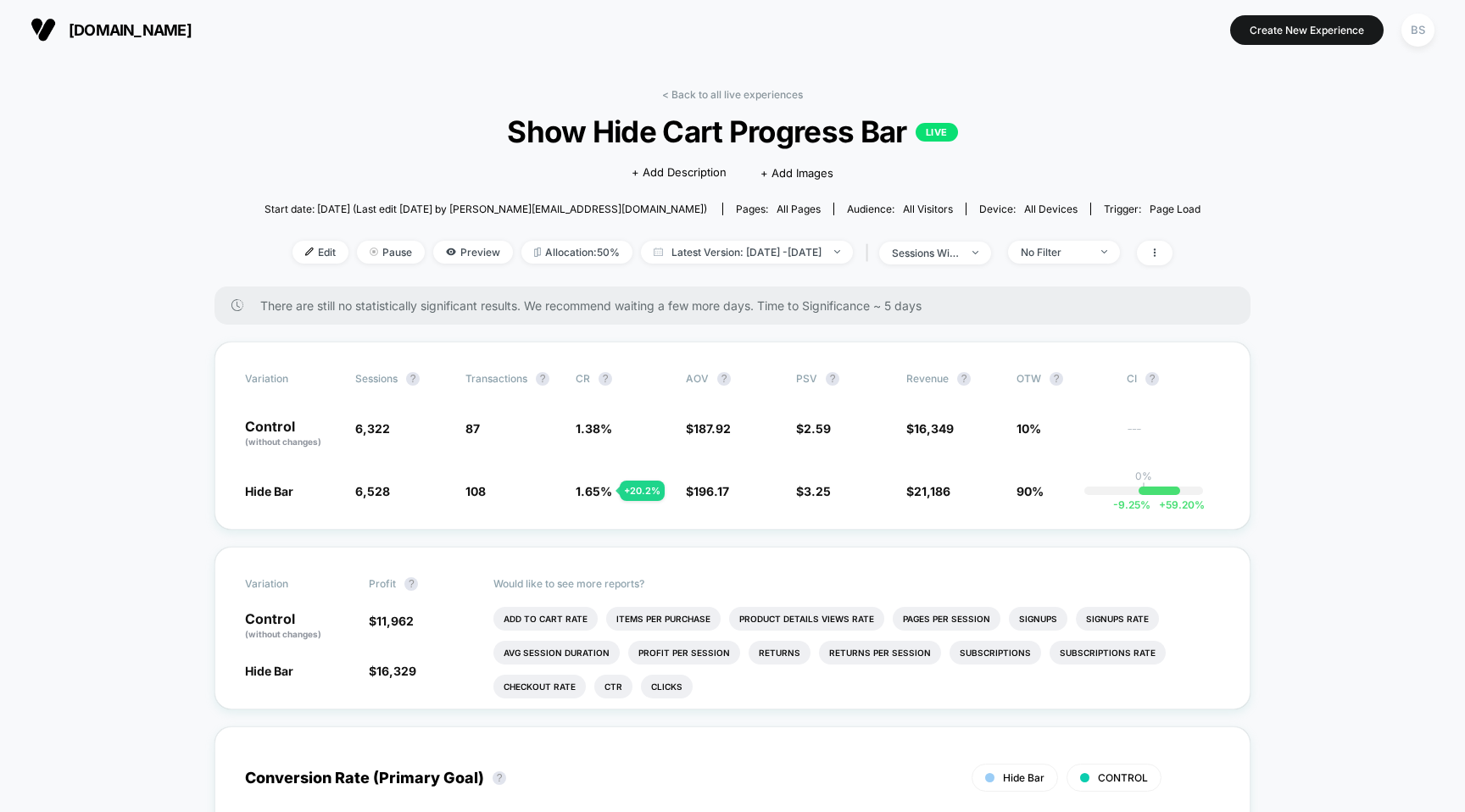
click at [1099, 237] on div "< Back to all live experiences Show Hide Cart Progress Bar LIVE Click to edit e…" at bounding box center [732, 187] width 936 height 199
click at [1088, 246] on div "No Filter" at bounding box center [1054, 252] width 68 height 12
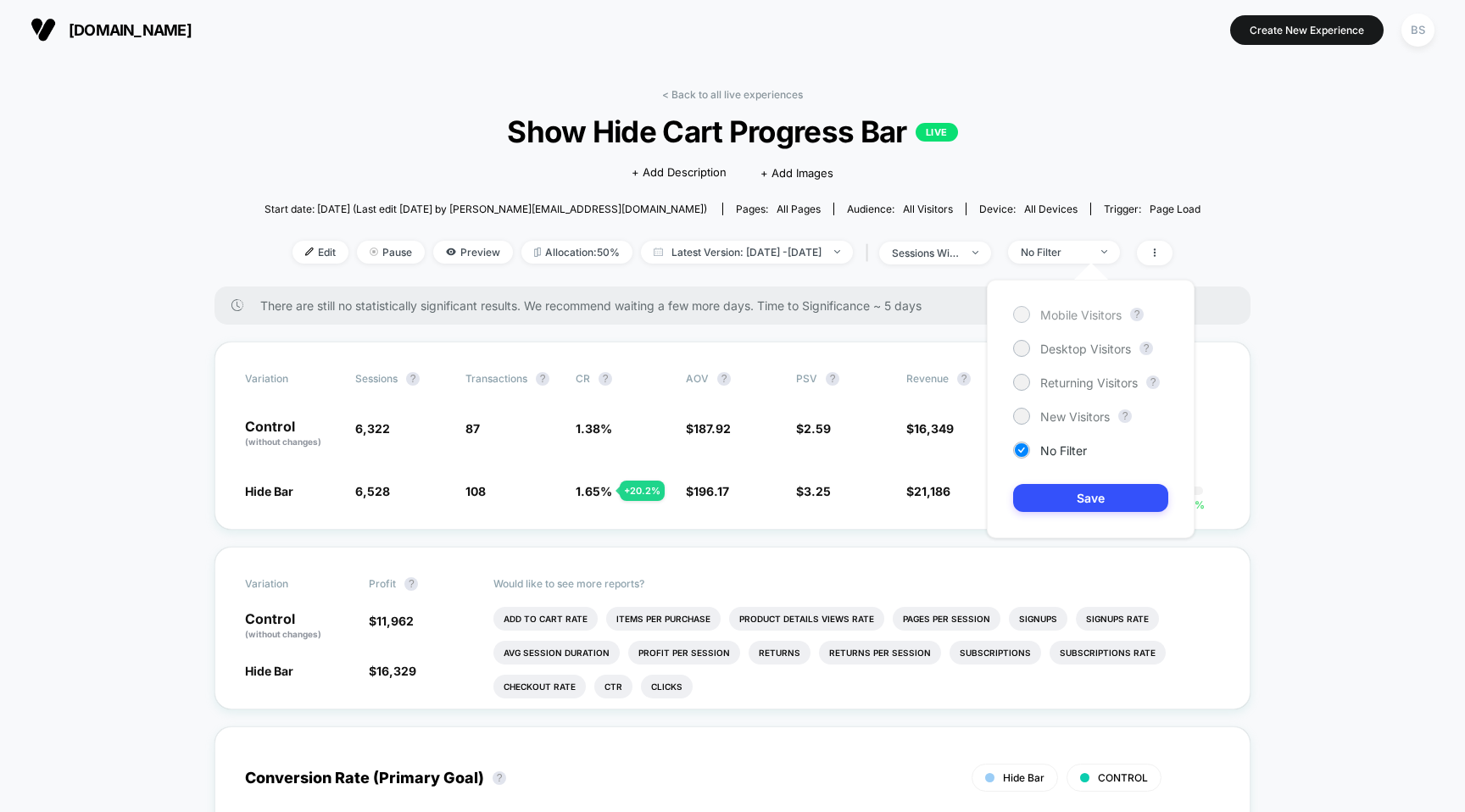
click at [1045, 319] on span "Mobile Visitors" at bounding box center [1081, 314] width 81 height 14
click at [1050, 486] on button "Save" at bounding box center [1090, 498] width 155 height 28
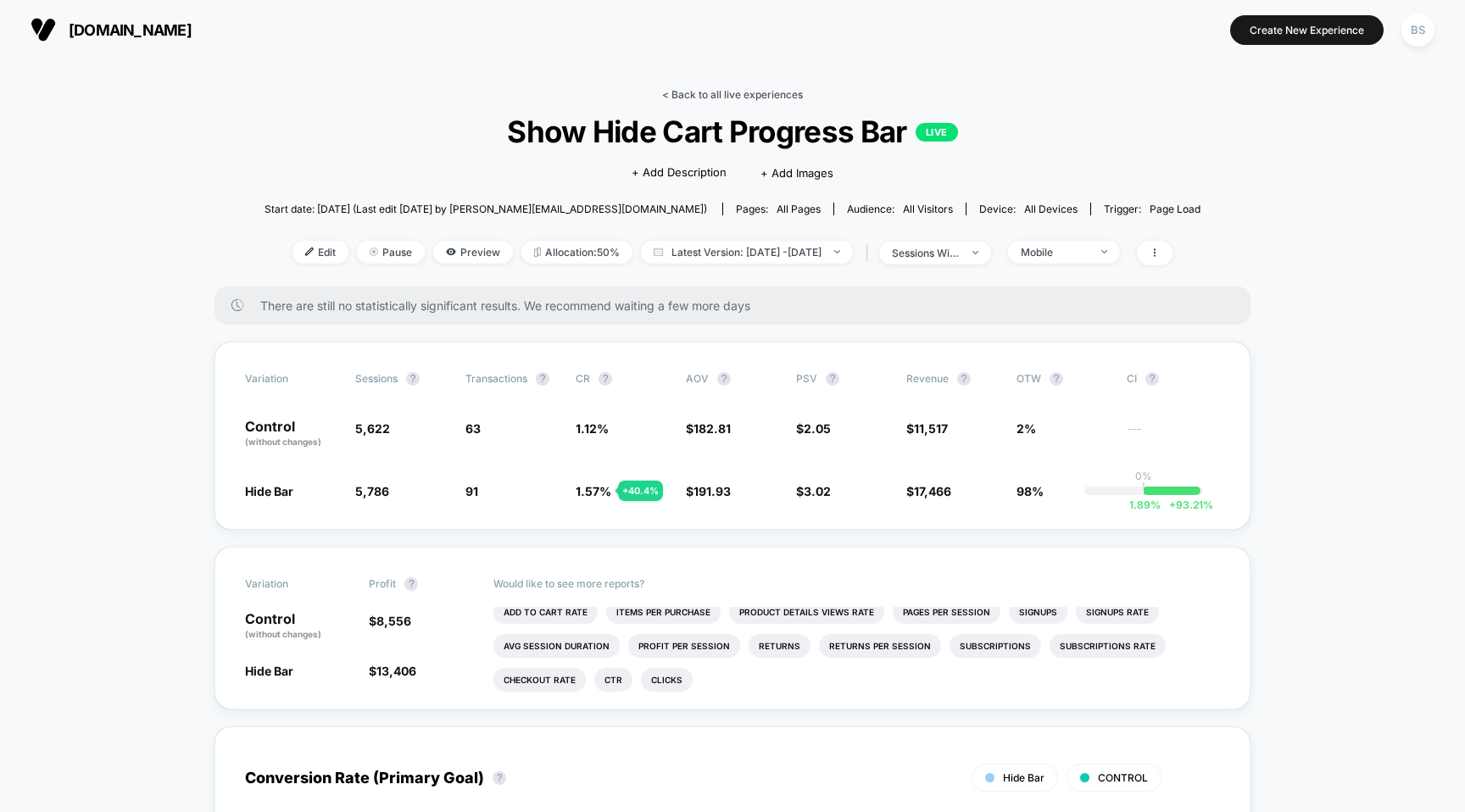
click at [685, 93] on link "< Back to all live experiences" at bounding box center [732, 94] width 141 height 12
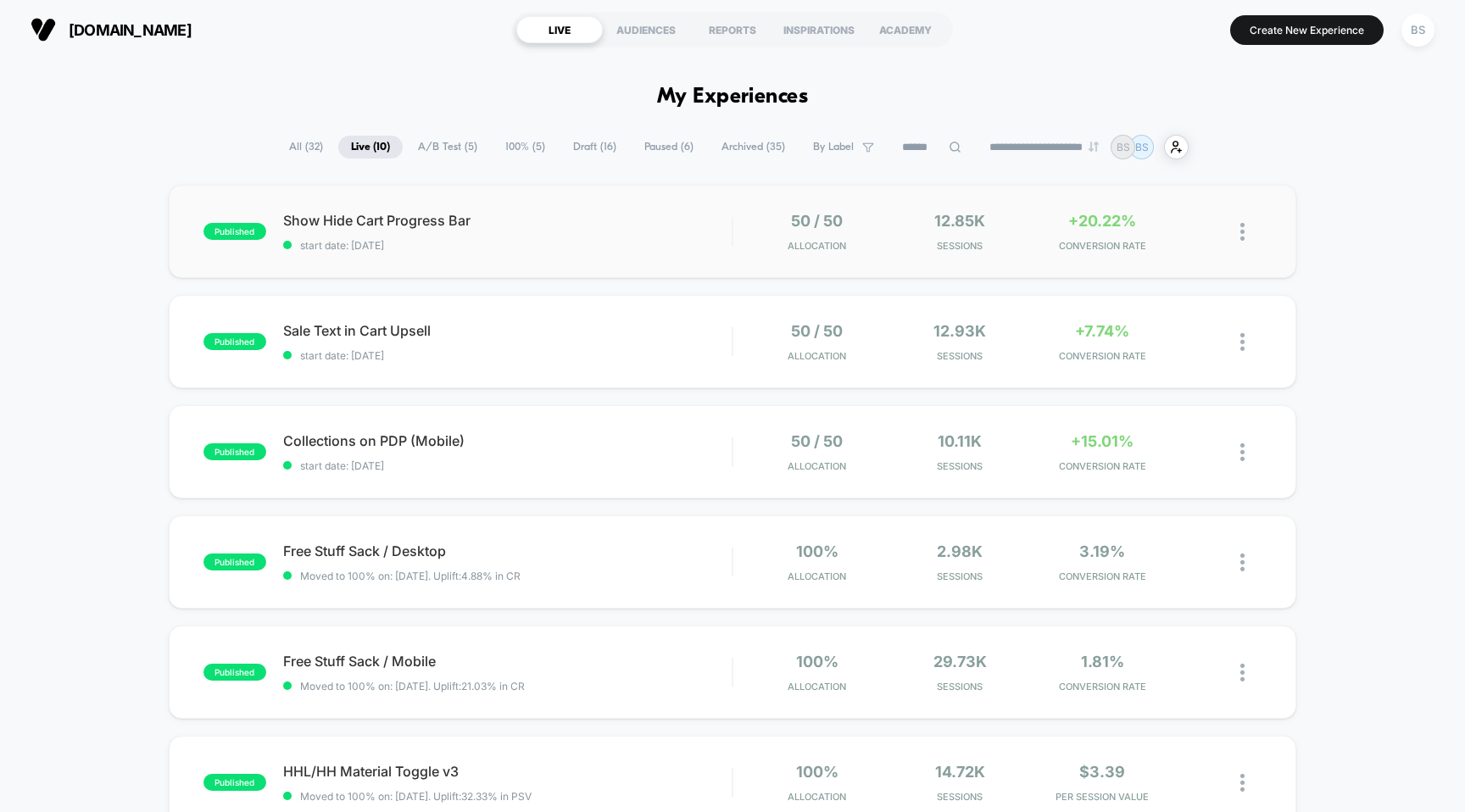
click at [1021, 259] on div "published Show Hide Cart Progress Bar start date: [DATE] 50 / 50 Allocation 12.…" at bounding box center [732, 231] width 1128 height 94
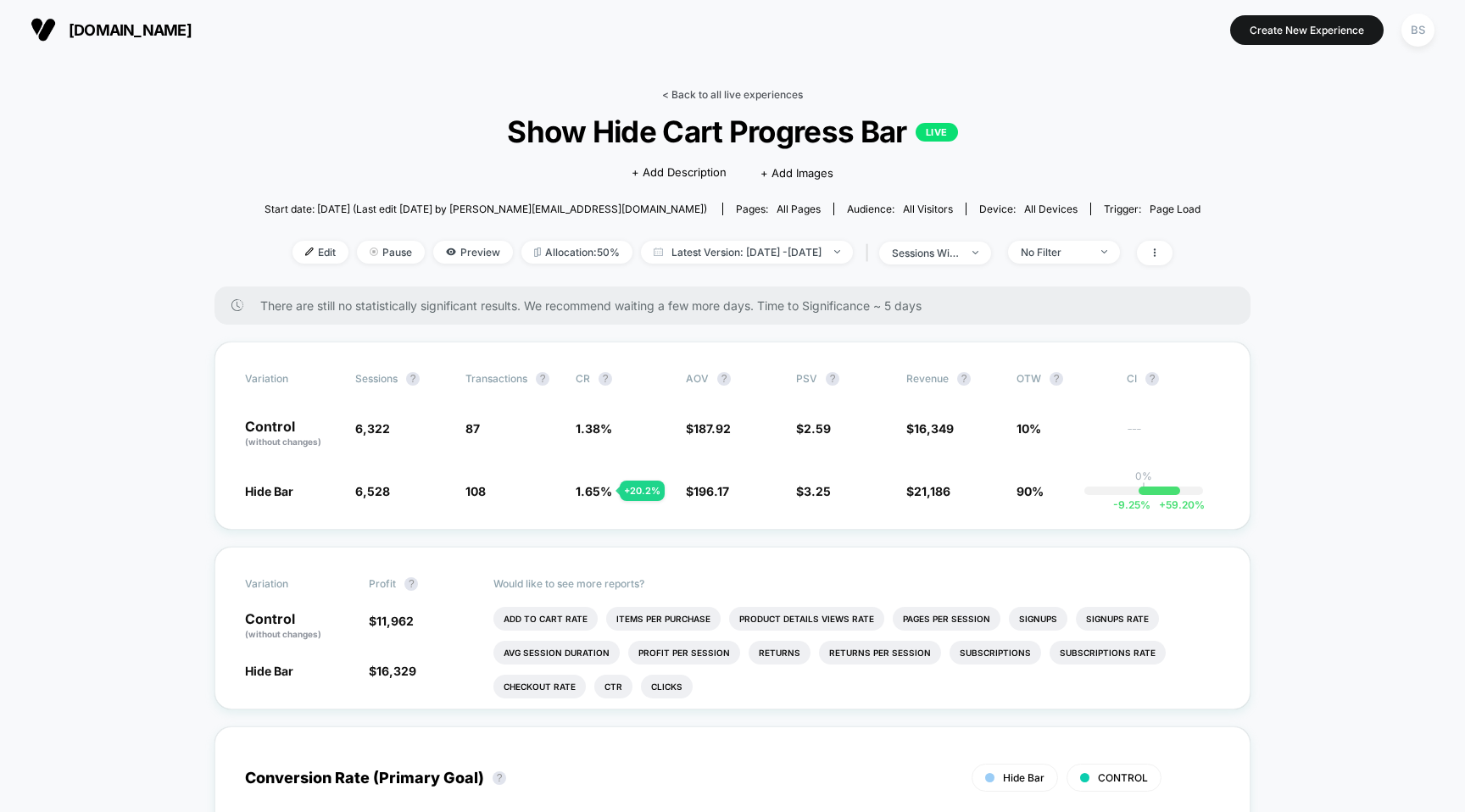
click at [685, 96] on link "< Back to all live experiences" at bounding box center [732, 94] width 141 height 12
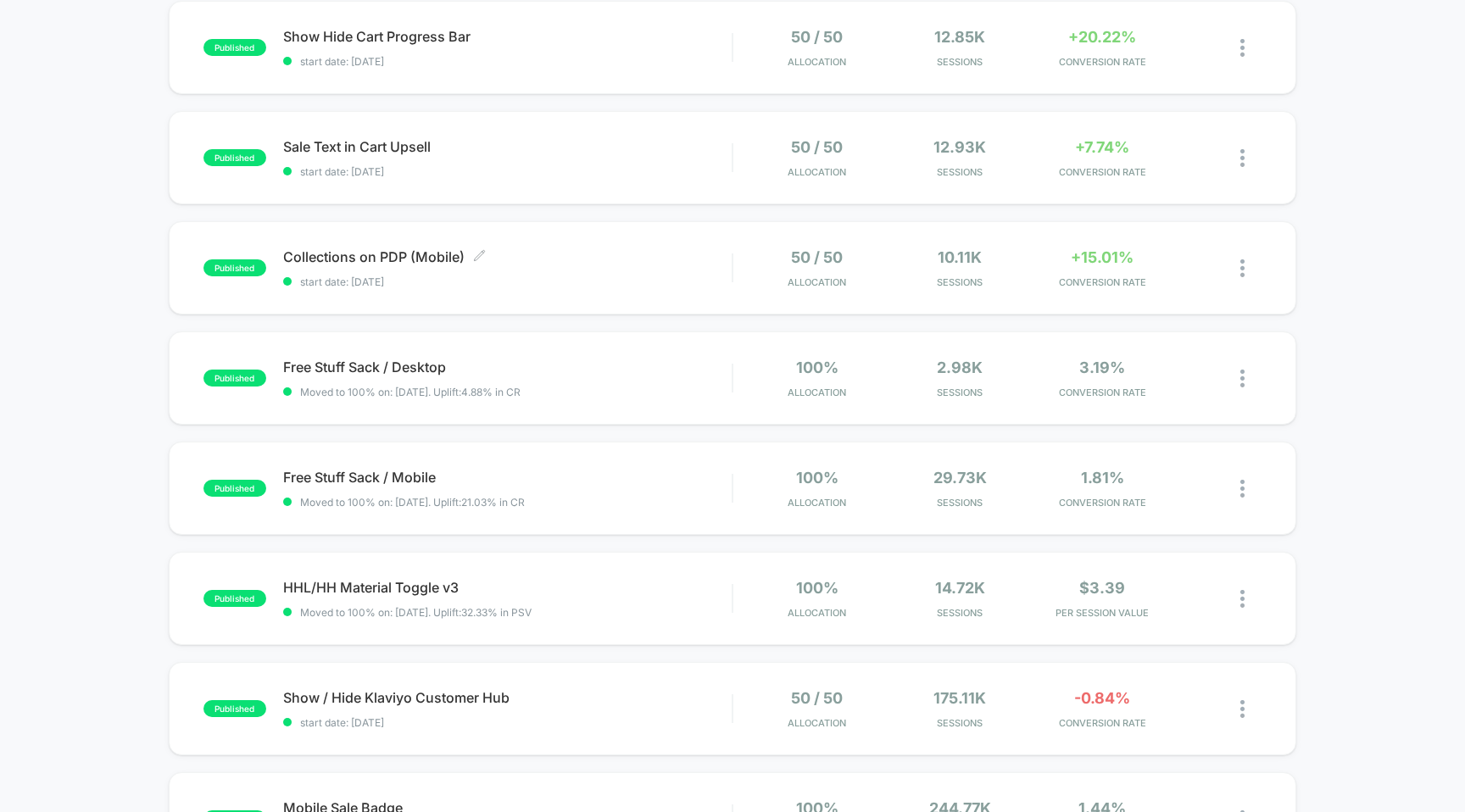
scroll to position [185, 0]
click at [358, 274] on span "start date: [DATE]" at bounding box center [507, 280] width 450 height 12
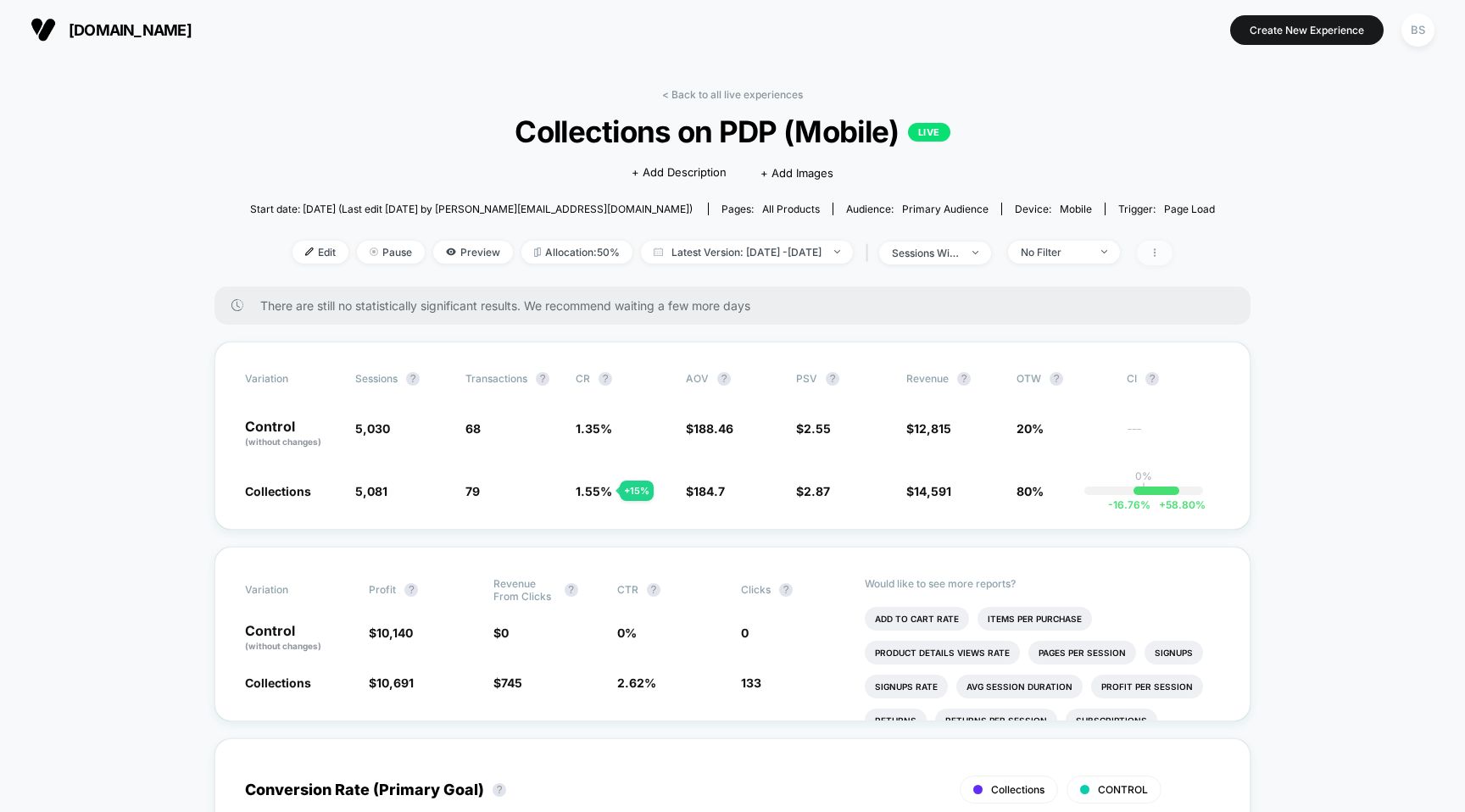
click at [1173, 256] on span at bounding box center [1155, 253] width 36 height 25
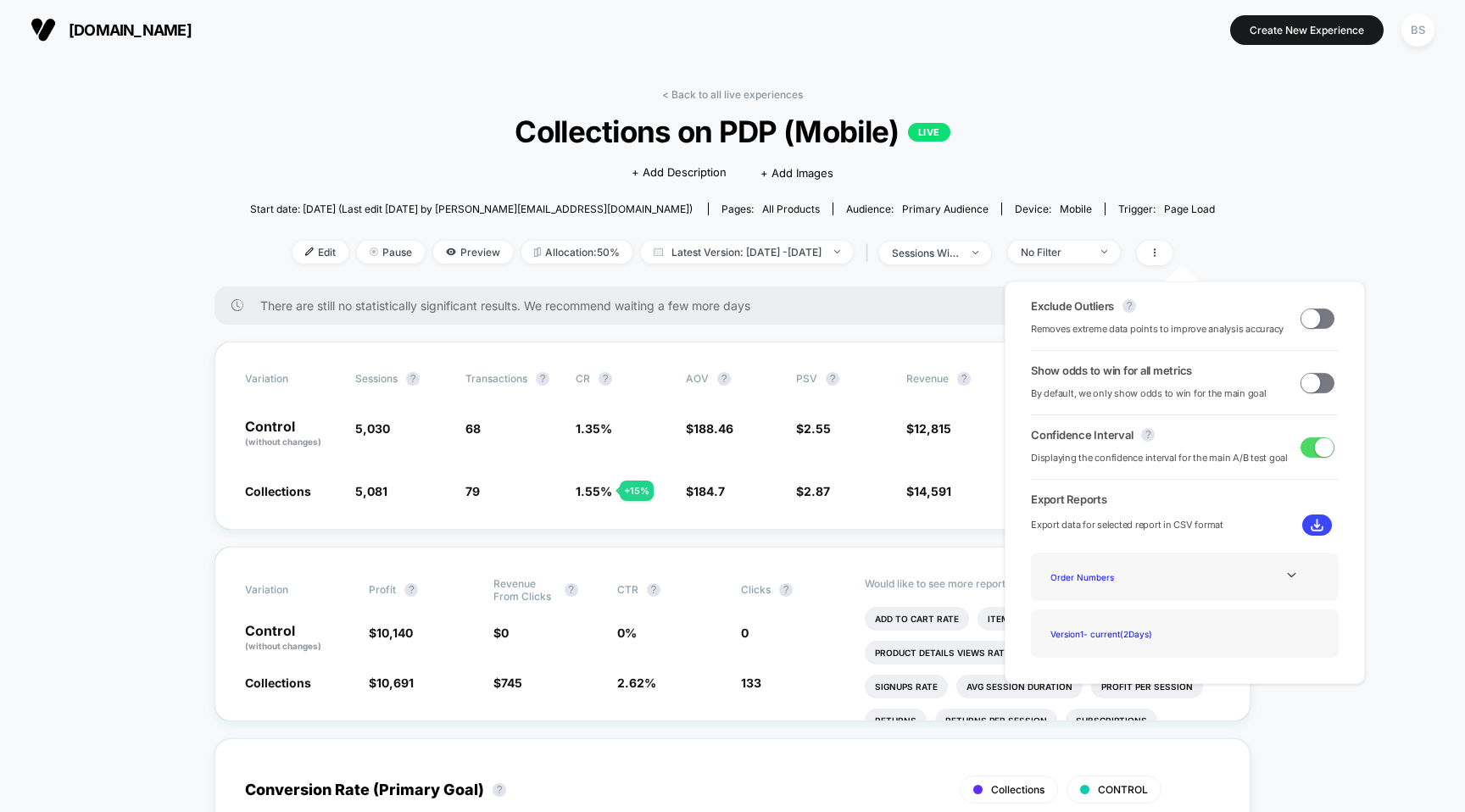
click at [955, 221] on div "Start date: [DATE] (Last edit [DATE] by [PERSON_NAME][EMAIL_ADDRESS][DOMAIN_NAM…" at bounding box center [732, 208] width 964 height 29
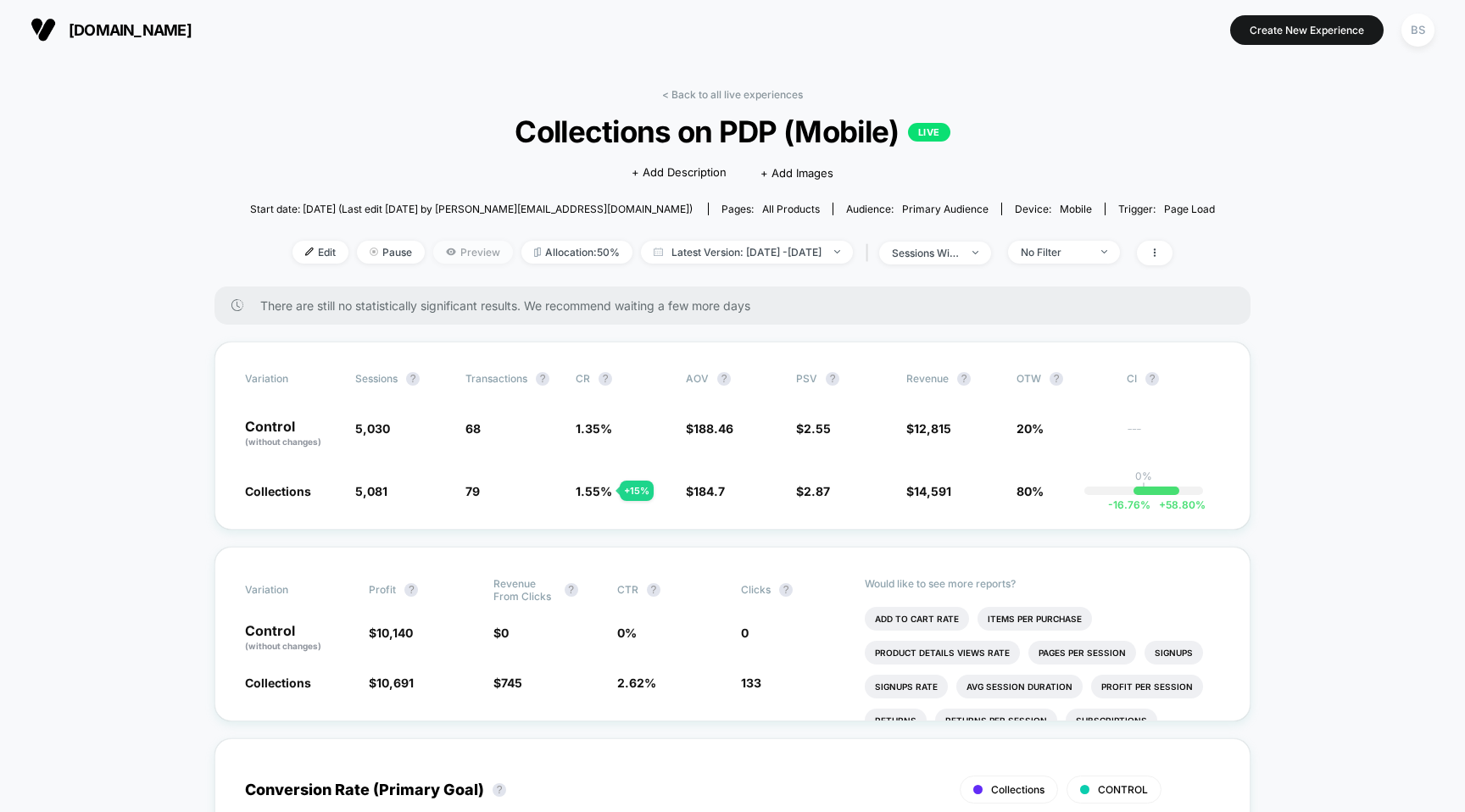
click at [450, 244] on span "Preview" at bounding box center [473, 252] width 79 height 23
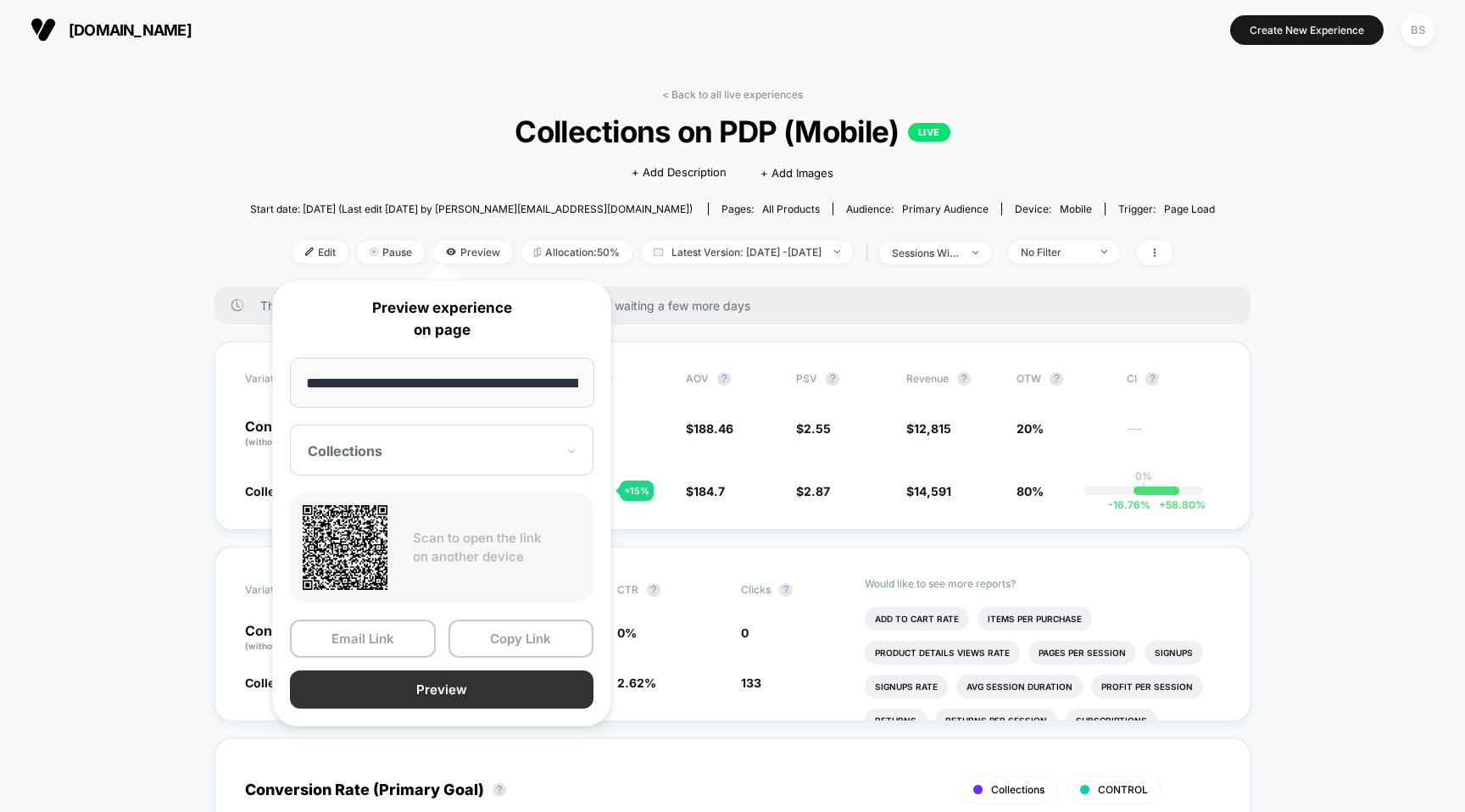
click at [455, 685] on button "Preview" at bounding box center [441, 689] width 304 height 38
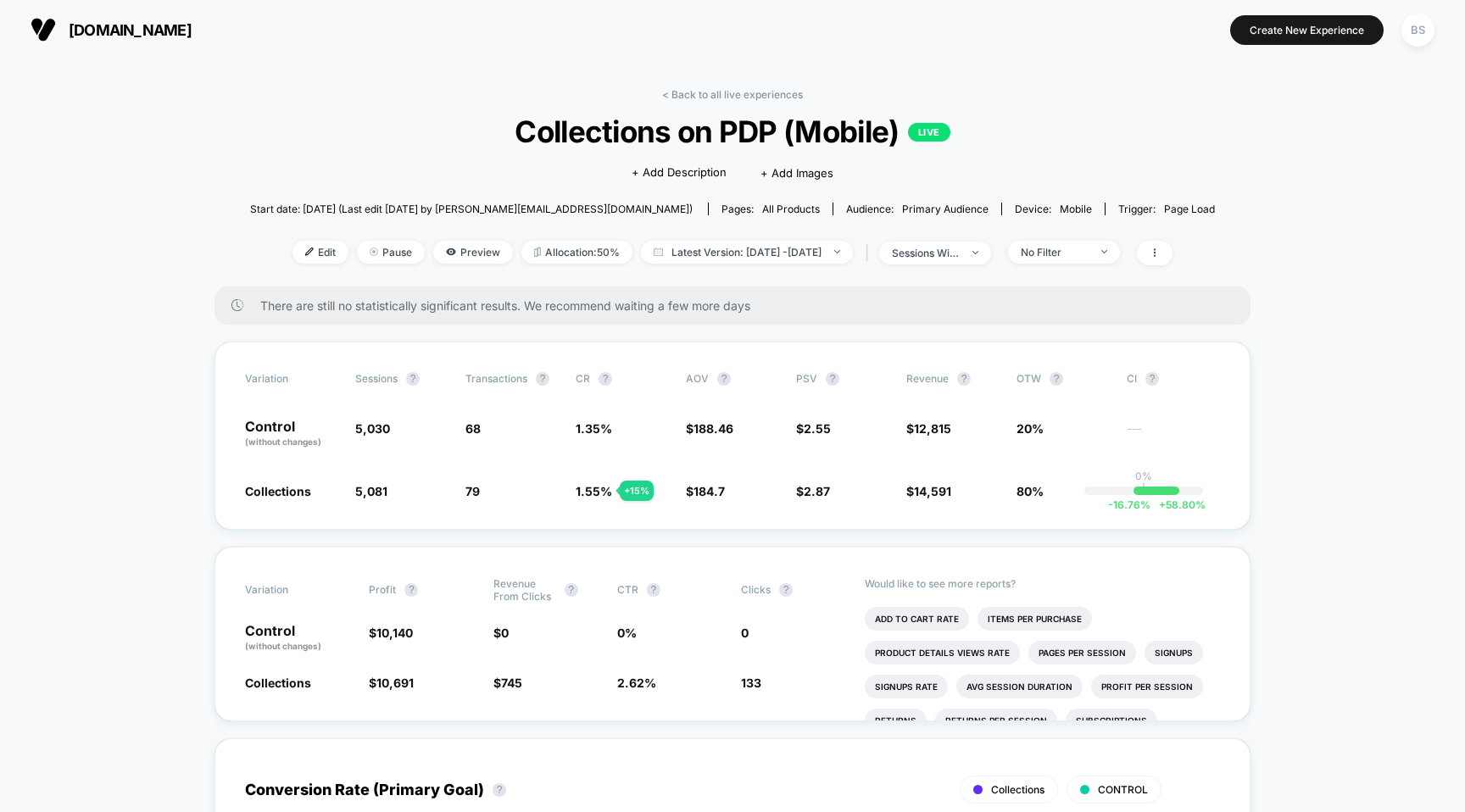
click at [140, 27] on span "[DOMAIN_NAME]" at bounding box center [131, 29] width 123 height 18
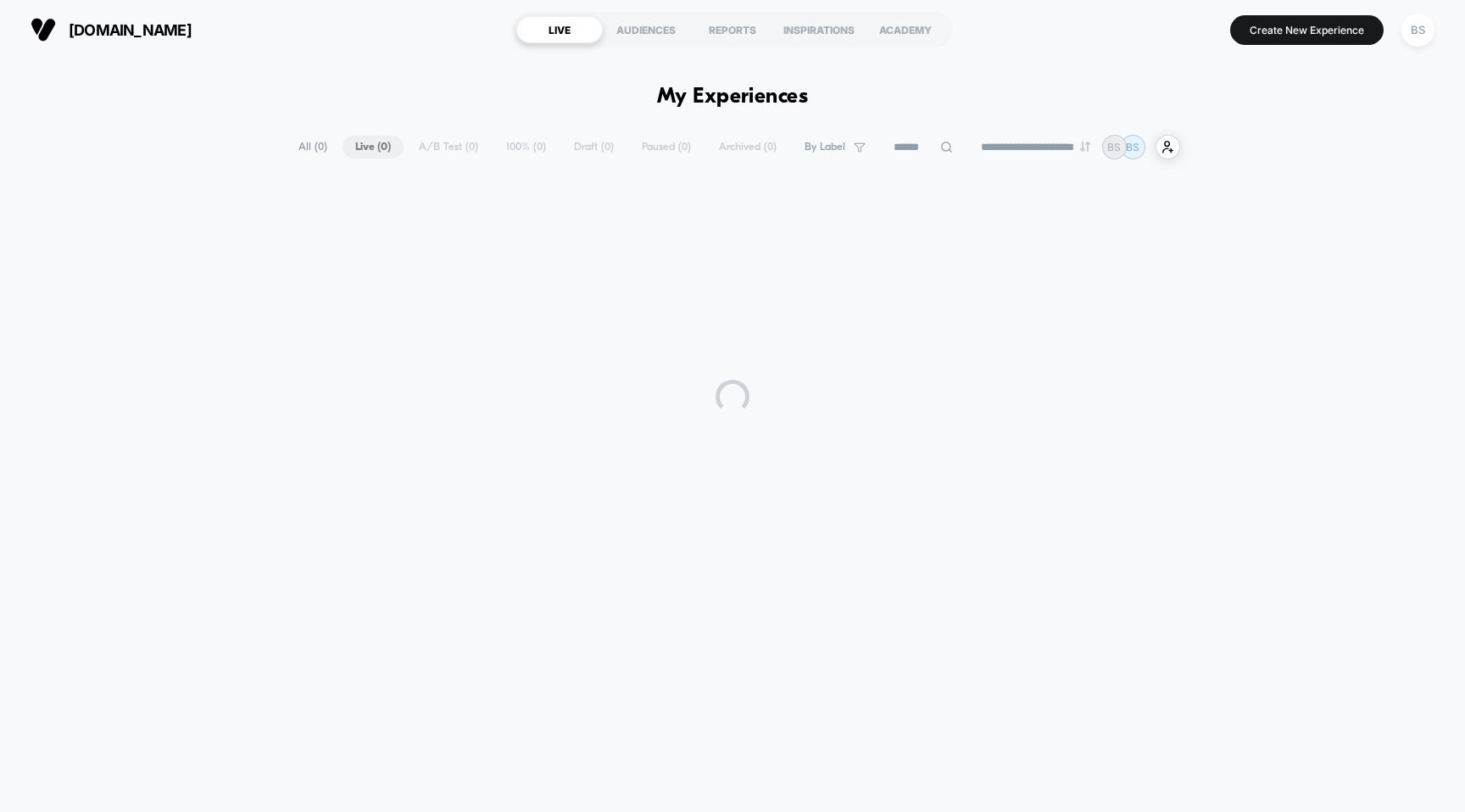
click at [140, 27] on html "**********" at bounding box center [732, 406] width 1465 height 812
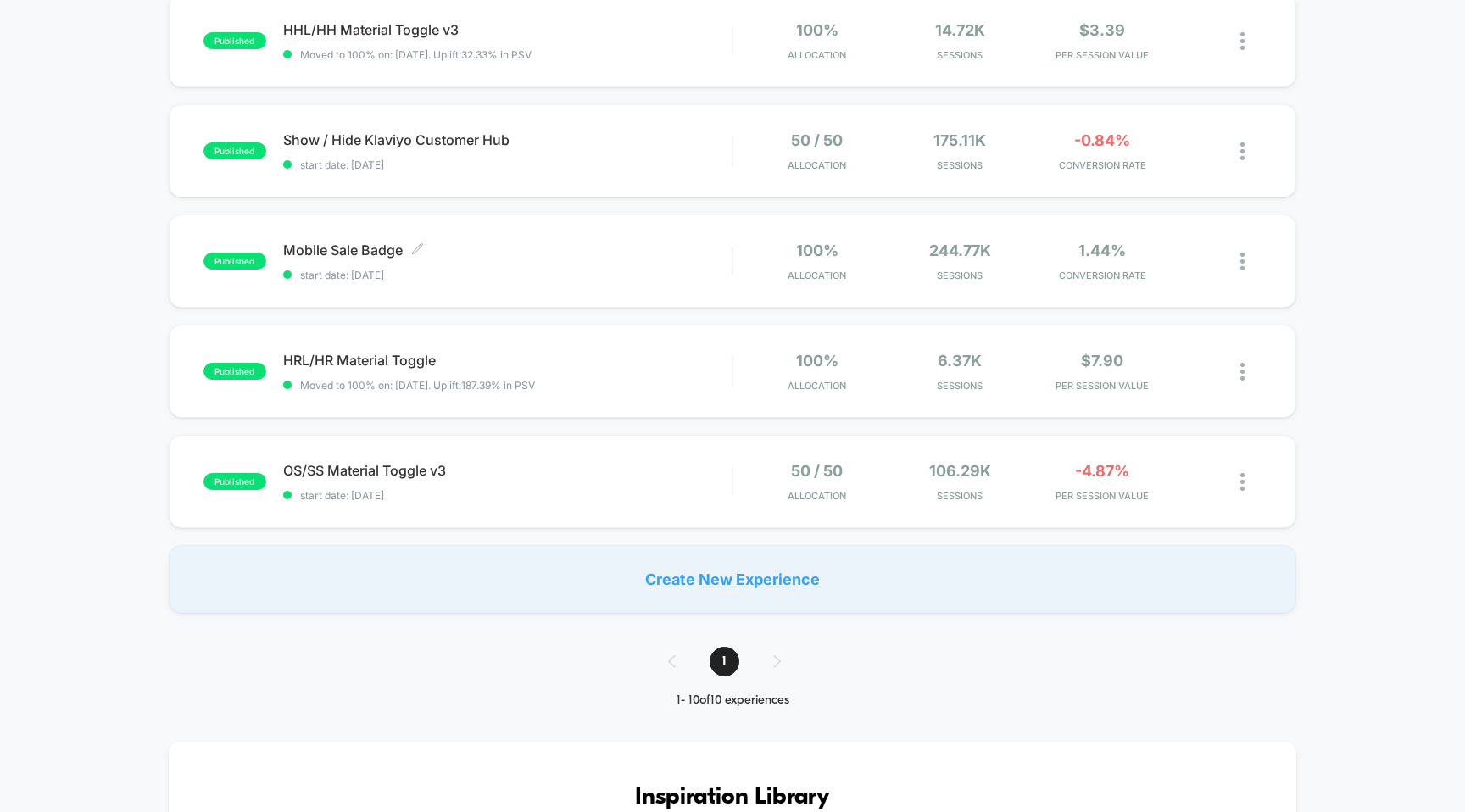
scroll to position [690, 0]
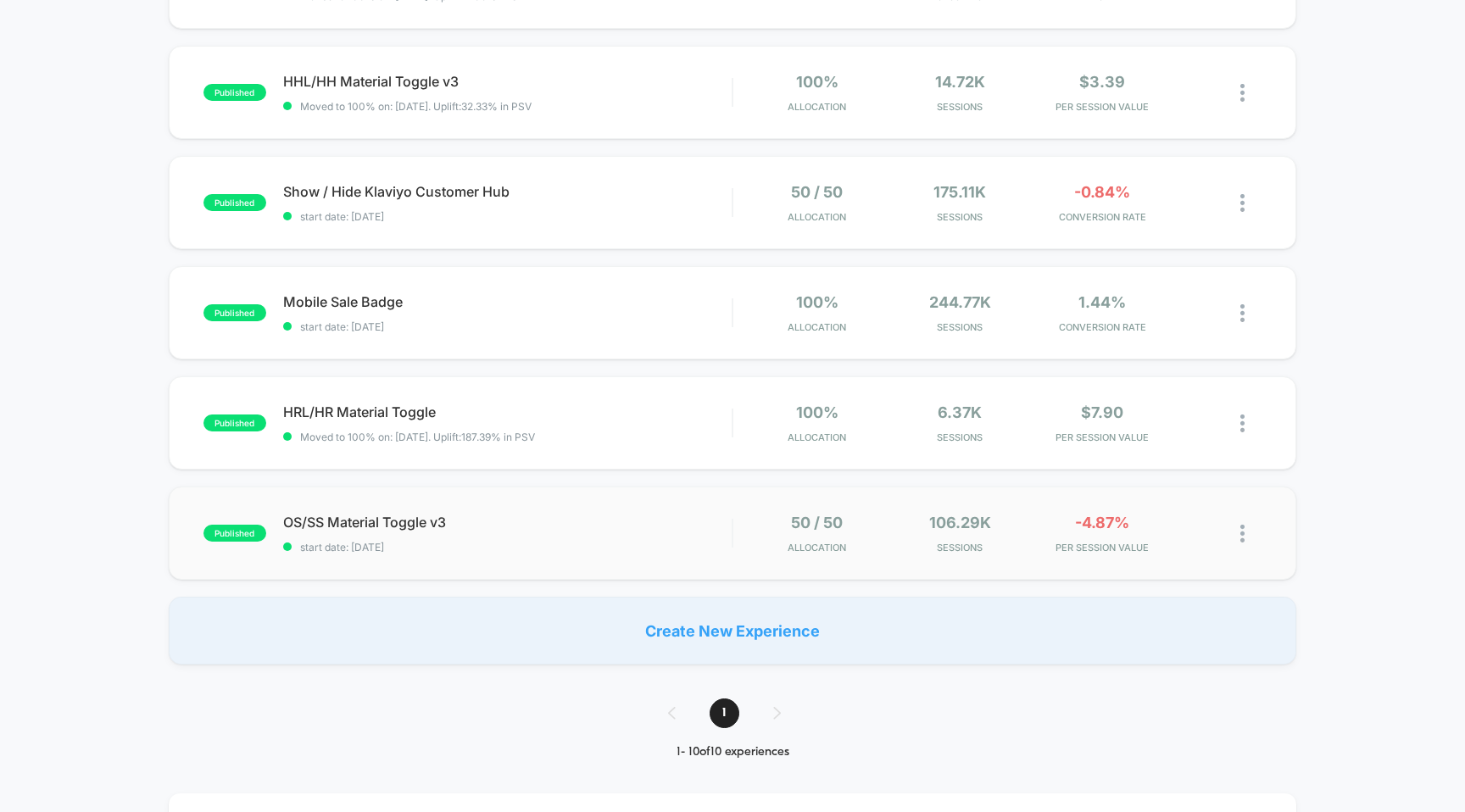
click at [498, 577] on div "published OS/SS Material Toggle v3 start date: [DATE] 50 / 50 Allocation 106.29…" at bounding box center [732, 533] width 1128 height 94
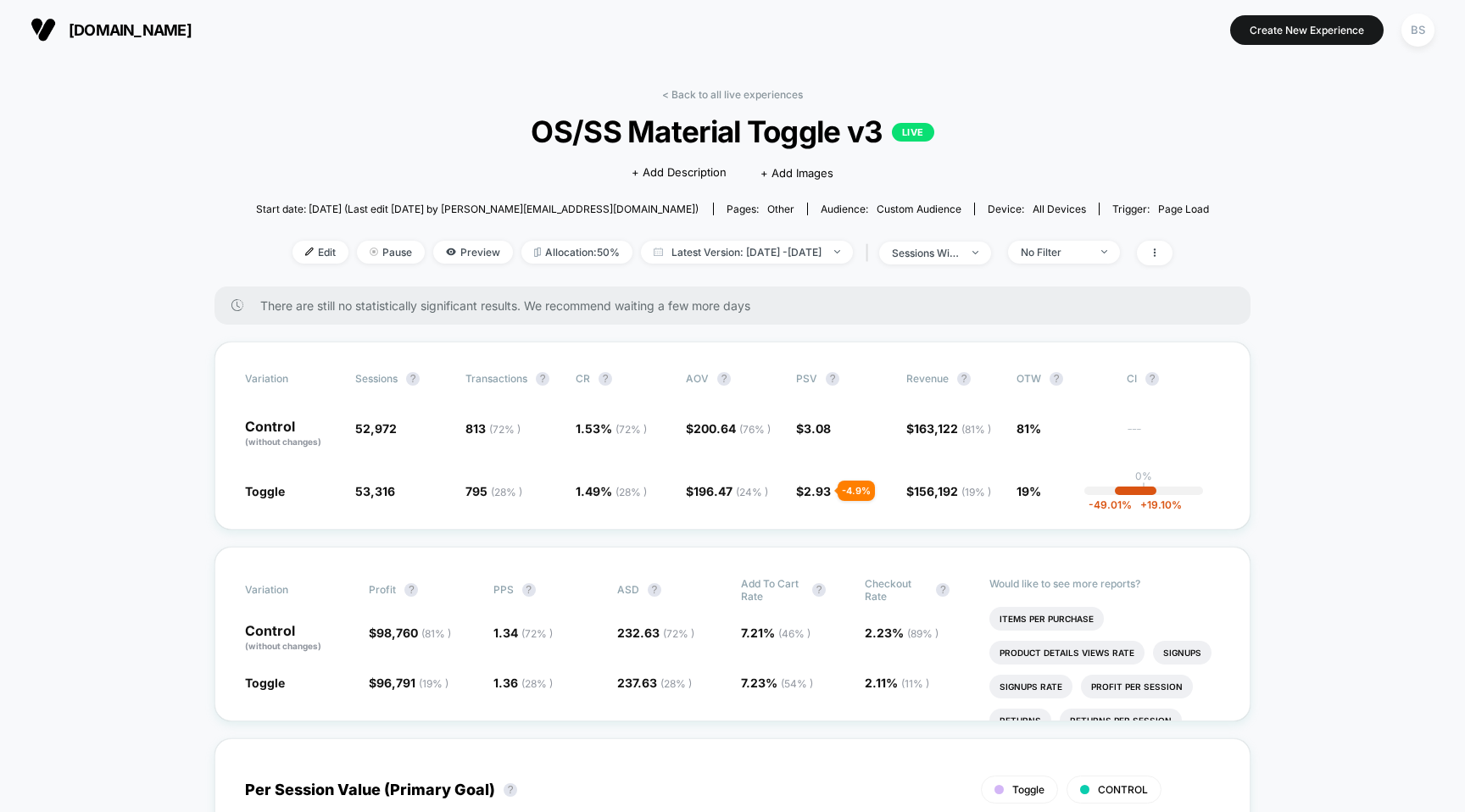
scroll to position [27, 0]
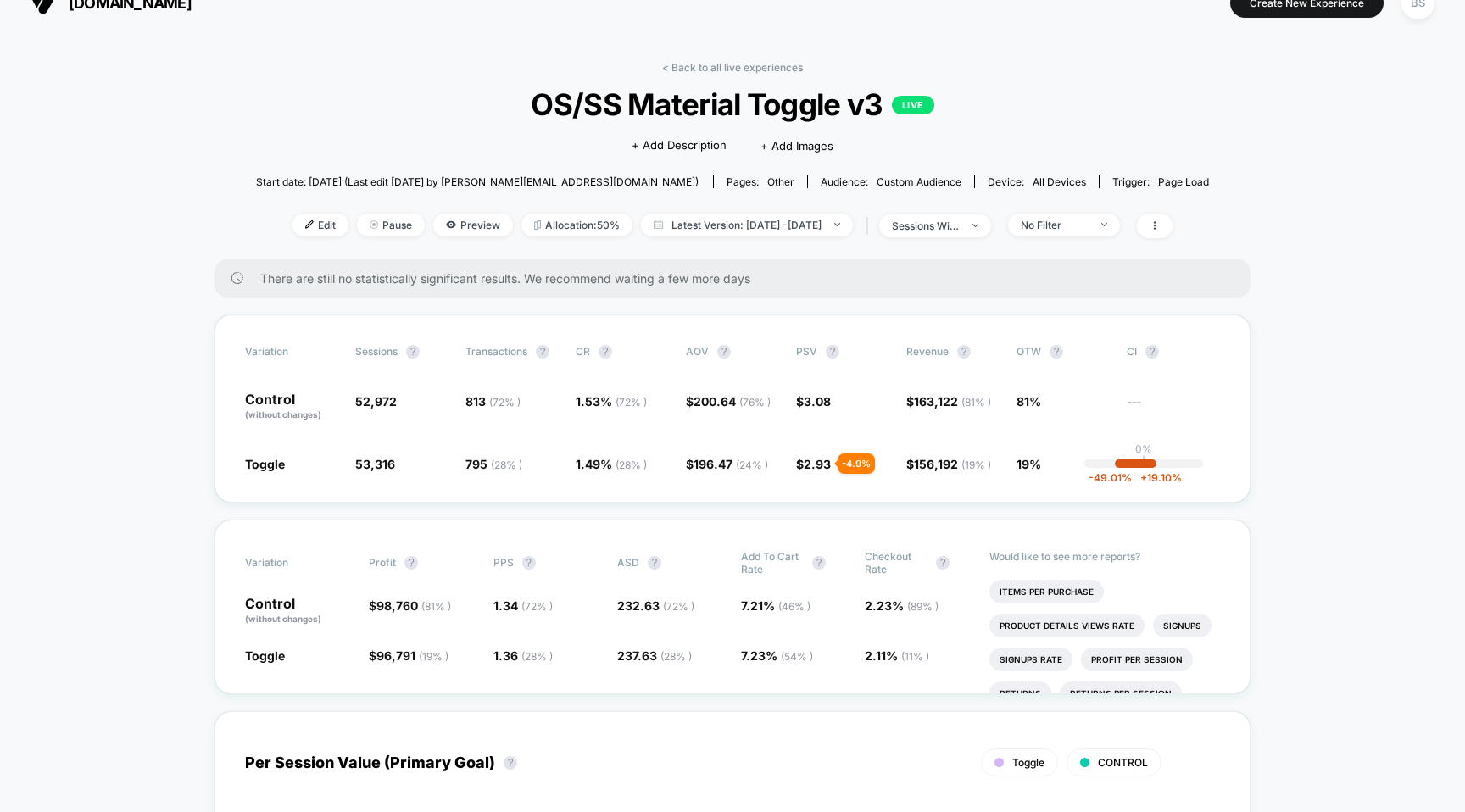
click at [670, 78] on div "< Back to all live experiences OS/SS Material Toggle v3 LIVE Click to edit expe…" at bounding box center [732, 160] width 954 height 199
click at [672, 74] on div "< Back to all live experiences OS/SS Material Toggle v3 LIVE Click to edit expe…" at bounding box center [732, 160] width 954 height 199
click at [675, 69] on link "< Back to all live experiences" at bounding box center [732, 66] width 141 height 12
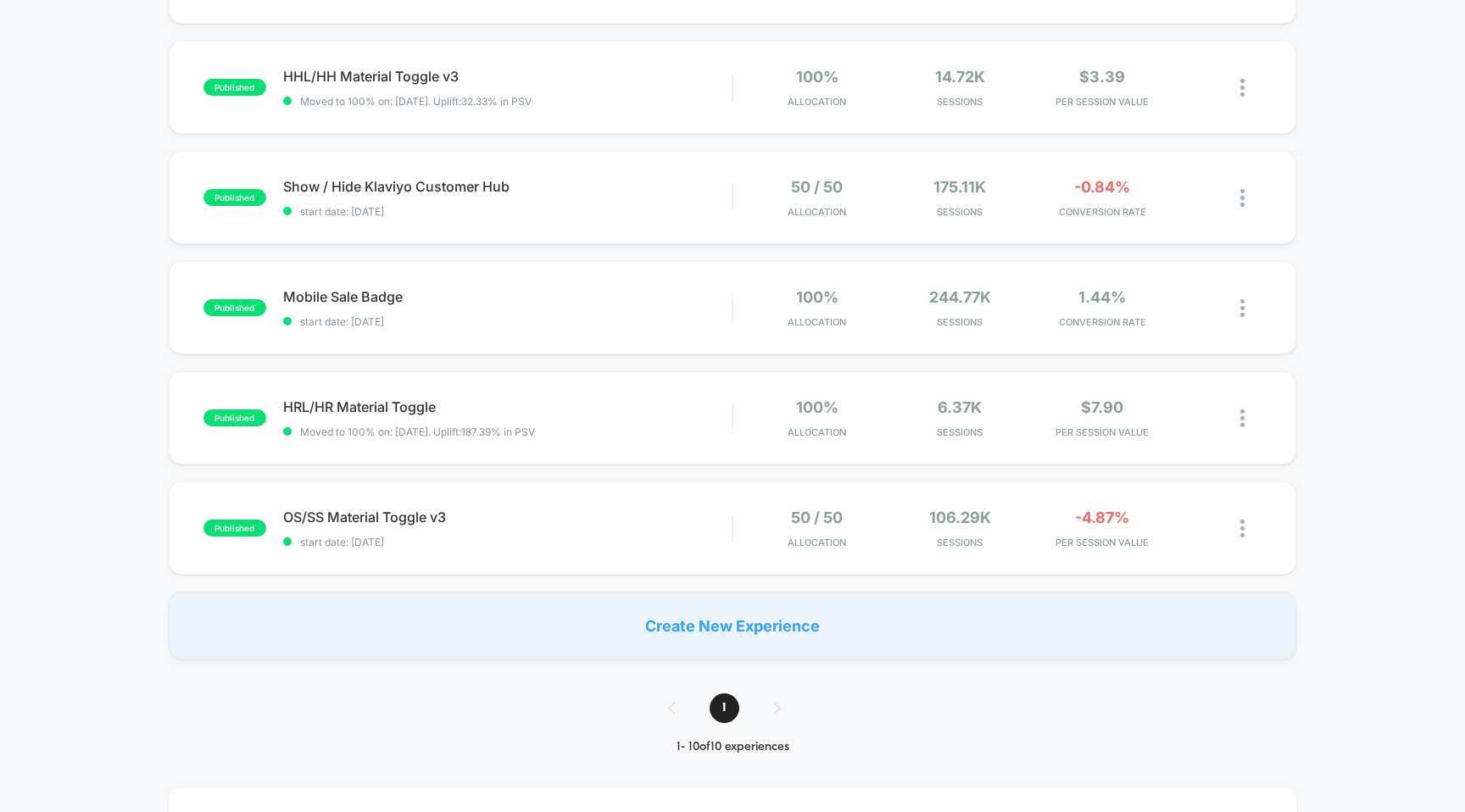
scroll to position [640, 0]
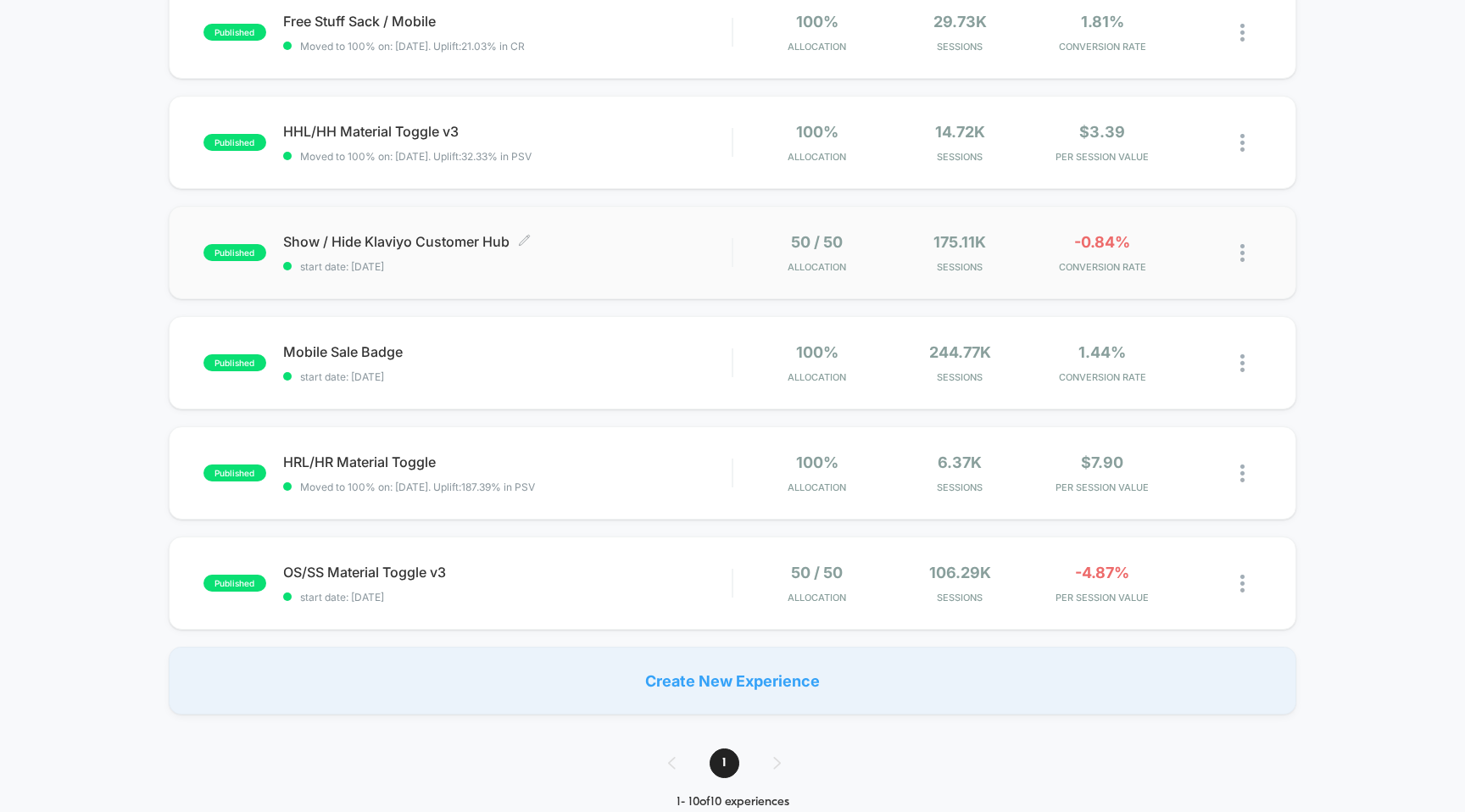
click at [650, 254] on div "Show / Hide Klaviyo Customer Hub Click to edit experience details Click to edit…" at bounding box center [507, 253] width 450 height 40
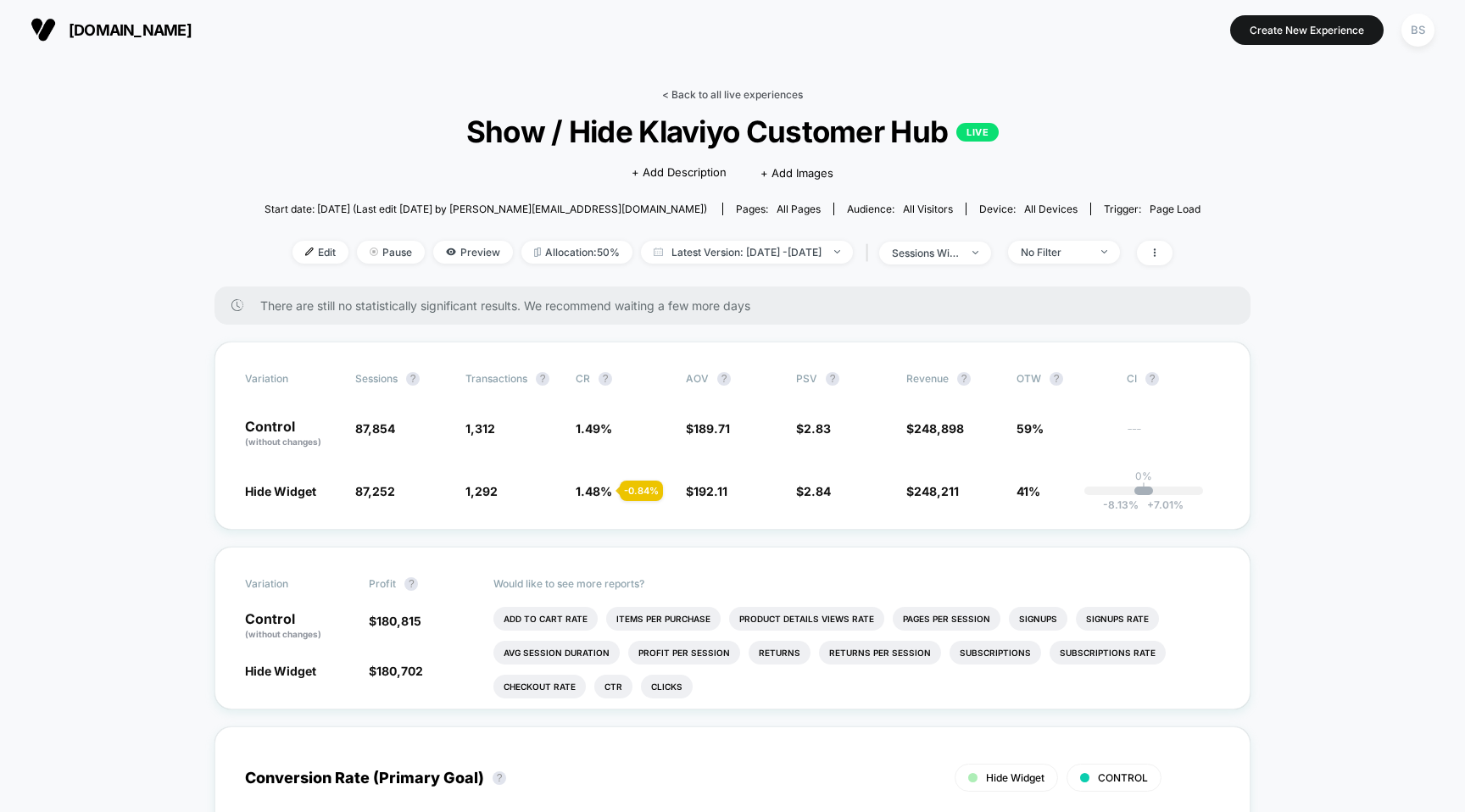
click at [680, 95] on link "< Back to all live experiences" at bounding box center [732, 94] width 141 height 12
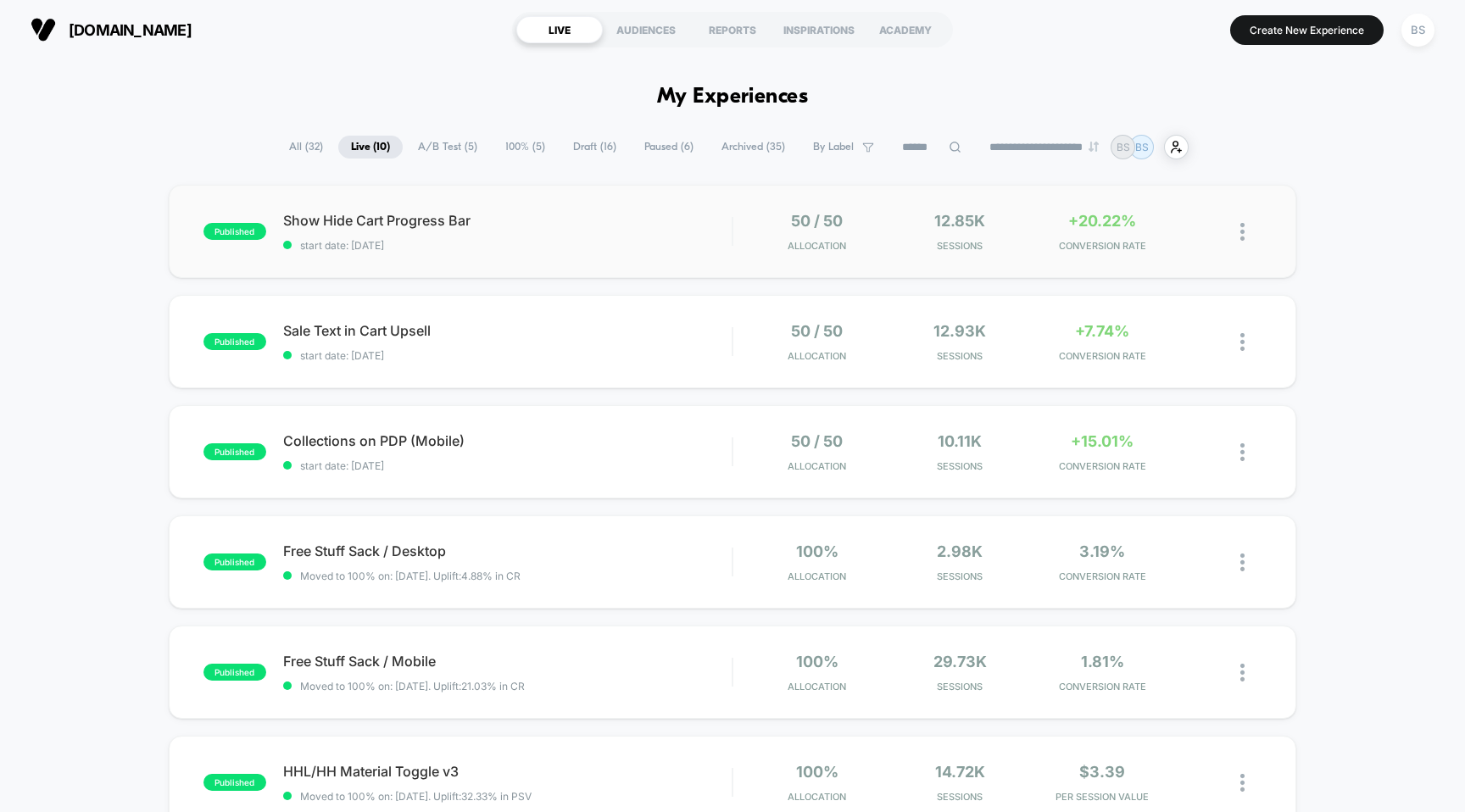
click at [653, 254] on div "published Show Hide Cart Progress Bar start date: [DATE] 50 / 50 Allocation 12.…" at bounding box center [732, 231] width 1128 height 94
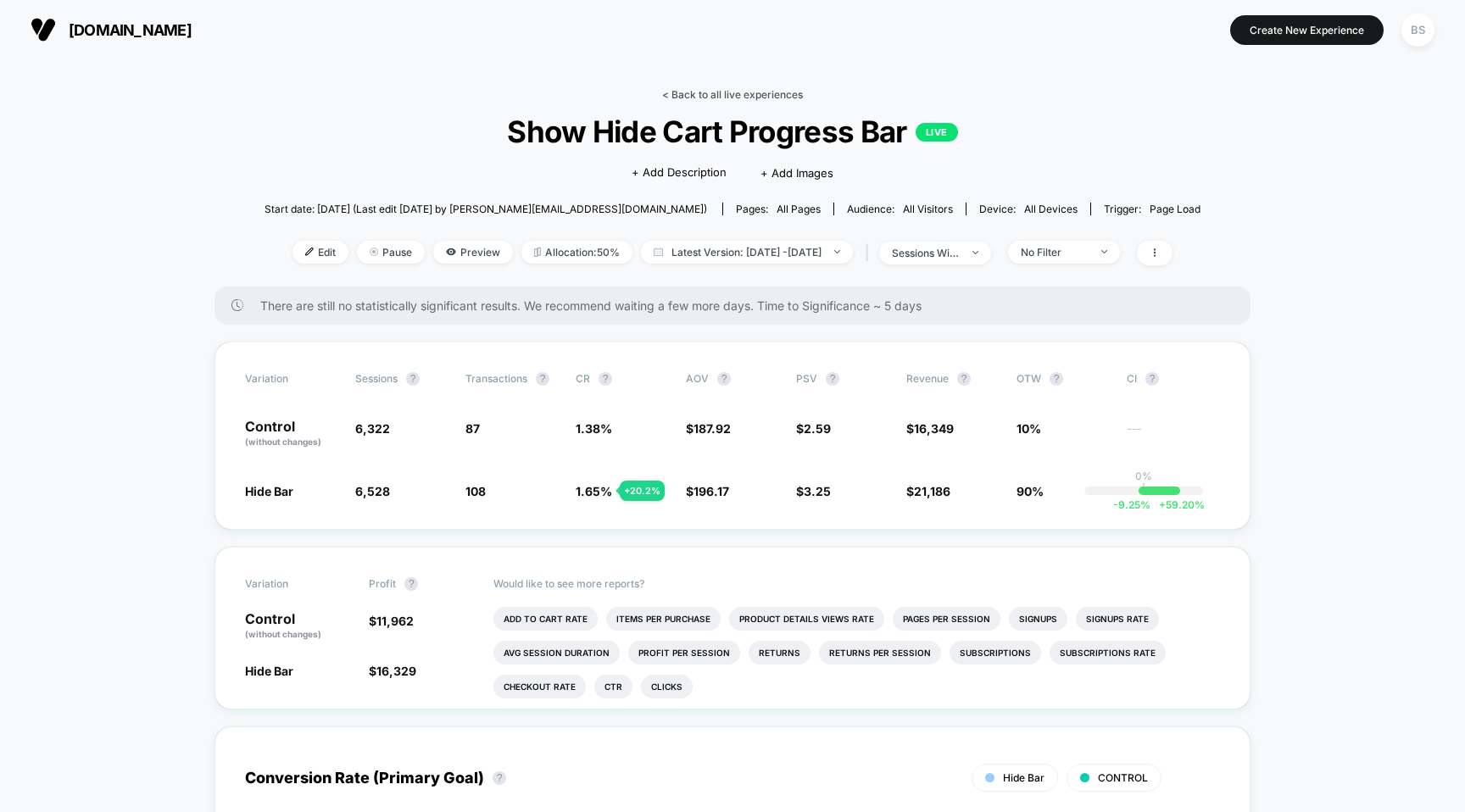
click at [735, 99] on link "< Back to all live experiences" at bounding box center [732, 94] width 141 height 12
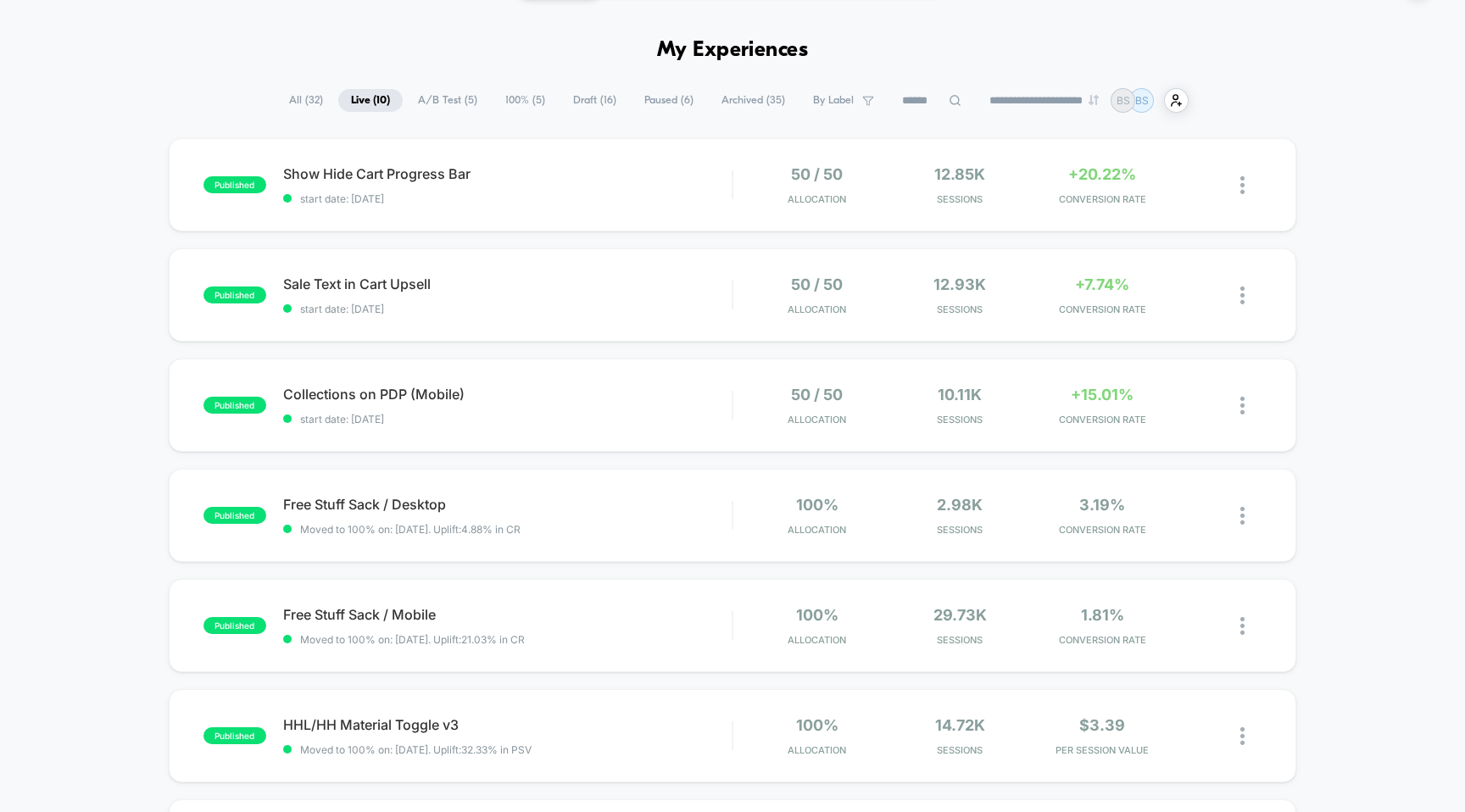
click at [286, 106] on span "All ( 32 )" at bounding box center [306, 100] width 60 height 23
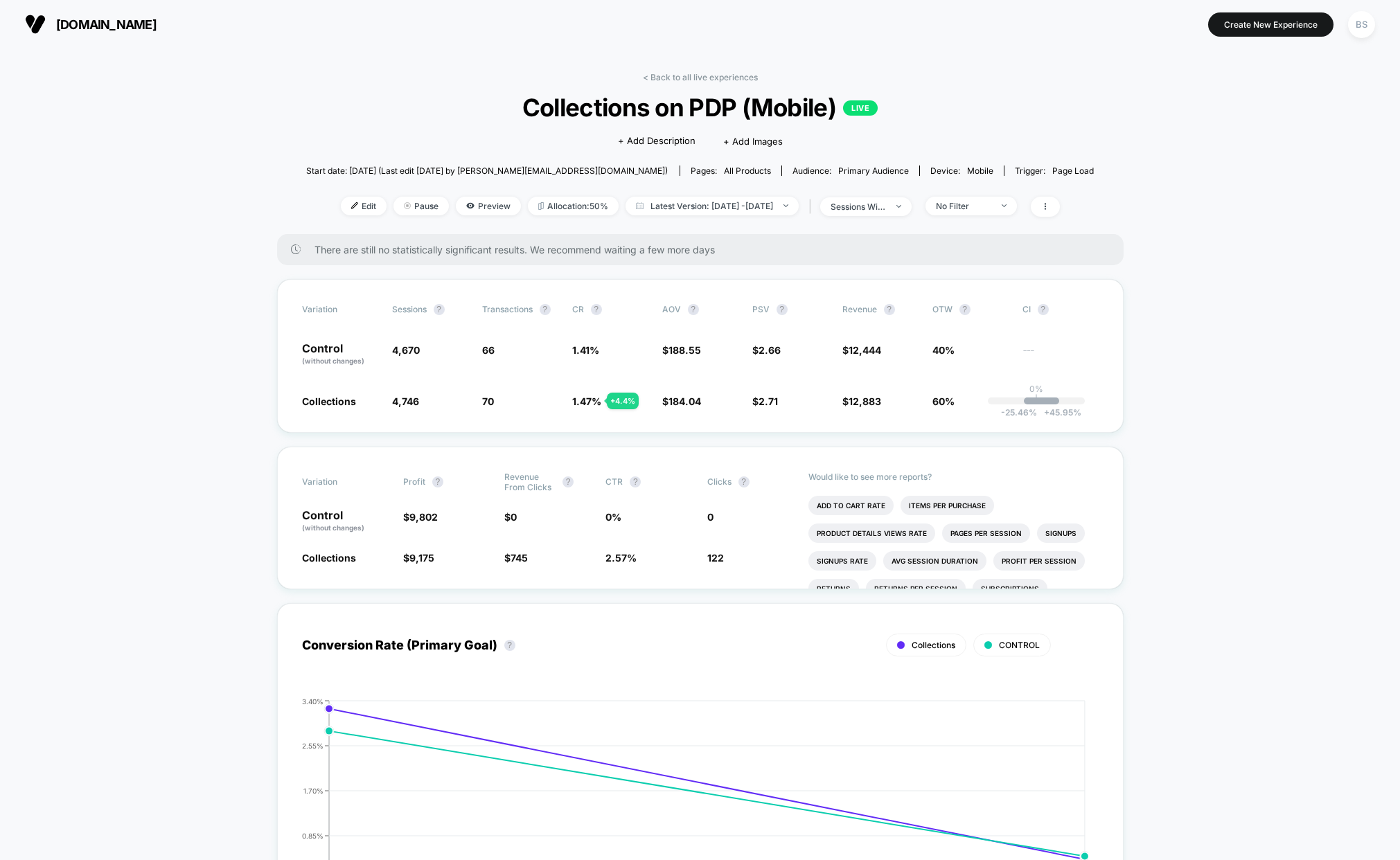
scroll to position [52, 0]
